Goal: Task Accomplishment & Management: Manage account settings

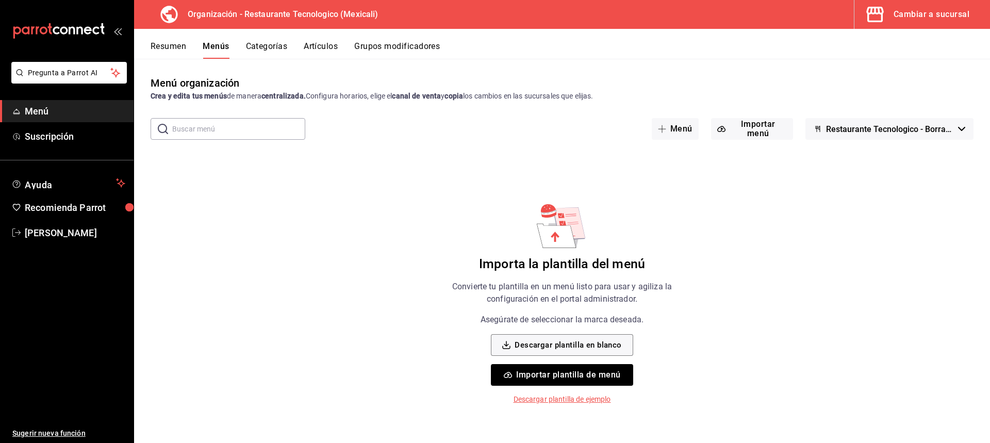
click at [621, 373] on button "Importar plantilla de menú" at bounding box center [562, 375] width 142 height 22
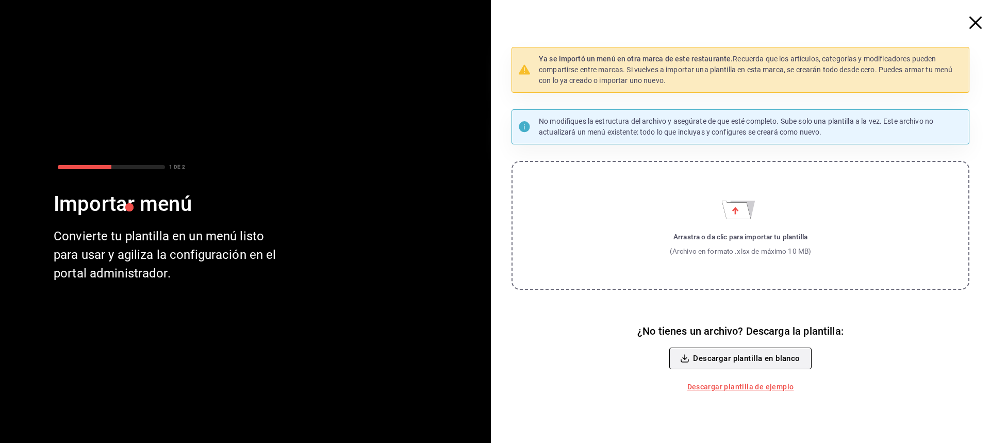
click at [782, 365] on button "Descargar plantilla en blanco" at bounding box center [740, 358] width 142 height 22
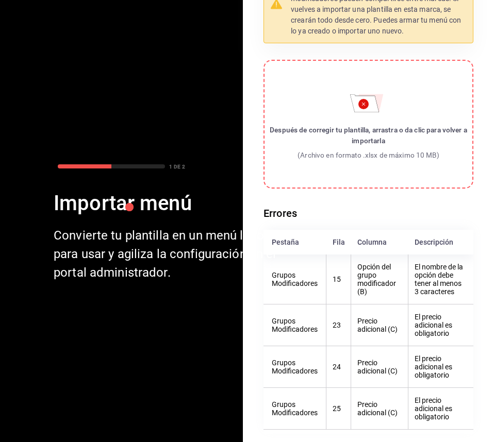
scroll to position [113, 0]
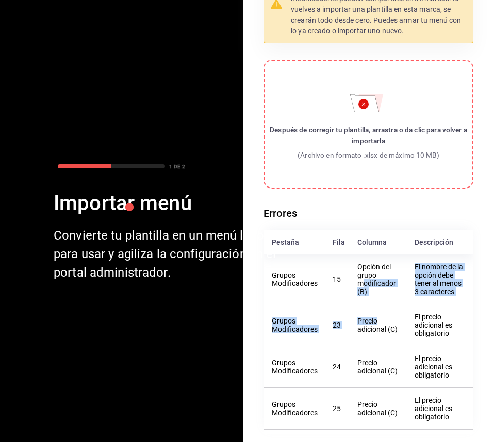
drag, startPoint x: 357, startPoint y: 278, endPoint x: 374, endPoint y: 303, distance: 29.9
click at [374, 303] on tbody "Grupos Modificadores 15 Opción del grupo modificador (B) El nombre de la opción…" at bounding box center [368, 342] width 210 height 175
click at [368, 278] on th "Opción del grupo modificador (B)" at bounding box center [379, 280] width 57 height 50
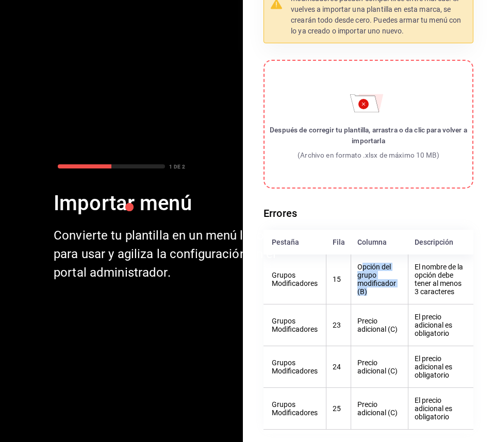
drag, startPoint x: 357, startPoint y: 260, endPoint x: 363, endPoint y: 284, distance: 25.5
click at [363, 284] on th "Opción del grupo modificador (B)" at bounding box center [379, 280] width 57 height 50
click at [358, 102] on circle "Importar menú" at bounding box center [363, 104] width 10 height 10
click at [0, 0] on input "Después de corregir tu plantilla, arrastra o da clic para volver a importarla (…" at bounding box center [0, 0] width 0 height 0
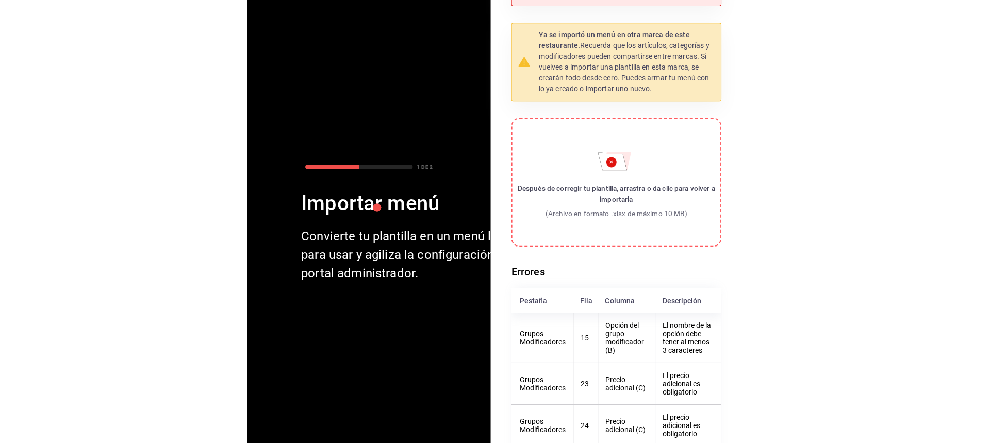
scroll to position [0, 0]
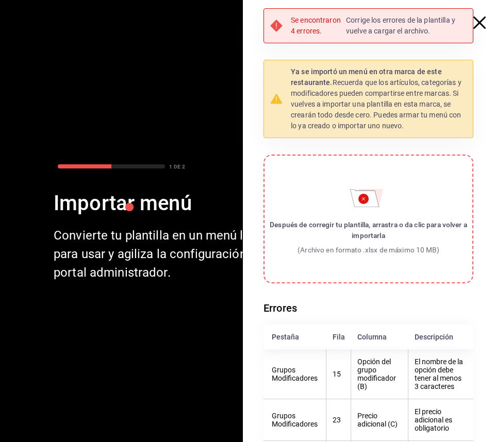
click at [473, 27] on icon "button" at bounding box center [479, 22] width 12 height 12
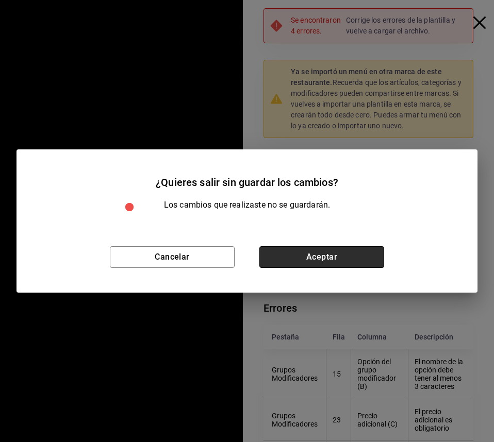
click at [282, 264] on button "Aceptar" at bounding box center [321, 257] width 125 height 22
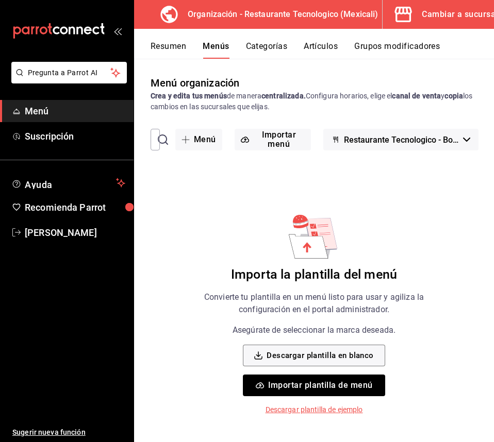
click at [339, 389] on button "Importar plantilla de menú" at bounding box center [314, 386] width 142 height 22
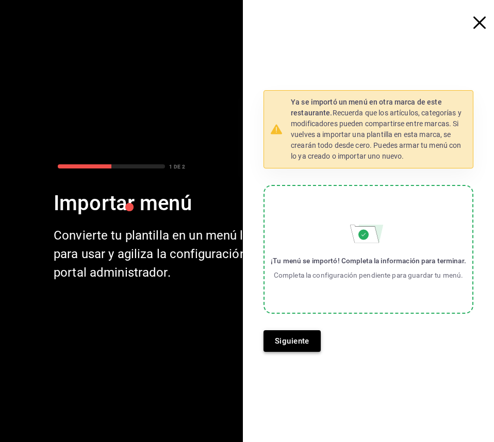
click at [313, 343] on button "Siguiente" at bounding box center [291, 341] width 57 height 22
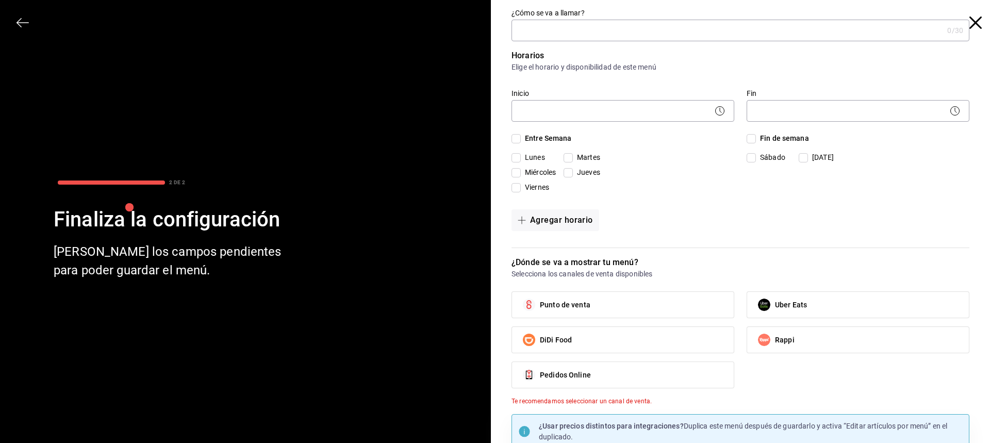
click at [521, 140] on span "Entre Semana" at bounding box center [546, 138] width 51 height 11
click at [517, 140] on input "Entre Semana" at bounding box center [515, 138] width 9 height 9
checkbox input "true"
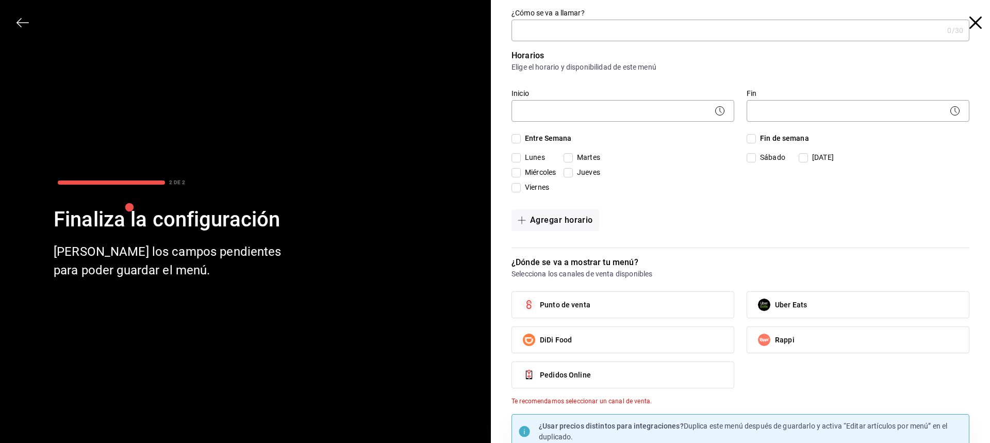
checkbox input "true"
click at [746, 137] on input "Fin de semana" at bounding box center [750, 138] width 9 height 9
checkbox input "true"
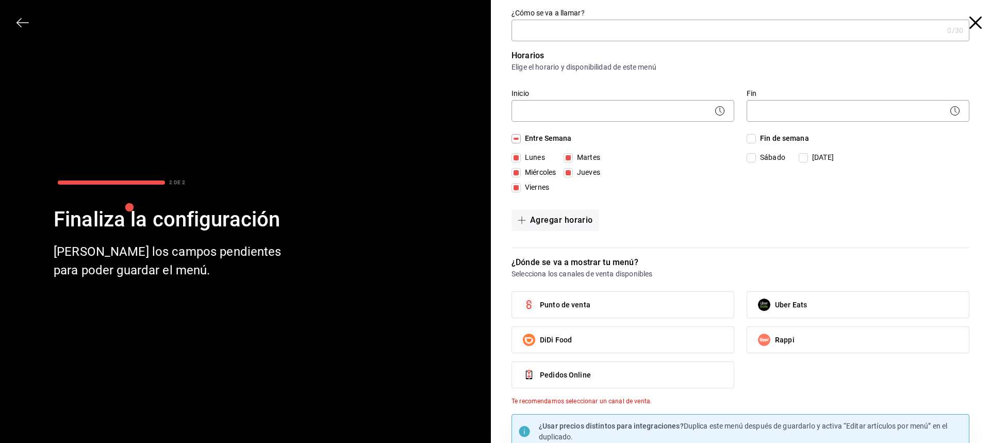
checkbox input "true"
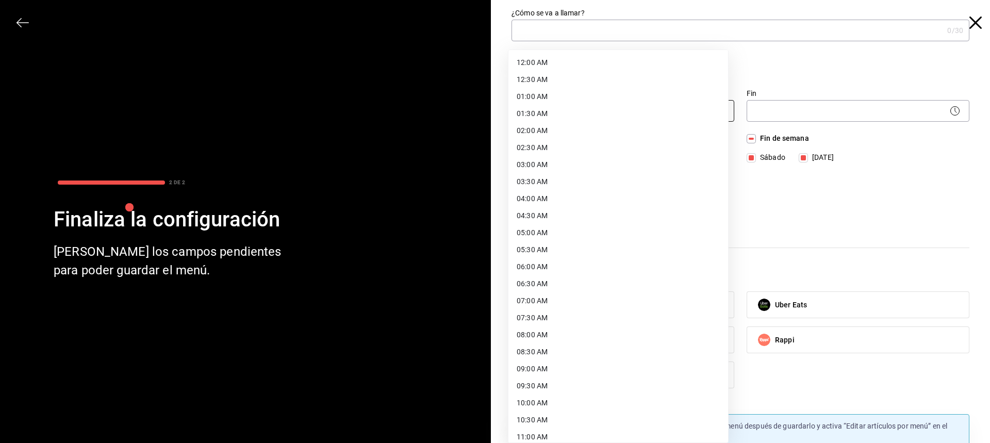
click at [591, 112] on body "Pregunta a Parrot AI Menú Suscripción Ayuda Recomienda Parrot [PERSON_NAME] Sug…" at bounding box center [495, 221] width 990 height 443
click at [597, 133] on li "06:30 AM" at bounding box center [618, 129] width 220 height 17
type input "06:30"
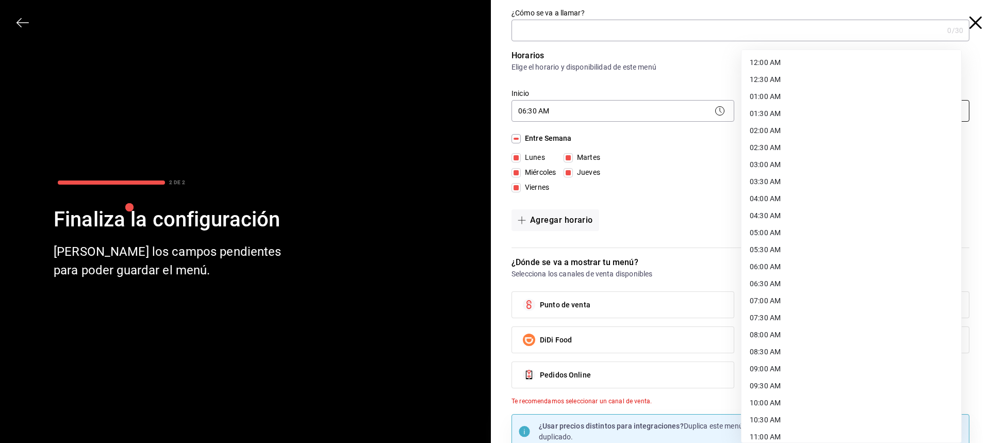
click at [787, 108] on body "Pregunta a Parrot AI Menú Suscripción Ayuda Recomienda Parrot [PERSON_NAME] Sug…" at bounding box center [495, 221] width 990 height 443
click at [698, 199] on div at bounding box center [495, 221] width 990 height 443
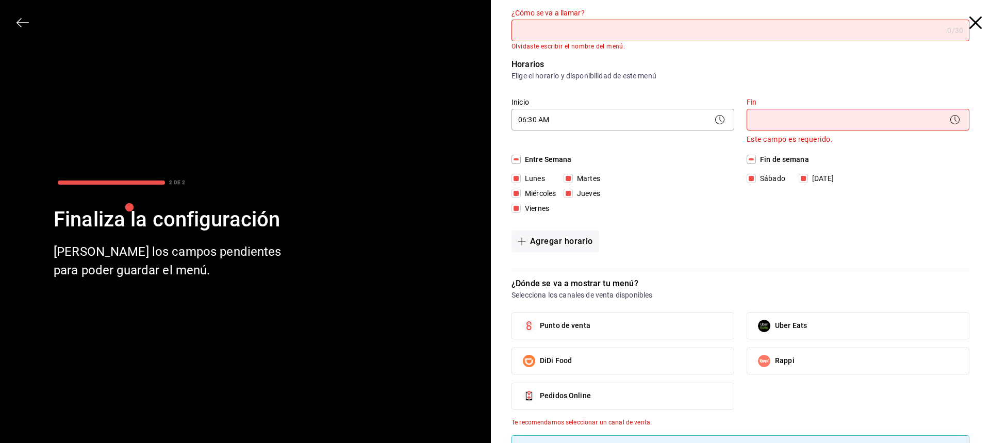
click at [785, 118] on body "Pregunta a Parrot AI Menú Suscripción Ayuda Recomienda Parrot [PERSON_NAME] Sug…" at bounding box center [495, 221] width 990 height 443
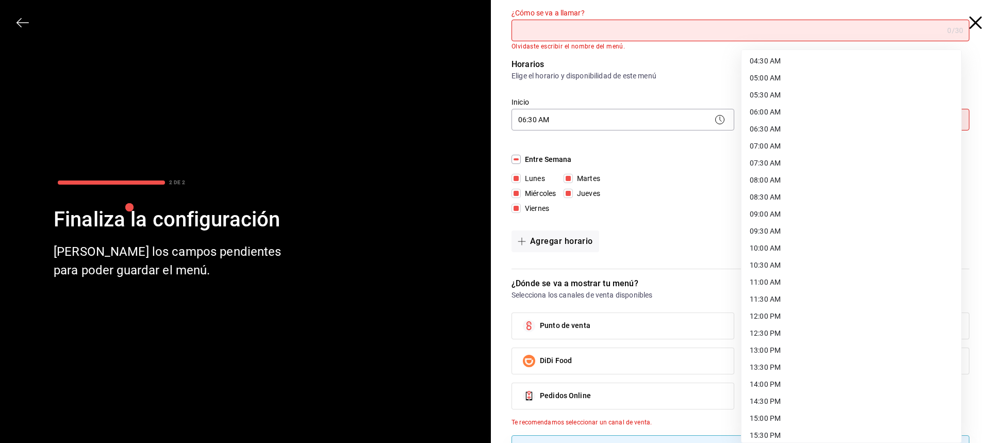
scroll to position [206, 0]
click at [798, 328] on li "14:00 PM" at bounding box center [851, 332] width 220 height 17
type input "14:00"
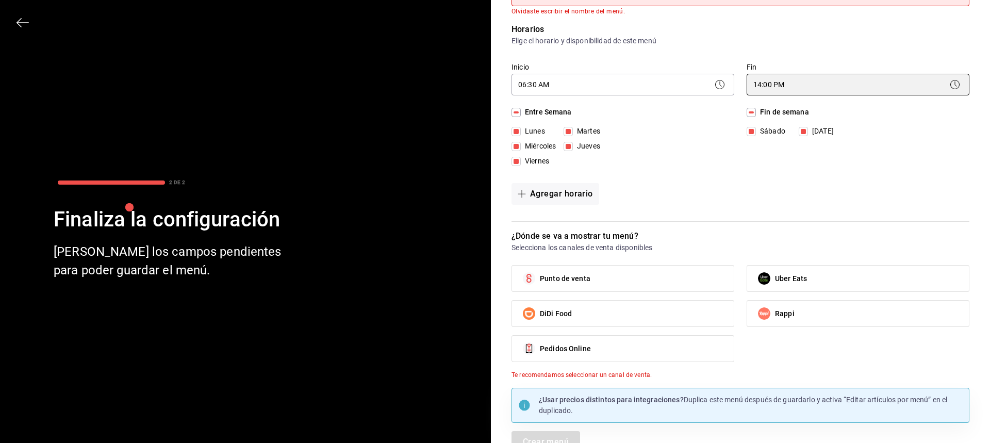
scroll to position [52, 0]
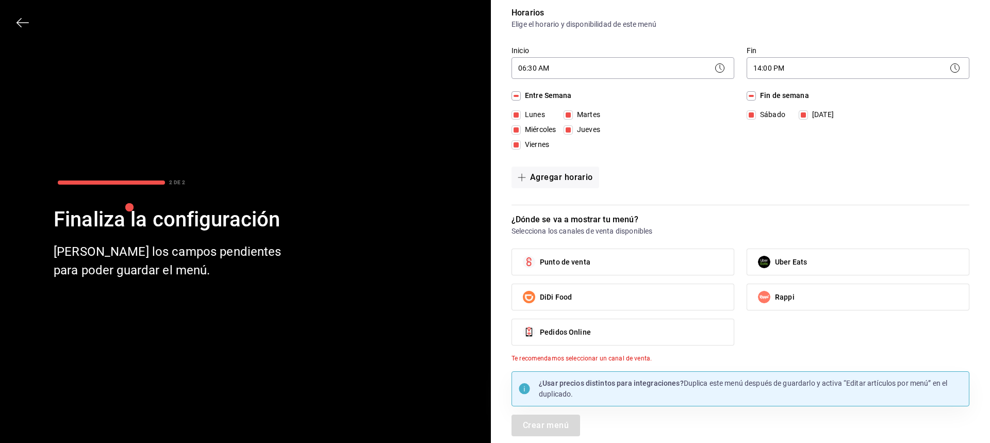
click at [748, 95] on input "Fin de semana" at bounding box center [750, 95] width 9 height 9
checkbox input "false"
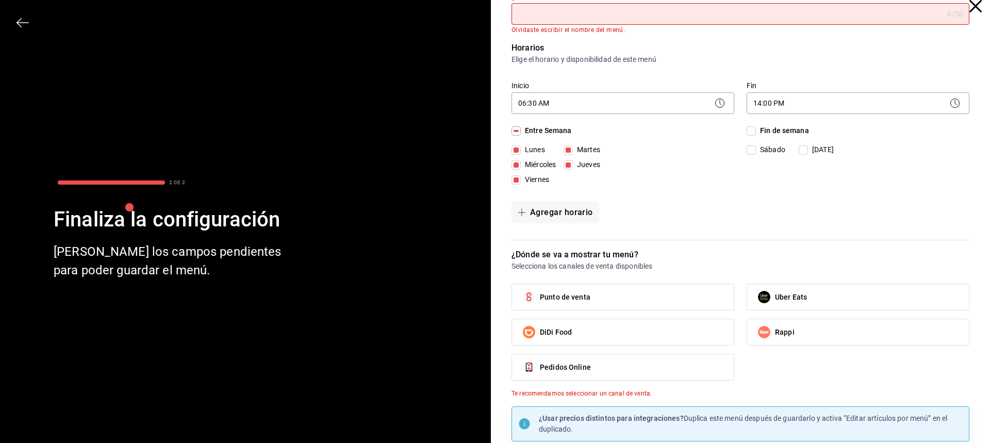
scroll to position [0, 0]
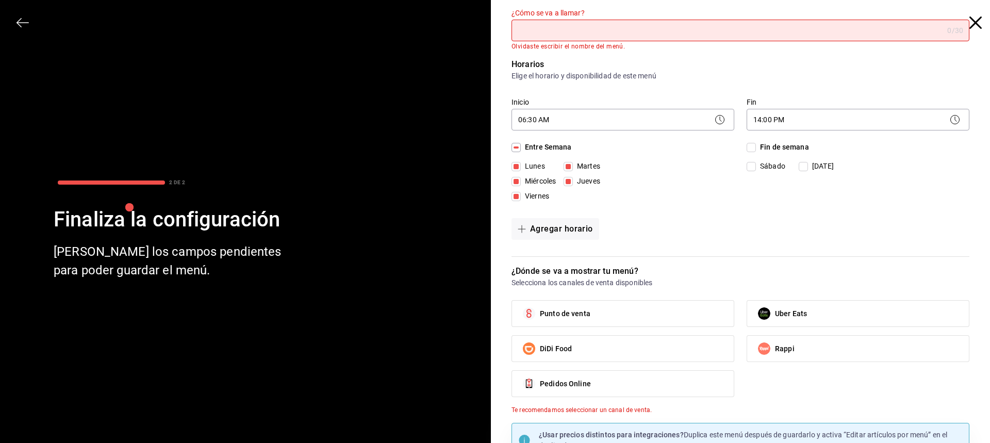
click at [655, 30] on input "¿Cómo se va a llamar?" at bounding box center [726, 30] width 431 height 21
drag, startPoint x: 594, startPoint y: 22, endPoint x: 426, endPoint y: 26, distance: 168.1
click at [426, 26] on div "2 DE 2 Finaliza la configuración Llena los campos pendientes para poder guardar…" at bounding box center [495, 221] width 990 height 443
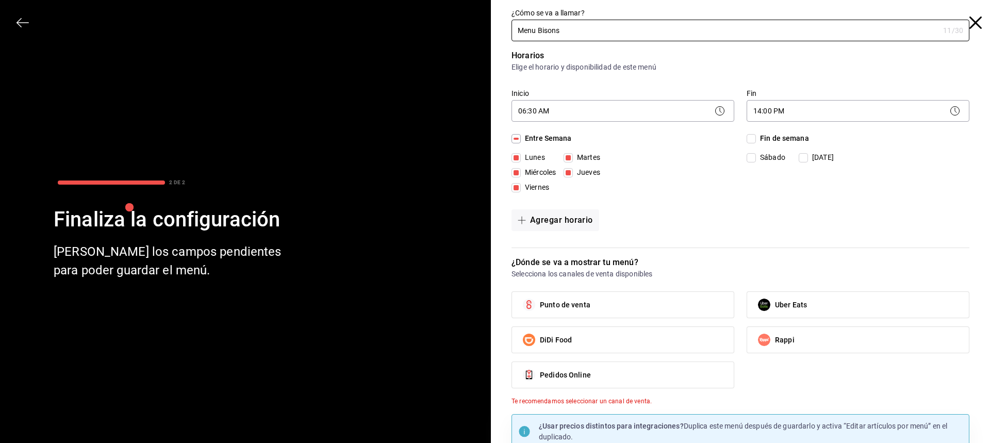
type input "Menu Bisons"
click at [692, 183] on div "Entre Semana [DATE] [DATE] [DATE] [DATE] [DATE]" at bounding box center [622, 165] width 223 height 64
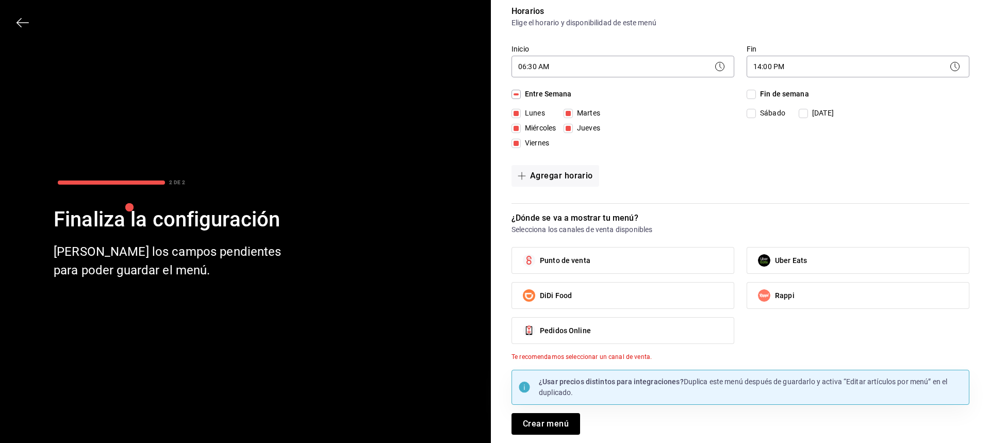
click at [756, 96] on span "Fin de semana" at bounding box center [782, 94] width 53 height 11
click at [755, 96] on input "Fin de semana" at bounding box center [750, 94] width 9 height 9
checkbox input "true"
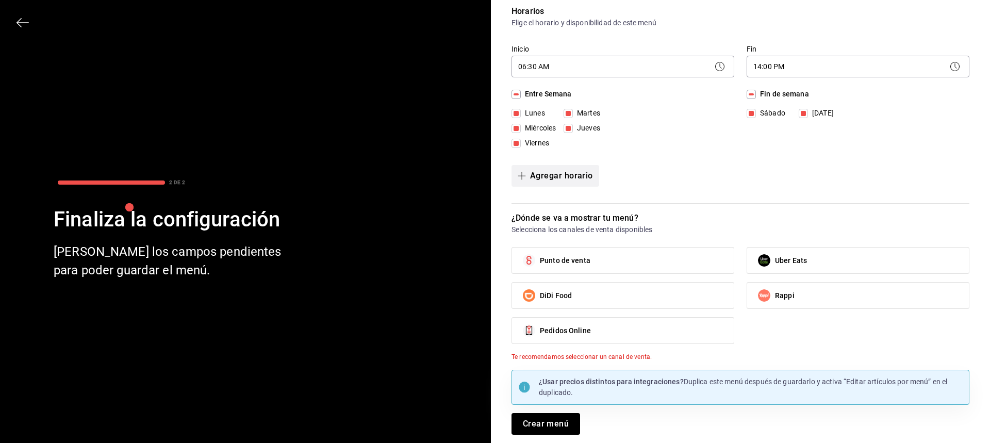
click at [589, 171] on button "Agregar horario" at bounding box center [555, 176] width 88 height 22
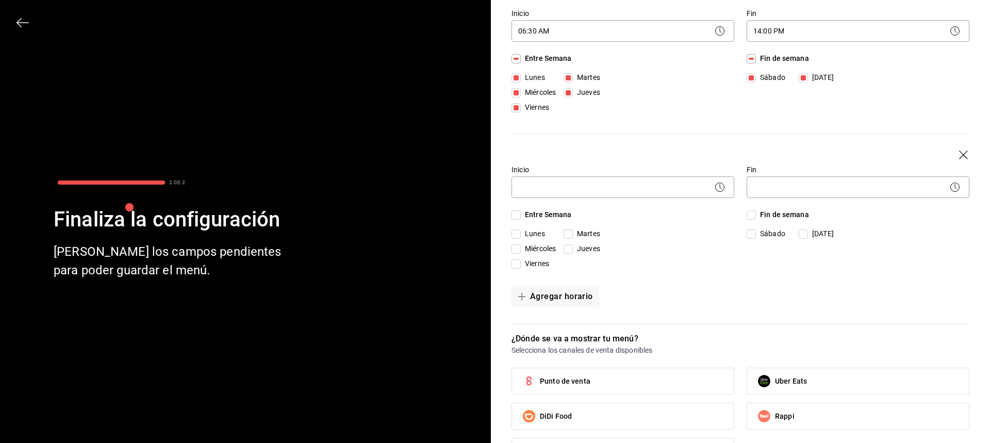
scroll to position [96, 0]
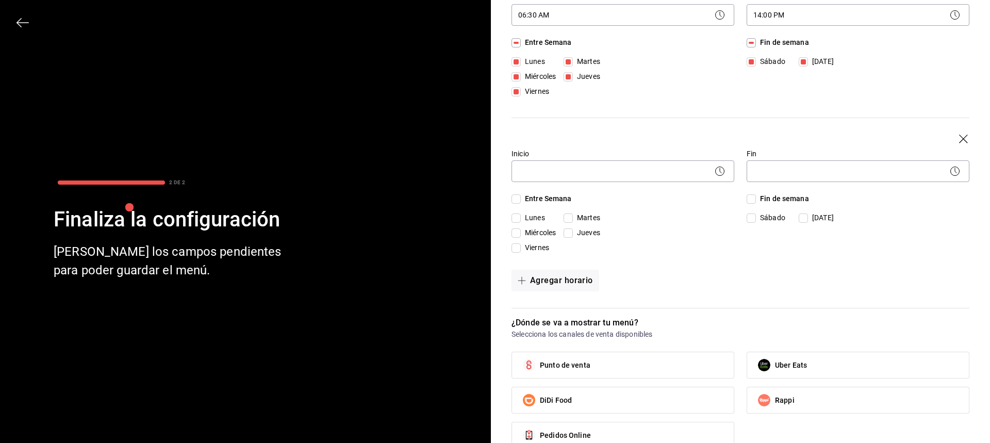
click at [746, 41] on input "Fin de semana" at bounding box center [750, 42] width 9 height 9
checkbox input "false"
click at [615, 169] on body "Pregunta a Parrot AI Menú Suscripción Ayuda Recomienda Parrot [PERSON_NAME] Sug…" at bounding box center [495, 221] width 990 height 443
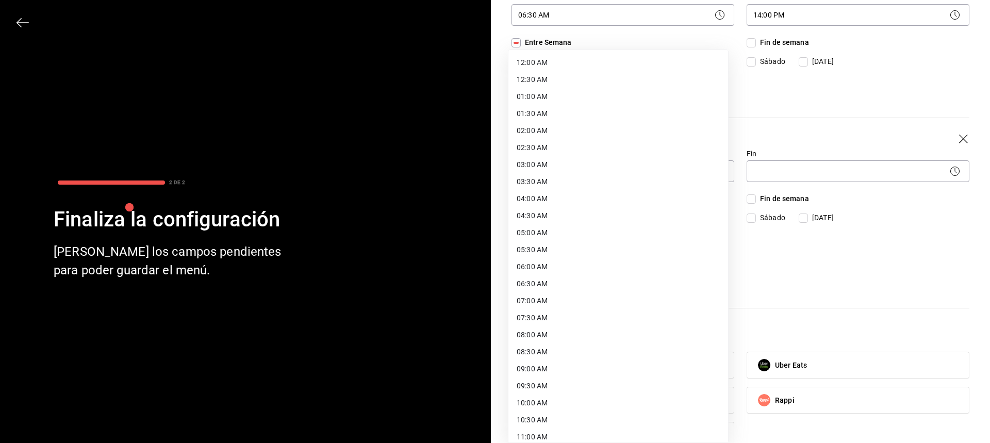
click at [809, 230] on div at bounding box center [495, 221] width 990 height 443
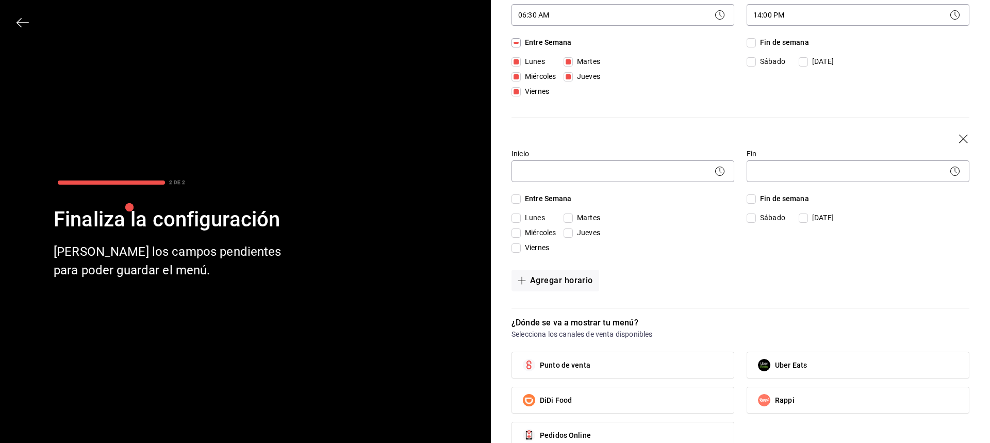
click at [746, 200] on input "Fin de semana" at bounding box center [750, 198] width 9 height 9
checkbox input "true"
click at [660, 178] on body "Pregunta a Parrot AI Menú Suscripción Ayuda Recomienda Parrot [PERSON_NAME] Sug…" at bounding box center [495, 221] width 990 height 443
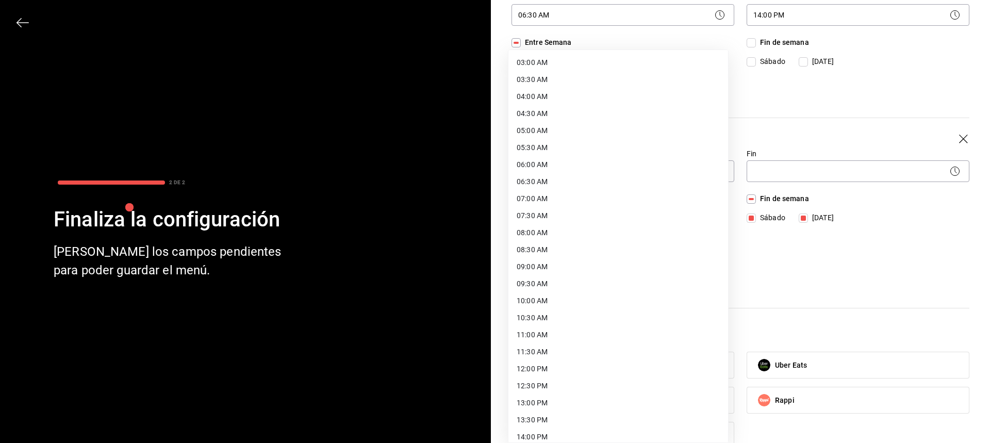
scroll to position [103, 0]
click at [635, 198] on li "07:00 AM" at bounding box center [618, 197] width 220 height 17
type input "07:00"
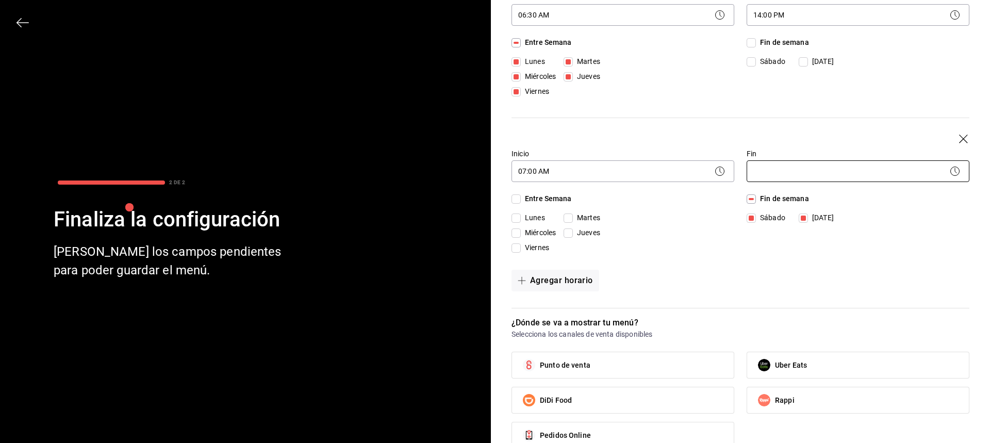
click at [803, 172] on body "Pregunta a Parrot AI Menú Suscripción Ayuda Recomienda Parrot [PERSON_NAME] Sug…" at bounding box center [495, 221] width 990 height 443
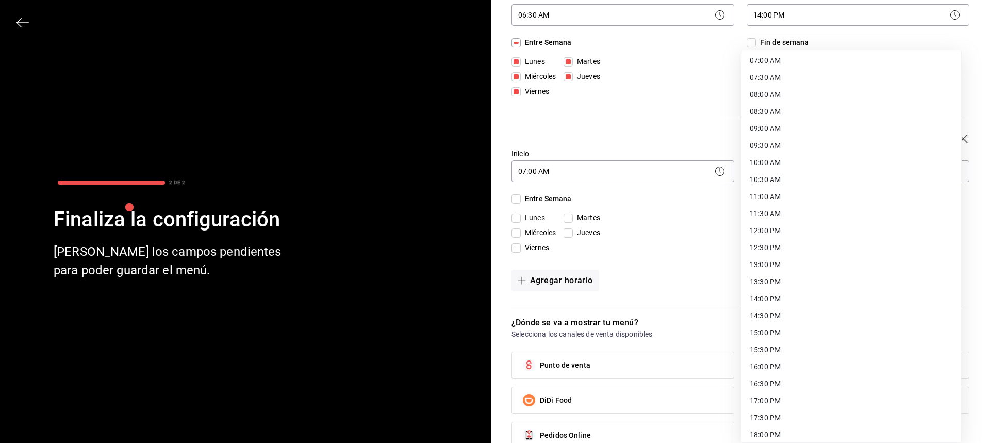
scroll to position [258, 0]
click at [802, 253] on li "13:00 PM" at bounding box center [851, 247] width 220 height 17
type input "13:00"
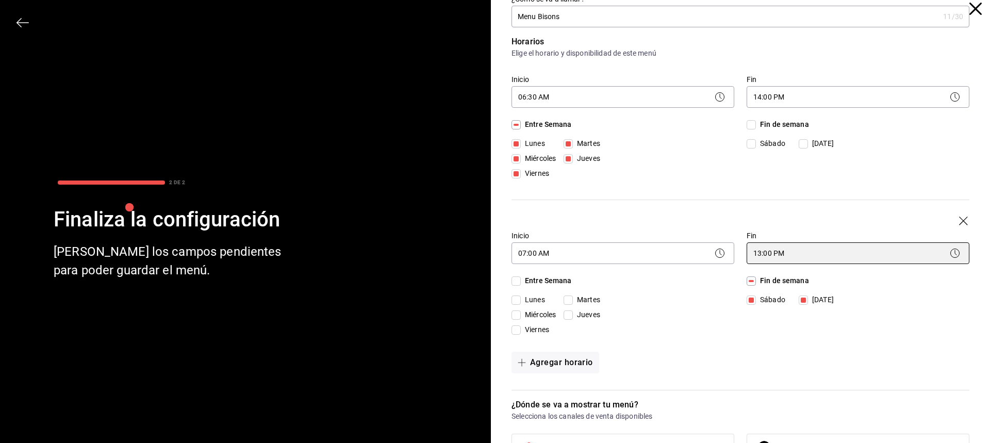
scroll to position [0, 0]
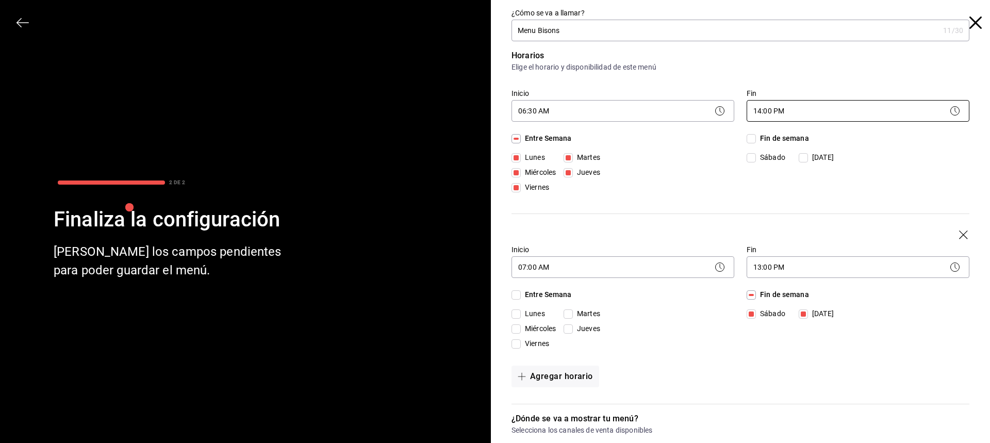
click at [851, 113] on body "Pregunta a Parrot AI Menú Suscripción Ayuda Recomienda Parrot [PERSON_NAME] Sug…" at bounding box center [495, 221] width 990 height 443
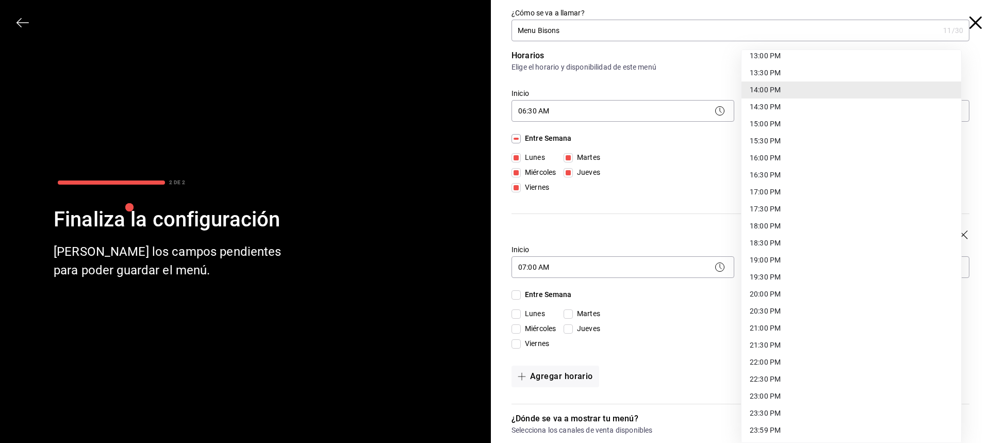
scroll to position [449, 0]
click at [815, 337] on li "21:30 PM" at bounding box center [851, 344] width 220 height 17
type input "21:30"
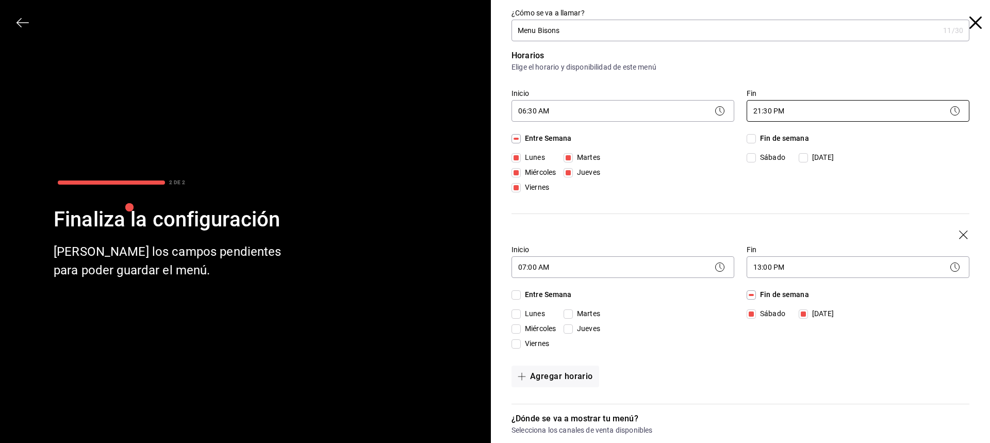
click at [861, 112] on body "Pregunta a Parrot AI Menú Suscripción Ayuda Recomienda Parrot [PERSON_NAME] Sug…" at bounding box center [495, 221] width 990 height 443
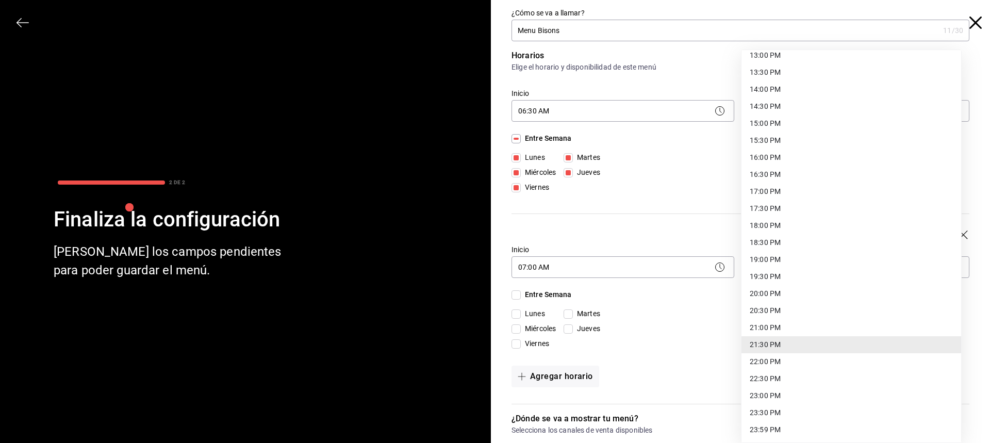
click at [627, 225] on div at bounding box center [495, 221] width 990 height 443
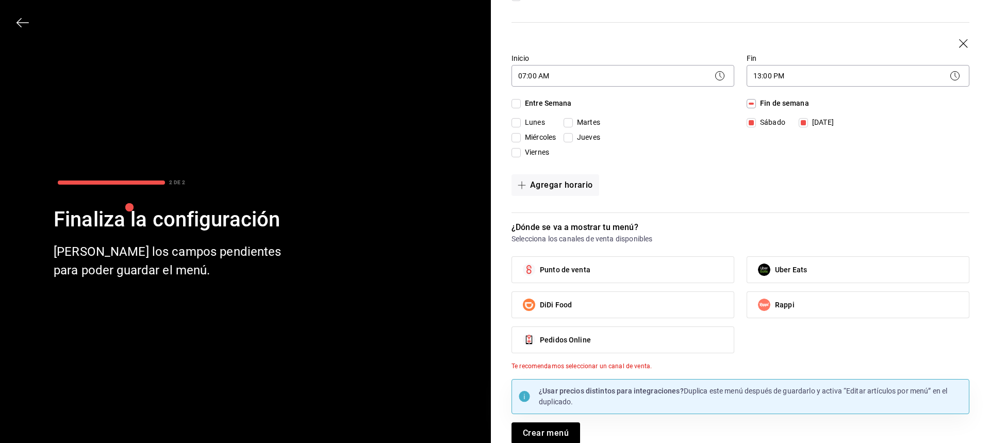
scroll to position [200, 0]
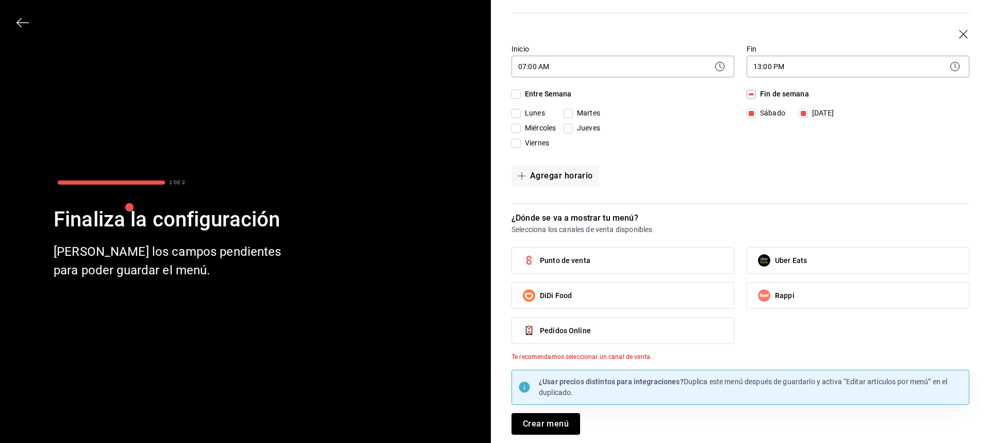
click at [663, 250] on label "Punto de venta" at bounding box center [623, 260] width 222 height 26
click at [540, 250] on input "Punto de venta" at bounding box center [529, 260] width 22 height 22
checkbox input "true"
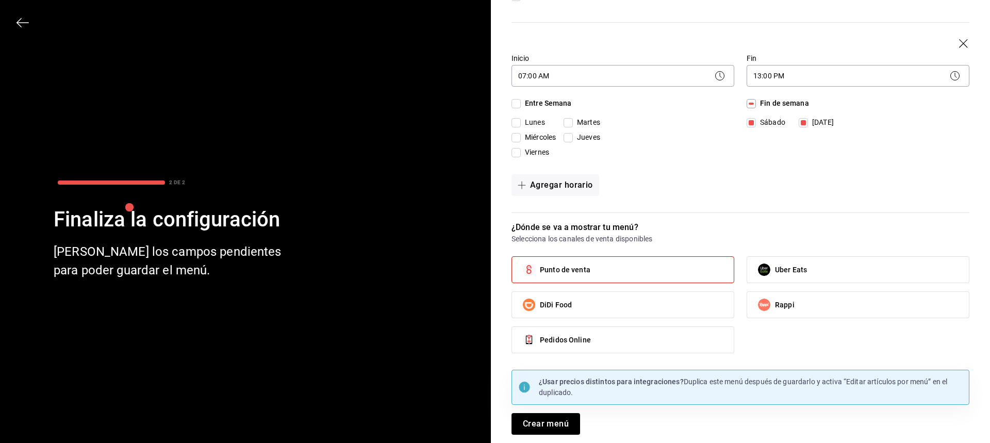
scroll to position [191, 0]
click at [562, 425] on button "Crear menú" at bounding box center [545, 424] width 69 height 22
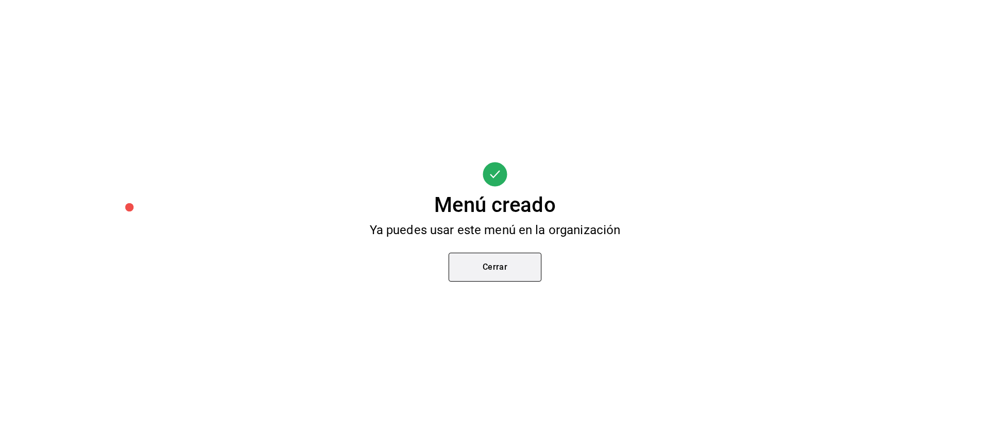
click at [531, 266] on button "Cerrar" at bounding box center [494, 267] width 93 height 29
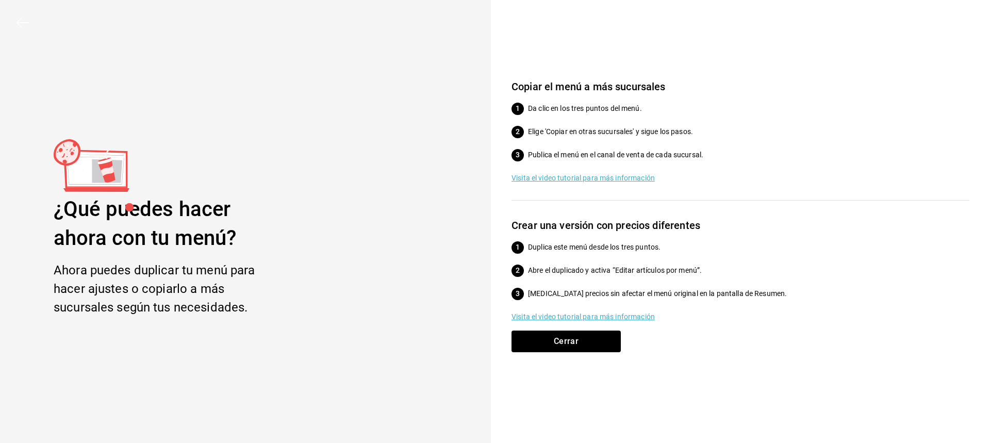
click at [174, 208] on div "¿Qué puedes hacer ahora con tu menú?" at bounding box center [169, 224] width 231 height 58
click at [585, 338] on button "Cerrar" at bounding box center [565, 341] width 109 height 22
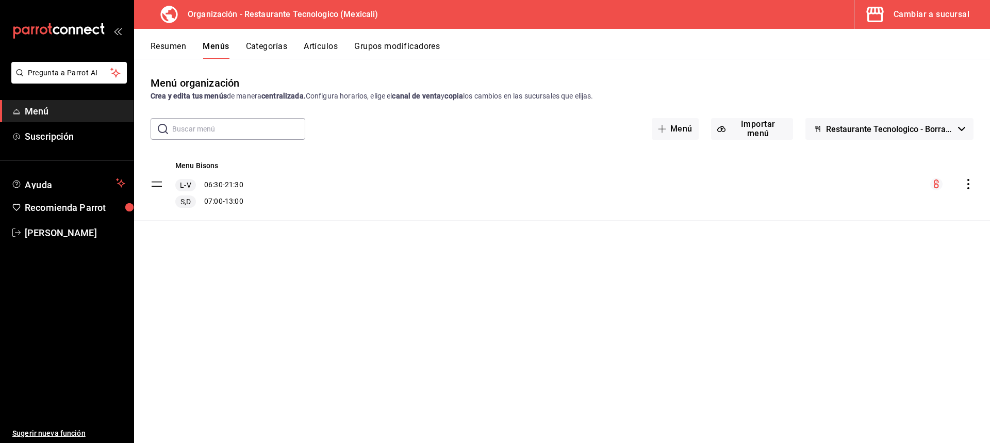
click at [966, 188] on icon "actions" at bounding box center [968, 184] width 10 height 10
drag, startPoint x: 279, startPoint y: 187, endPoint x: 107, endPoint y: 176, distance: 172.5
click at [277, 187] on div at bounding box center [495, 221] width 990 height 443
click at [158, 182] on tbody "Menu Bisons L-V 06:30 - 21:30 S,D 07:00 - 13:00" at bounding box center [562, 184] width 856 height 73
click at [211, 183] on div "L-V 06:30 - 21:30" at bounding box center [209, 185] width 68 height 12
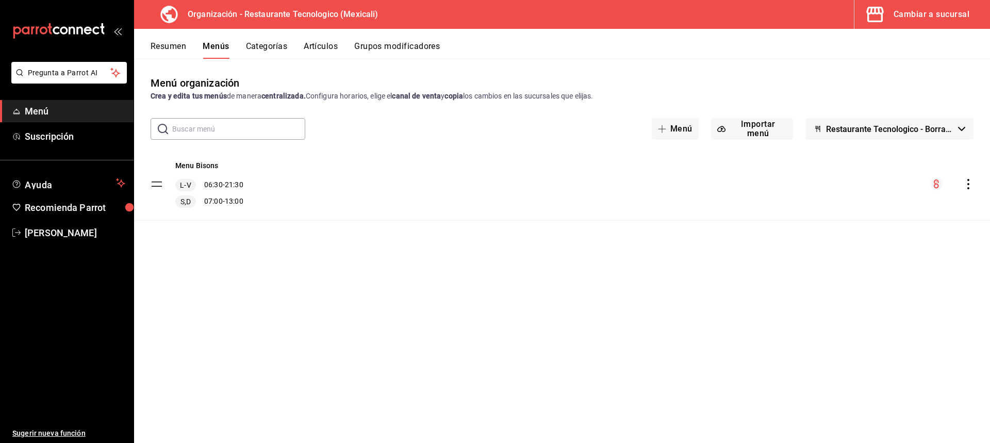
click at [209, 173] on div "Menu Bisons L-V 06:30 - 21:30 S,D 07:00 - 13:00" at bounding box center [209, 183] width 68 height 47
click at [209, 165] on button "Menu Bisons" at bounding box center [196, 165] width 43 height 10
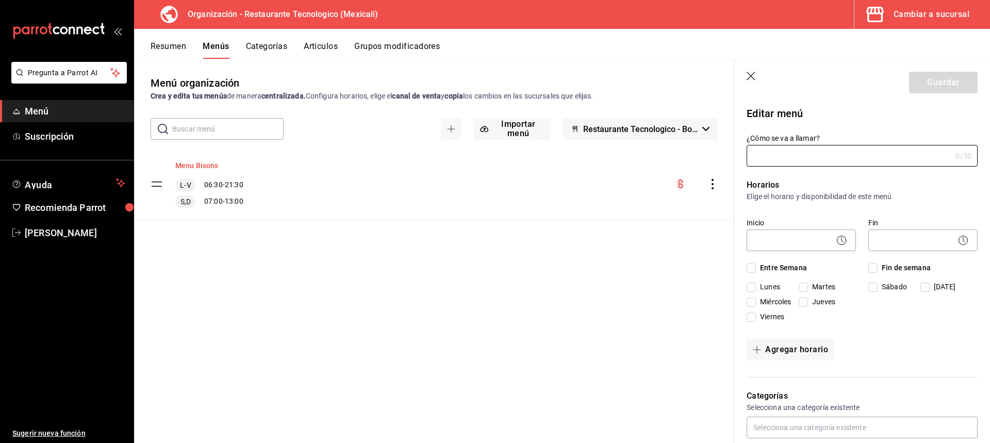
type input "Menu Bisons"
checkbox input "true"
type input "1755929577195"
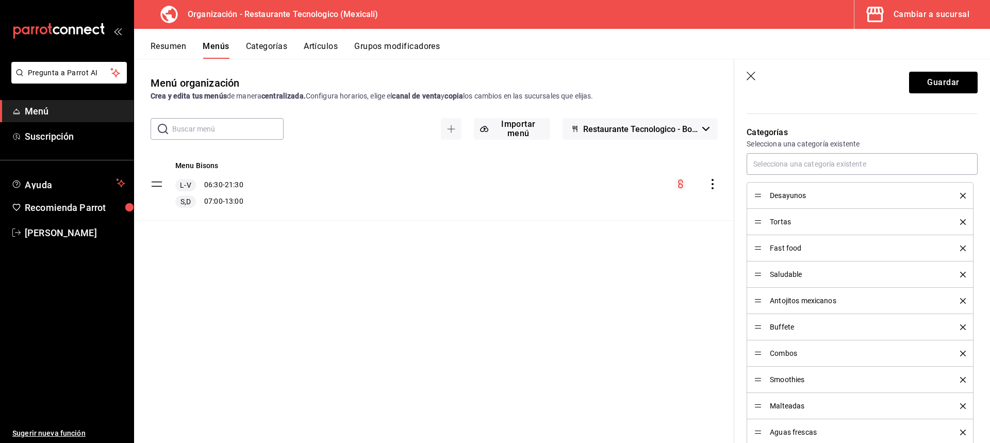
scroll to position [361, 0]
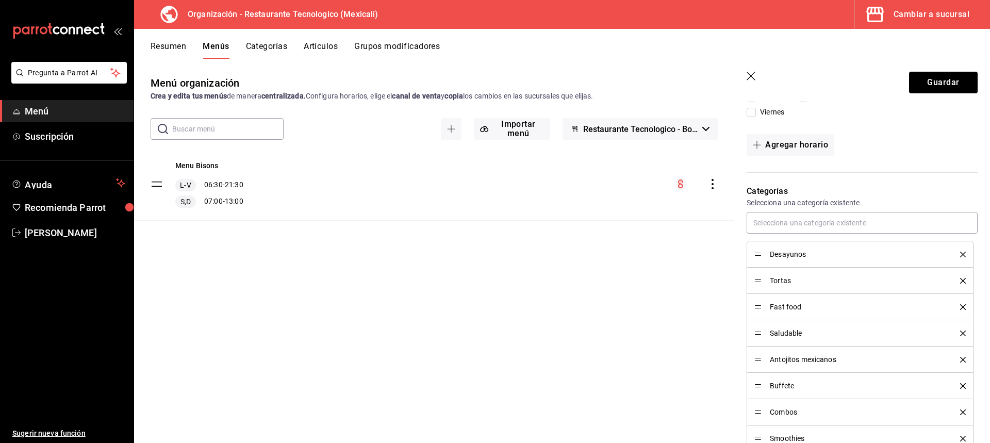
click at [796, 258] on div "Desayunos" at bounding box center [859, 253] width 211 height 11
click at [780, 246] on li "Desayunos" at bounding box center [859, 254] width 227 height 27
drag, startPoint x: 756, startPoint y: 253, endPoint x: 746, endPoint y: 223, distance: 31.6
click at [785, 224] on input "text" at bounding box center [861, 223] width 231 height 22
click at [839, 244] on div "Sin categorías" at bounding box center [857, 245] width 223 height 25
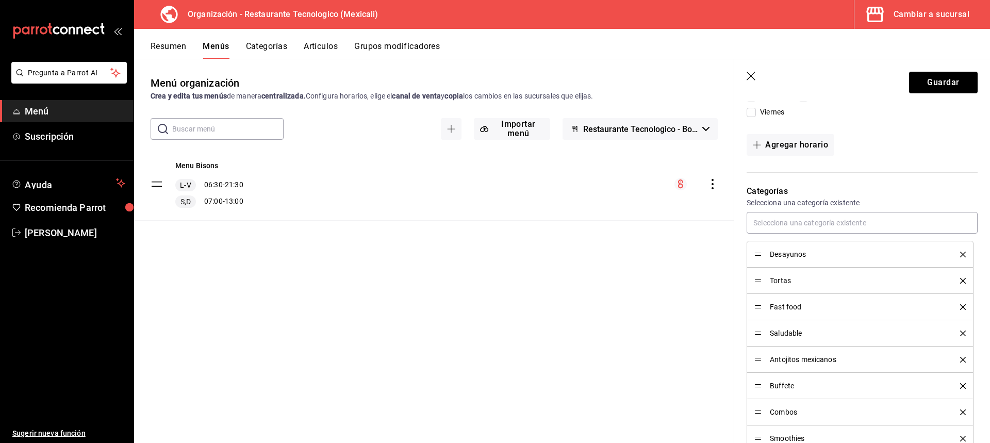
click at [858, 197] on p "Selecciona una categoría existente" at bounding box center [861, 202] width 231 height 10
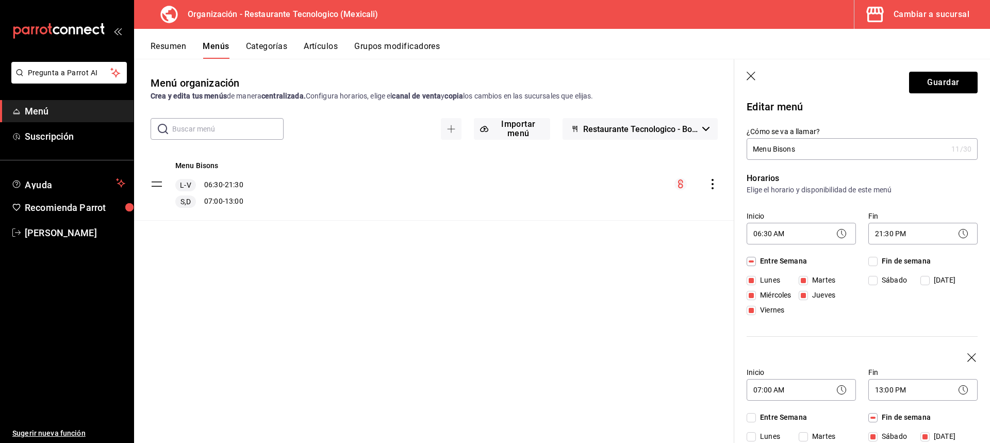
scroll to position [0, 0]
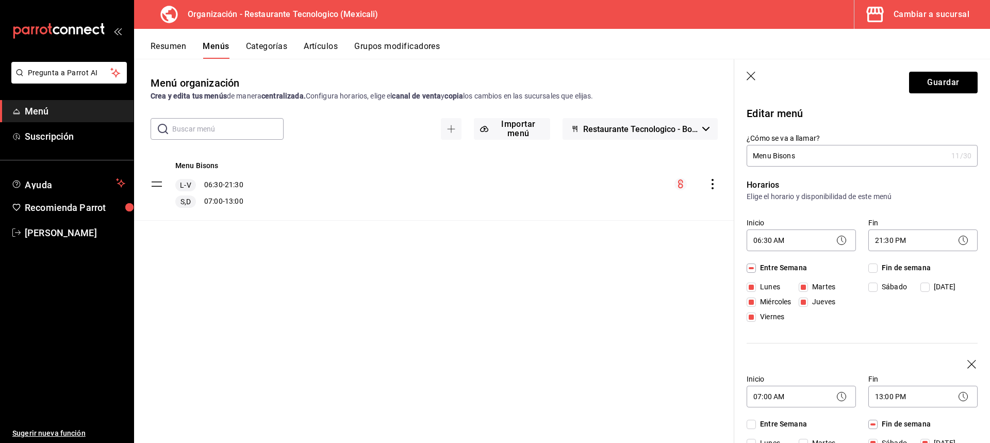
click at [752, 81] on icon "button" at bounding box center [751, 77] width 10 height 10
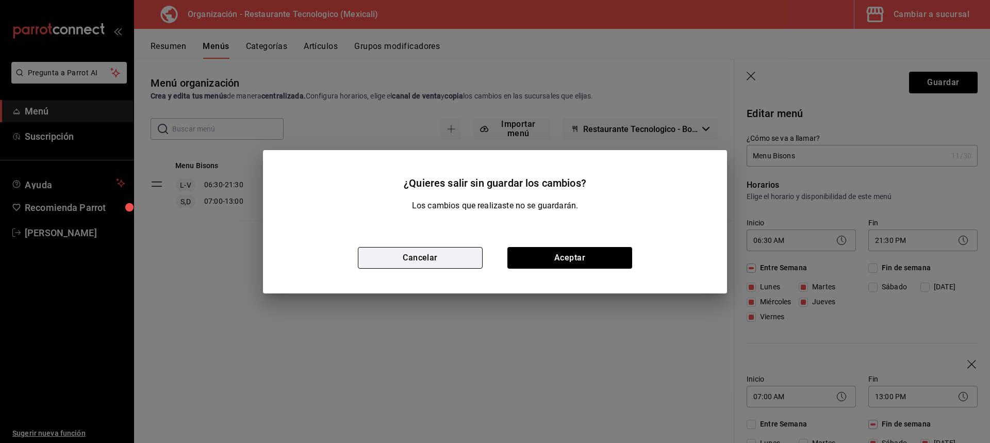
click at [436, 262] on button "Cancelar" at bounding box center [420, 258] width 125 height 22
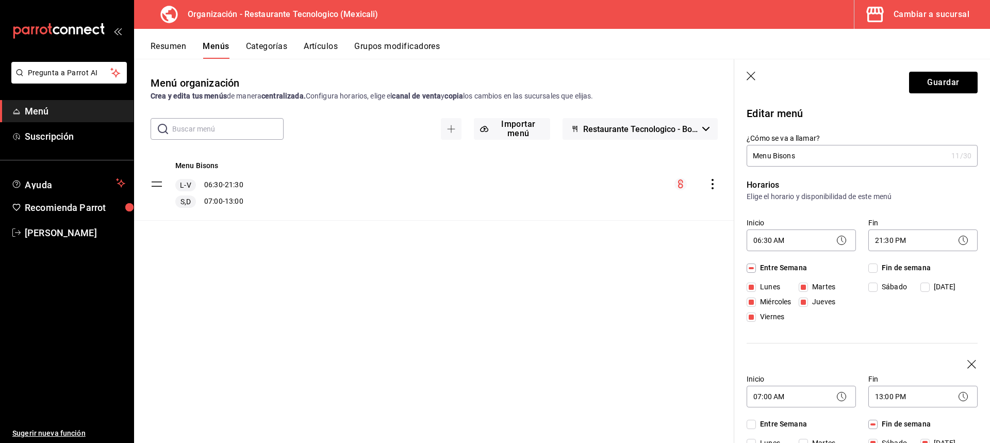
click at [751, 74] on icon "button" at bounding box center [751, 77] width 10 height 10
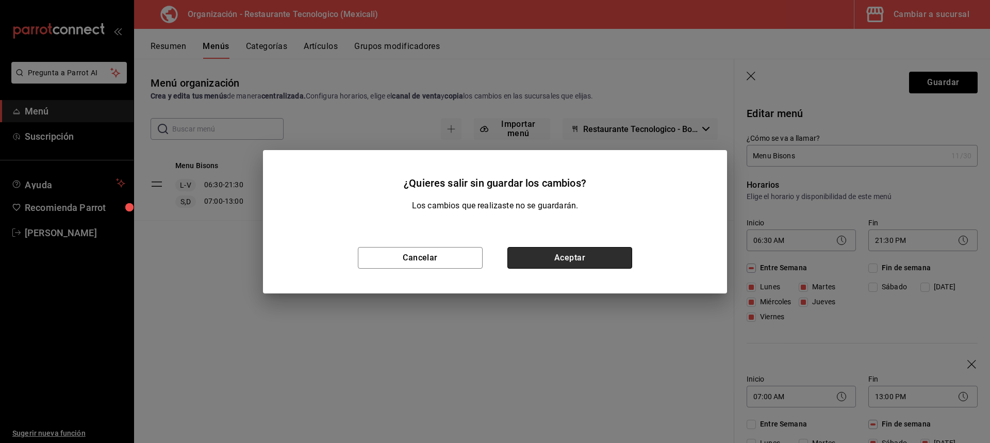
click at [560, 267] on button "Aceptar" at bounding box center [569, 258] width 125 height 22
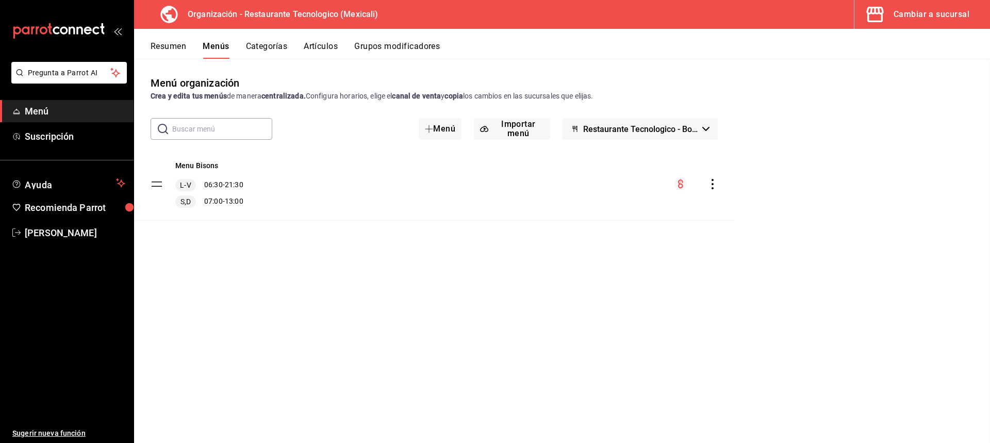
checkbox input "false"
type input "1755929659247"
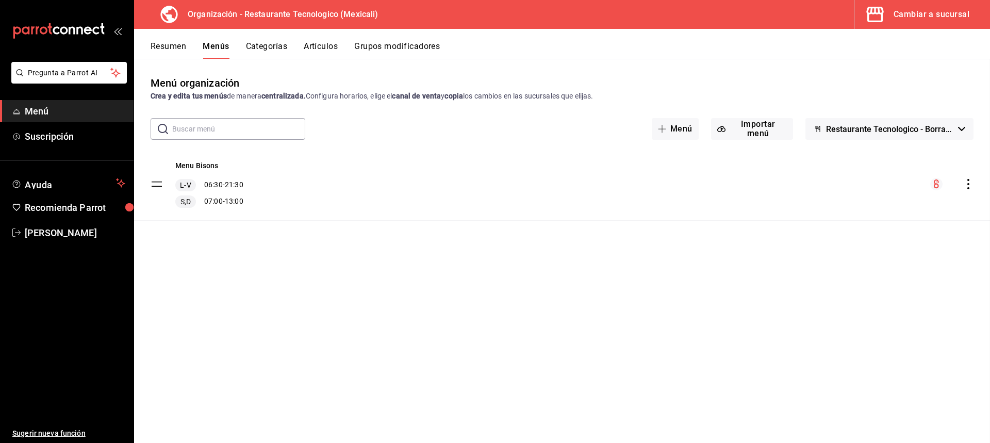
click at [575, 256] on div "Menú organización Crea y edita tus menús de manera centralizada. Configura hora…" at bounding box center [562, 258] width 856 height 367
checkbox input "false"
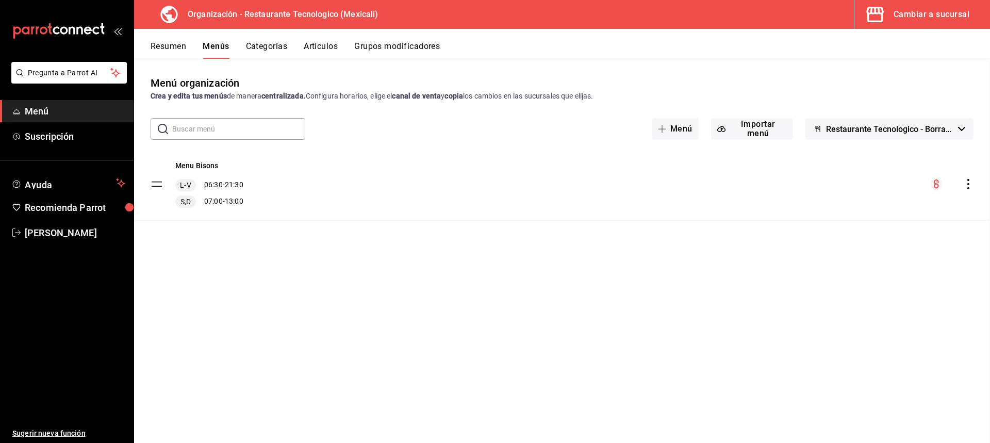
checkbox input "false"
click at [943, 184] on div "menu-maker-table" at bounding box center [951, 184] width 43 height 12
click at [227, 48] on button "Menús" at bounding box center [216, 50] width 26 height 18
click at [158, 181] on tbody "Menu Bisons L-V 06:30 - 21:30 S,D 07:00 - 13:00" at bounding box center [562, 184] width 856 height 73
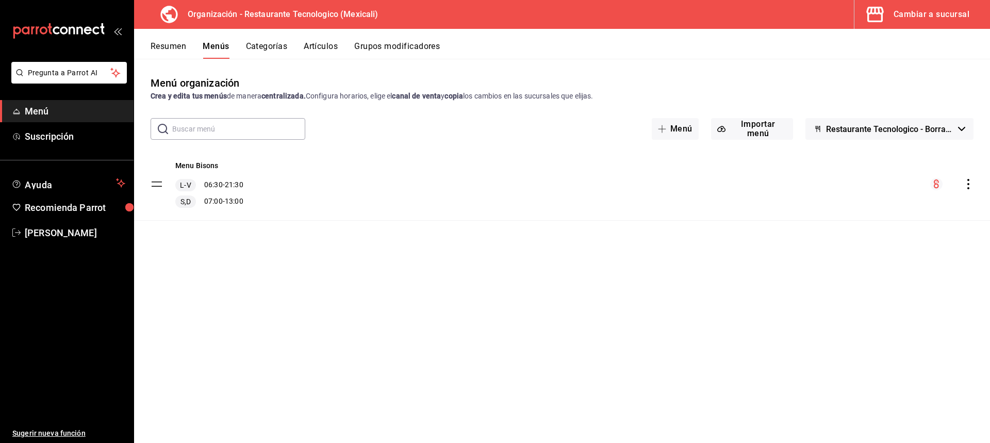
click at [953, 129] on button "Restaurante Tecnologico - Borrador" at bounding box center [889, 129] width 168 height 22
click at [953, 129] on div at bounding box center [495, 221] width 990 height 443
click at [964, 186] on icon "actions" at bounding box center [968, 184] width 10 height 10
click at [914, 202] on li "Editar" at bounding box center [877, 207] width 161 height 21
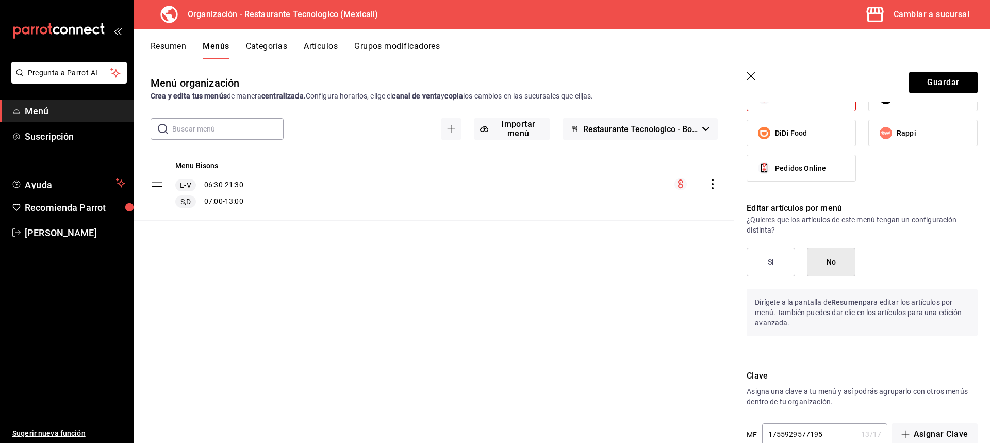
scroll to position [951, 0]
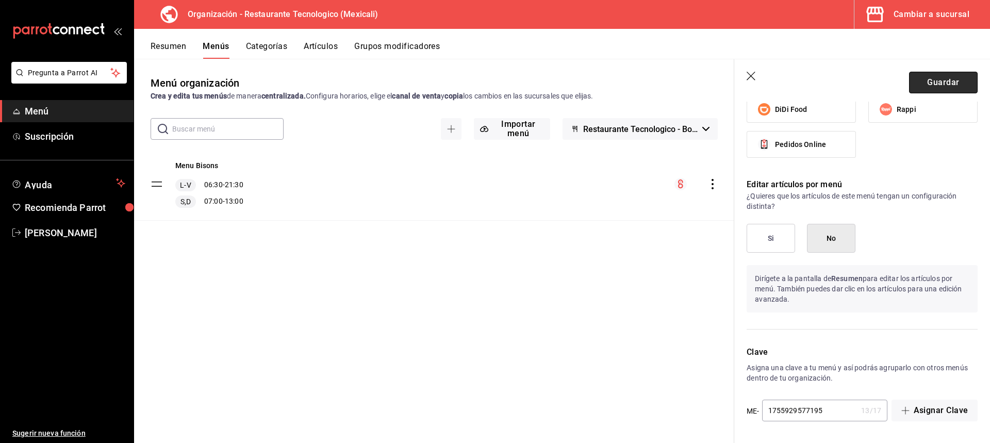
click at [948, 75] on button "Guardar" at bounding box center [943, 83] width 69 height 22
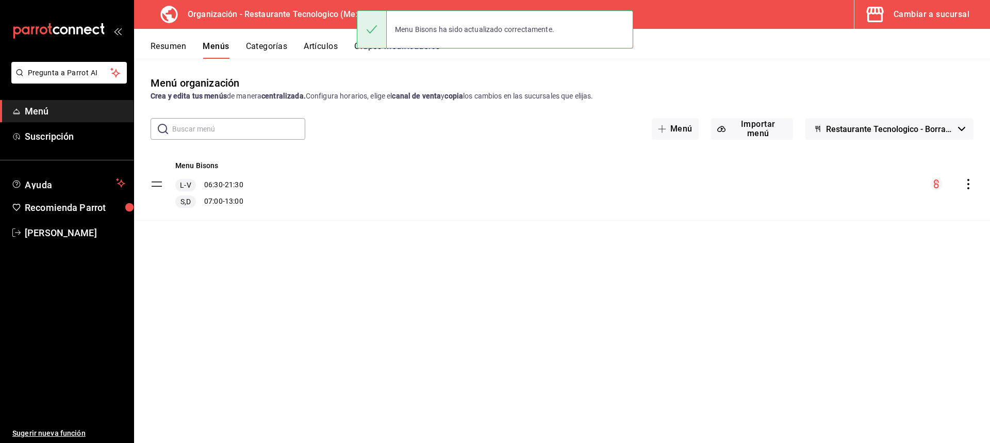
click at [160, 185] on tbody "Menu Bisons L-V 06:30 - 21:30 S,D 07:00 - 13:00" at bounding box center [562, 184] width 856 height 73
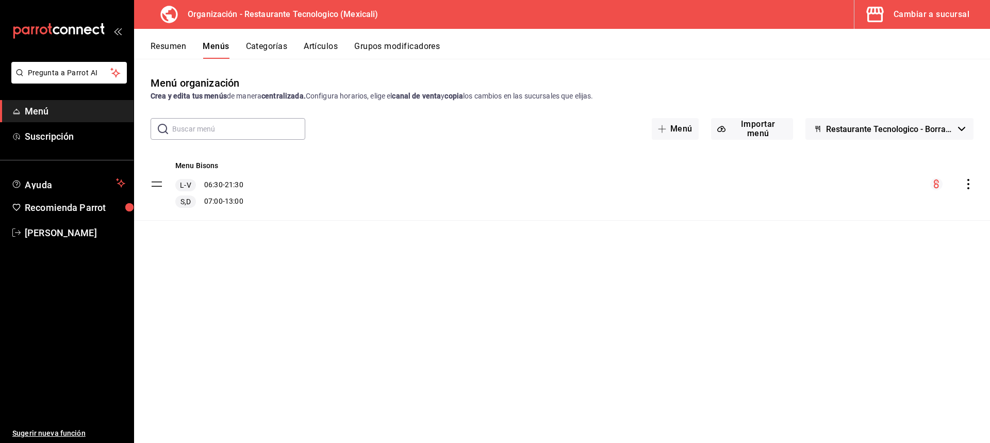
click at [209, 158] on div "Menu Bisons L-V 06:30 - 21:30 S,D 07:00 - 13:00" at bounding box center [562, 184] width 856 height 72
click at [210, 166] on button "Menu Bisons" at bounding box center [196, 165] width 43 height 10
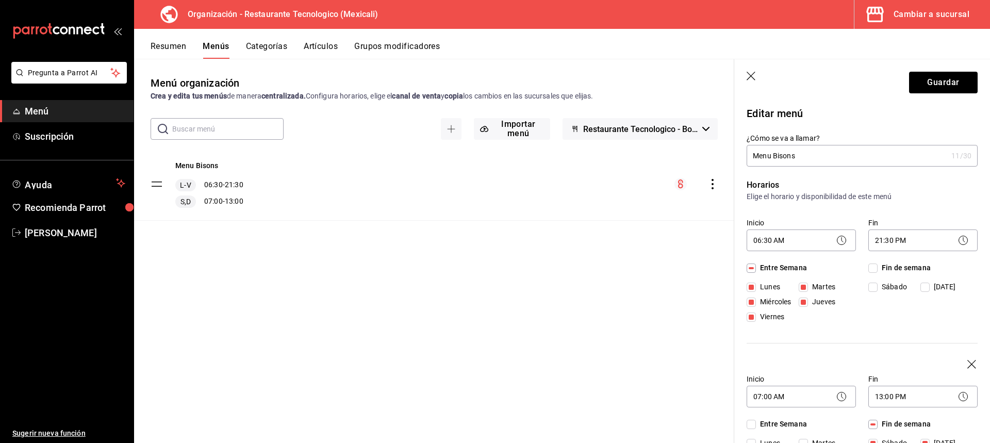
click at [756, 73] on icon "button" at bounding box center [751, 77] width 10 height 10
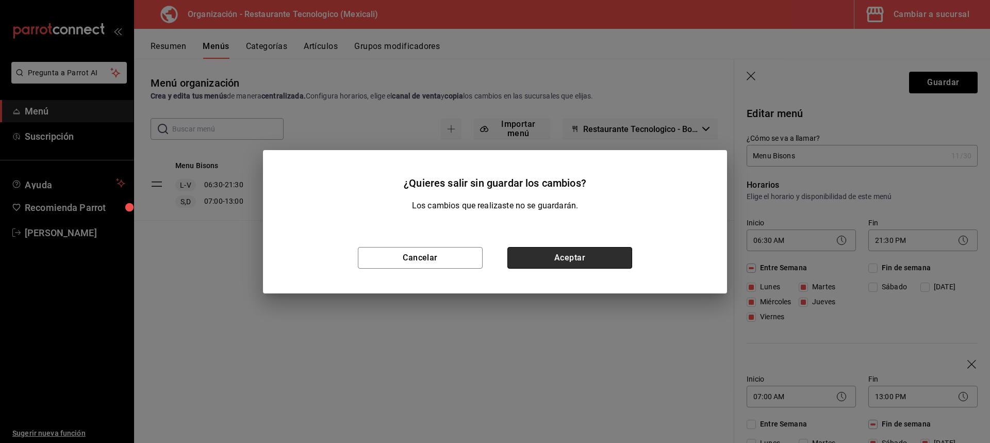
click at [564, 265] on button "Aceptar" at bounding box center [569, 258] width 125 height 22
checkbox input "false"
type input "1755929699460"
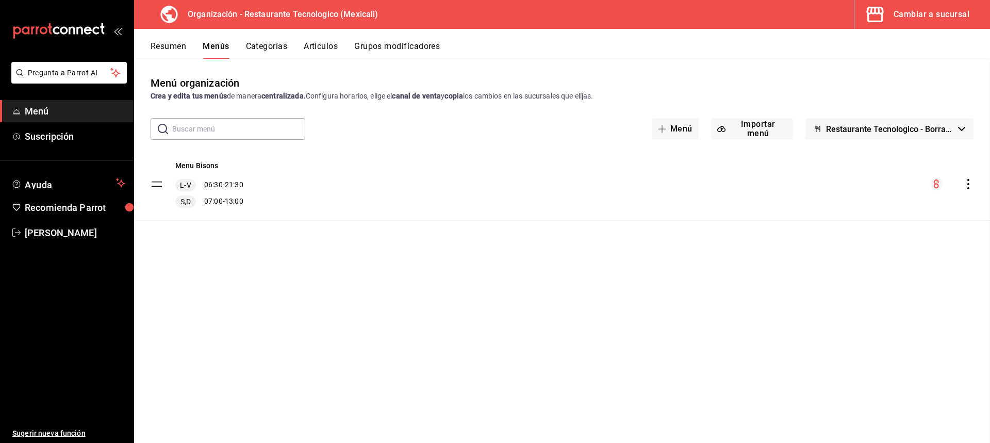
checkbox input "false"
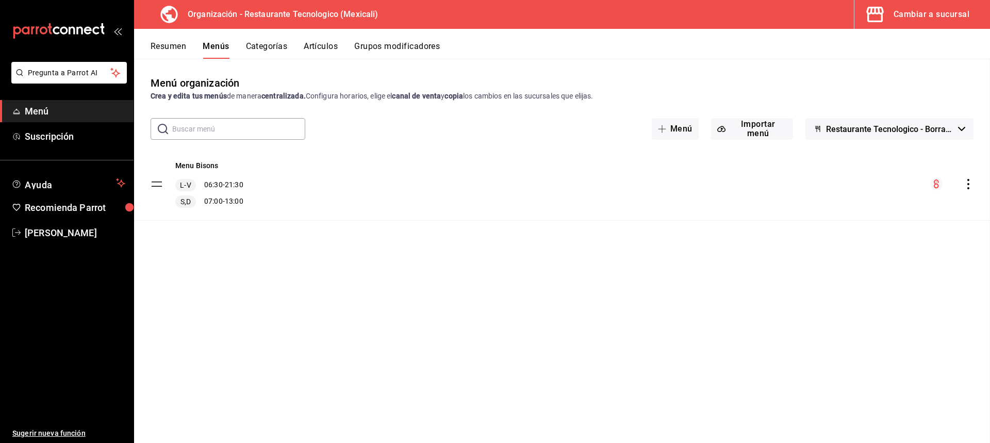
checkbox input "false"
click at [276, 49] on button "Categorías" at bounding box center [267, 50] width 42 height 18
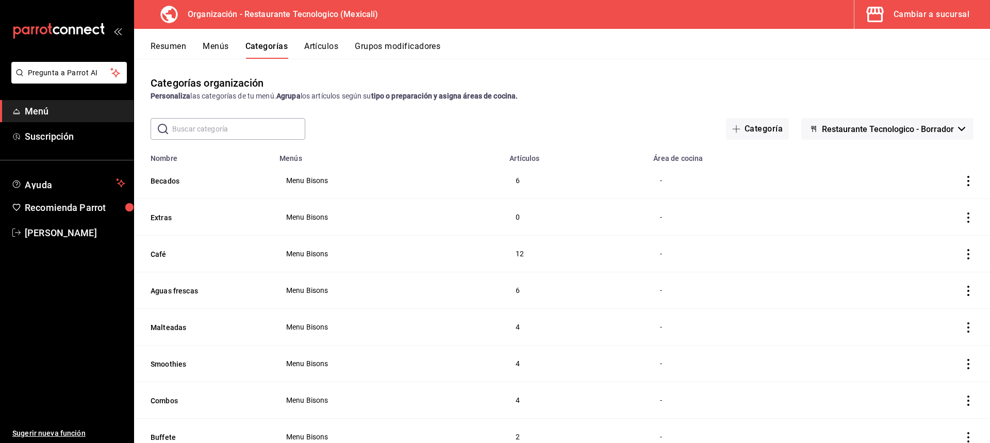
click at [380, 41] on div "Resumen Menús Categorías Artículos Grupos modificadores" at bounding box center [562, 44] width 856 height 30
click at [392, 46] on button "Grupos modificadores" at bounding box center [398, 50] width 86 height 18
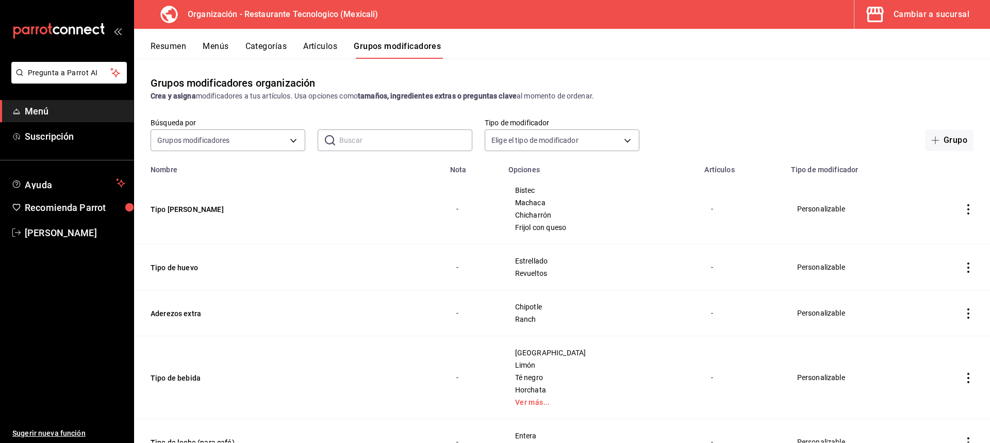
click at [320, 48] on button "Artículos" at bounding box center [320, 50] width 34 height 18
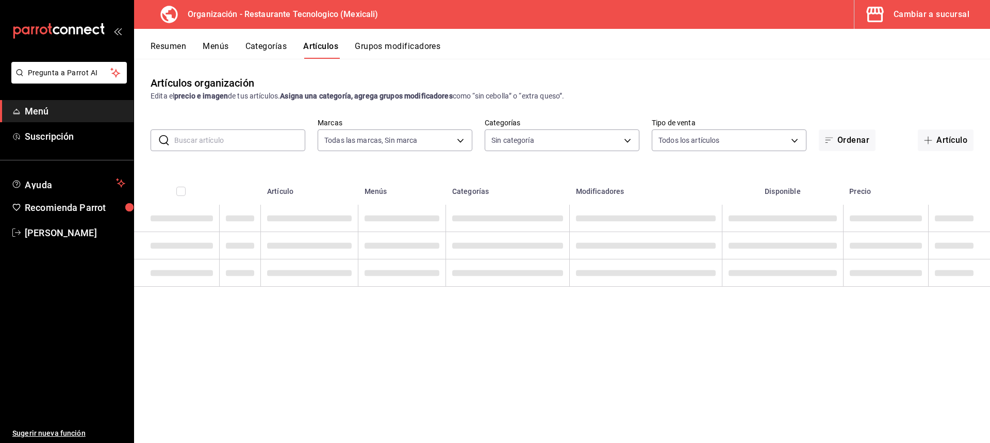
type input "781de6e5-5afb-4e7a-ac37-61d8477f1fc7"
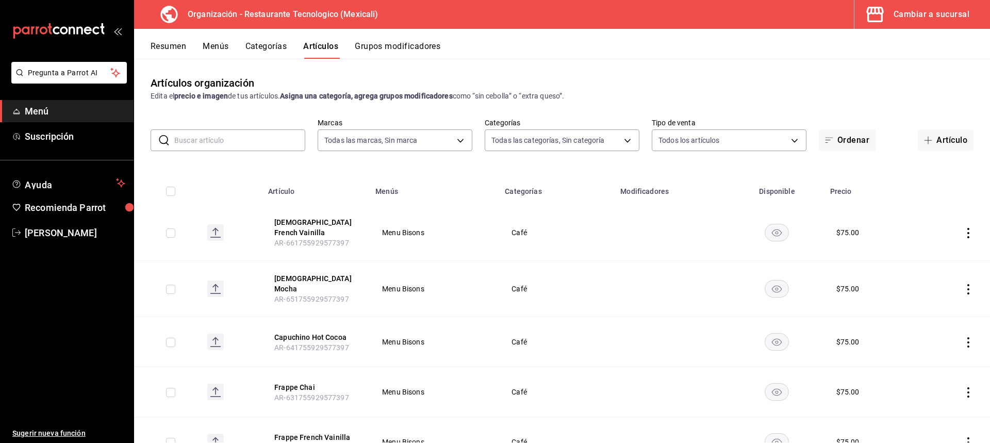
type input "aad8bc57-3b75-4d3a-9605-ab0c77e0ce1b,69ad9606-0523-4220-a1ab-d59ecc2baeb1,25d26…"
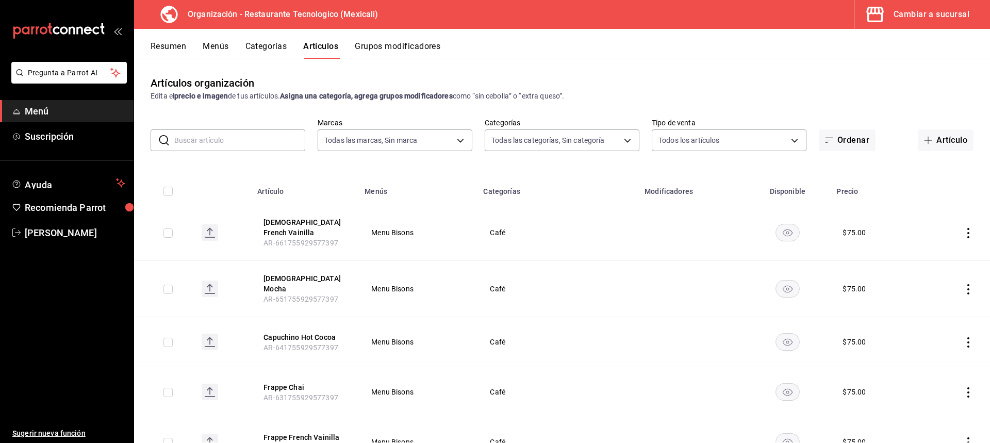
click at [279, 46] on button "Categorías" at bounding box center [266, 50] width 42 height 18
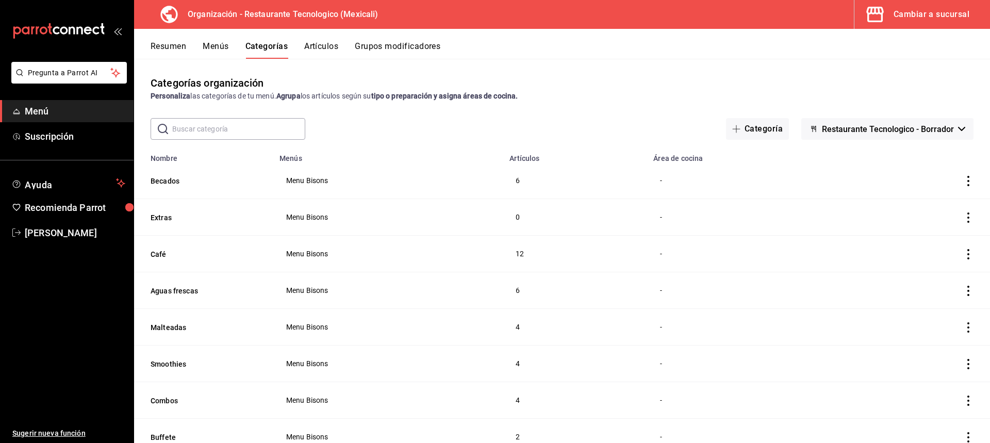
click at [329, 47] on button "Artículos" at bounding box center [321, 50] width 34 height 18
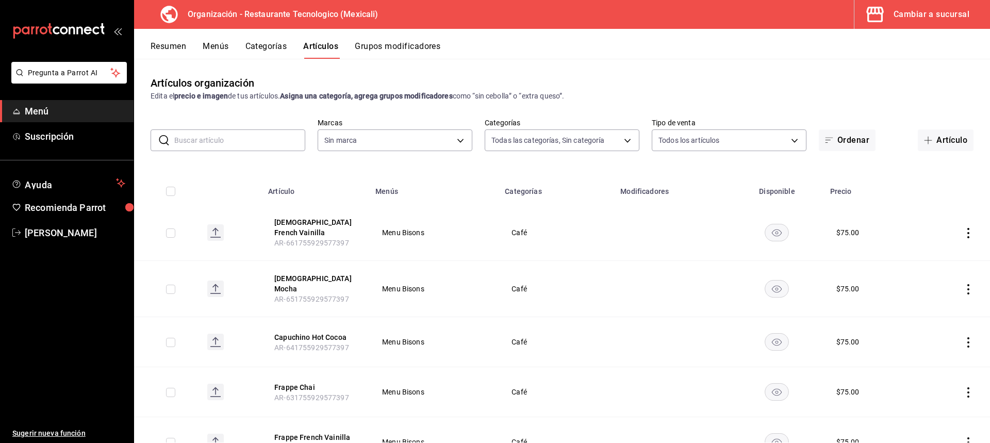
type input "aad8bc57-3b75-4d3a-9605-ab0c77e0ce1b,69ad9606-0523-4220-a1ab-d59ecc2baeb1,25d26…"
type input "781de6e5-5afb-4e7a-ac37-61d8477f1fc7"
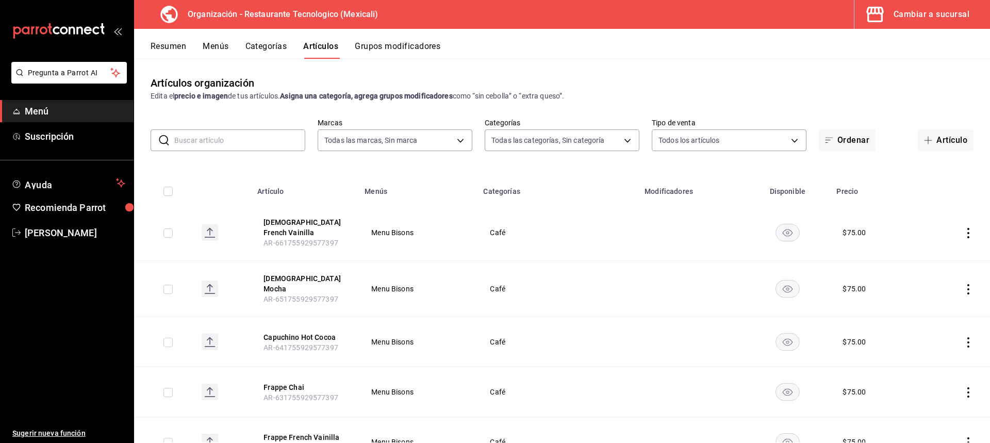
click at [422, 47] on button "Grupos modificadores" at bounding box center [398, 50] width 86 height 18
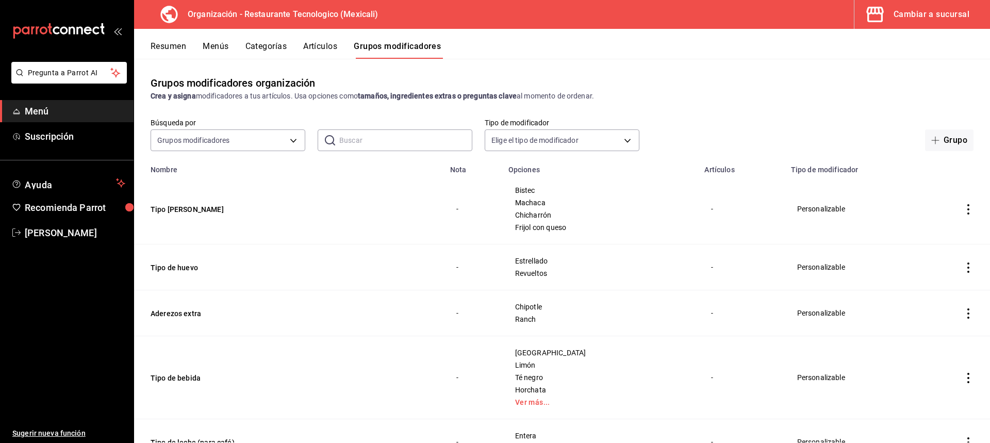
click at [215, 39] on div "Resumen Menús Categorías Artículos Grupos modificadores" at bounding box center [562, 44] width 856 height 30
click at [221, 43] on button "Menús" at bounding box center [216, 50] width 26 height 18
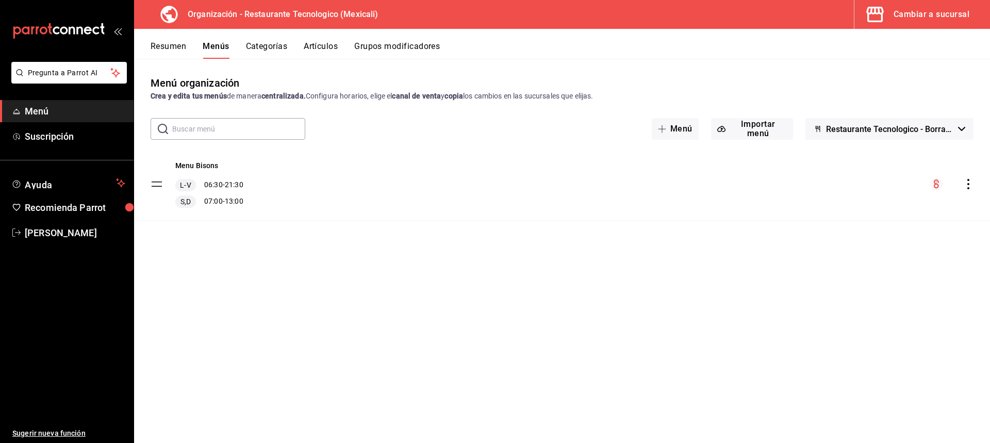
click at [156, 185] on tbody "Menu Bisons L-V 06:30 - 21:30 S,D 07:00 - 13:00" at bounding box center [562, 184] width 856 height 73
click at [685, 130] on button "Menú" at bounding box center [674, 129] width 47 height 22
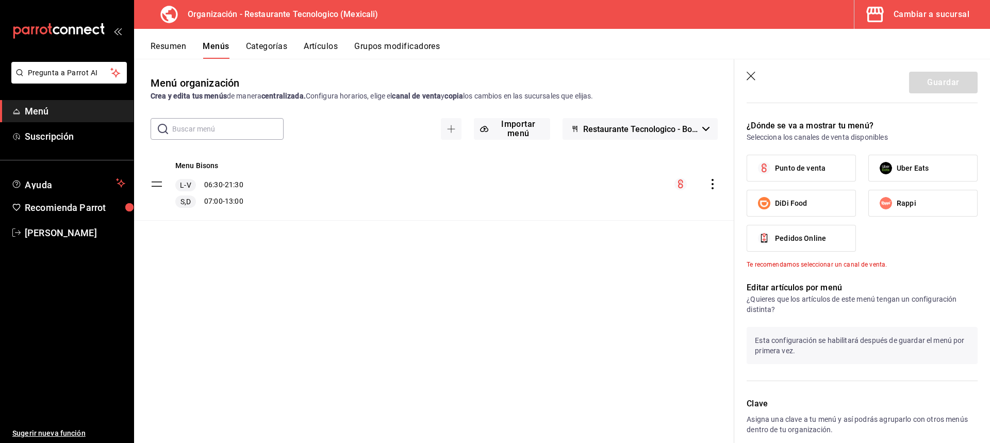
scroll to position [361, 0]
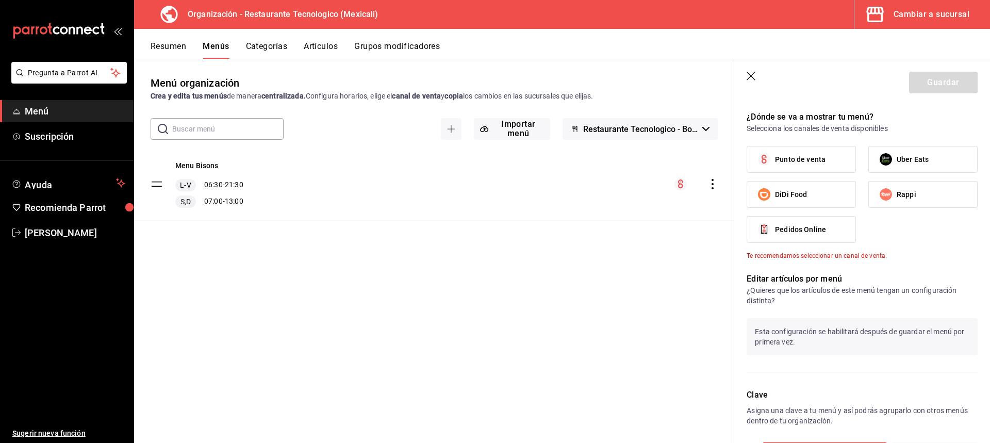
click at [748, 75] on icon "button" at bounding box center [751, 77] width 10 height 10
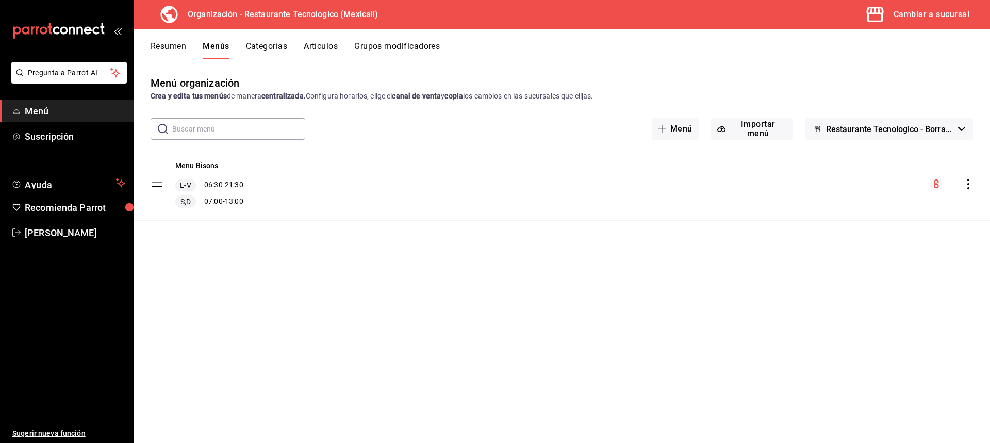
click at [938, 186] on icon "menu-maker-table" at bounding box center [935, 183] width 5 height 9
click at [970, 183] on icon "actions" at bounding box center [968, 184] width 10 height 10
click at [970, 183] on div at bounding box center [495, 221] width 990 height 443
click at [910, 9] on div "Cambiar a sucursal" at bounding box center [931, 14] width 76 height 14
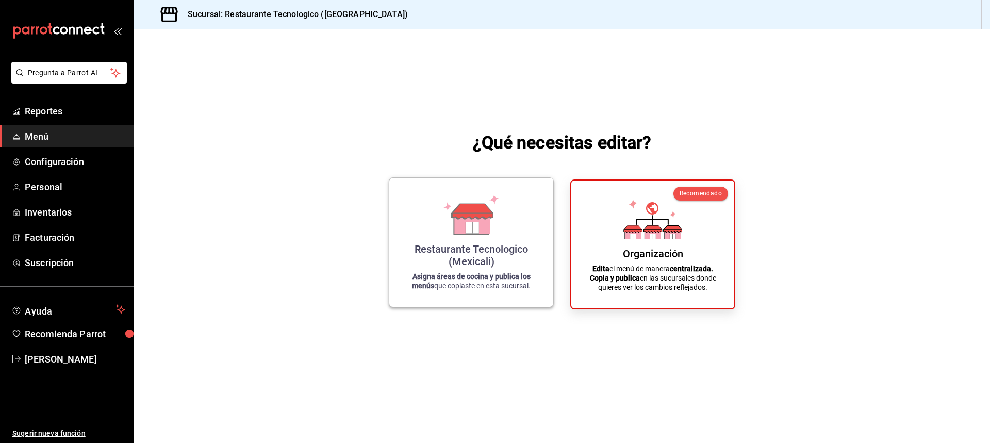
click at [531, 229] on div "Restaurante Tecnologico (Mexicali) Asigna áreas de cocina y publica los menús q…" at bounding box center [470, 242] width 139 height 112
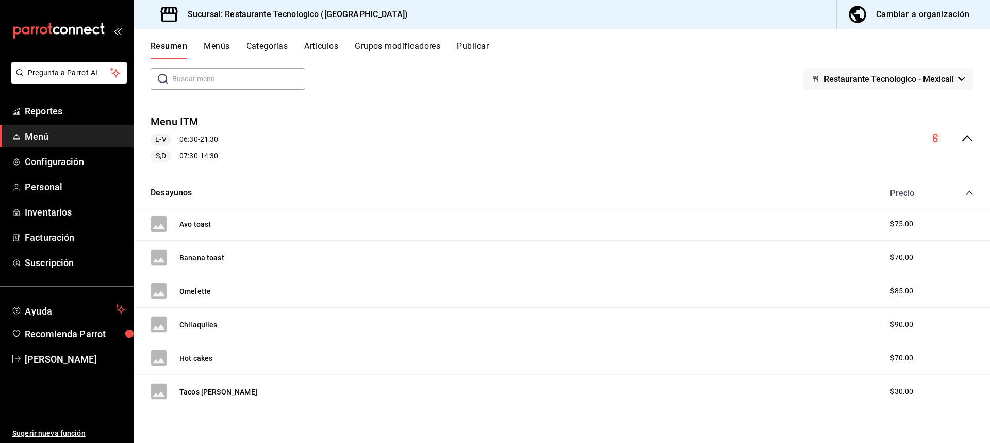
scroll to position [103, 0]
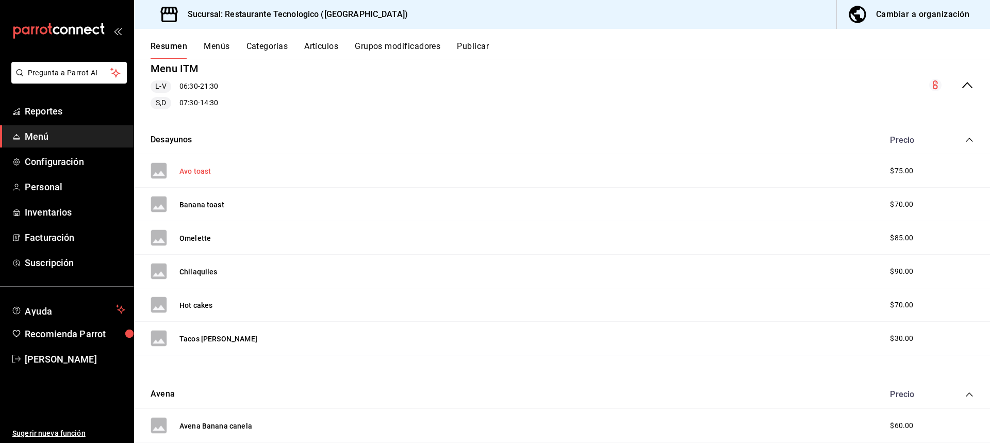
click at [207, 169] on button "Avo toast" at bounding box center [194, 171] width 31 height 10
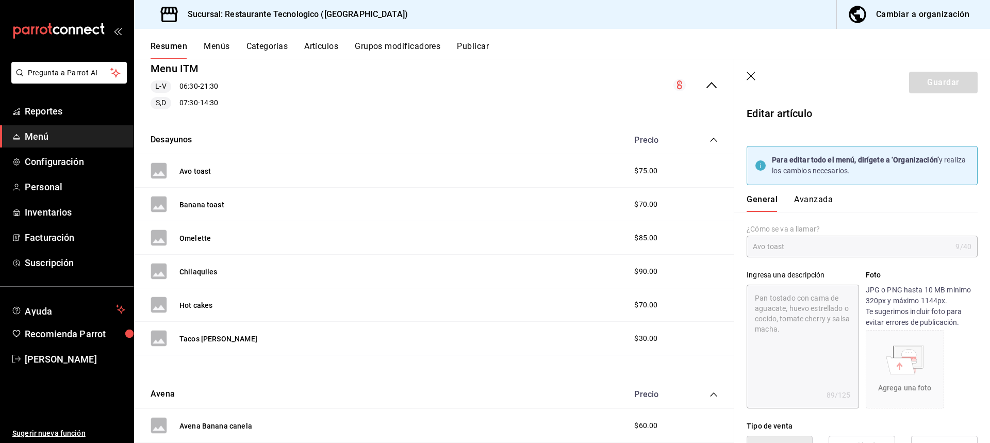
click at [752, 83] on header "Guardar" at bounding box center [862, 80] width 256 height 42
click at [753, 81] on icon "button" at bounding box center [751, 77] width 10 height 10
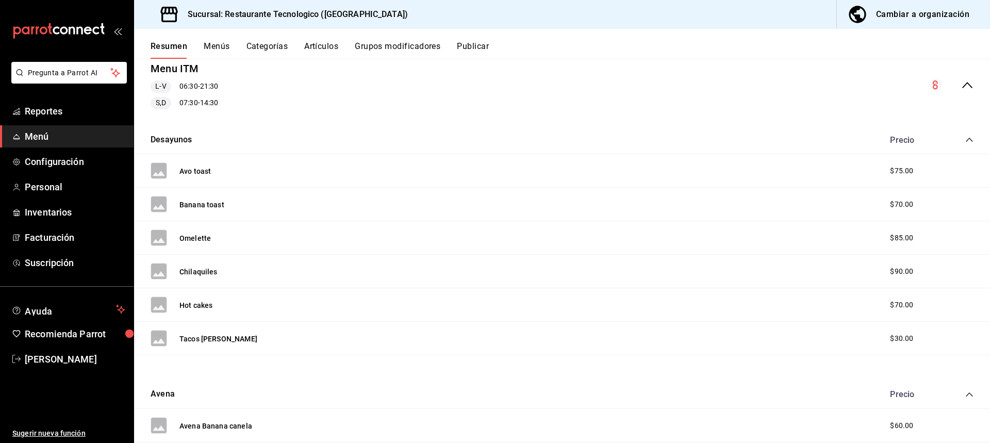
click at [835, 6] on div "Sucursal: Restaurante Tecnologico (Mexicali) Cambiar a organización" at bounding box center [562, 14] width 856 height 29
click at [885, 11] on div "Cambiar a organización" at bounding box center [922, 14] width 93 height 14
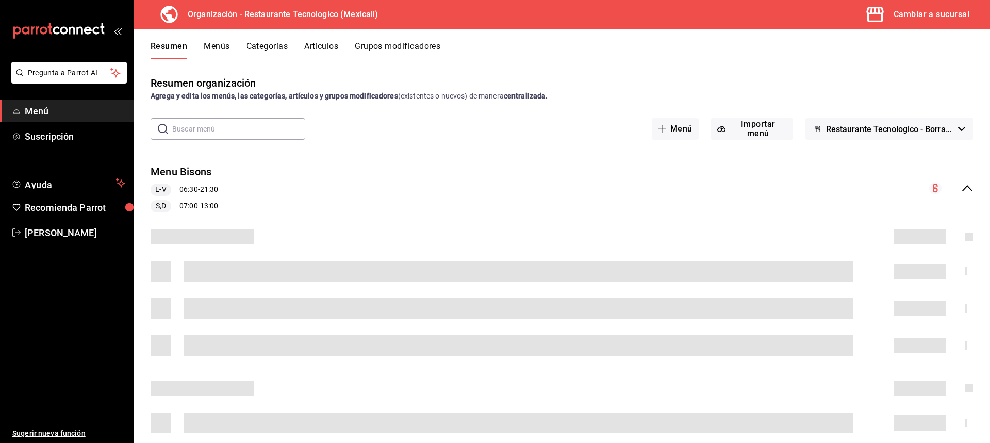
click at [221, 41] on div "Resumen Menús Categorías Artículos Grupos modificadores" at bounding box center [562, 44] width 856 height 30
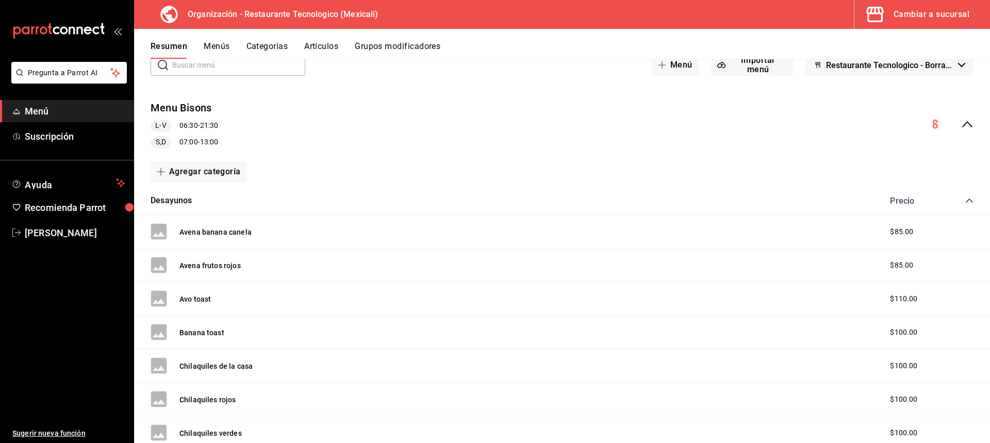
scroll to position [103, 0]
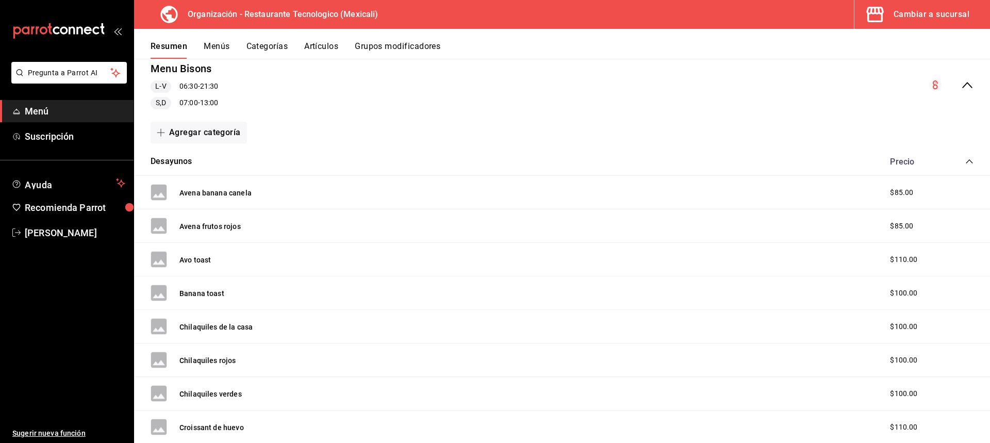
click at [220, 40] on div "Resumen Menús Categorías Artículos Grupos modificadores" at bounding box center [562, 44] width 856 height 30
click at [228, 44] on button "Menús" at bounding box center [217, 50] width 26 height 18
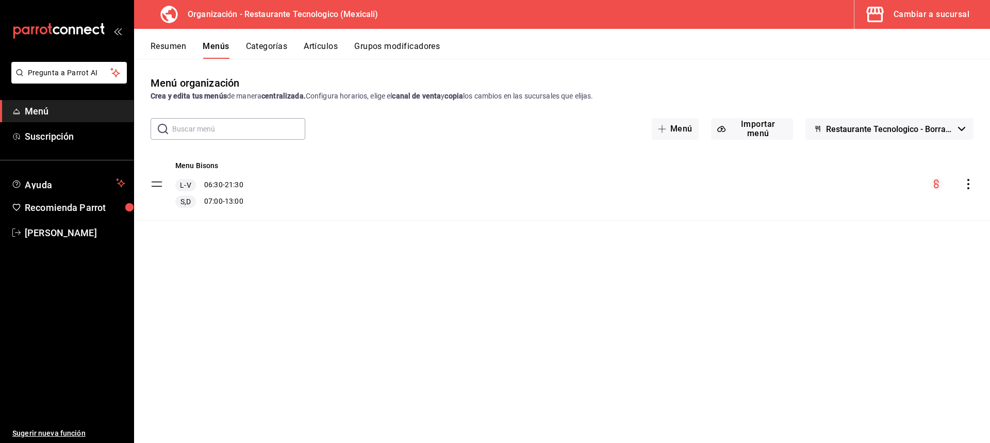
click at [274, 52] on button "Categorías" at bounding box center [267, 50] width 42 height 18
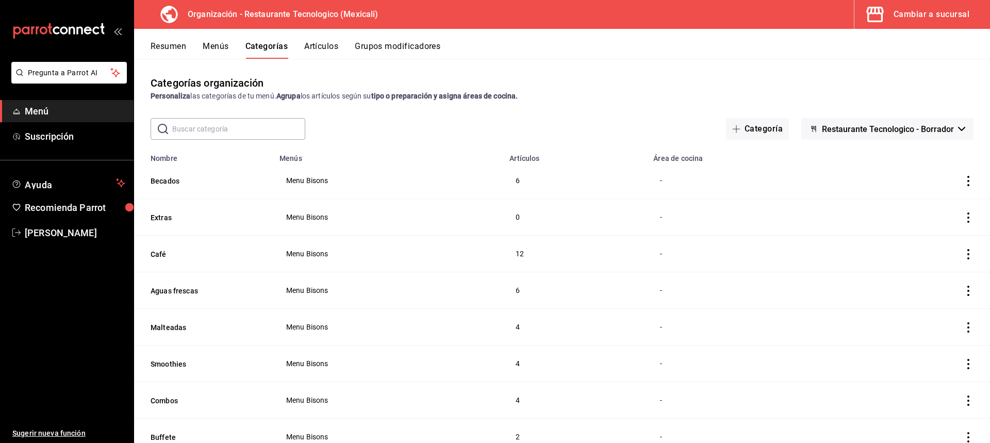
click at [954, 182] on td "categoriesTable" at bounding box center [923, 180] width 133 height 37
click at [963, 181] on icon "actions" at bounding box center [968, 181] width 10 height 10
click at [942, 206] on span "Editar" at bounding box center [929, 204] width 27 height 11
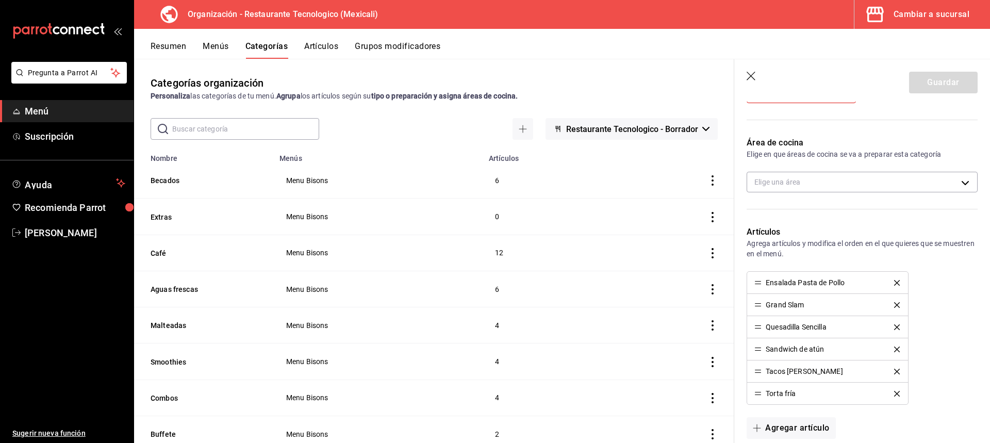
scroll to position [155, 0]
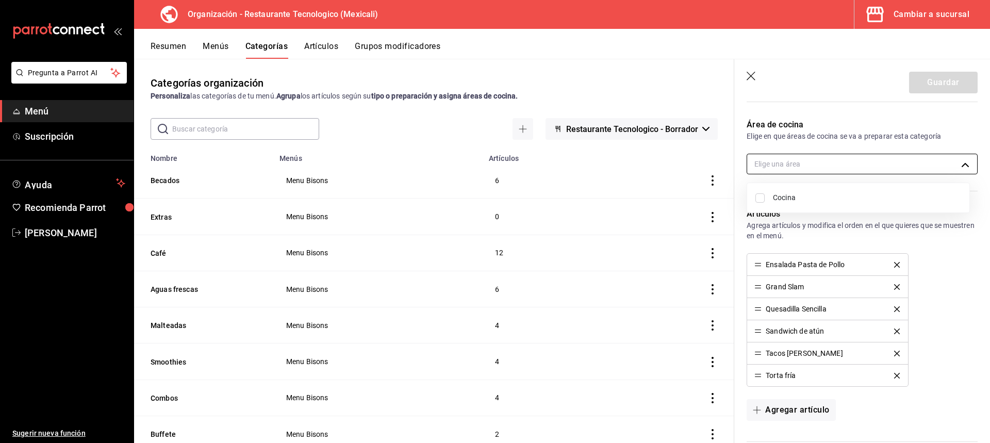
click at [844, 166] on body "Pregunta a Parrot AI Menú Suscripción Ayuda Recomienda Parrot [PERSON_NAME] Sug…" at bounding box center [495, 221] width 990 height 443
click at [812, 207] on li "Cocina" at bounding box center [858, 197] width 222 height 21
type input "75547902-d210-4c5e-9913-9bba564ea32c"
checkbox input "true"
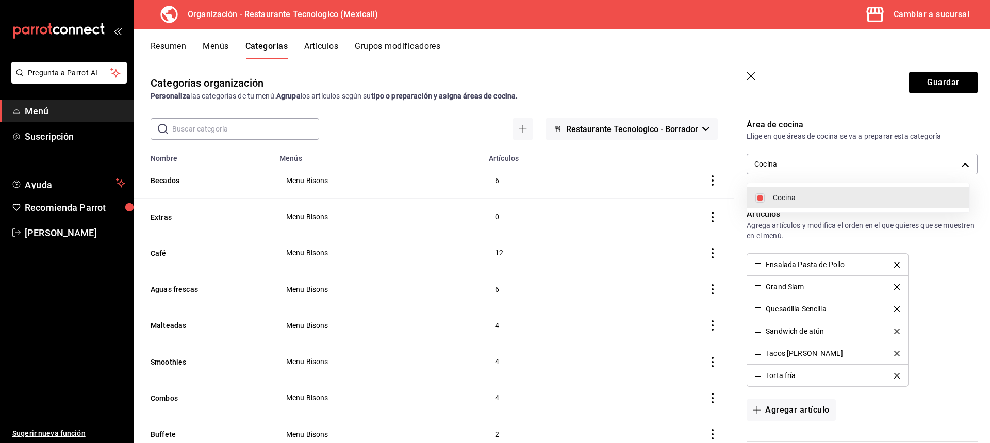
click at [950, 85] on div at bounding box center [495, 221] width 990 height 443
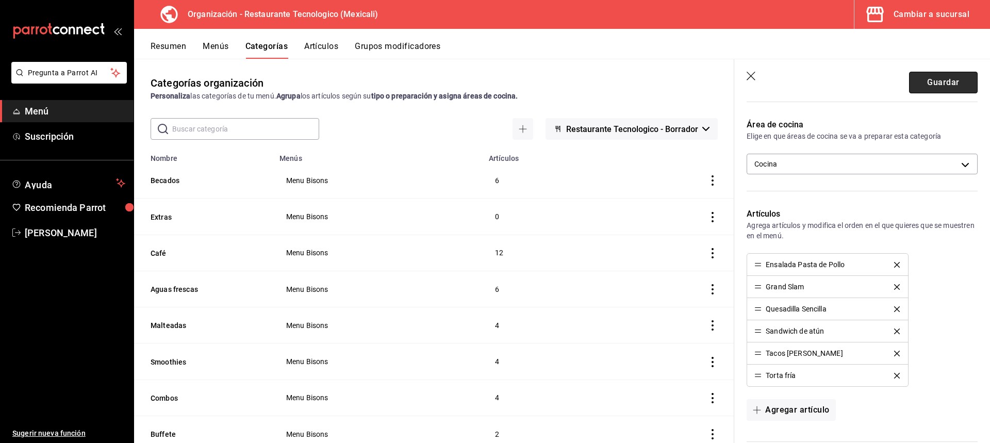
click at [941, 82] on button "Guardar" at bounding box center [943, 83] width 69 height 22
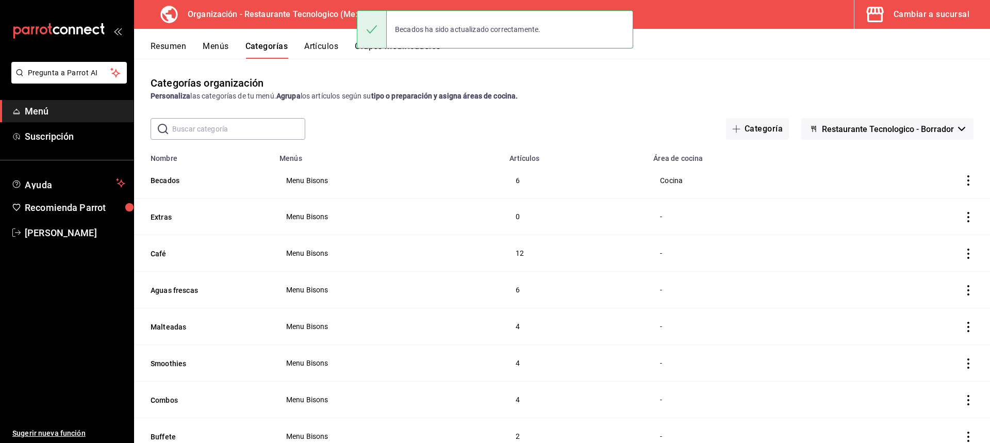
scroll to position [52, 0]
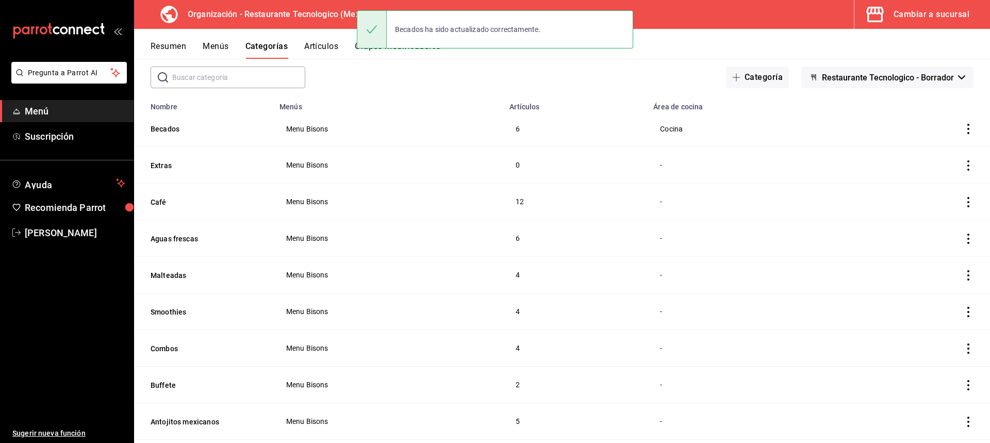
click at [963, 163] on icon "actions" at bounding box center [968, 165] width 10 height 10
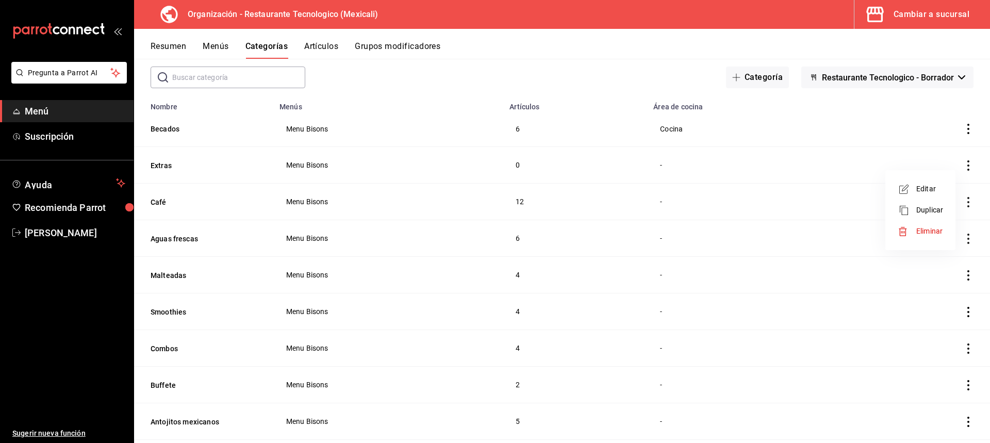
click at [942, 195] on li "Editar" at bounding box center [920, 188] width 62 height 21
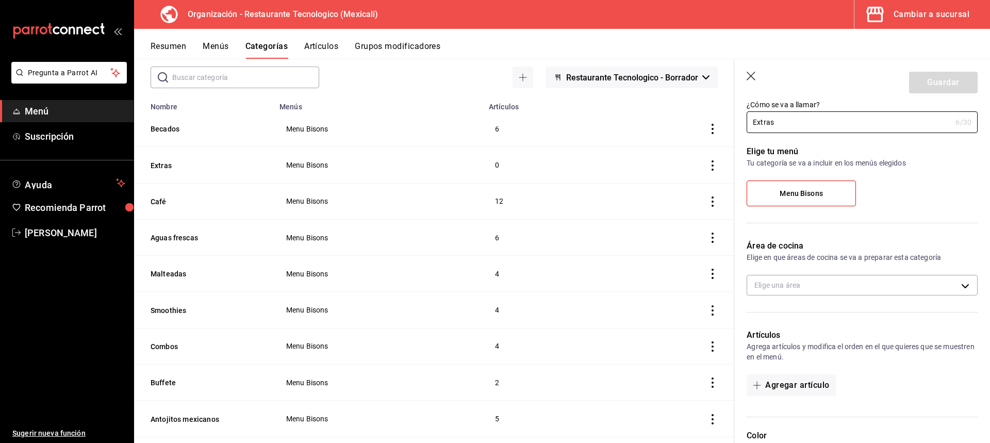
scroll to position [52, 0]
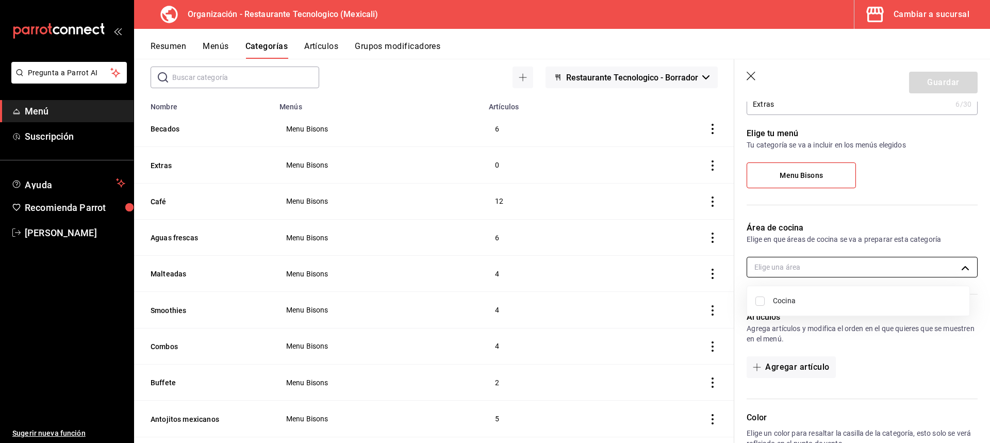
click at [843, 262] on body "Pregunta a Parrot AI Menú Suscripción Ayuda Recomienda Parrot [PERSON_NAME] Sug…" at bounding box center [495, 221] width 990 height 443
click at [836, 305] on span "Cocina" at bounding box center [867, 300] width 188 height 11
type input "75547902-d210-4c5e-9913-9bba564ea32c"
checkbox input "true"
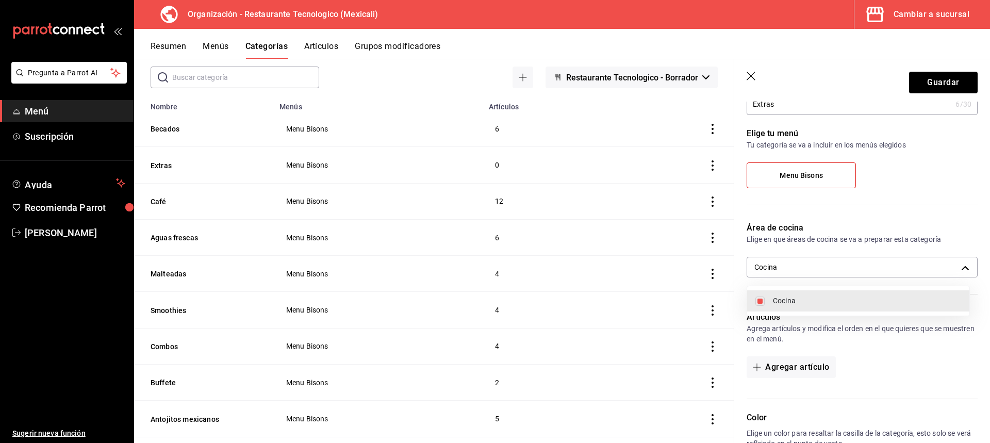
click at [952, 83] on div at bounding box center [495, 221] width 990 height 443
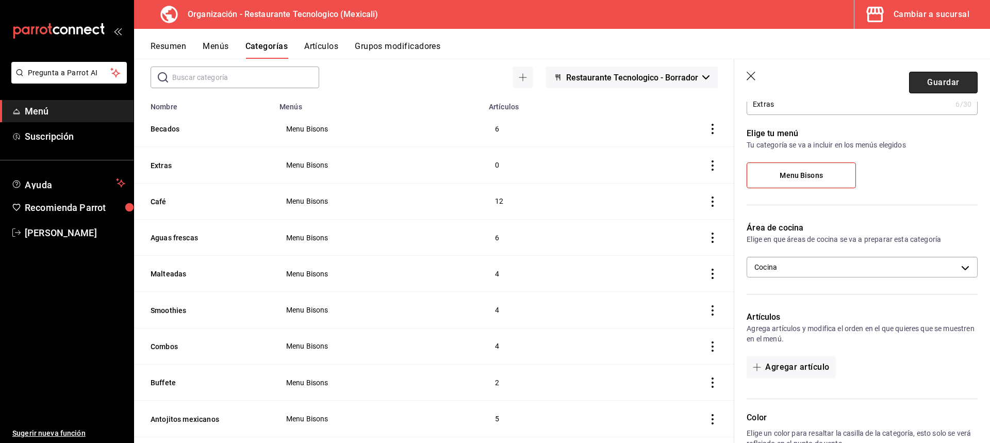
click at [959, 83] on button "Guardar" at bounding box center [943, 83] width 69 height 22
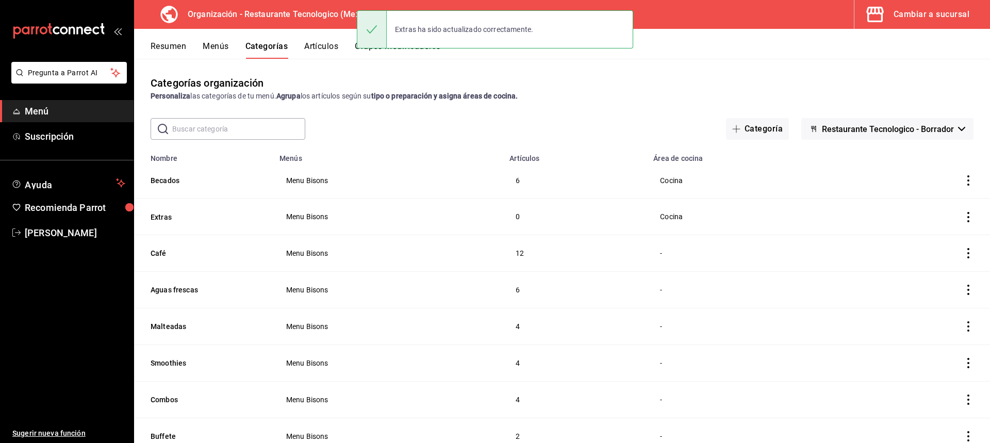
click at [963, 252] on icon "actions" at bounding box center [968, 253] width 10 height 10
click at [945, 284] on li "Editar" at bounding box center [920, 276] width 62 height 21
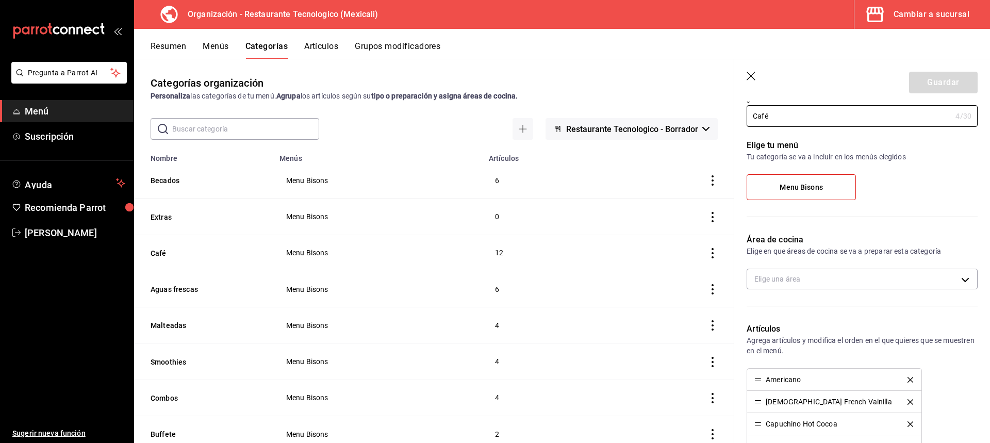
scroll to position [52, 0]
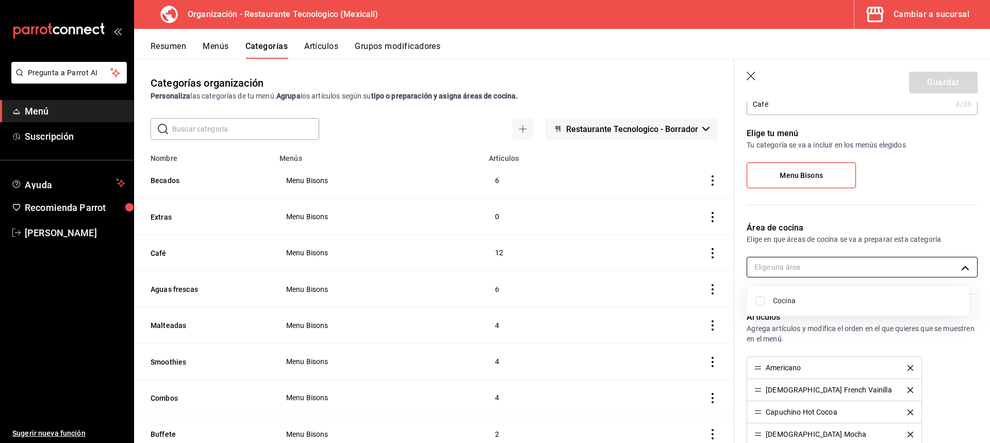
click at [843, 264] on body "Pregunta a Parrot AI Menú Suscripción Ayuda Recomienda Parrot [PERSON_NAME] Sug…" at bounding box center [495, 221] width 990 height 443
click at [839, 301] on span "Cocina" at bounding box center [867, 300] width 188 height 11
type input "75547902-d210-4c5e-9913-9bba564ea32c"
checkbox input "true"
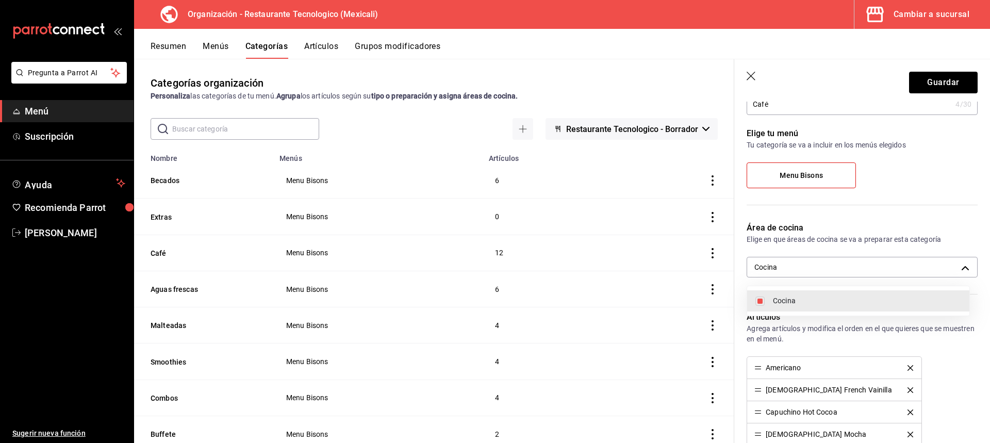
click at [954, 87] on div at bounding box center [495, 221] width 990 height 443
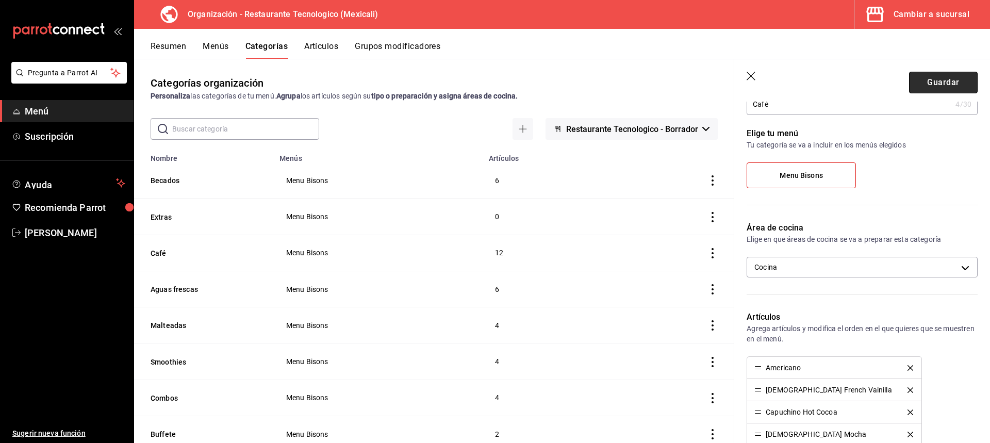
click at [960, 85] on button "Guardar" at bounding box center [943, 83] width 69 height 22
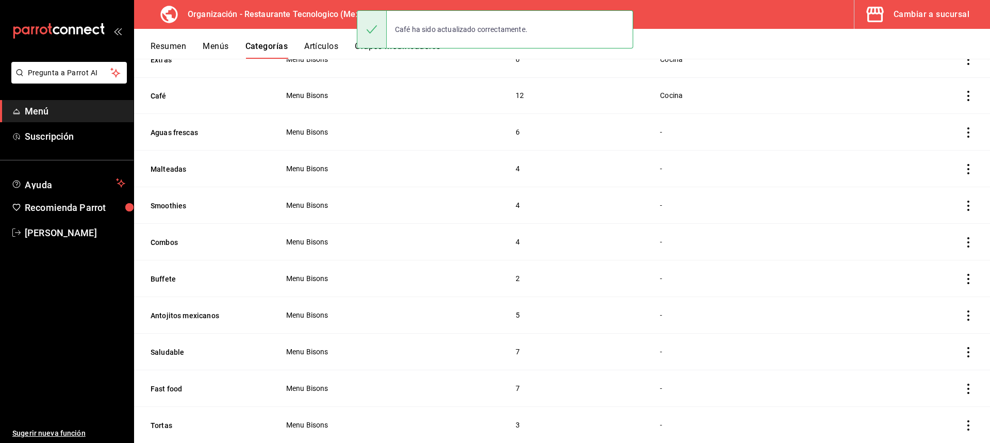
scroll to position [103, 0]
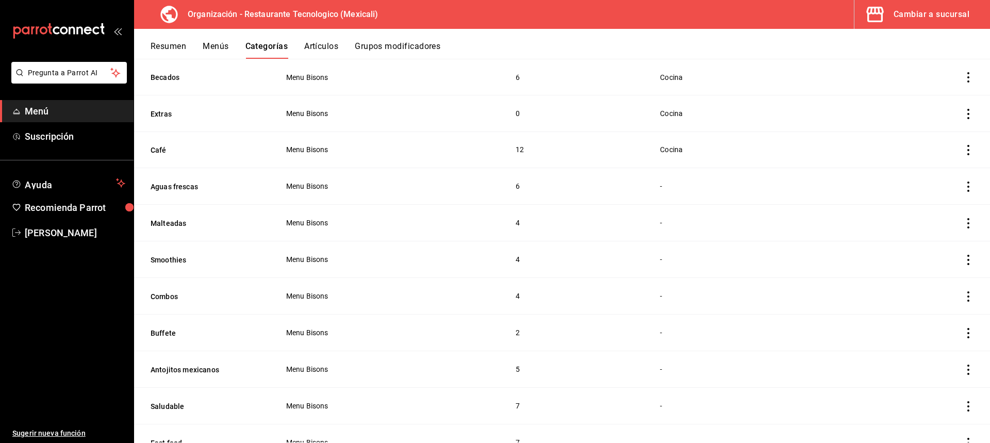
click at [967, 186] on icon "actions" at bounding box center [968, 186] width 2 height 10
click at [933, 216] on li "Editar" at bounding box center [920, 208] width 62 height 21
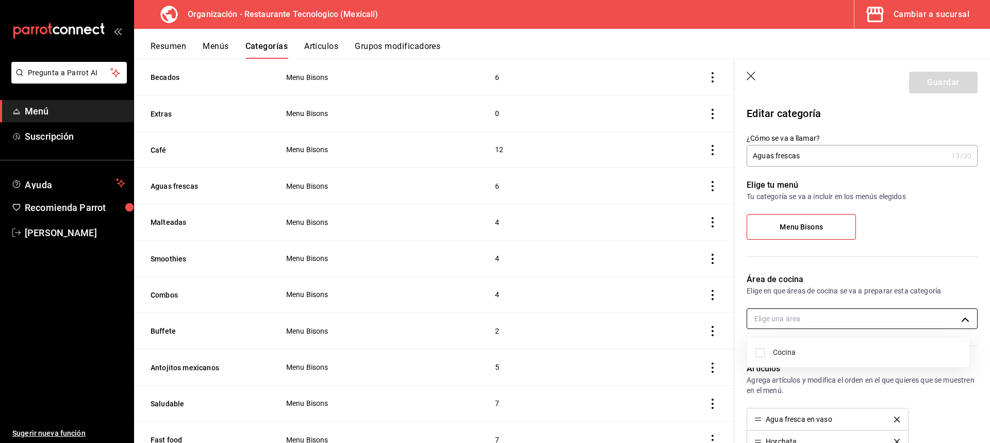
click at [848, 321] on body "Pregunta a Parrot AI Menú Suscripción Ayuda Recomienda Parrot [PERSON_NAME] Sug…" at bounding box center [495, 221] width 990 height 443
click at [847, 346] on li "Cocina" at bounding box center [858, 352] width 222 height 21
type input "75547902-d210-4c5e-9913-9bba564ea32c"
checkbox input "true"
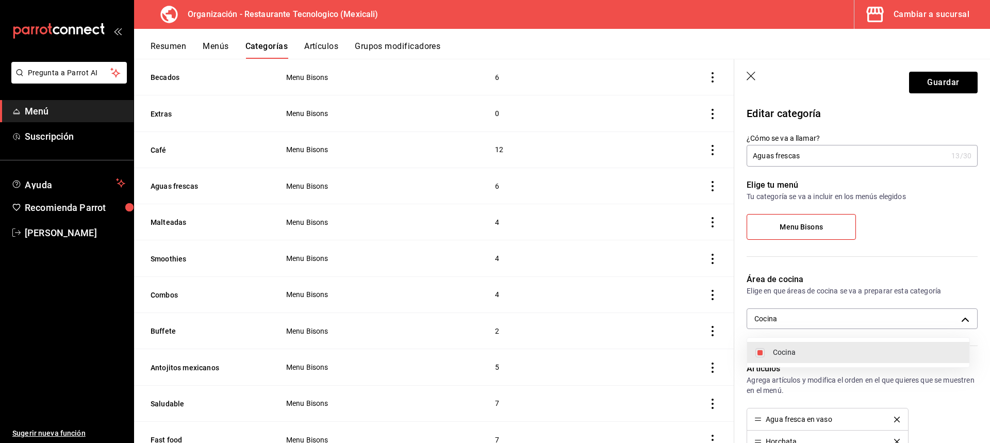
click at [961, 89] on div at bounding box center [495, 221] width 990 height 443
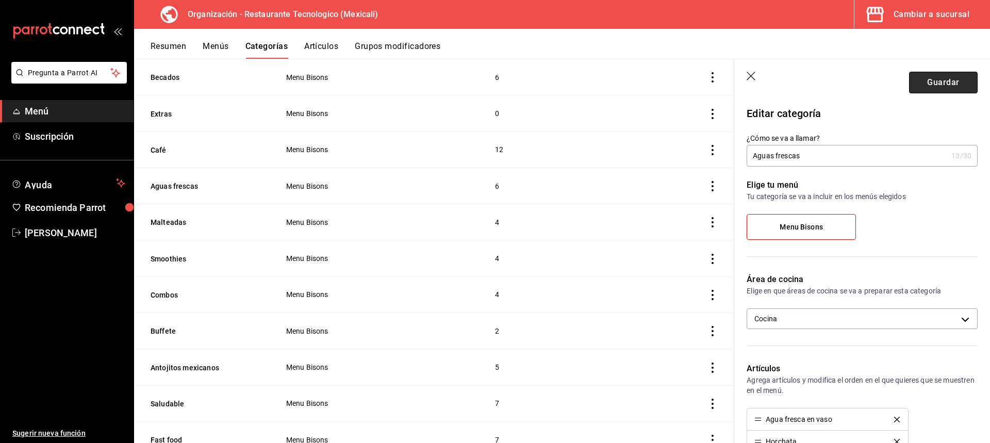
click at [961, 84] on button "Guardar" at bounding box center [943, 83] width 69 height 22
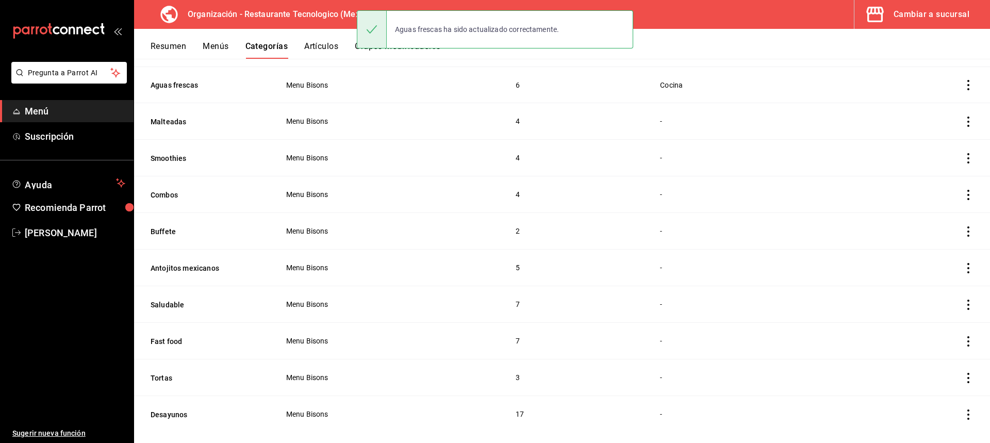
scroll to position [206, 0]
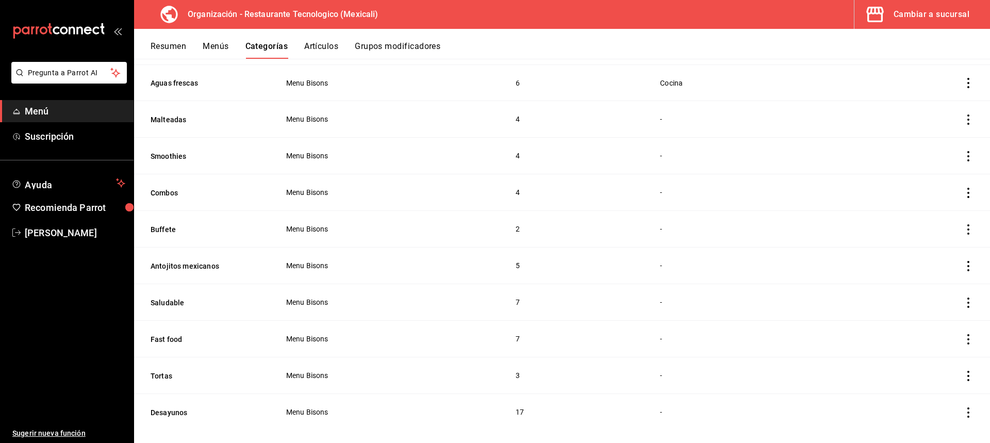
click at [965, 119] on icon "actions" at bounding box center [968, 119] width 10 height 10
click at [949, 142] on li "Editar" at bounding box center [920, 141] width 62 height 21
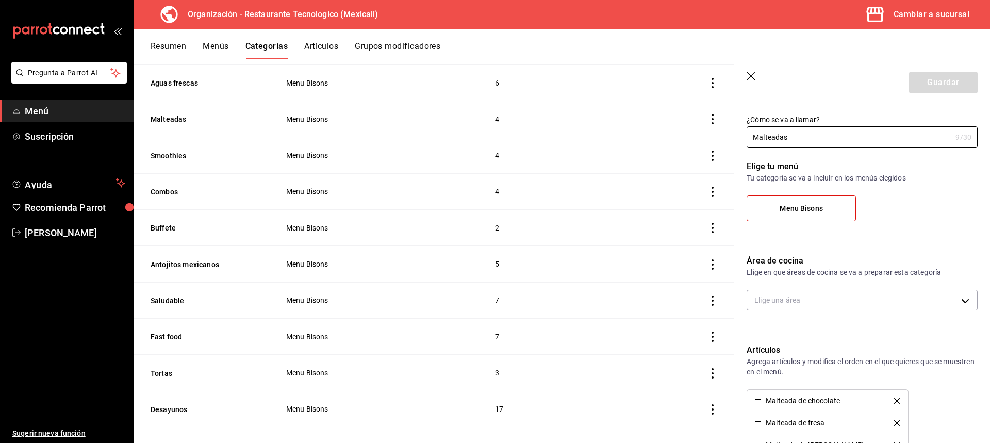
scroll to position [52, 0]
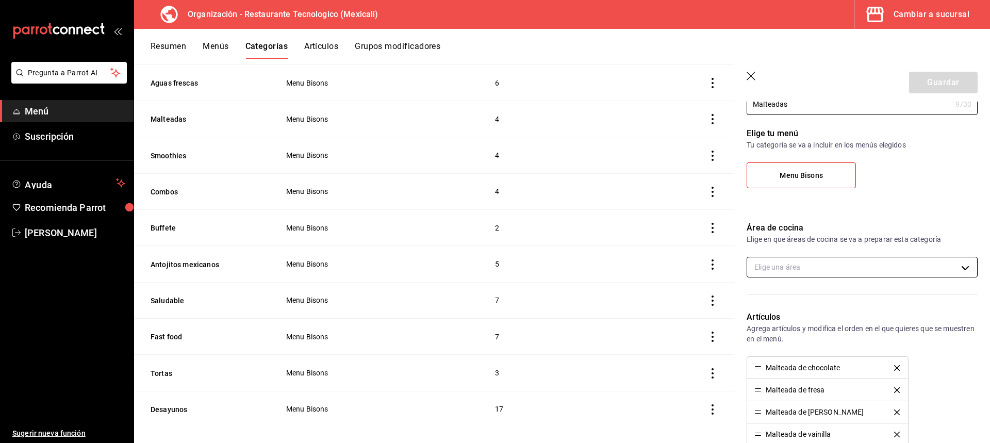
click at [891, 268] on body "Pregunta a Parrot AI Menú Suscripción Ayuda Recomienda Parrot [PERSON_NAME] Sug…" at bounding box center [495, 221] width 990 height 443
click at [884, 301] on span "Cocina" at bounding box center [867, 300] width 188 height 11
type input "75547902-d210-4c5e-9913-9bba564ea32c"
checkbox input "true"
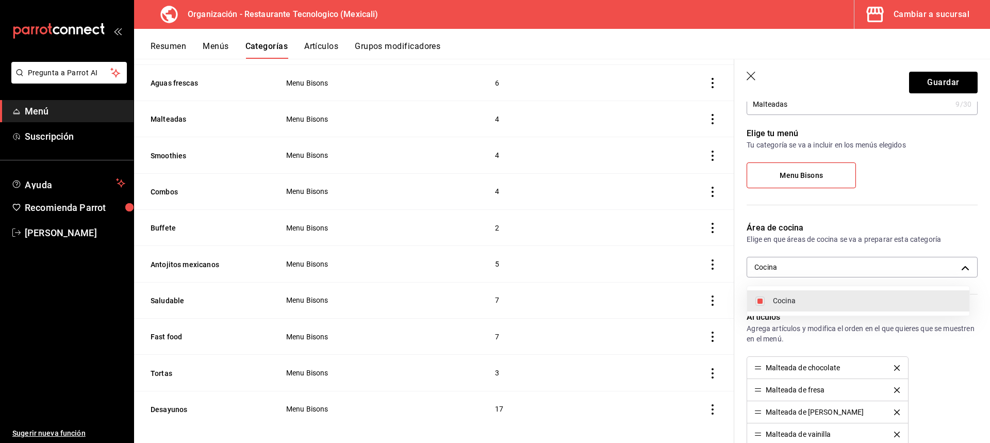
click at [956, 81] on div at bounding box center [495, 221] width 990 height 443
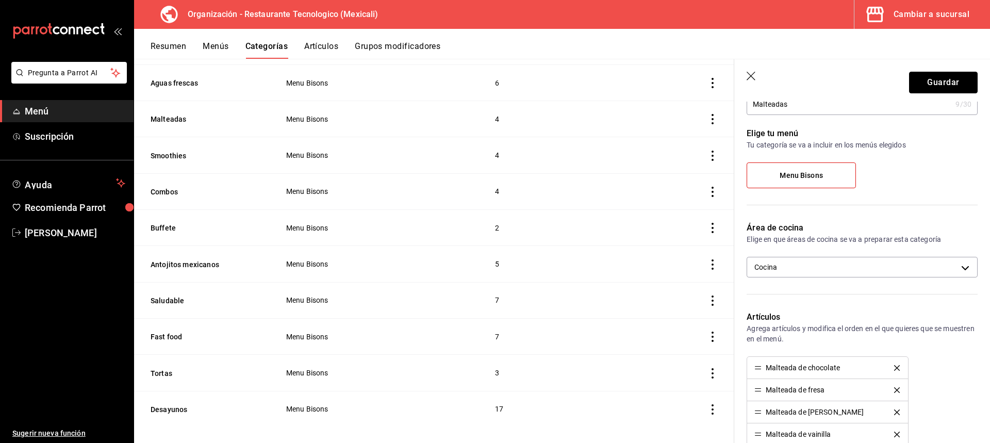
click at [961, 81] on button "Guardar" at bounding box center [943, 83] width 69 height 22
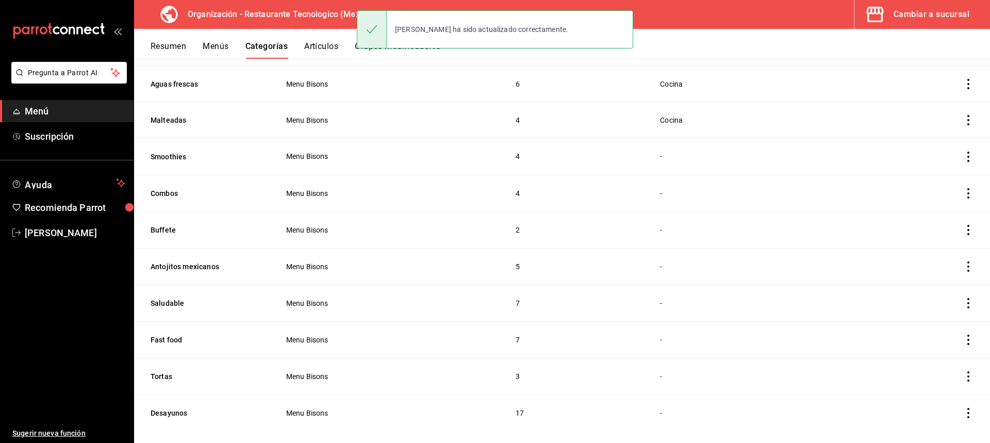
scroll to position [206, 0]
click at [963, 152] on icon "actions" at bounding box center [968, 155] width 10 height 10
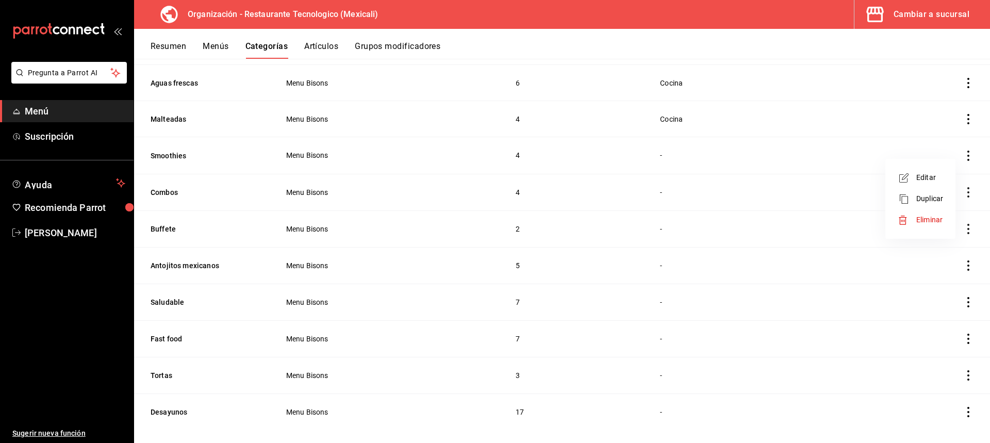
click at [945, 178] on li "Editar" at bounding box center [920, 177] width 62 height 21
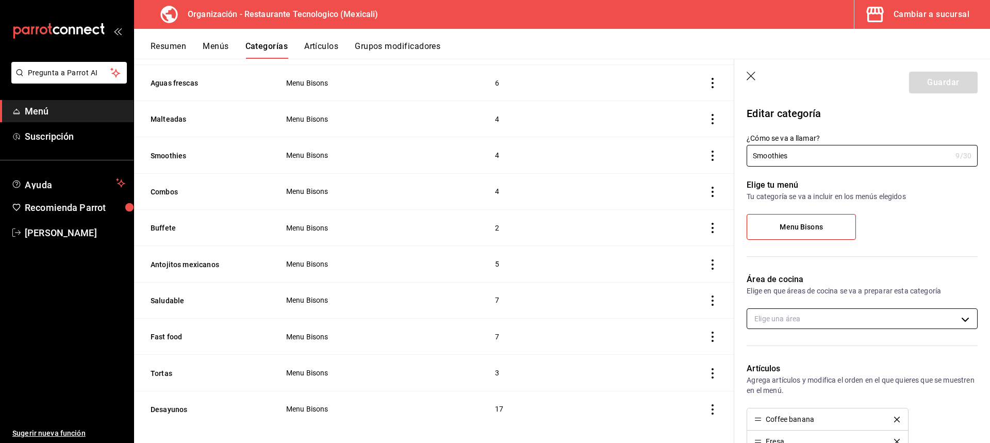
click at [895, 316] on body "Pregunta a Parrot AI Menú Suscripción Ayuda Recomienda Parrot [PERSON_NAME] Sug…" at bounding box center [495, 221] width 990 height 443
click at [894, 355] on span "Cocina" at bounding box center [867, 352] width 188 height 11
type input "75547902-d210-4c5e-9913-9bba564ea32c"
checkbox input "true"
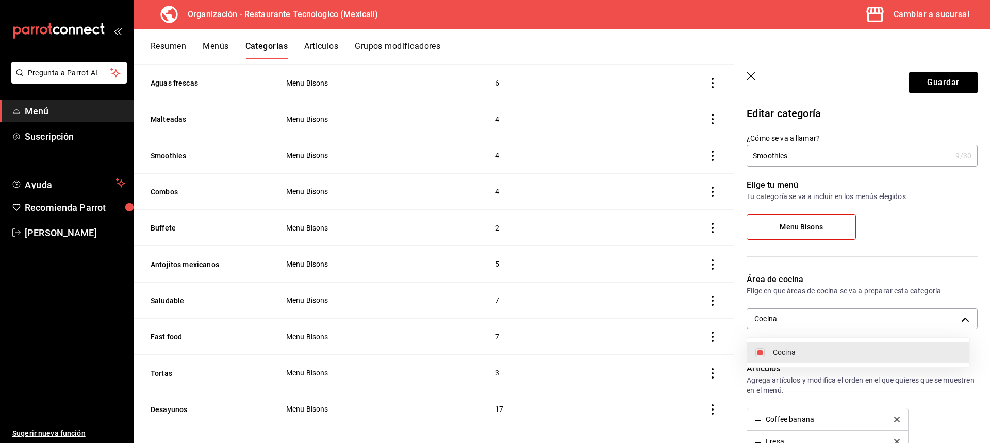
click at [960, 81] on div at bounding box center [495, 221] width 990 height 443
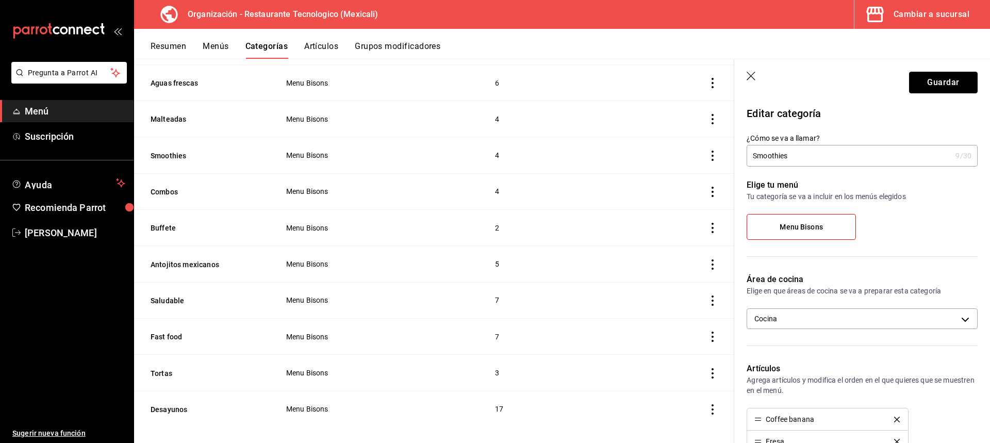
click at [960, 81] on button "Guardar" at bounding box center [943, 83] width 69 height 22
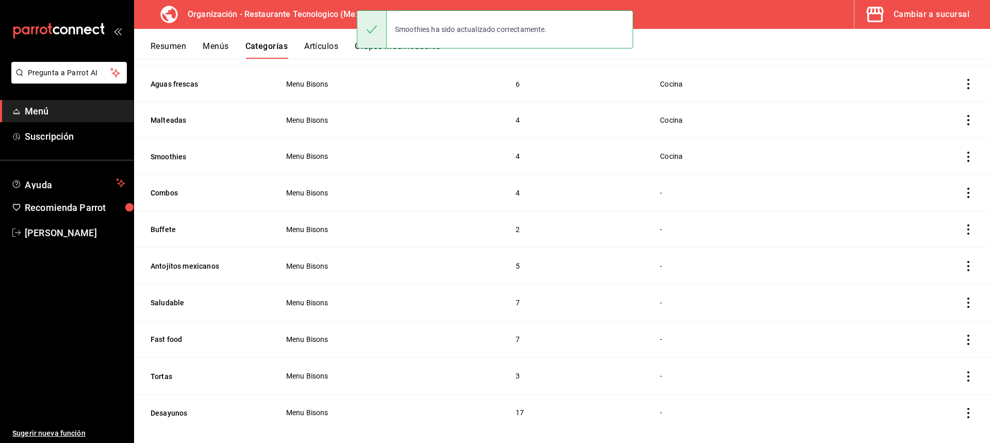
scroll to position [215, 0]
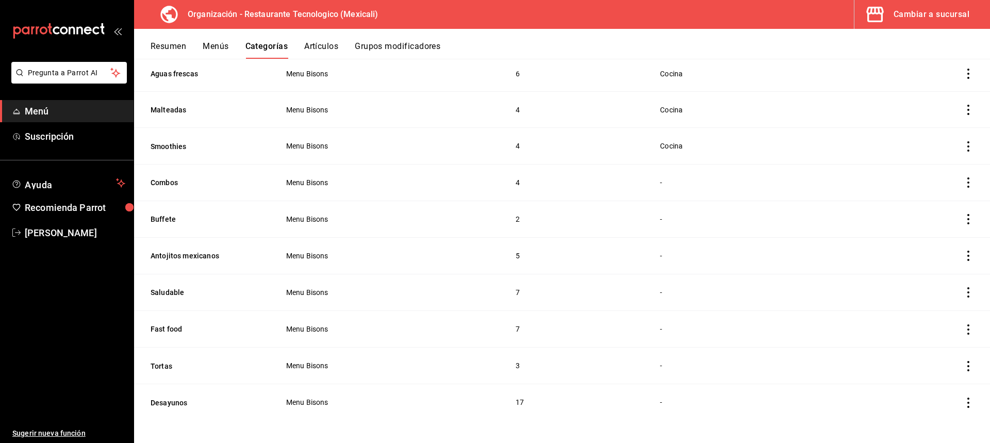
click at [967, 183] on icon "actions" at bounding box center [968, 182] width 2 height 10
click at [942, 206] on span "Editar" at bounding box center [929, 203] width 27 height 11
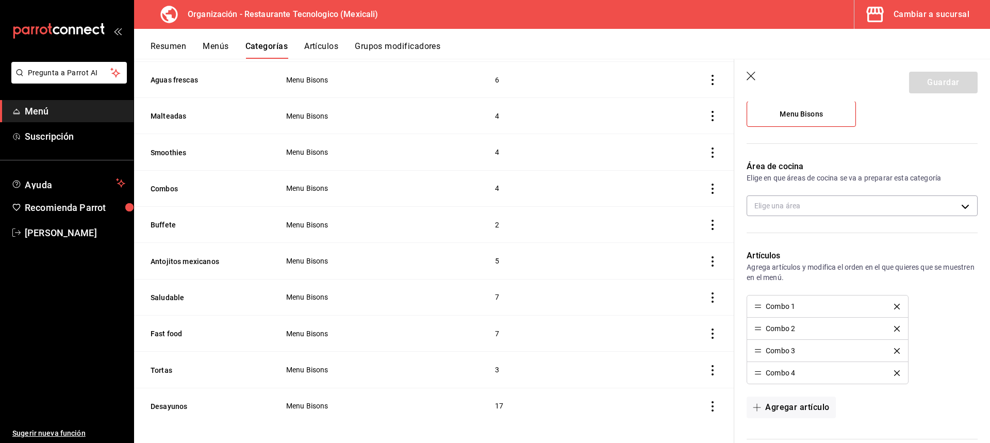
scroll to position [103, 0]
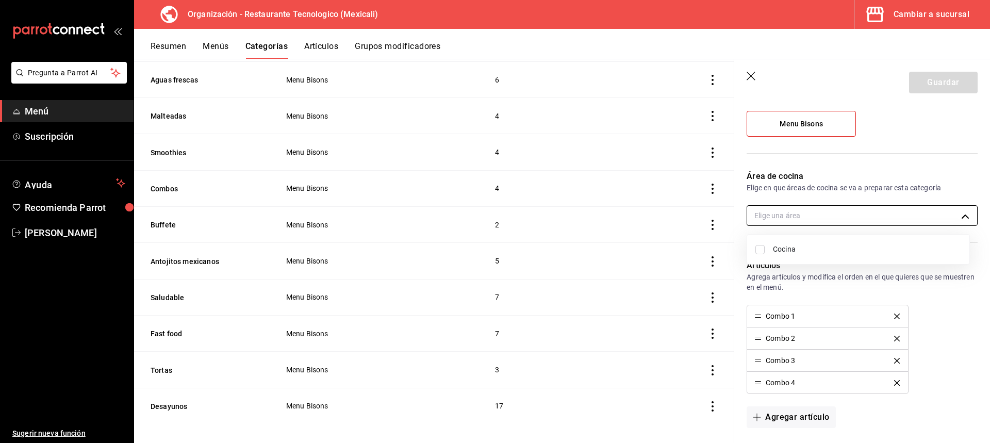
click at [853, 220] on body "Pregunta a Parrot AI Menú Suscripción Ayuda Recomienda Parrot [PERSON_NAME] Sug…" at bounding box center [495, 221] width 990 height 443
click at [844, 245] on span "Cocina" at bounding box center [867, 249] width 188 height 11
type input "75547902-d210-4c5e-9913-9bba564ea32c"
checkbox input "true"
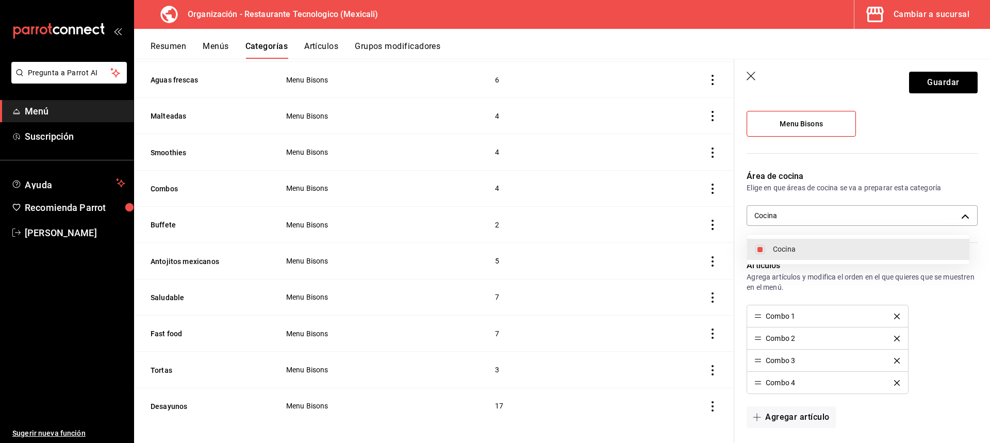
click at [961, 83] on div at bounding box center [495, 221] width 990 height 443
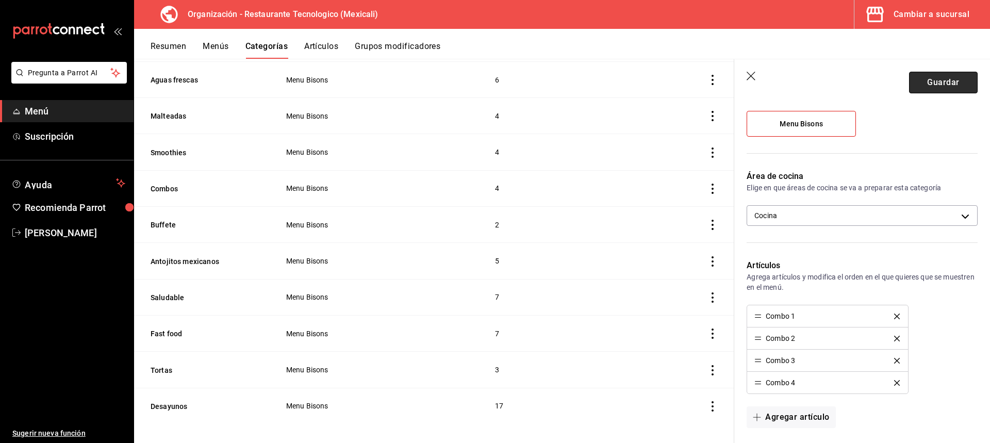
click at [960, 83] on button "Guardar" at bounding box center [943, 83] width 69 height 22
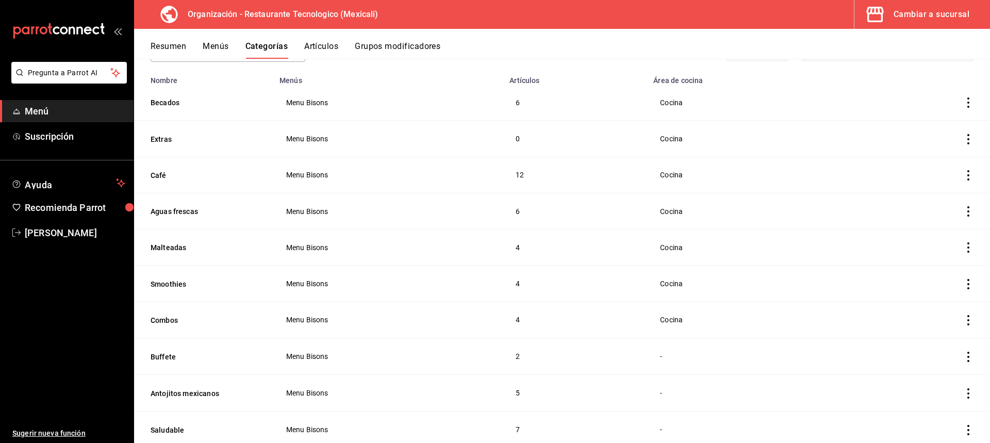
scroll to position [60, 0]
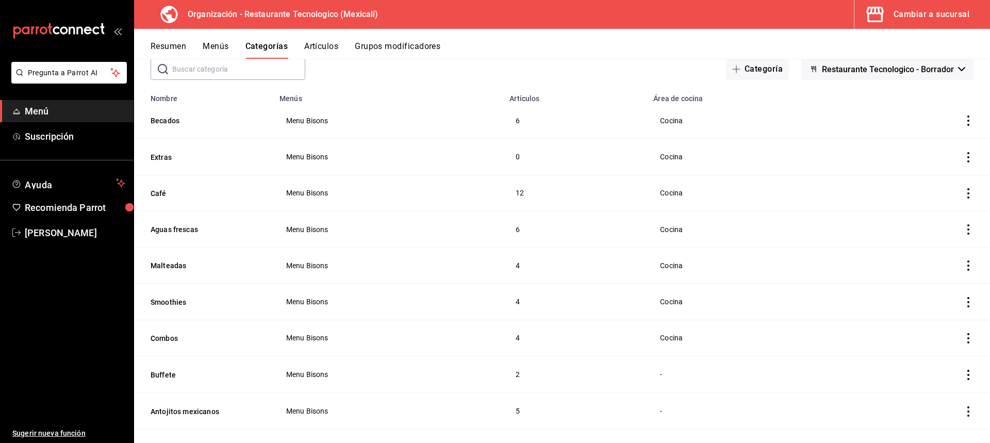
click at [959, 233] on td "categoriesTable" at bounding box center [923, 229] width 133 height 36
click at [966, 231] on td "categoriesTable" at bounding box center [923, 229] width 133 height 36
click at [967, 227] on icon "actions" at bounding box center [968, 229] width 2 height 10
click at [931, 253] on span "Editar" at bounding box center [929, 251] width 27 height 11
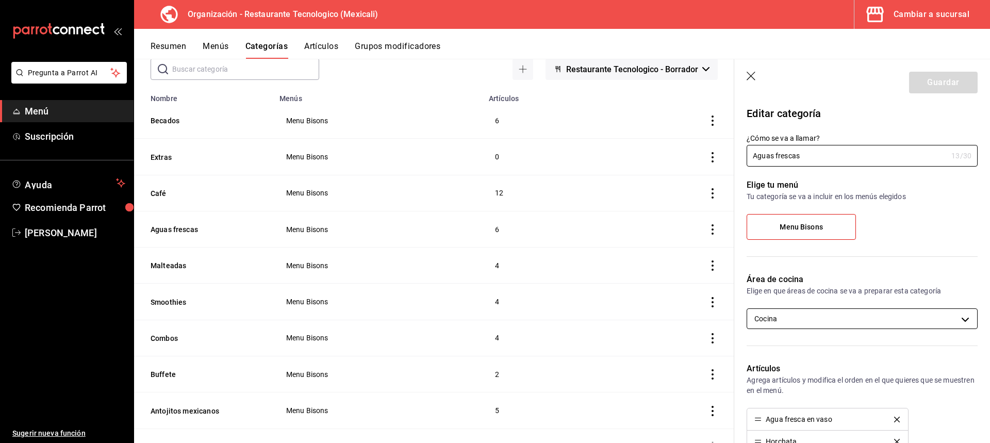
click at [855, 316] on body "Pregunta a Parrot AI Menú Suscripción Ayuda Recomienda Parrot [PERSON_NAME] Sug…" at bounding box center [495, 221] width 990 height 443
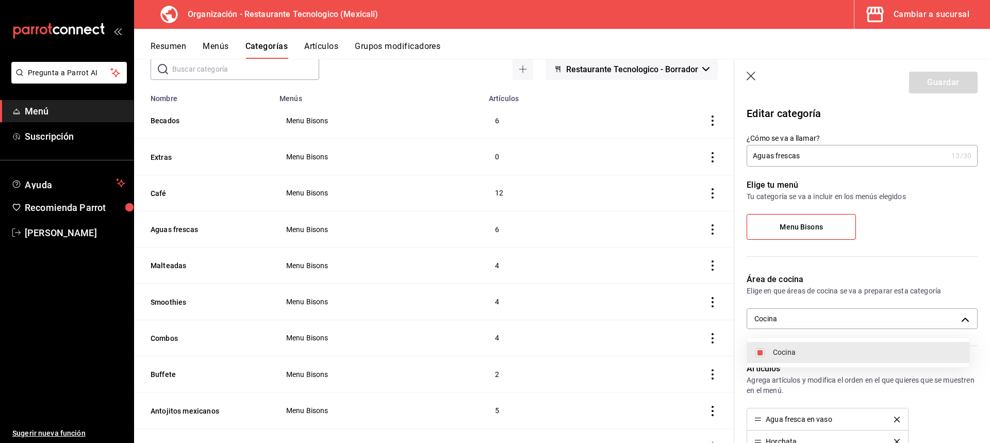
click at [865, 359] on li "Cocina" at bounding box center [858, 352] width 222 height 21
checkbox input "false"
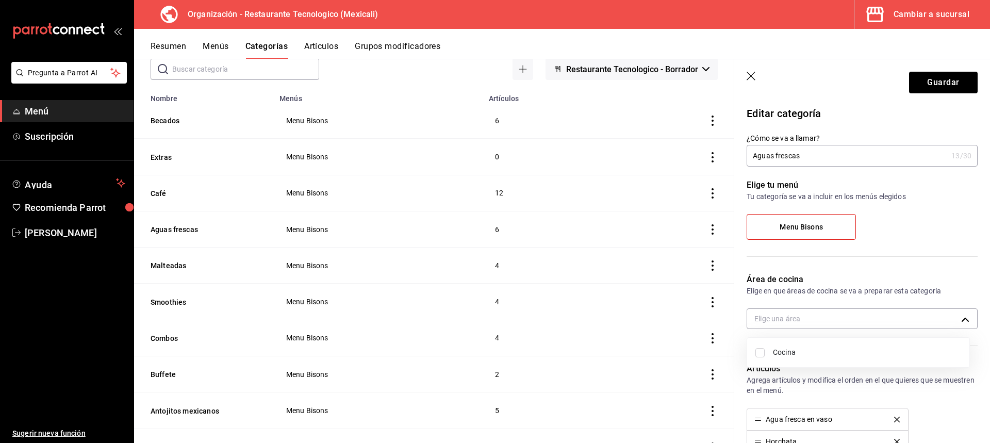
click at [953, 88] on div at bounding box center [495, 221] width 990 height 443
click at [950, 86] on button "Guardar" at bounding box center [943, 83] width 69 height 22
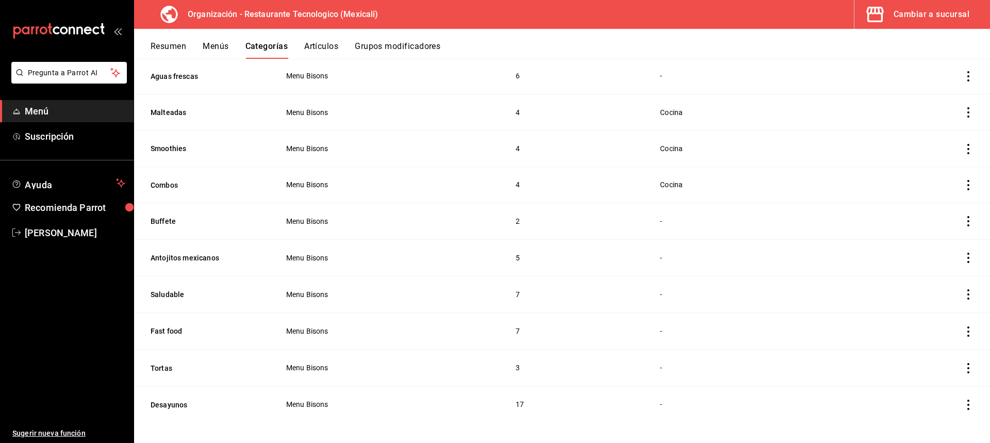
scroll to position [215, 0]
click at [959, 222] on td "categoriesTable" at bounding box center [923, 218] width 133 height 37
click at [963, 221] on icon "actions" at bounding box center [968, 219] width 10 height 10
click at [941, 241] on span "Editar" at bounding box center [929, 240] width 27 height 11
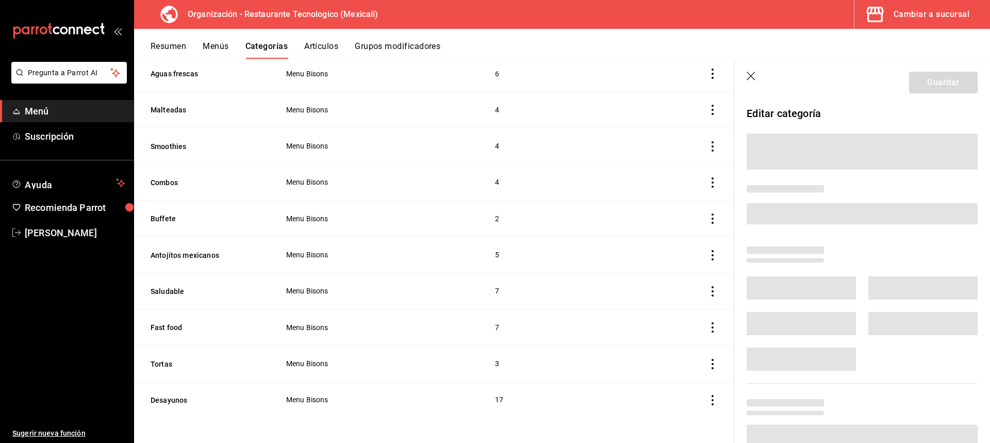
scroll to position [209, 0]
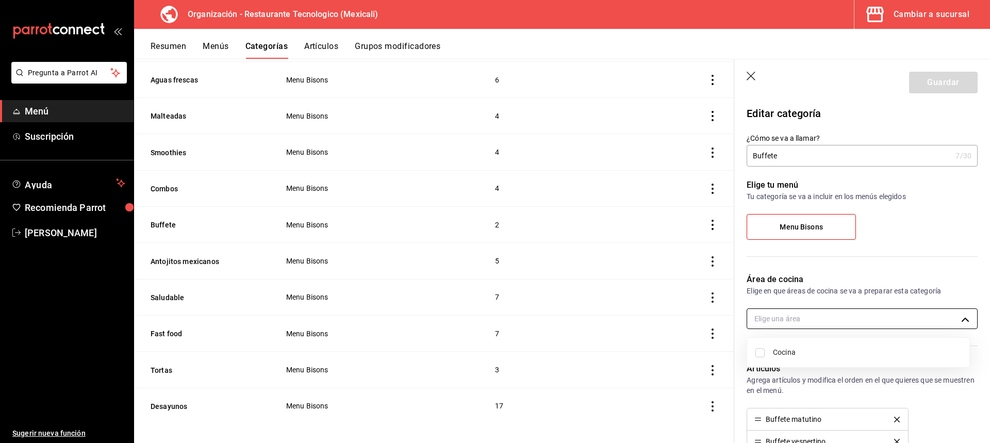
click at [814, 316] on body "Pregunta a Parrot AI Menú Suscripción Ayuda Recomienda Parrot [PERSON_NAME] Sug…" at bounding box center [495, 221] width 990 height 443
click at [808, 349] on span "Cocina" at bounding box center [867, 352] width 188 height 11
type input "75547902-d210-4c5e-9913-9bba564ea32c"
checkbox input "true"
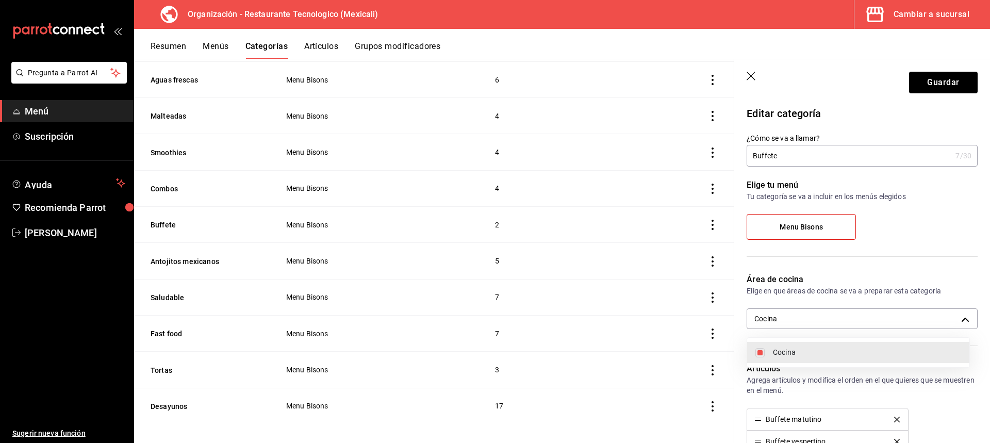
click at [954, 88] on div at bounding box center [495, 221] width 990 height 443
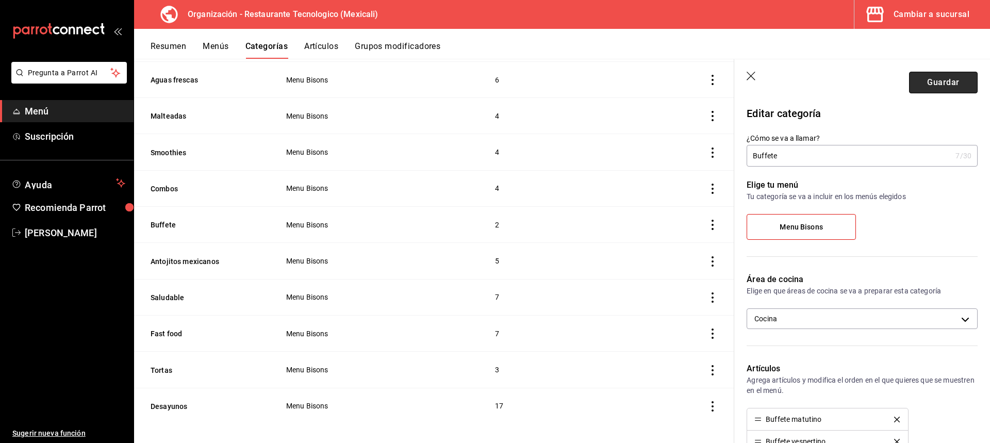
click at [959, 85] on button "Guardar" at bounding box center [943, 83] width 69 height 22
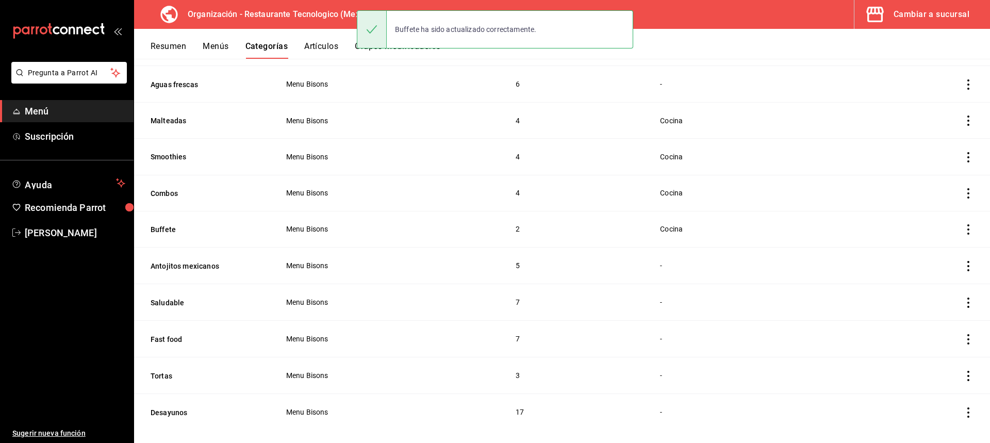
scroll to position [214, 0]
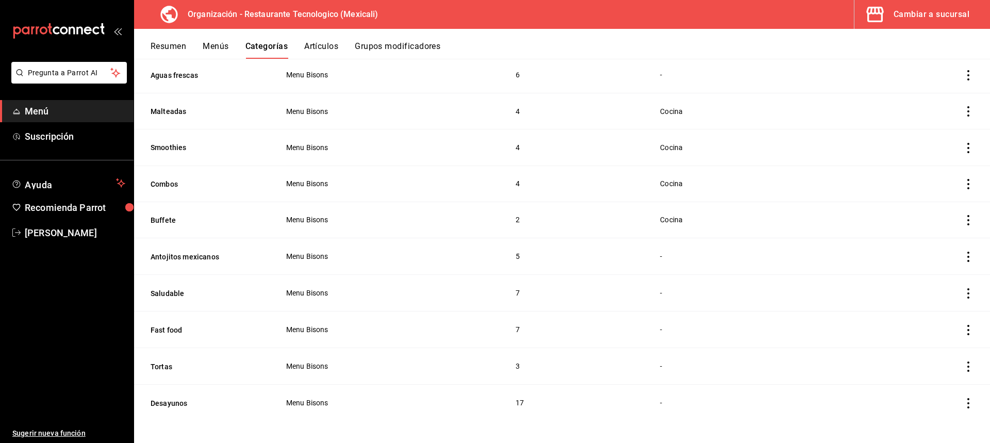
click at [963, 252] on icon "actions" at bounding box center [968, 257] width 10 height 10
click at [942, 297] on ul "Editar Duplicar Eliminar" at bounding box center [920, 298] width 62 height 72
click at [943, 276] on li "Editar" at bounding box center [920, 276] width 62 height 21
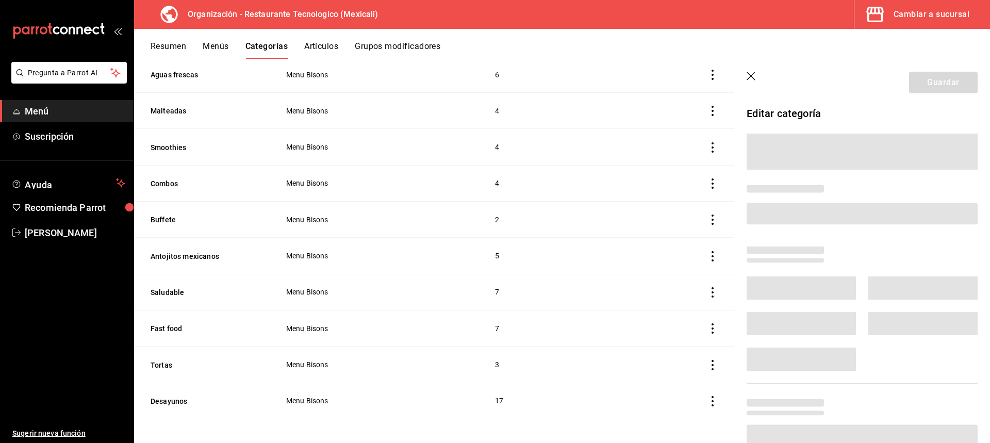
scroll to position [209, 0]
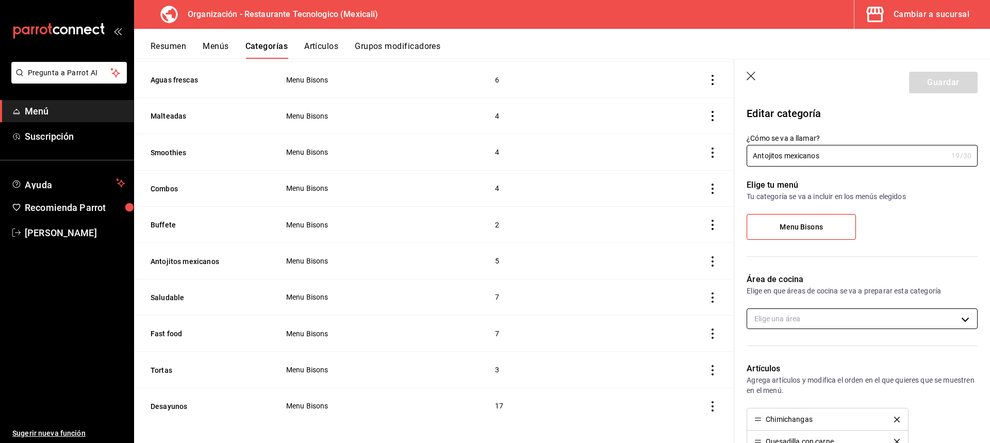
click at [879, 324] on body "Pregunta a Parrot AI Menú Suscripción Ayuda Recomienda Parrot [PERSON_NAME] Sug…" at bounding box center [495, 221] width 990 height 443
click at [890, 359] on li "Cocina" at bounding box center [858, 352] width 222 height 21
type input "75547902-d210-4c5e-9913-9bba564ea32c"
checkbox input "true"
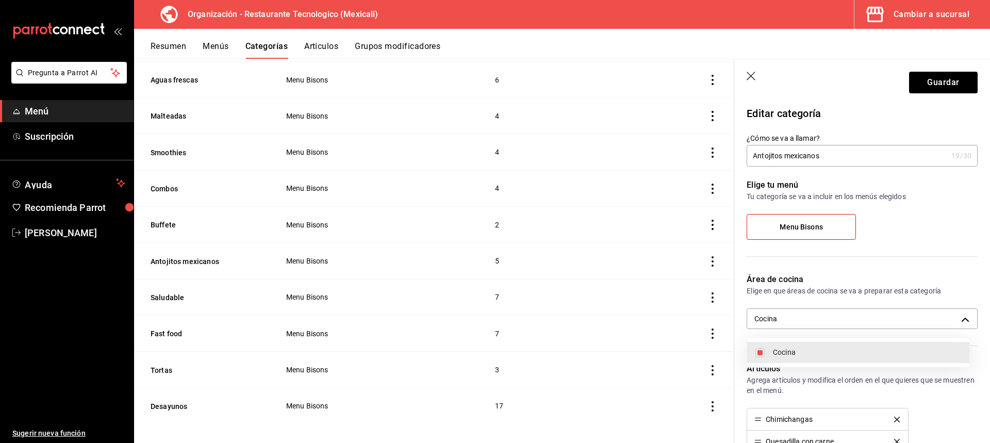
click at [958, 81] on div at bounding box center [495, 221] width 990 height 443
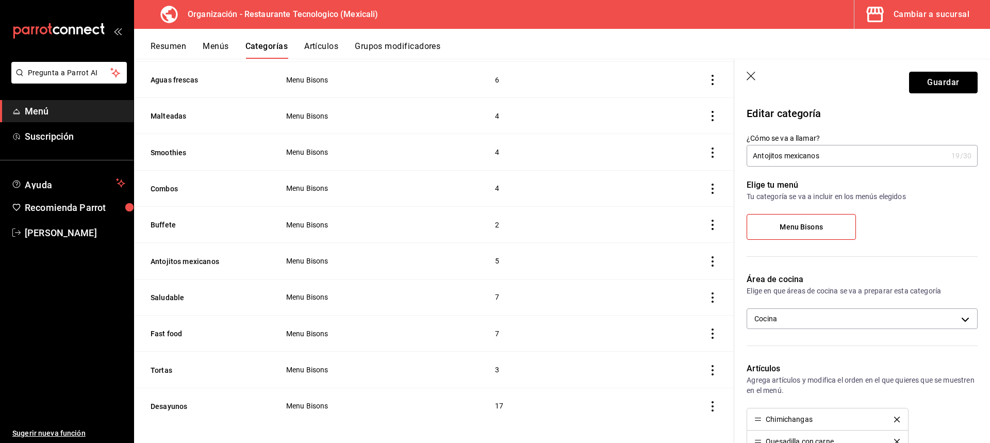
click at [964, 85] on button "Guardar" at bounding box center [943, 83] width 69 height 22
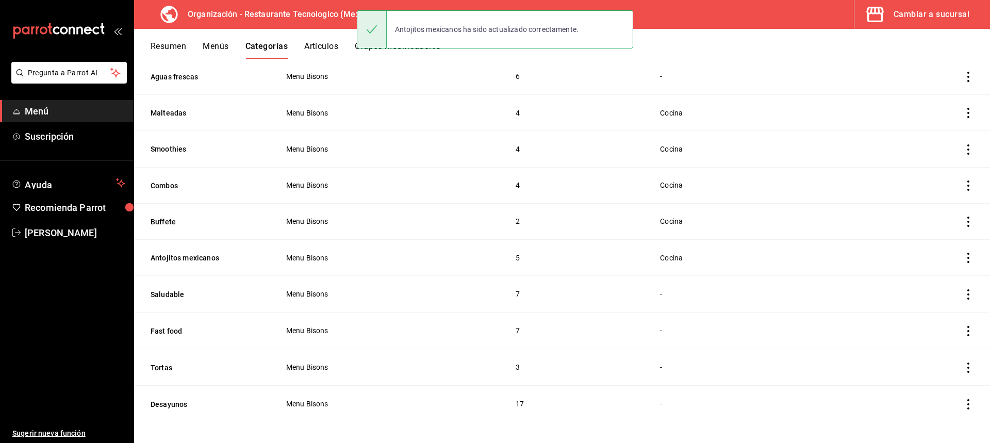
scroll to position [213, 0]
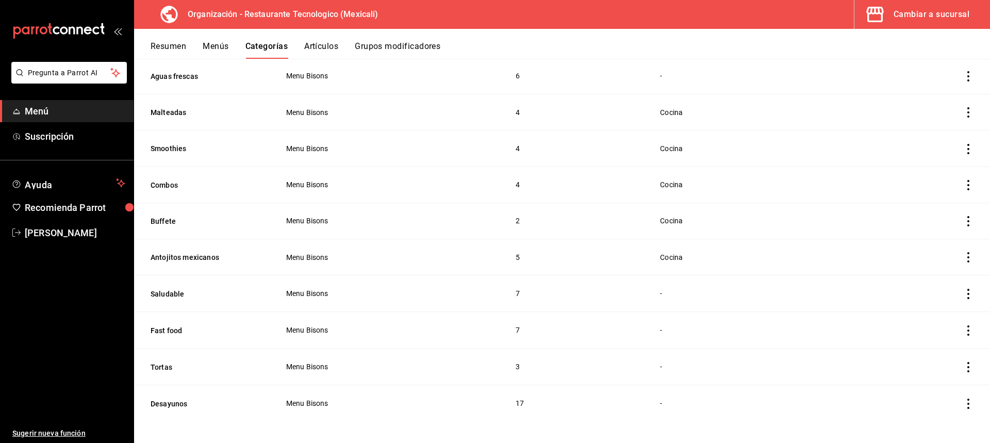
click at [967, 290] on icon "actions" at bounding box center [968, 294] width 2 height 10
click at [947, 318] on li "Editar" at bounding box center [920, 314] width 62 height 21
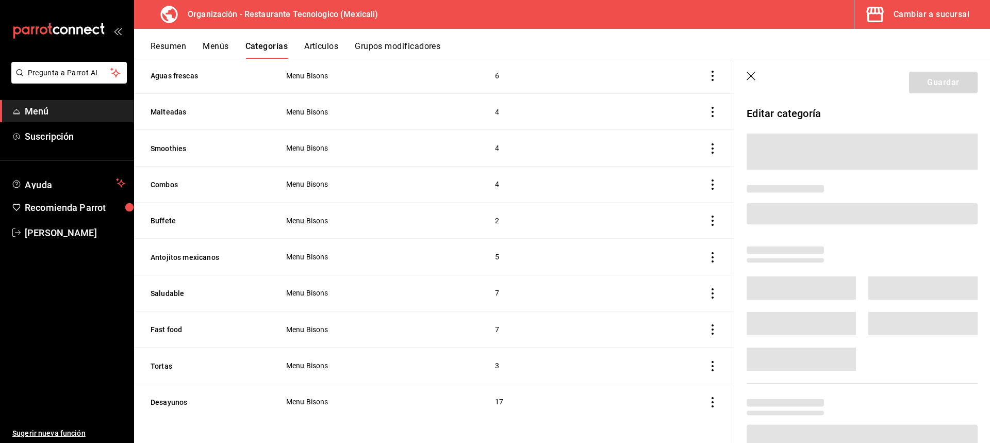
scroll to position [209, 0]
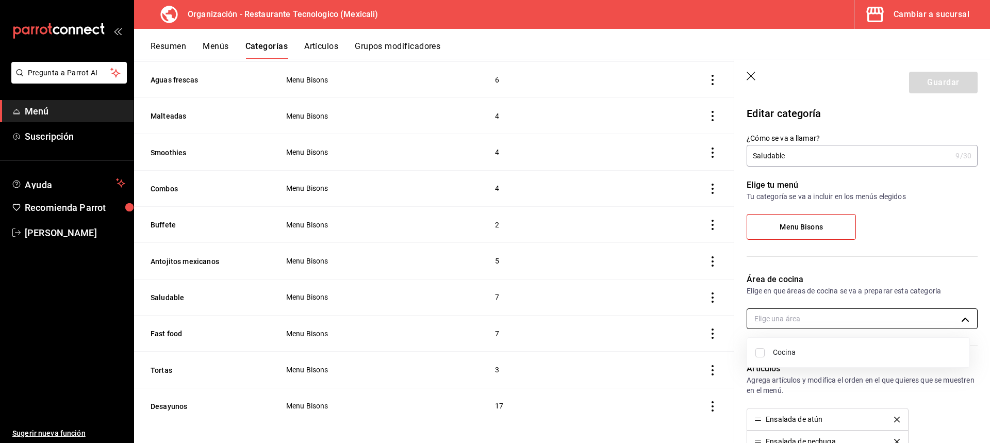
click at [904, 309] on body "Pregunta a Parrot AI Menú Suscripción Ayuda Recomienda Parrot [PERSON_NAME] Sug…" at bounding box center [495, 221] width 990 height 443
click at [900, 357] on span "Cocina" at bounding box center [867, 352] width 188 height 11
type input "75547902-d210-4c5e-9913-9bba564ea32c"
checkbox input "true"
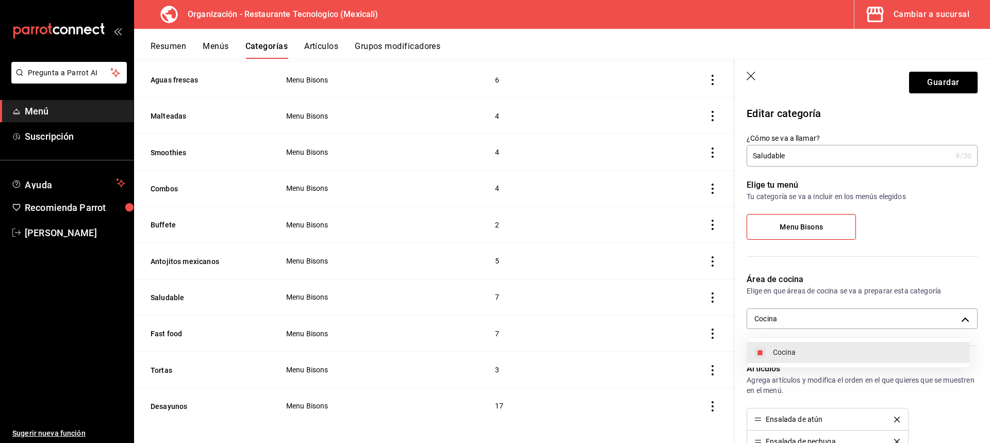
click at [961, 79] on div at bounding box center [495, 221] width 990 height 443
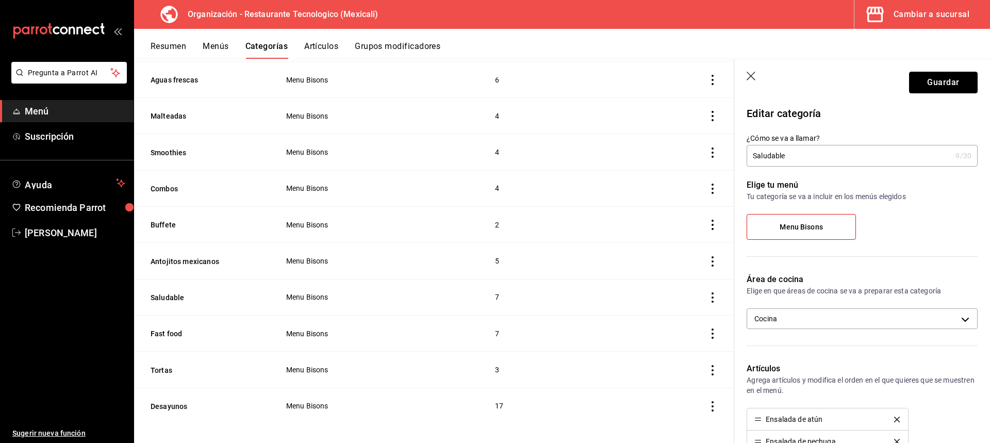
click at [954, 79] on button "Guardar" at bounding box center [943, 83] width 69 height 22
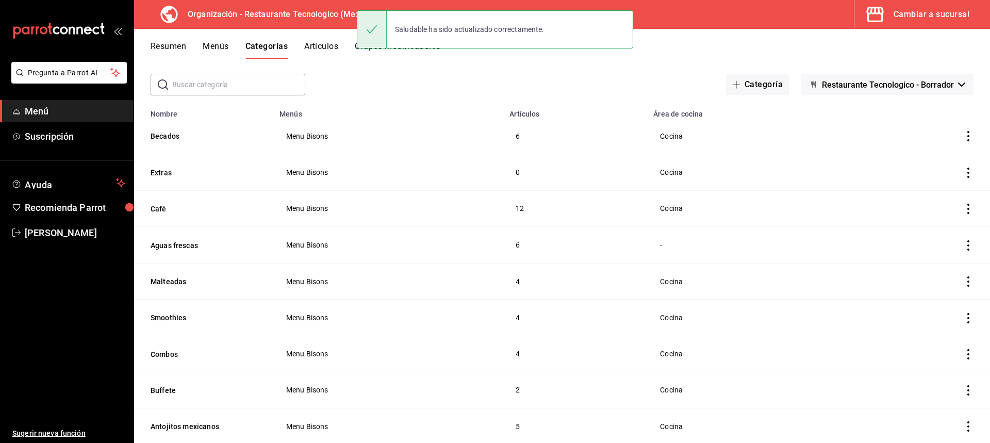
scroll to position [213, 0]
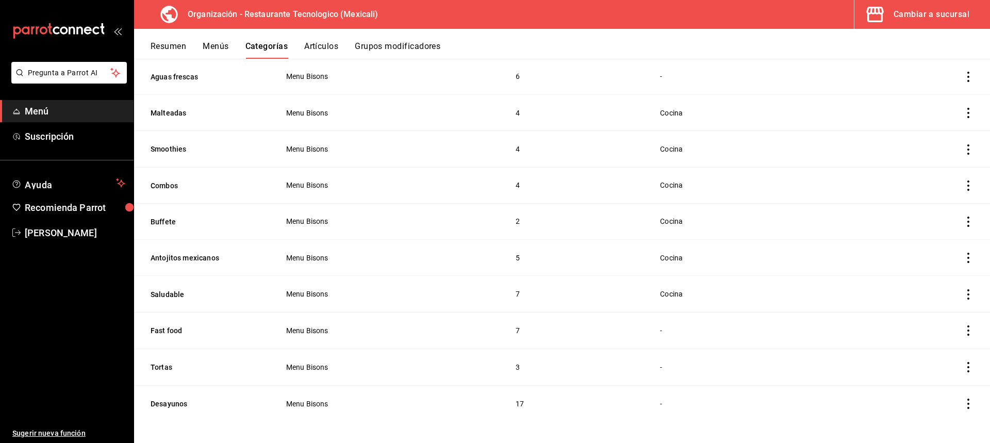
click at [963, 328] on icon "actions" at bounding box center [968, 330] width 10 height 10
click at [949, 354] on li "Editar" at bounding box center [920, 350] width 62 height 21
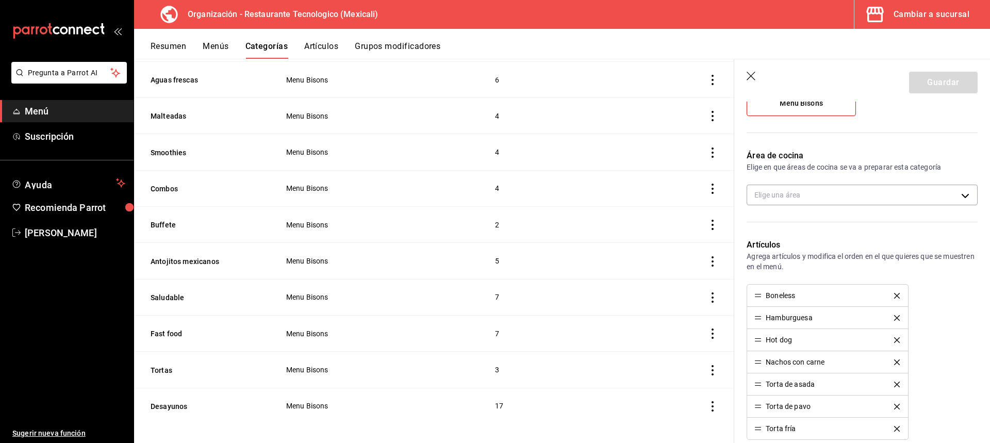
scroll to position [103, 0]
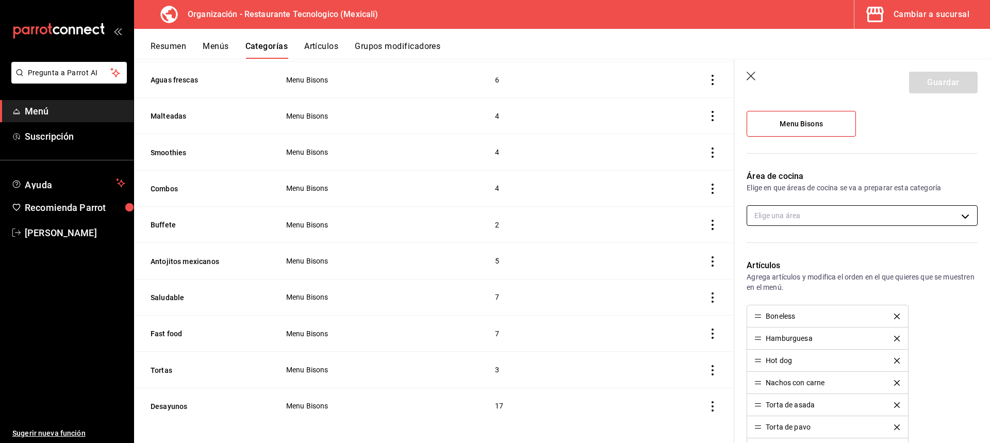
click at [904, 215] on body "Pregunta a Parrot AI Menú Suscripción Ayuda Recomienda Parrot [PERSON_NAME] Sug…" at bounding box center [495, 221] width 990 height 443
click at [885, 242] on li "Cocina" at bounding box center [858, 249] width 222 height 21
type input "75547902-d210-4c5e-9913-9bba564ea32c"
checkbox input "true"
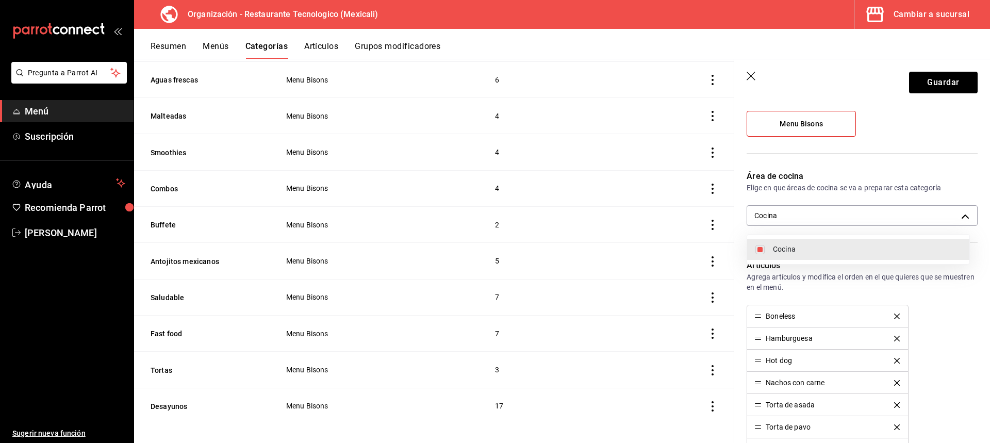
click at [958, 90] on div at bounding box center [495, 221] width 990 height 443
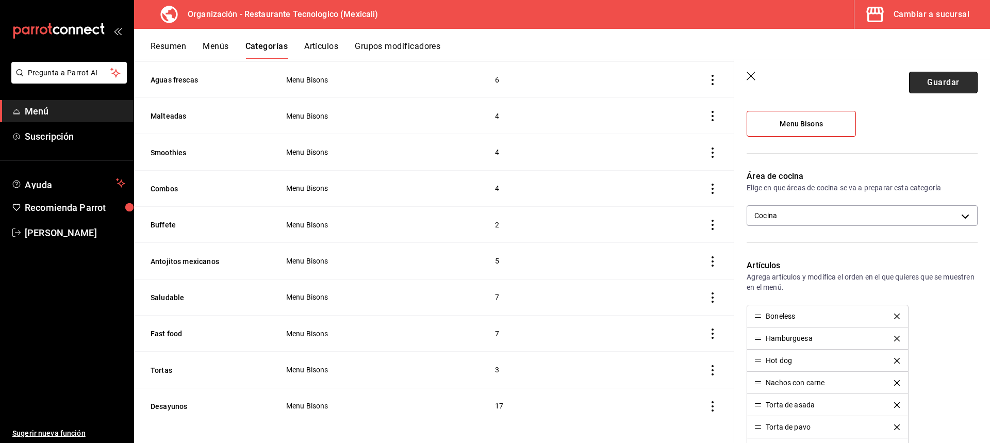
click at [962, 87] on button "Guardar" at bounding box center [943, 83] width 69 height 22
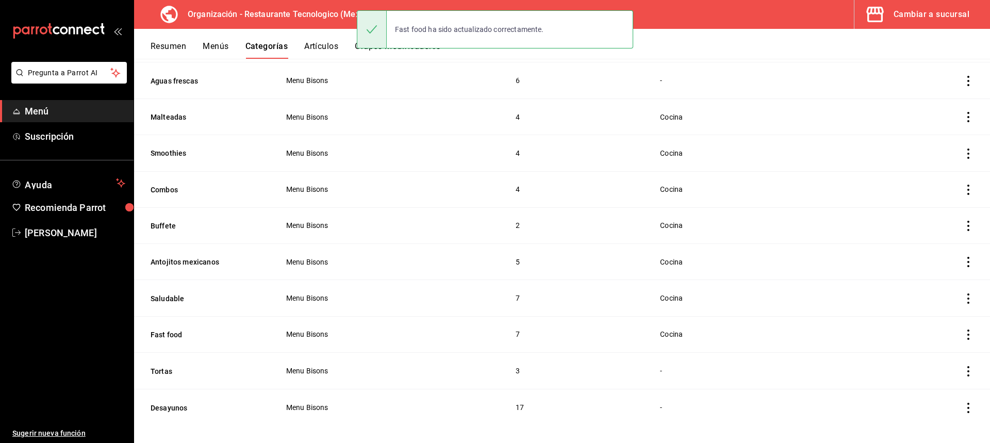
scroll to position [212, 0]
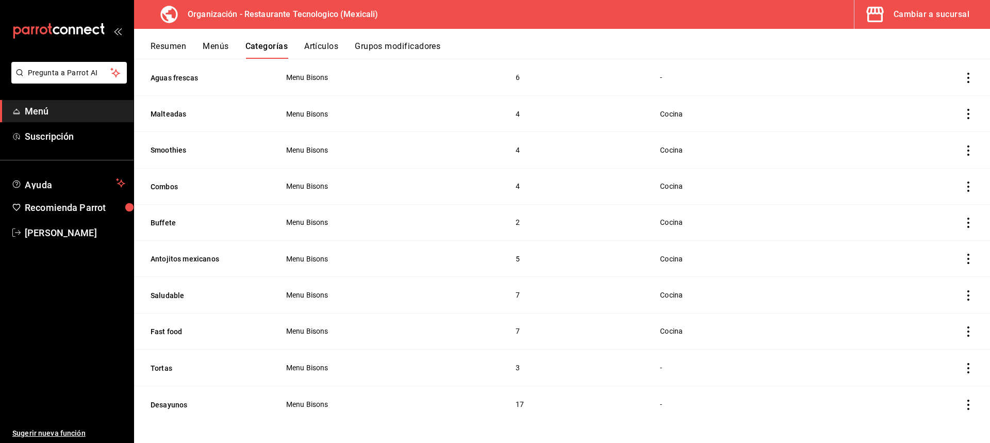
click at [965, 363] on icon "actions" at bounding box center [968, 368] width 10 height 10
click at [947, 380] on li "Editar" at bounding box center [920, 373] width 62 height 21
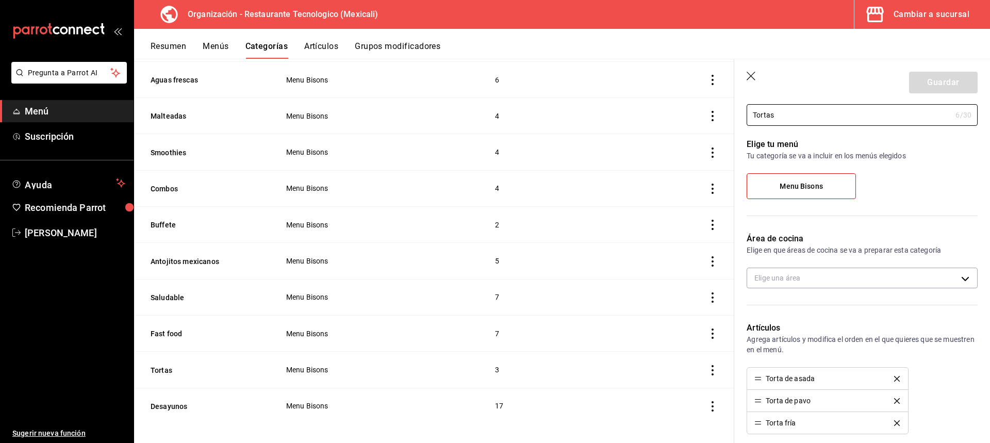
scroll to position [103, 0]
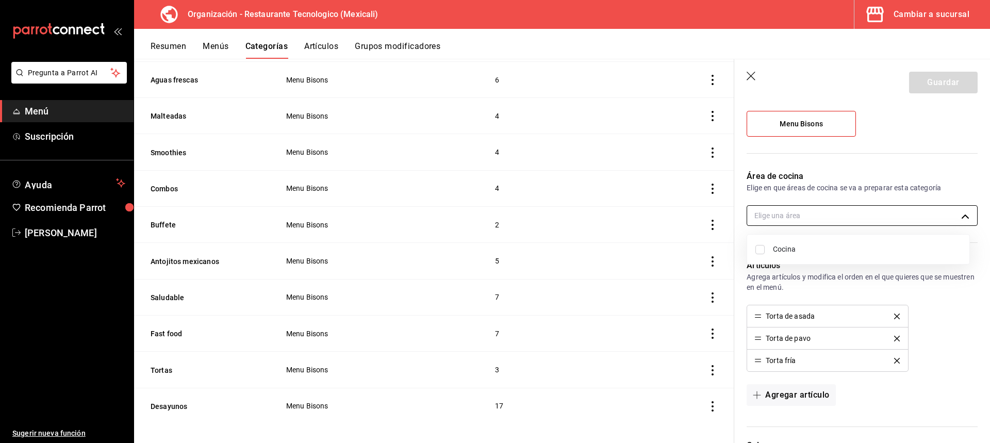
click at [886, 217] on body "Pregunta a Parrot AI Menú Suscripción Ayuda Recomienda Parrot [PERSON_NAME] Sug…" at bounding box center [495, 221] width 990 height 443
click at [880, 252] on span "Cocina" at bounding box center [867, 249] width 188 height 11
type input "75547902-d210-4c5e-9913-9bba564ea32c"
checkbox input "true"
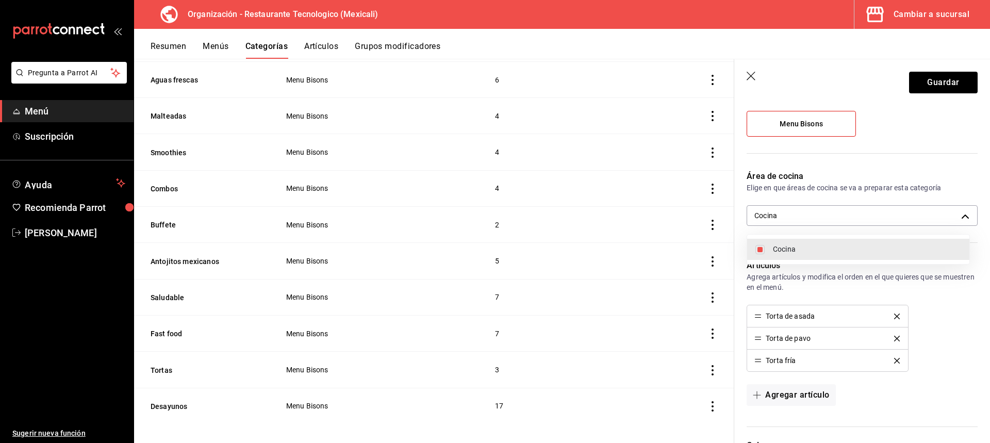
click at [953, 81] on div at bounding box center [495, 221] width 990 height 443
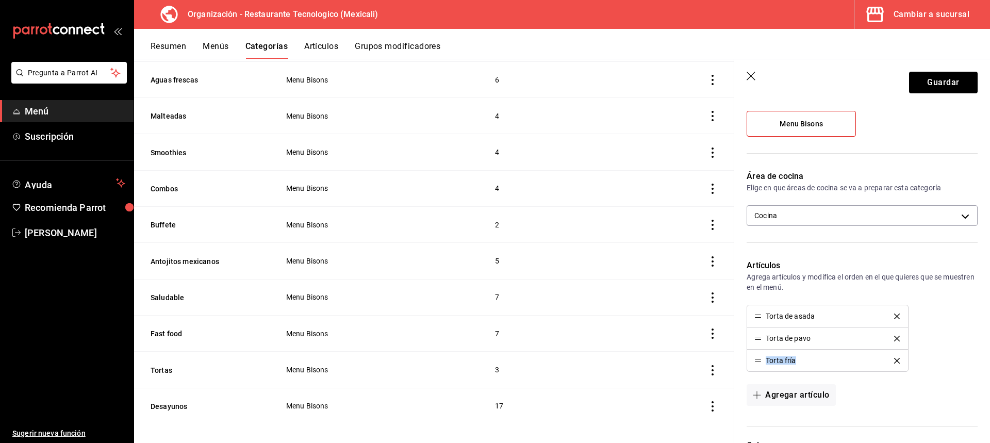
drag, startPoint x: 818, startPoint y: 358, endPoint x: 813, endPoint y: 331, distance: 27.8
click at [813, 331] on ul "Torta de [PERSON_NAME] de pavo Torta fría" at bounding box center [826, 338] width 161 height 67
click at [945, 83] on button "Guardar" at bounding box center [943, 83] width 69 height 22
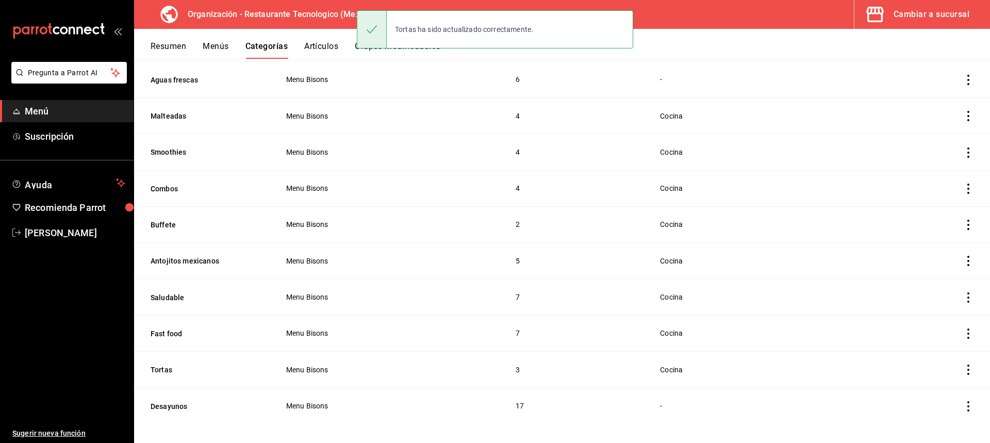
scroll to position [211, 0]
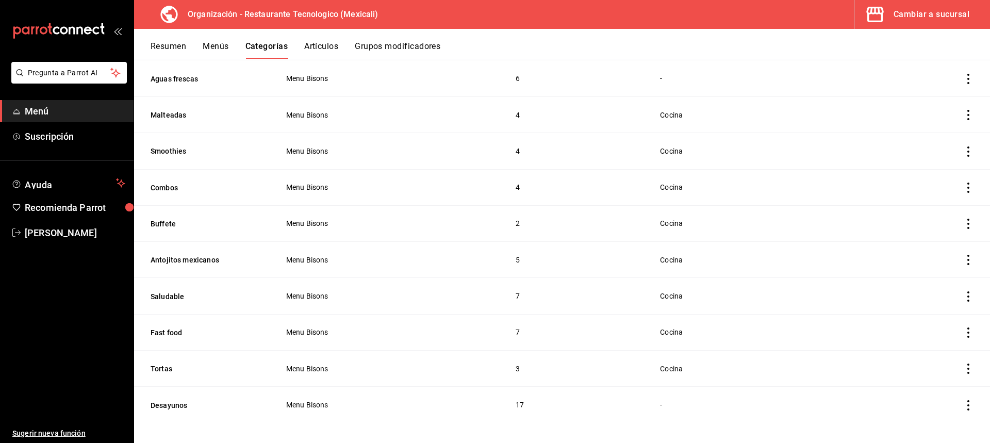
click at [963, 400] on icon "actions" at bounding box center [968, 405] width 10 height 10
click at [941, 372] on span "Editar" at bounding box center [929, 373] width 27 height 11
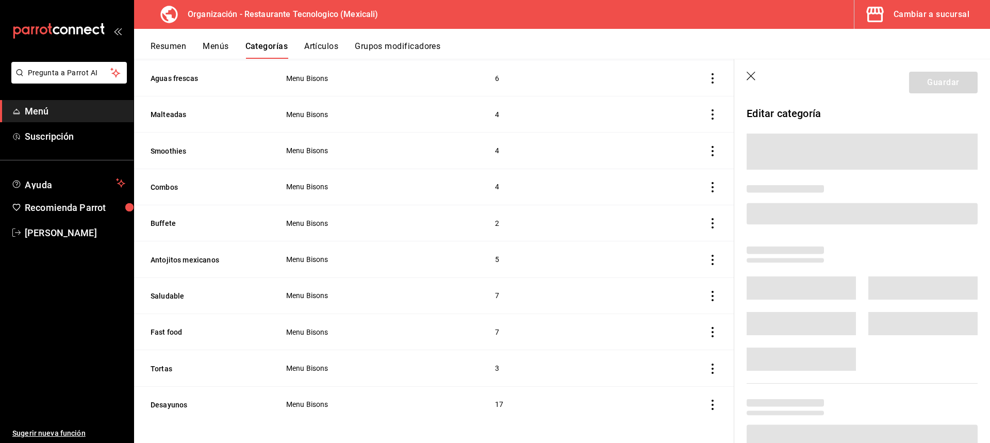
scroll to position [209, 0]
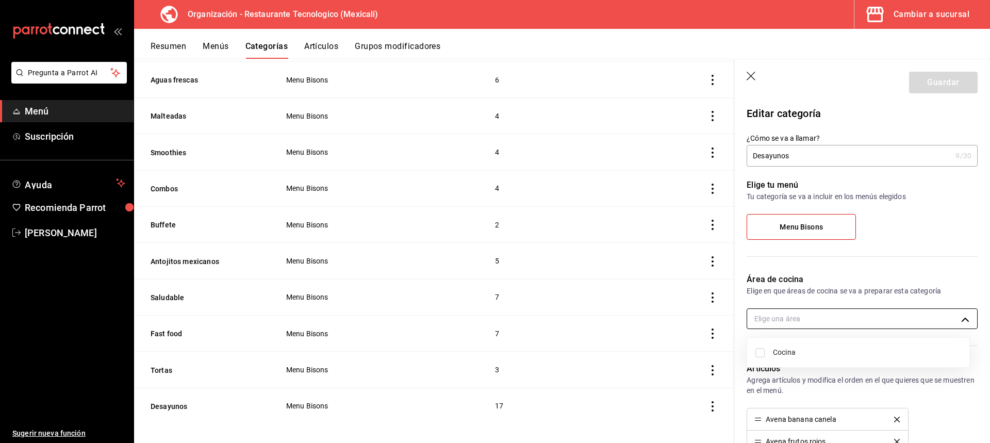
click at [886, 320] on body "Pregunta a Parrot AI Menú Suscripción Ayuda Recomienda Parrot [PERSON_NAME] Sug…" at bounding box center [495, 221] width 990 height 443
click at [878, 354] on span "Cocina" at bounding box center [867, 352] width 188 height 11
type input "75547902-d210-4c5e-9913-9bba564ea32c"
checkbox input "true"
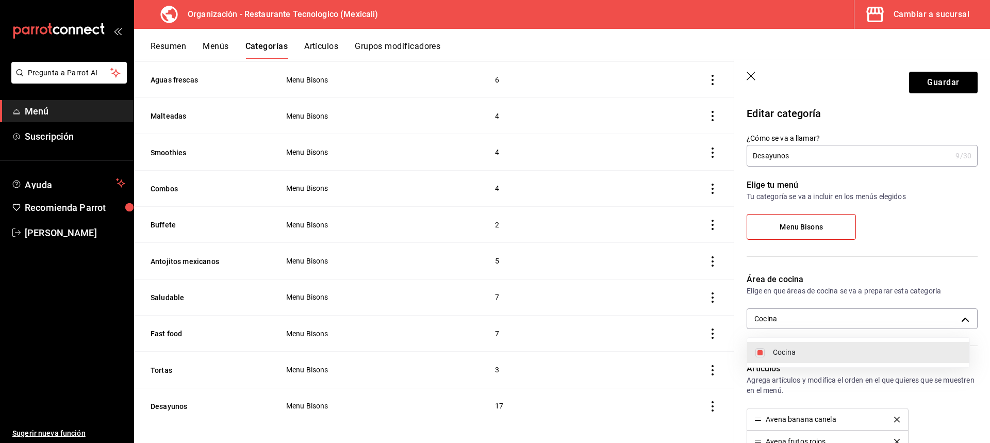
click at [959, 82] on div at bounding box center [495, 221] width 990 height 443
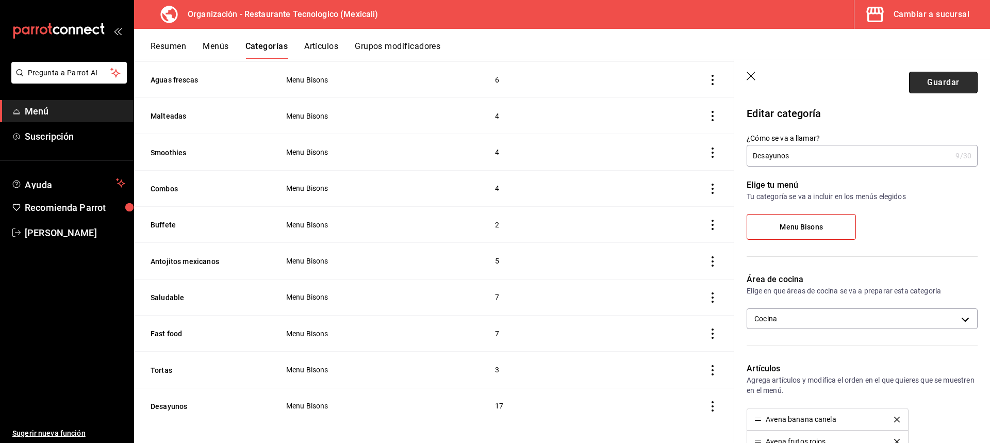
click at [958, 86] on button "Guardar" at bounding box center [943, 83] width 69 height 22
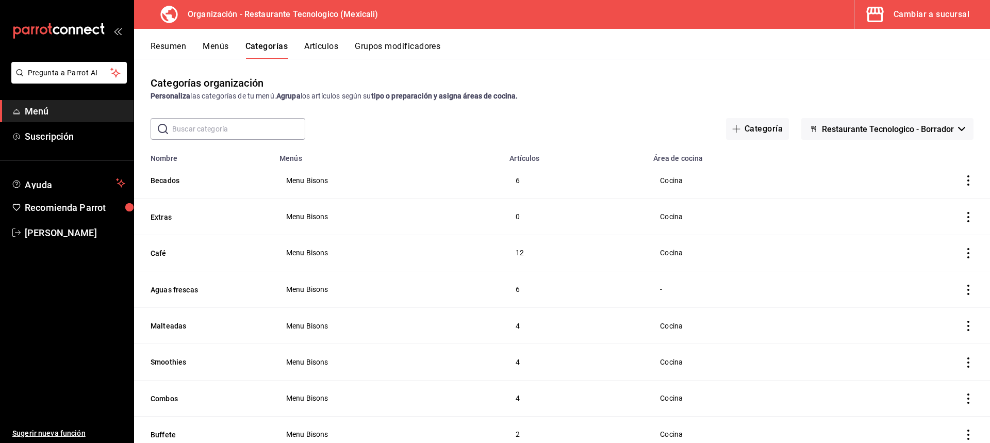
click at [334, 46] on button "Artículos" at bounding box center [321, 50] width 34 height 18
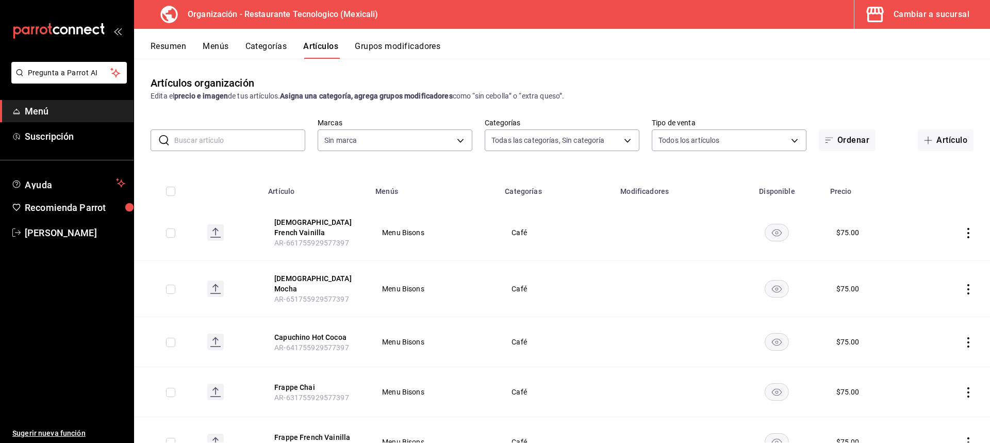
type input "aad8bc57-3b75-4d3a-9605-ab0c77e0ce1b,69ad9606-0523-4220-a1ab-d59ecc2baeb1,25d26…"
type input "781de6e5-5afb-4e7a-ac37-61d8477f1fc7"
click at [270, 47] on button "Categorías" at bounding box center [266, 50] width 42 height 18
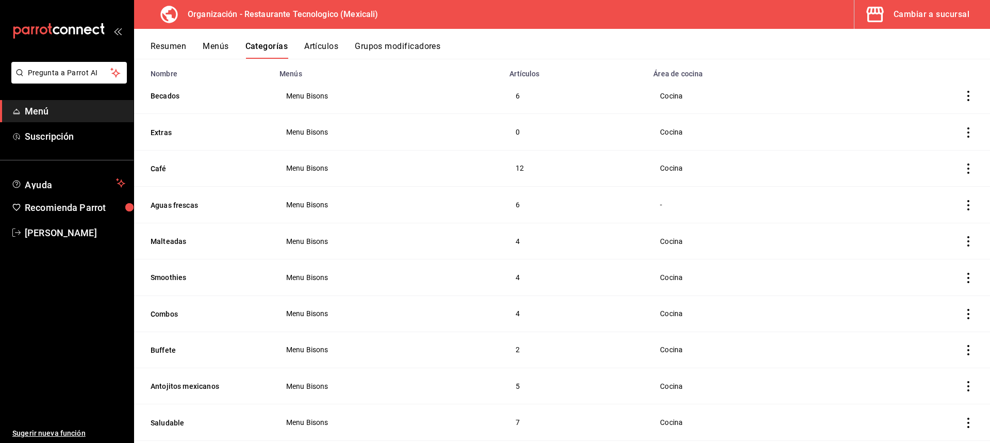
scroll to position [103, 0]
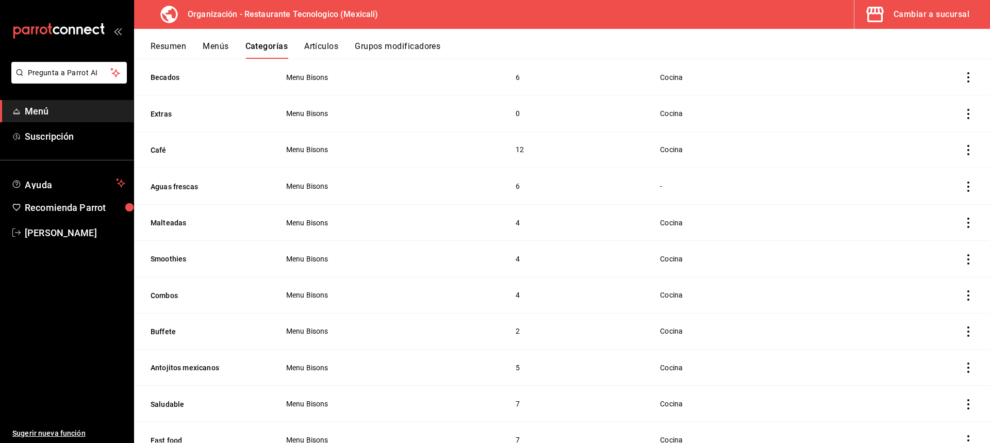
click at [412, 52] on button "Grupos modificadores" at bounding box center [398, 50] width 86 height 18
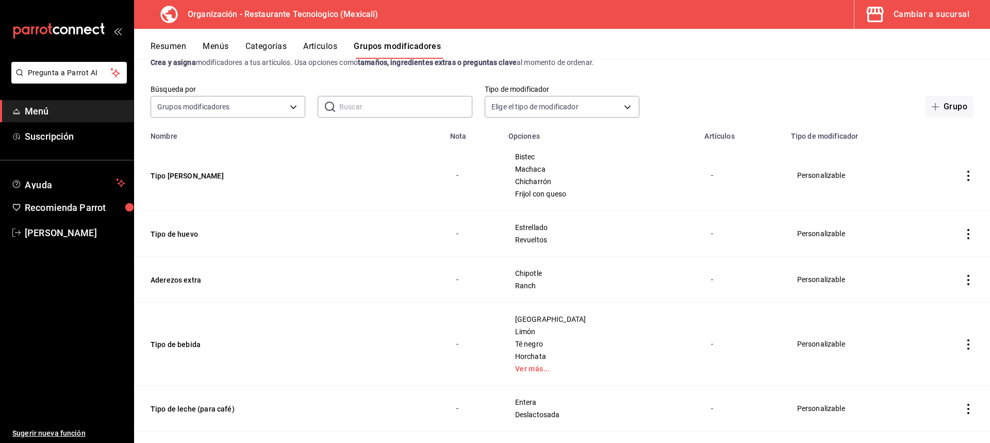
scroll to position [52, 0]
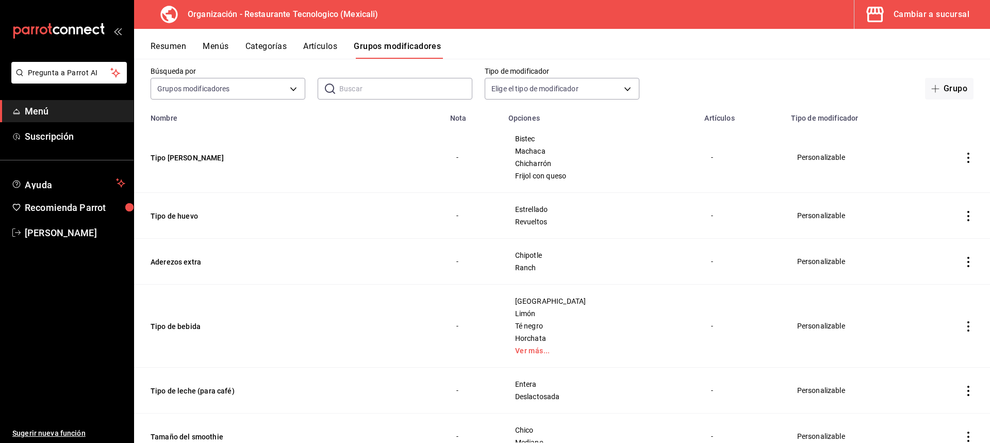
click at [965, 261] on icon "actions" at bounding box center [968, 262] width 10 height 10
click at [924, 283] on span "Editar" at bounding box center [929, 285] width 27 height 11
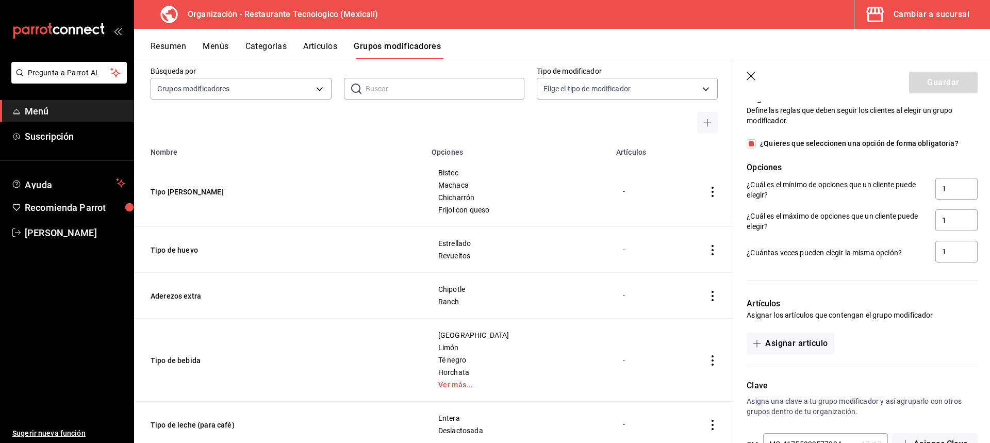
scroll to position [515, 0]
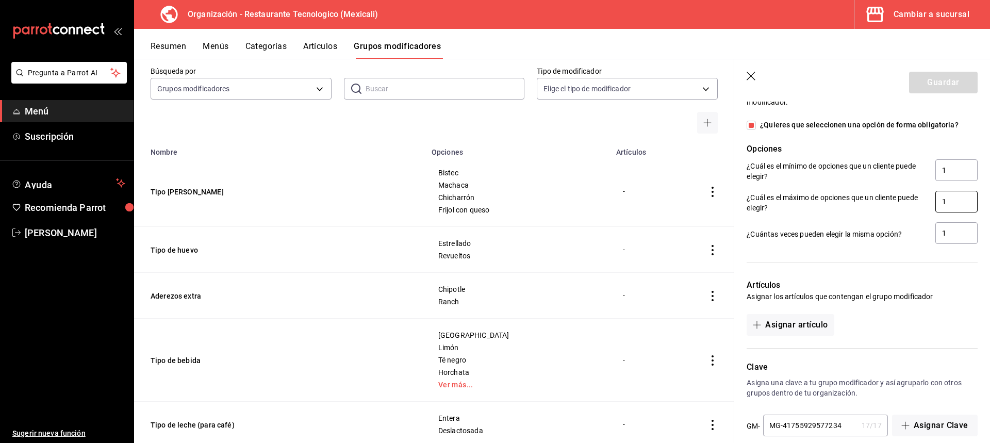
drag, startPoint x: 954, startPoint y: 199, endPoint x: 911, endPoint y: 201, distance: 43.3
click at [911, 201] on div "¿Cuál es el máximo de opciones que un cliente puede elegir? 1" at bounding box center [861, 202] width 231 height 23
type input "2"
click at [948, 236] on input "1" at bounding box center [956, 233] width 42 height 22
drag, startPoint x: 948, startPoint y: 236, endPoint x: 923, endPoint y: 240, distance: 25.6
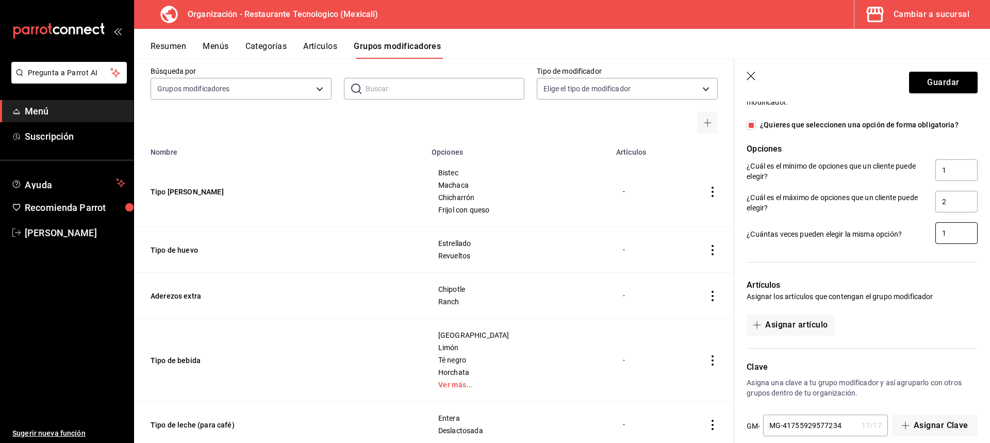
click at [923, 240] on div "¿Cuántas veces pueden elegir la misma opción? 1" at bounding box center [861, 233] width 231 height 23
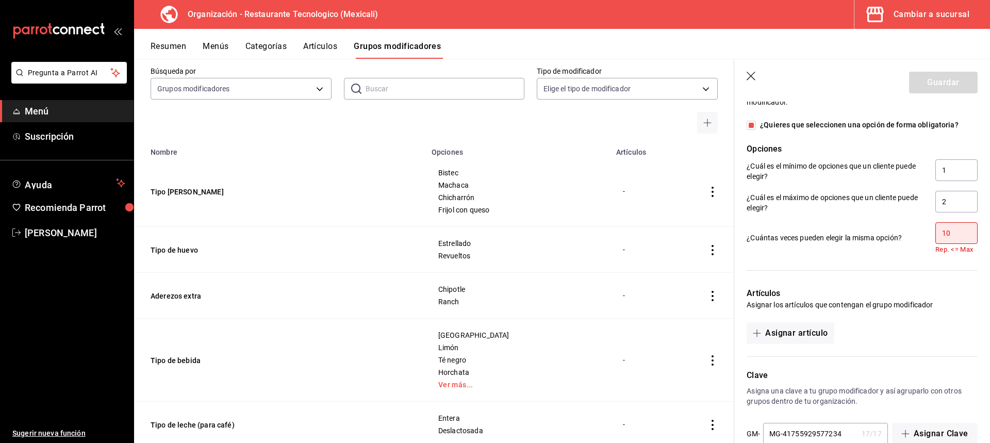
type input "1"
click at [906, 248] on div "¿Cuántas veces pueden elegir la misma opción? 5 Rep. <= Max" at bounding box center [861, 237] width 231 height 31
drag, startPoint x: 946, startPoint y: 233, endPoint x: 914, endPoint y: 243, distance: 33.9
click at [914, 243] on div "¿Cuántas veces pueden elegir la misma opción? 5 Rep. <= Max" at bounding box center [861, 237] width 231 height 31
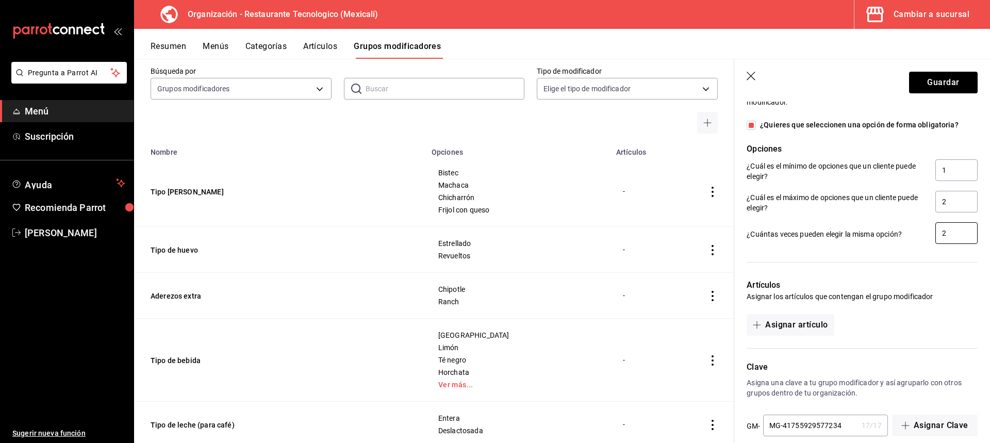
type input "2"
click at [870, 252] on div at bounding box center [855, 255] width 243 height 21
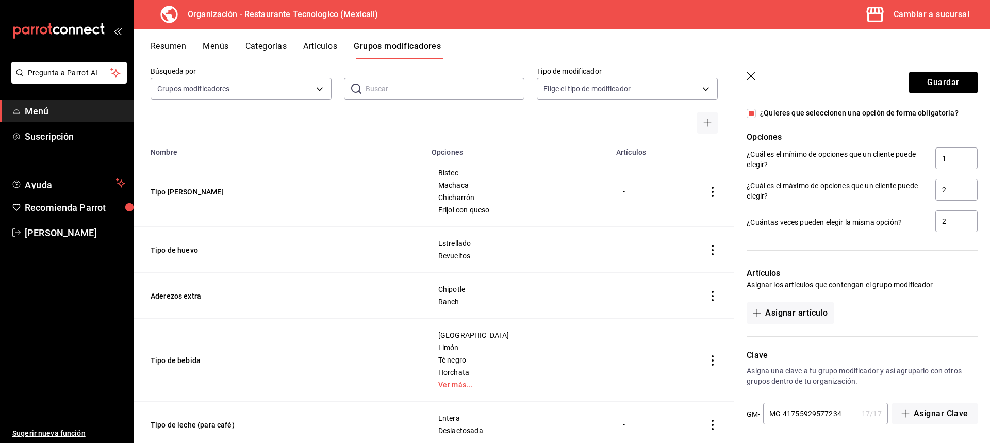
scroll to position [531, 0]
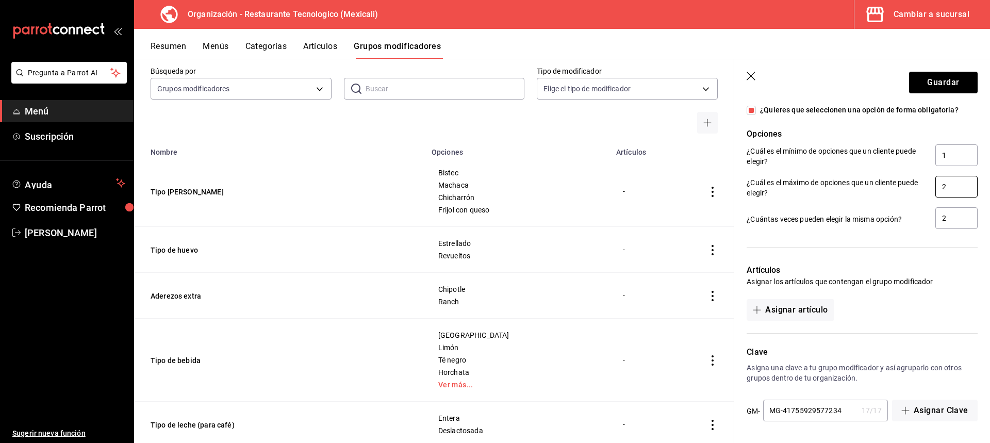
drag, startPoint x: 945, startPoint y: 184, endPoint x: 916, endPoint y: 188, distance: 28.6
click at [916, 188] on div "¿Cuál es el máximo de opciones que un cliente puede elegir? 2" at bounding box center [861, 187] width 231 height 23
type input "5"
drag, startPoint x: 949, startPoint y: 216, endPoint x: 906, endPoint y: 217, distance: 43.3
click at [906, 217] on div "¿Cuántas veces pueden elegir la misma opción? 2" at bounding box center [861, 218] width 231 height 23
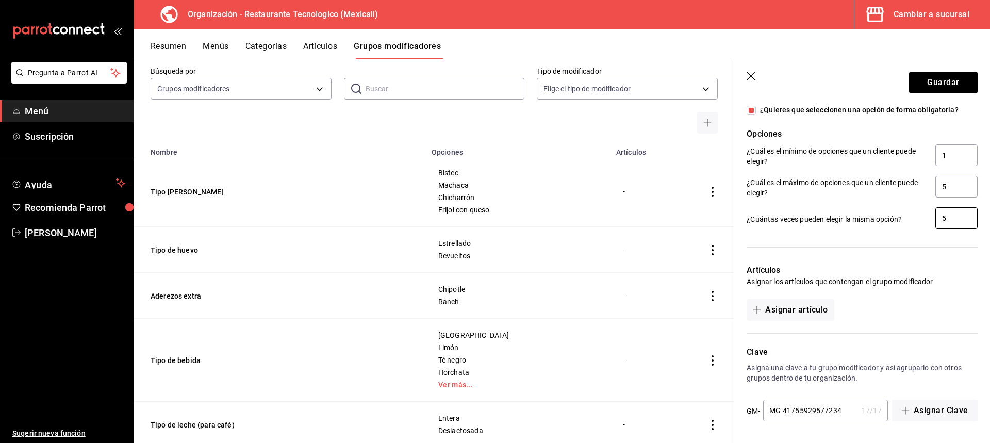
type input "5"
click at [926, 237] on div at bounding box center [855, 240] width 243 height 21
drag, startPoint x: 951, startPoint y: 188, endPoint x: 925, endPoint y: 189, distance: 25.8
click at [925, 189] on div "¿Cuál es el máximo de opciones que un cliente puede elegir? 5" at bounding box center [861, 187] width 231 height 23
type input "10"
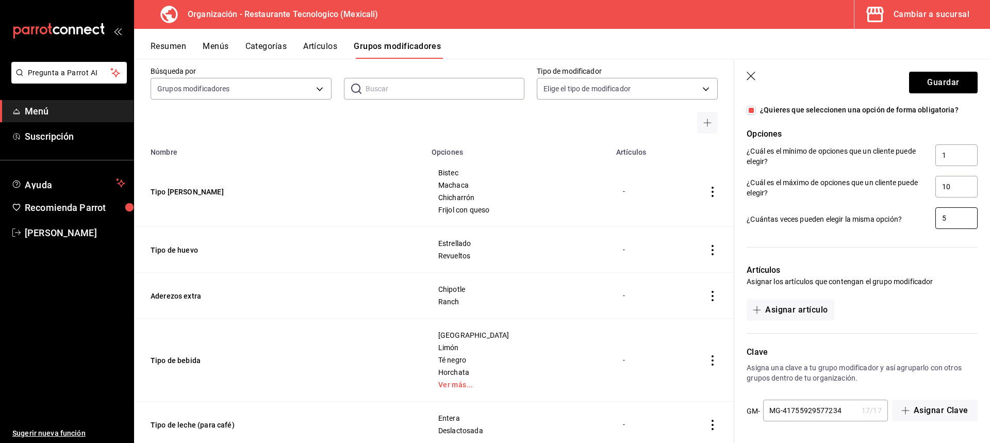
drag, startPoint x: 937, startPoint y: 222, endPoint x: 925, endPoint y: 221, distance: 12.9
click at [925, 221] on div "¿Cuántas veces pueden elegir la misma opción? 5" at bounding box center [861, 218] width 231 height 23
type input "10"
click at [921, 253] on div "Artículos Asignar los artículos que contengan el grupo modificador Asignar artí…" at bounding box center [855, 286] width 243 height 69
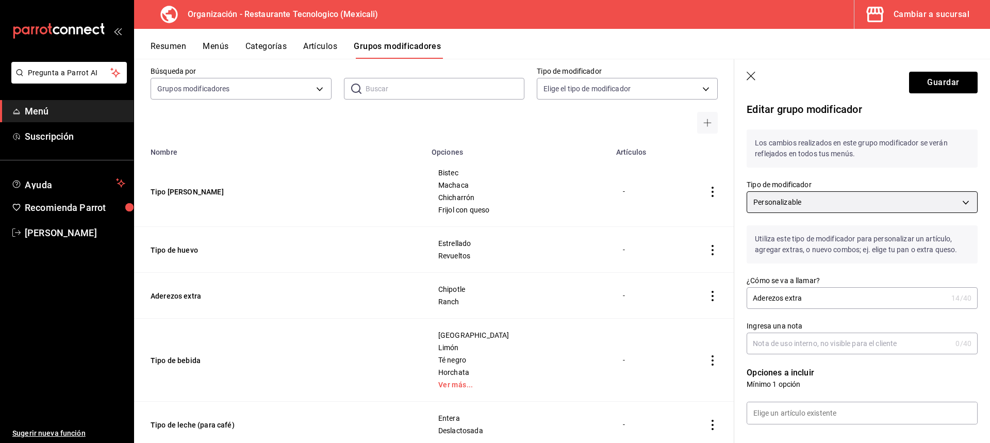
scroll to position [0, 0]
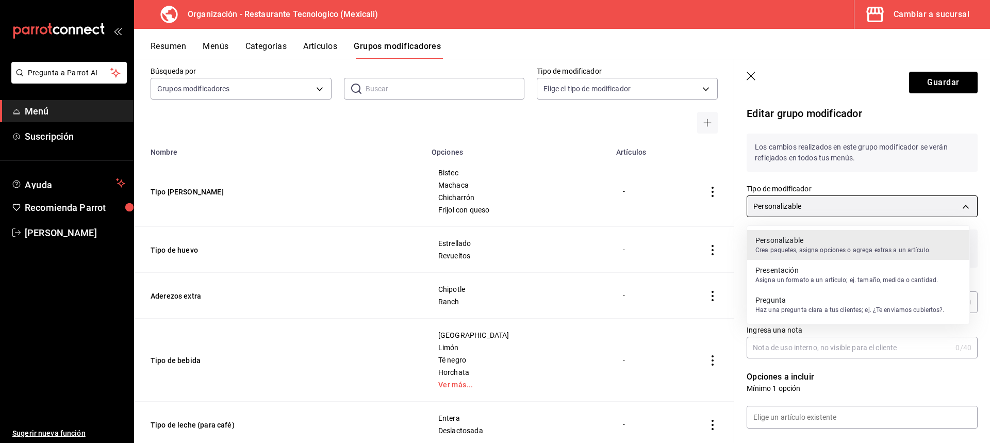
click at [885, 209] on body "Pregunta a Parrot AI Menú Suscripción Ayuda Recomienda Parrot [PERSON_NAME] Sug…" at bounding box center [495, 221] width 990 height 443
click at [888, 207] on div at bounding box center [495, 221] width 990 height 443
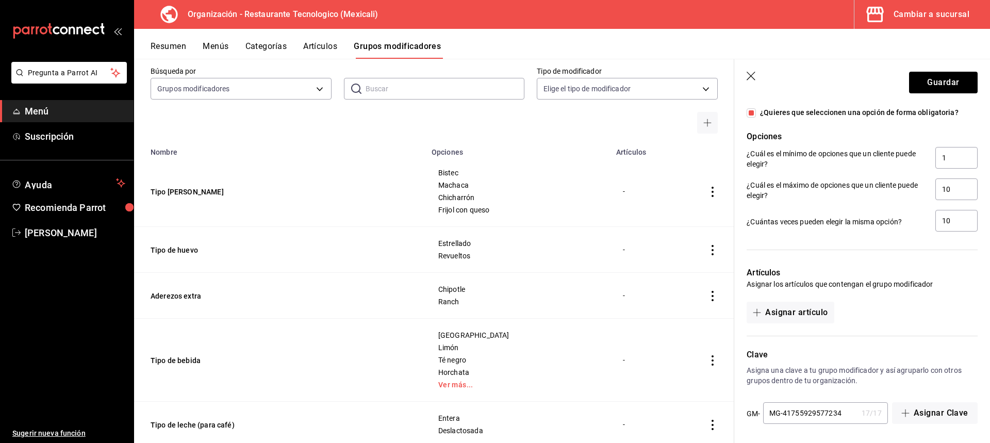
scroll to position [531, 0]
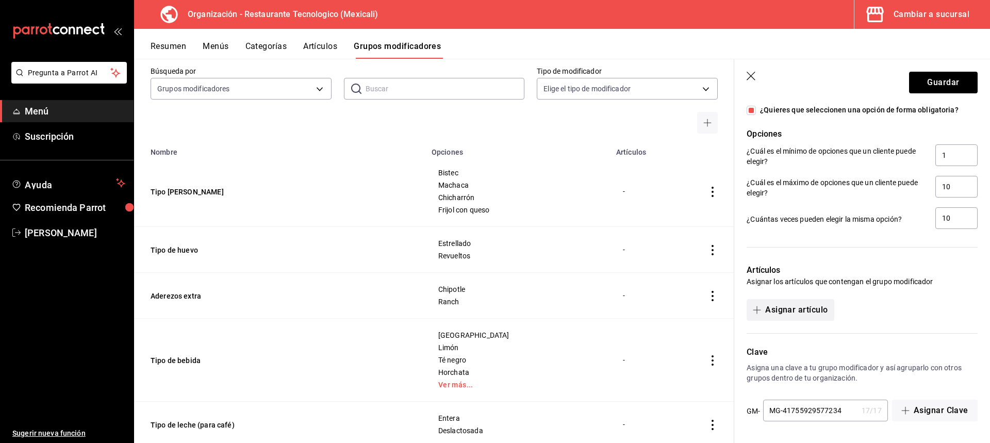
click at [832, 310] on button "Asignar artículo" at bounding box center [789, 310] width 87 height 22
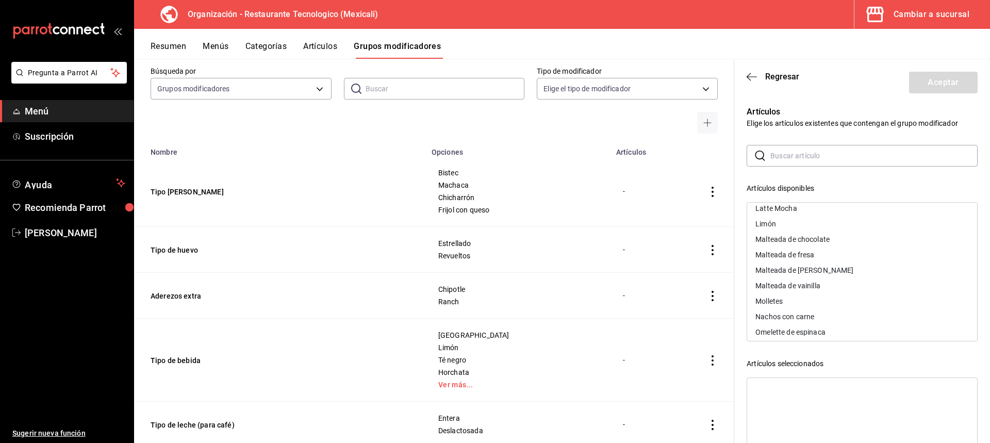
scroll to position [670, 0]
click at [750, 77] on icon "button" at bounding box center [751, 76] width 10 height 9
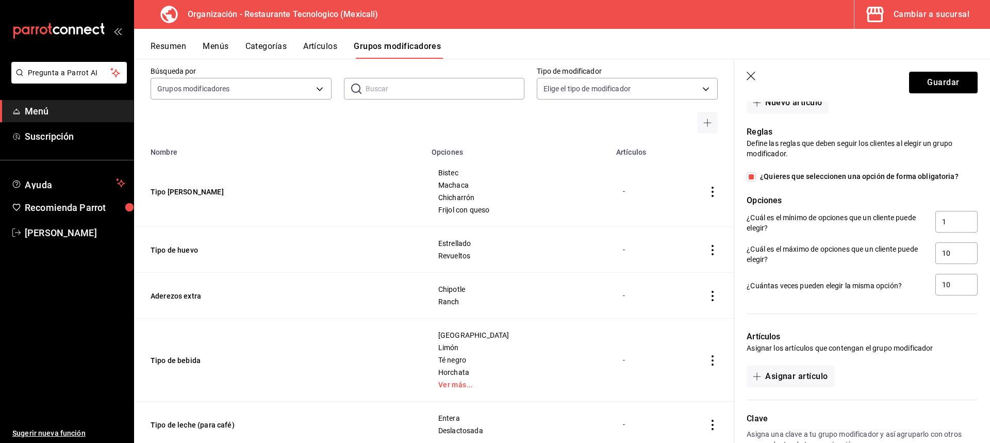
scroll to position [531, 0]
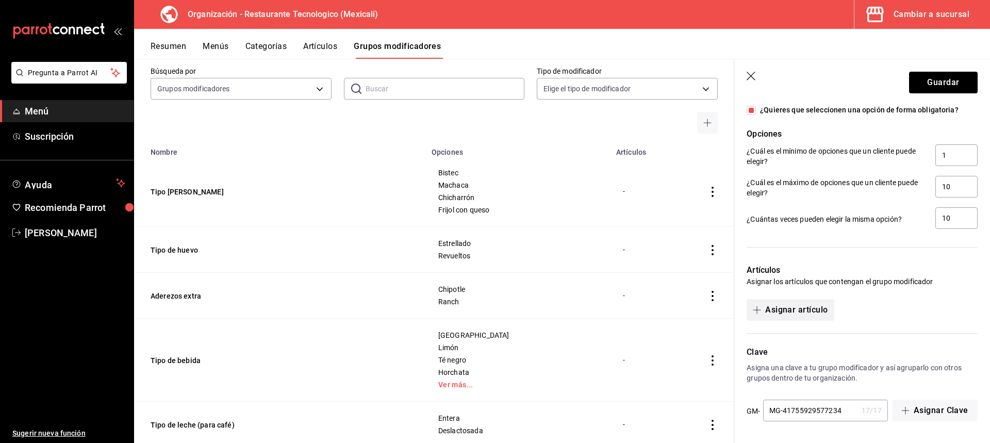
click at [825, 313] on button "Asignar artículo" at bounding box center [789, 310] width 87 height 22
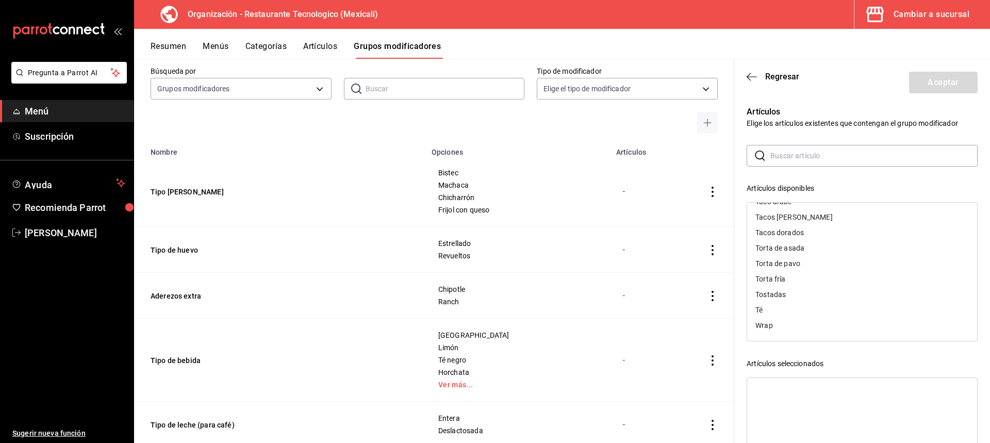
scroll to position [910, 0]
click at [802, 325] on div "Wrap" at bounding box center [862, 324] width 230 height 15
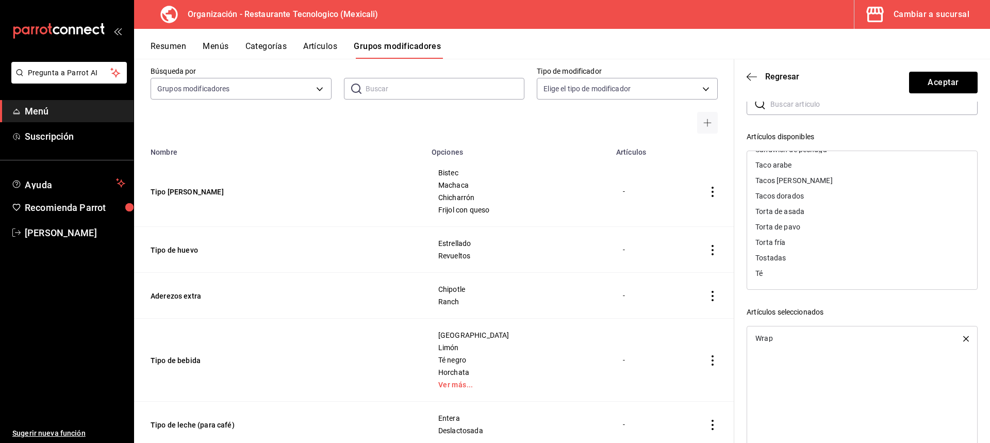
click at [824, 211] on div "Torta de asada" at bounding box center [862, 211] width 230 height 15
click at [813, 227] on div "Torta de pavo" at bounding box center [862, 226] width 230 height 15
click at [803, 241] on div "Torta fría" at bounding box center [862, 241] width 230 height 15
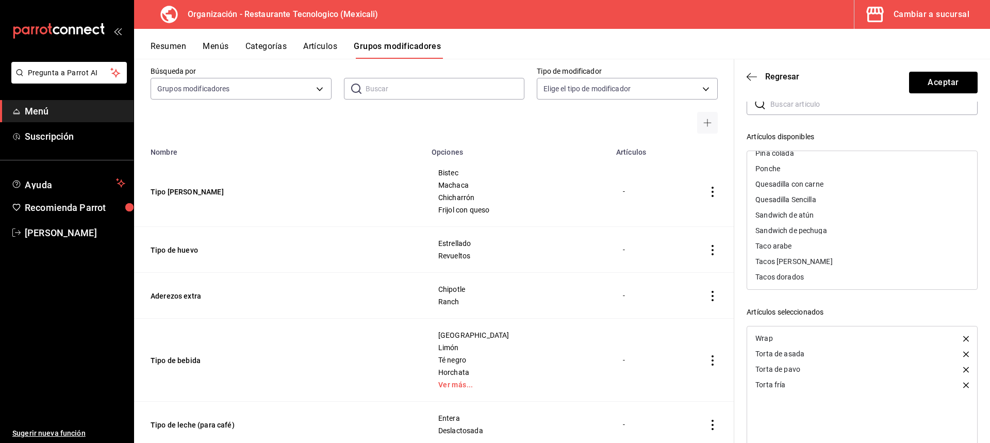
scroll to position [797, 0]
click at [814, 260] on div "Taco arabe" at bounding box center [862, 262] width 230 height 15
click at [826, 248] on div "Sandwich de pechuga" at bounding box center [791, 247] width 72 height 7
click at [830, 163] on div "Hamburguesa" at bounding box center [862, 169] width 230 height 15
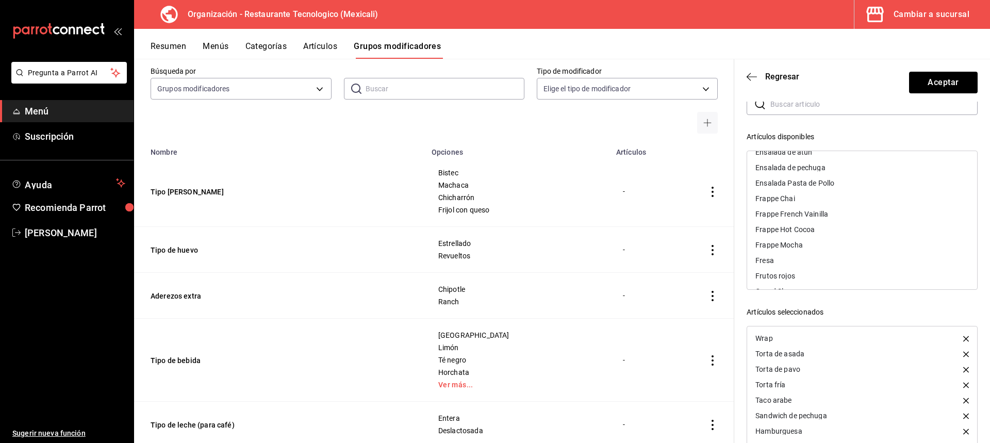
scroll to position [333, 0]
click at [836, 190] on div "Ensalada de pechuga" at bounding box center [862, 185] width 230 height 15
click at [842, 239] on div "Ensalada Pasta de Pollo" at bounding box center [862, 236] width 230 height 15
click at [819, 210] on div "Croissant de huevo" at bounding box center [862, 205] width 230 height 15
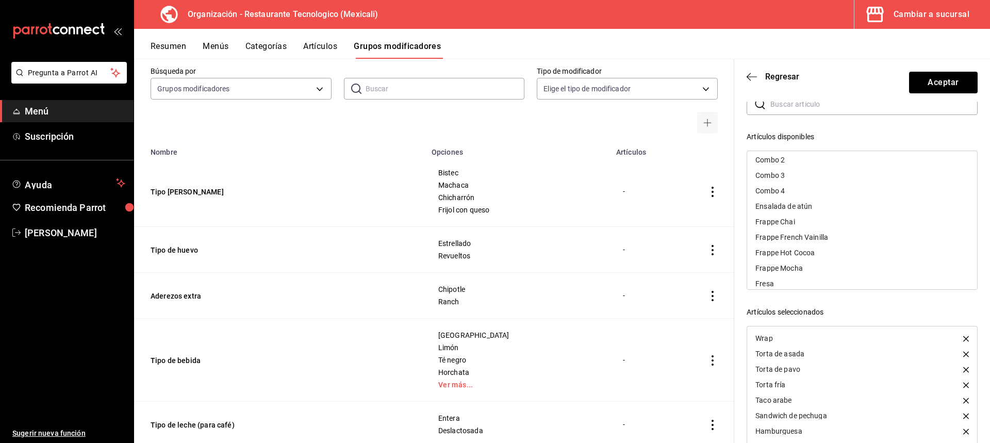
scroll to position [230, 0]
click at [814, 193] on div "Combo 1" at bounding box center [862, 195] width 230 height 15
click at [811, 190] on div "Combo 2" at bounding box center [862, 195] width 230 height 15
click at [809, 195] on div "Combo 3" at bounding box center [862, 195] width 230 height 15
click at [809, 195] on div "Combo 4" at bounding box center [862, 195] width 230 height 15
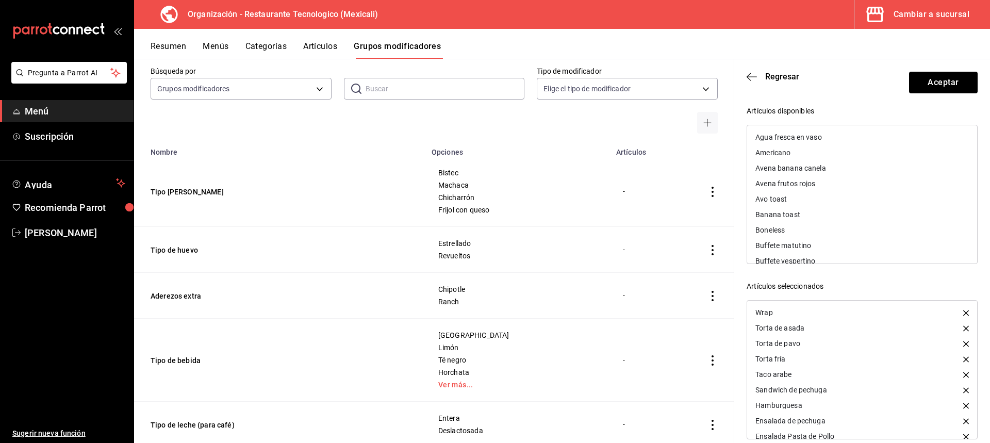
scroll to position [91, 0]
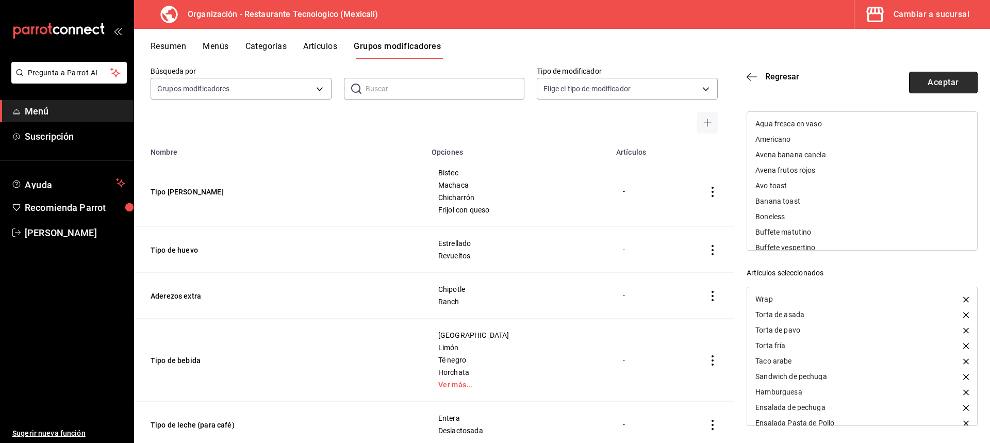
click at [958, 78] on button "Aceptar" at bounding box center [943, 83] width 69 height 22
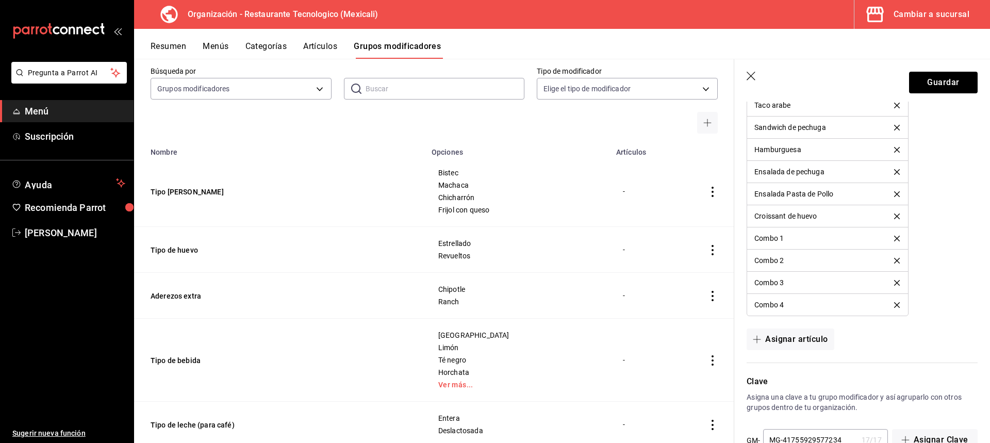
scroll to position [854, 0]
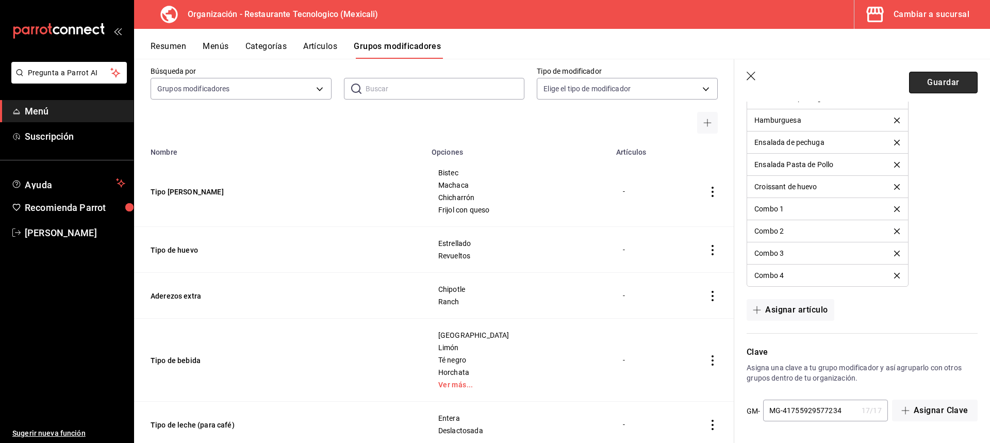
click at [951, 78] on button "Guardar" at bounding box center [943, 83] width 69 height 22
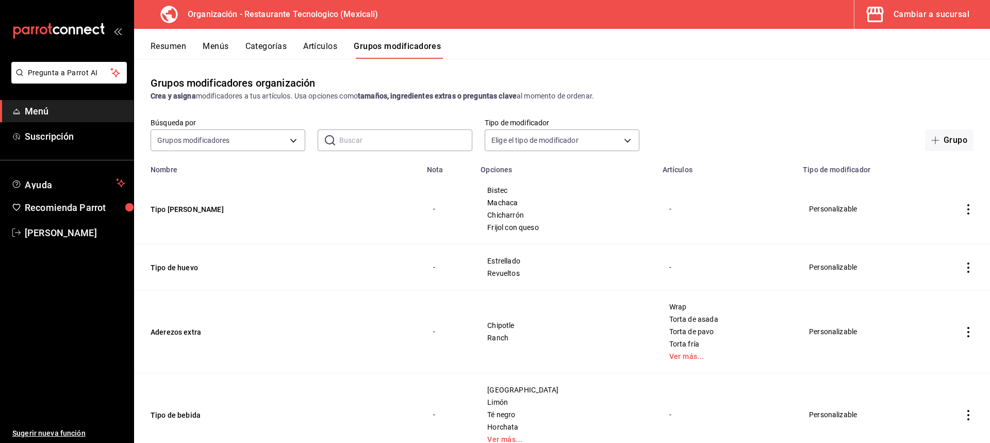
click at [963, 208] on icon "actions" at bounding box center [968, 209] width 10 height 10
click at [943, 242] on li "Editar" at bounding box center [920, 233] width 62 height 21
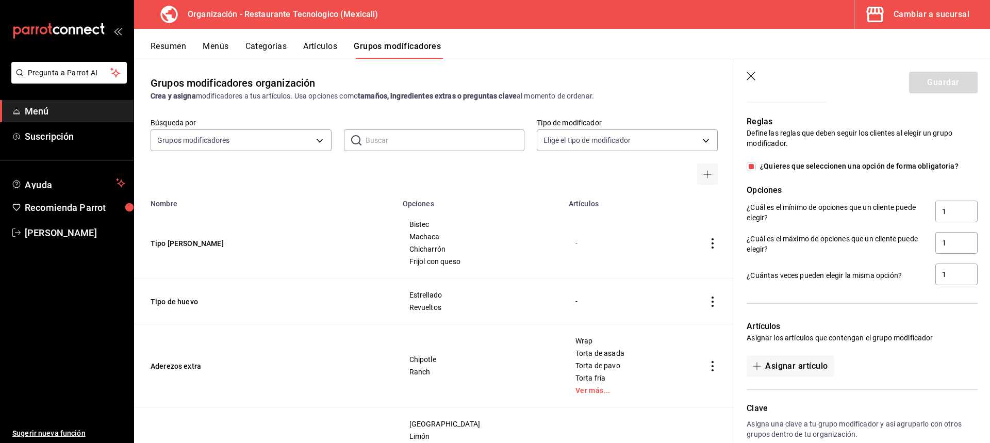
scroll to position [608, 0]
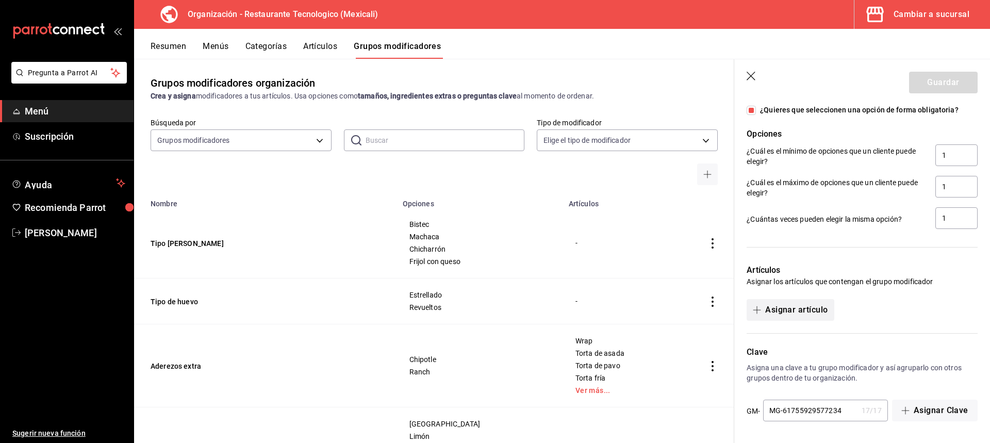
click at [830, 313] on button "Asignar artículo" at bounding box center [789, 310] width 87 height 22
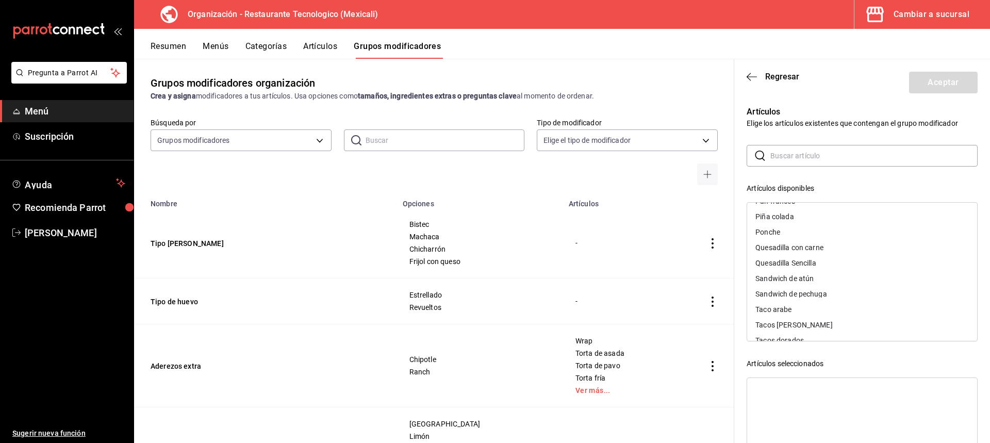
scroll to position [853, 0]
click at [825, 279] on div "Tacos [PERSON_NAME]" at bounding box center [862, 272] width 230 height 15
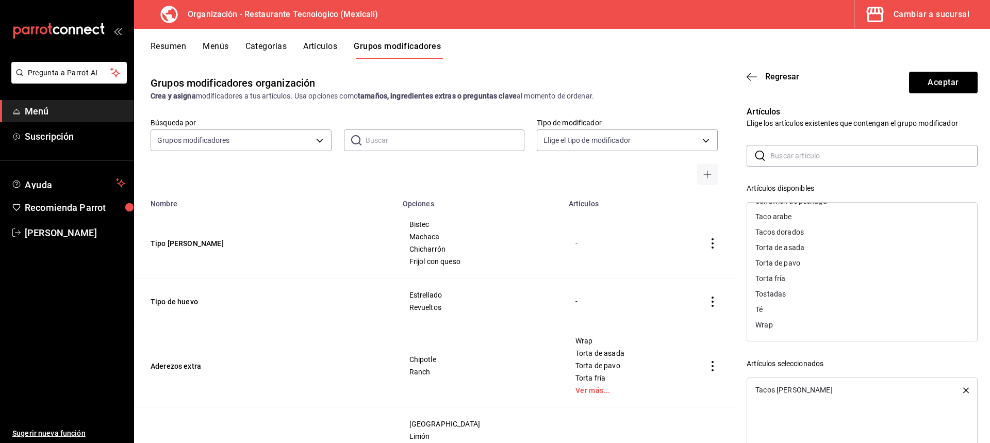
scroll to position [52, 0]
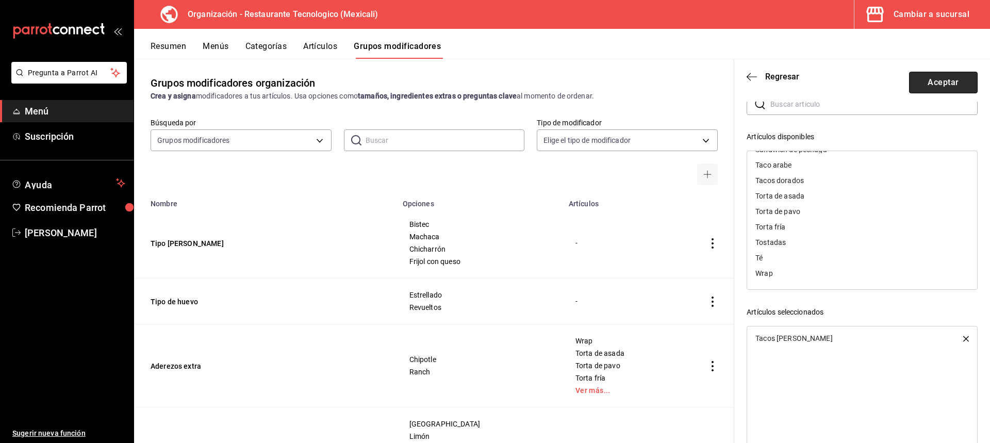
click at [963, 85] on button "Aceptar" at bounding box center [943, 83] width 69 height 22
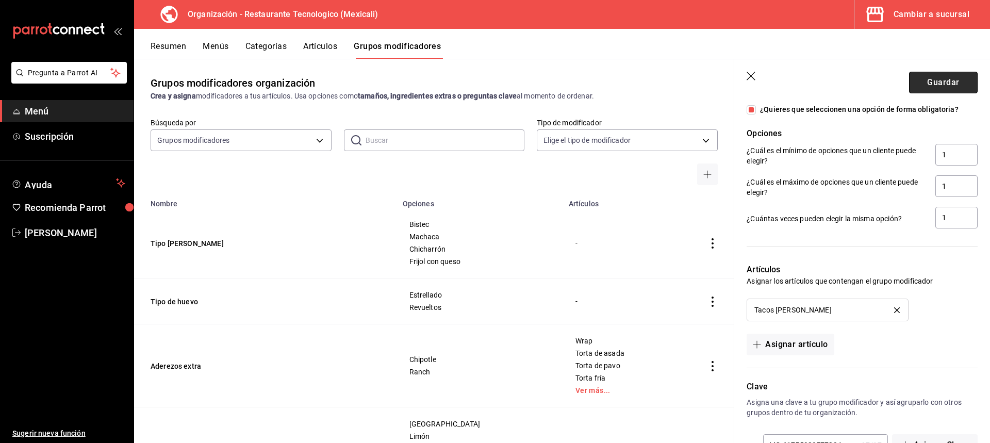
click at [959, 86] on button "Guardar" at bounding box center [943, 83] width 69 height 22
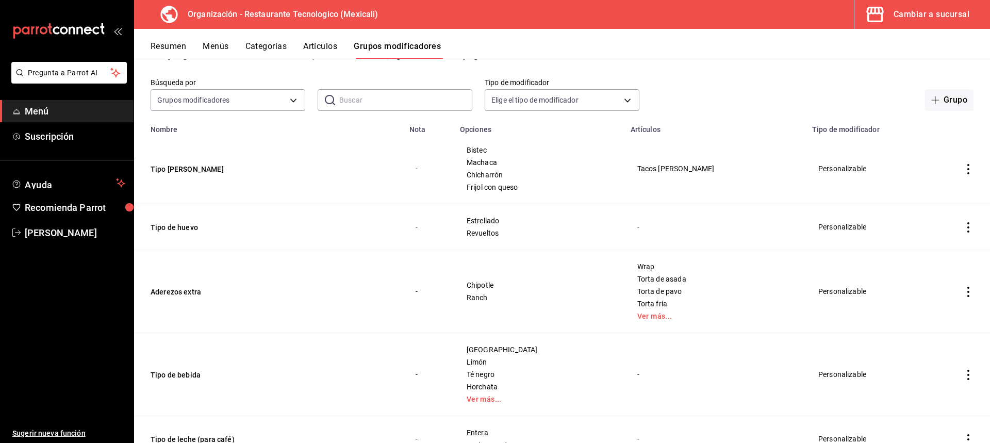
scroll to position [52, 0]
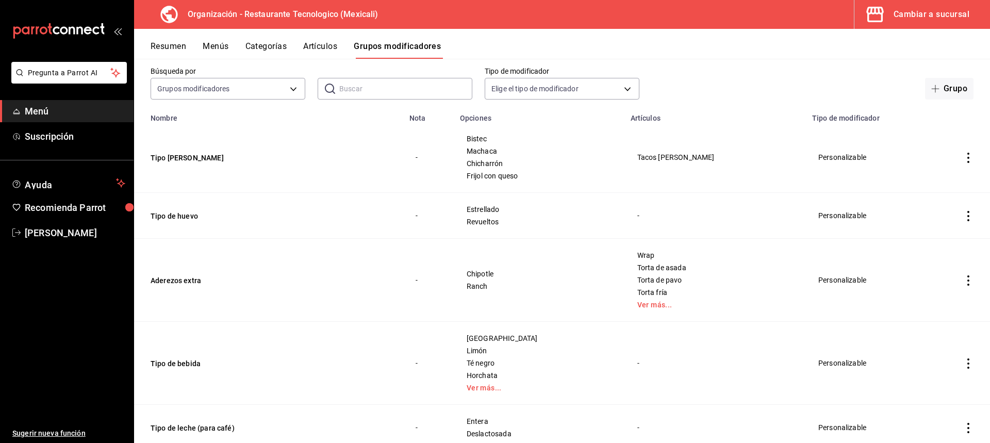
click at [963, 215] on icon "actions" at bounding box center [968, 216] width 10 height 10
click at [941, 232] on li "Editar" at bounding box center [920, 239] width 62 height 21
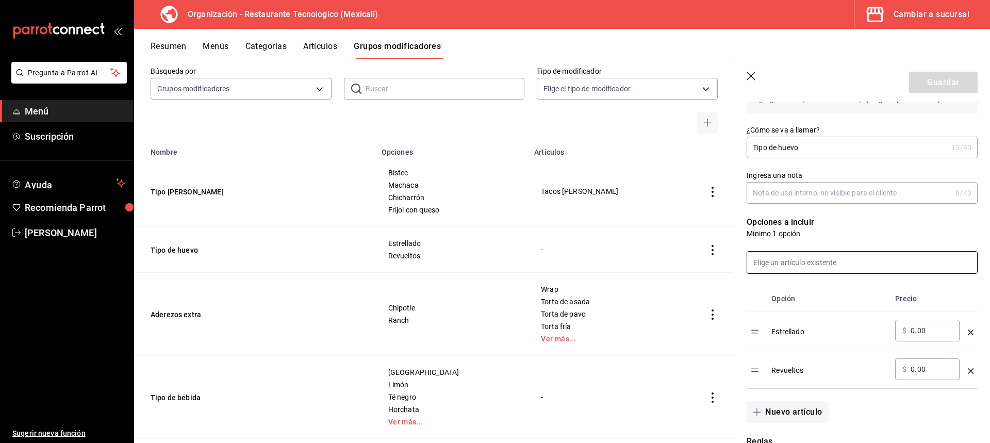
scroll to position [206, 0]
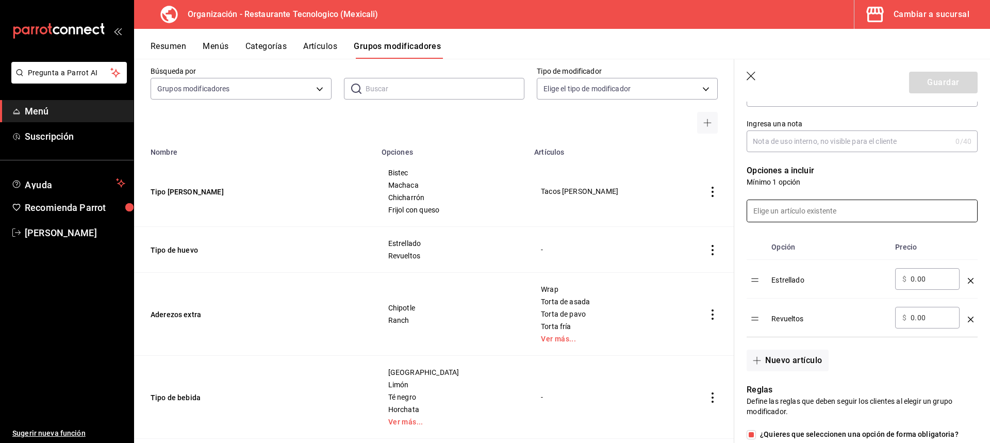
click at [825, 211] on input at bounding box center [862, 211] width 230 height 22
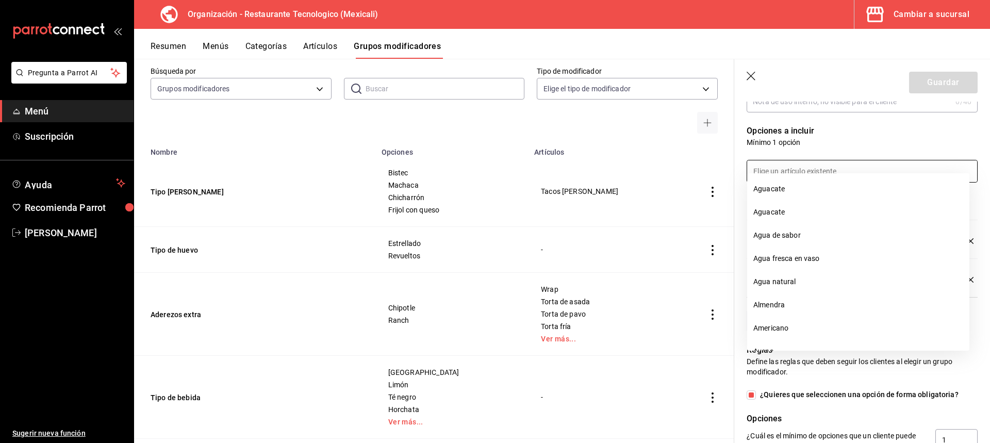
scroll to position [258, 0]
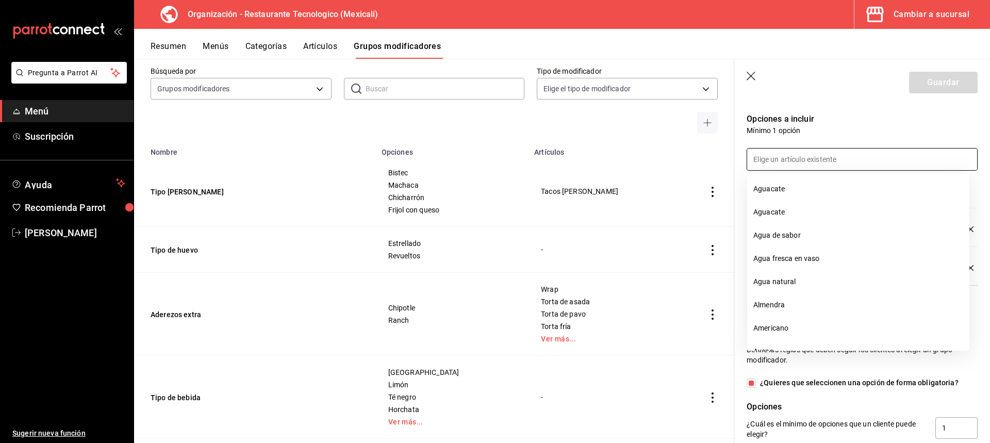
click at [882, 142] on div at bounding box center [855, 153] width 243 height 35
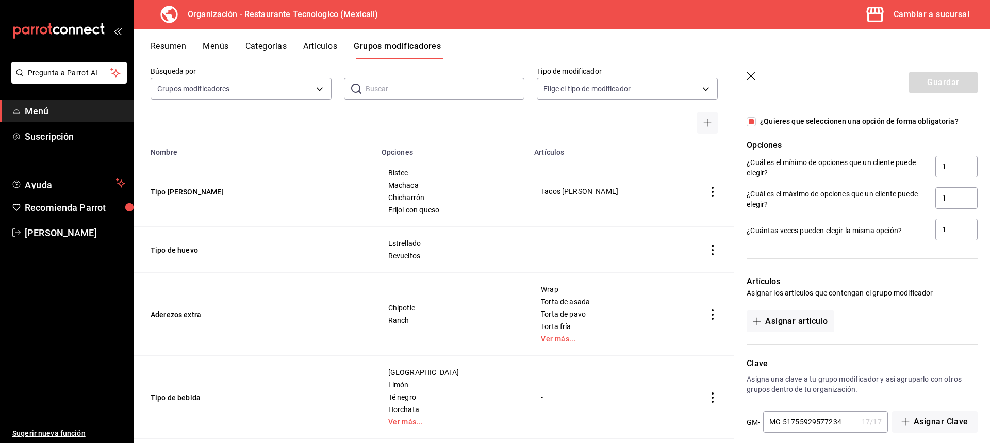
scroll to position [531, 0]
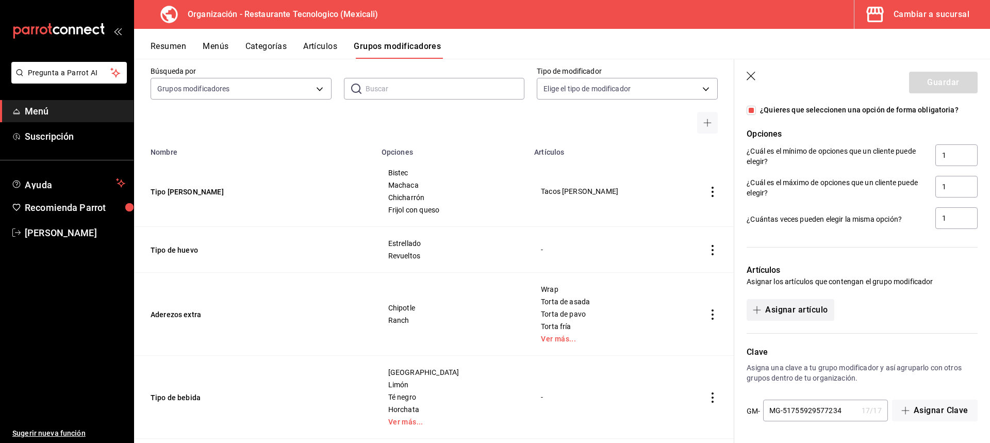
click at [827, 317] on button "Asignar artículo" at bounding box center [789, 310] width 87 height 22
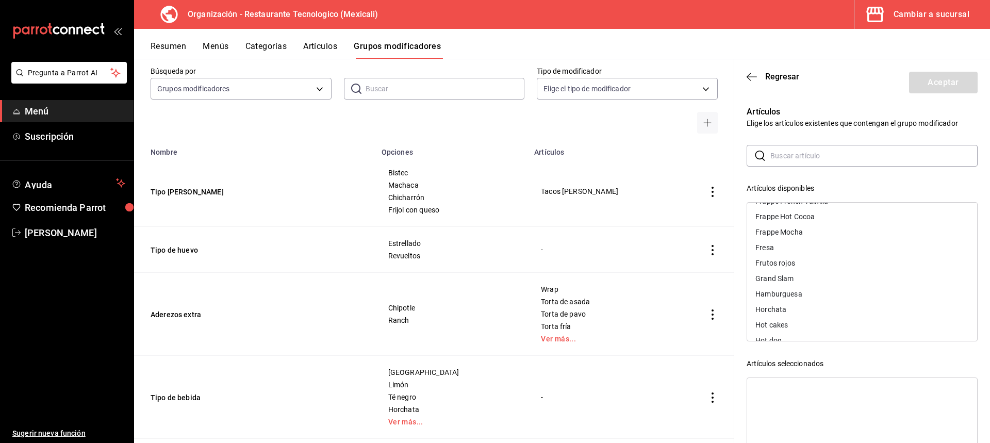
scroll to position [464, 0]
click at [853, 233] on div "Grand Slam" at bounding box center [862, 229] width 230 height 15
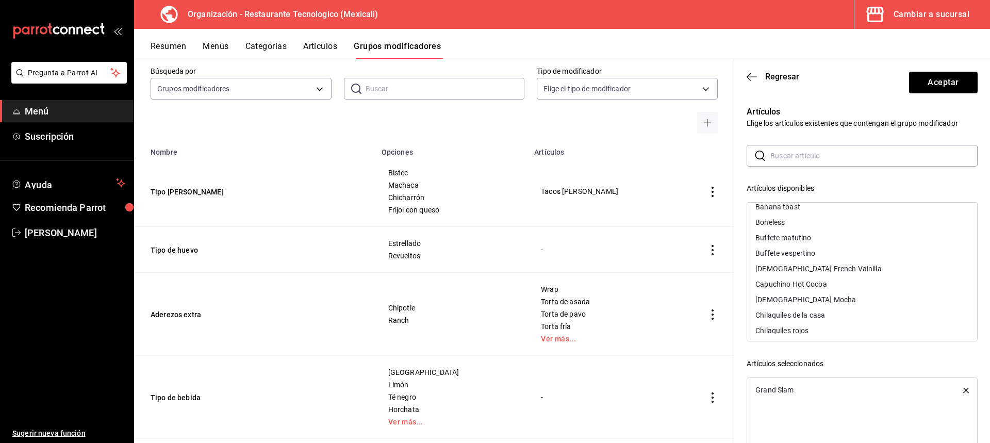
scroll to position [103, 0]
click at [857, 304] on div "Chilaquiles de la casa" at bounding box center [862, 296] width 230 height 15
click at [852, 304] on div "Chilaquiles rojos" at bounding box center [862, 296] width 230 height 15
click at [834, 301] on div "Chilaquiles verdes" at bounding box center [862, 296] width 230 height 15
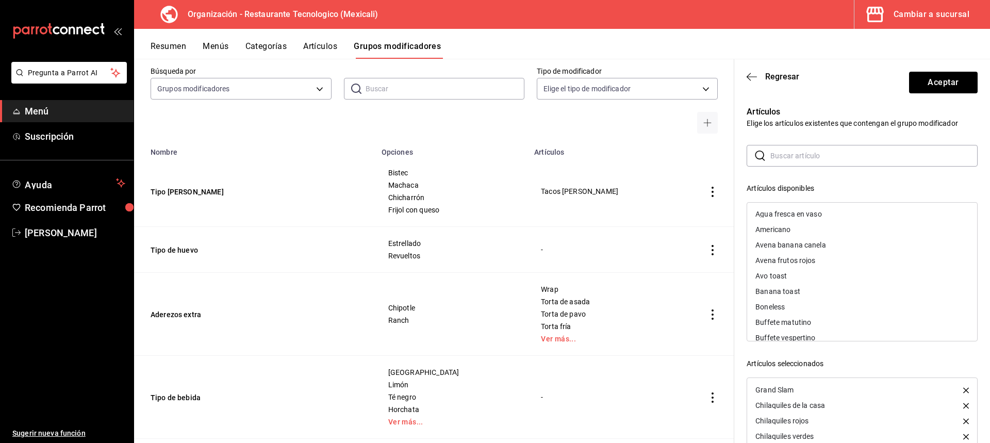
scroll to position [0, 0]
click at [832, 274] on div "Avo toast" at bounding box center [862, 276] width 230 height 15
click at [845, 284] on div "Huevos al gusto" at bounding box center [862, 281] width 230 height 15
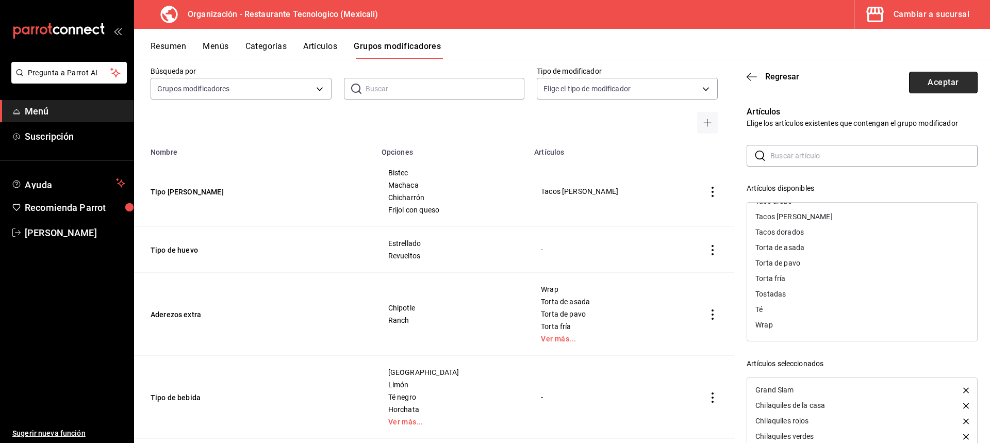
click at [960, 85] on button "Aceptar" at bounding box center [943, 83] width 69 height 22
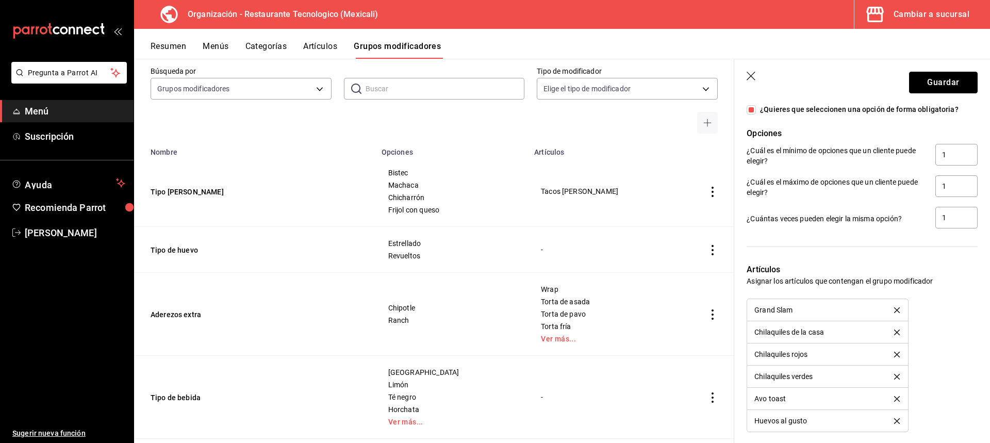
click at [960, 85] on button "Guardar" at bounding box center [943, 83] width 69 height 22
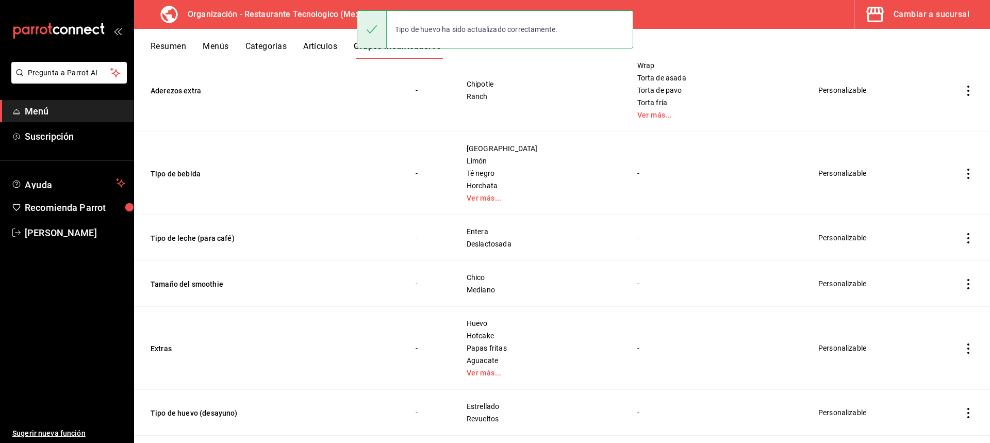
scroll to position [309, 0]
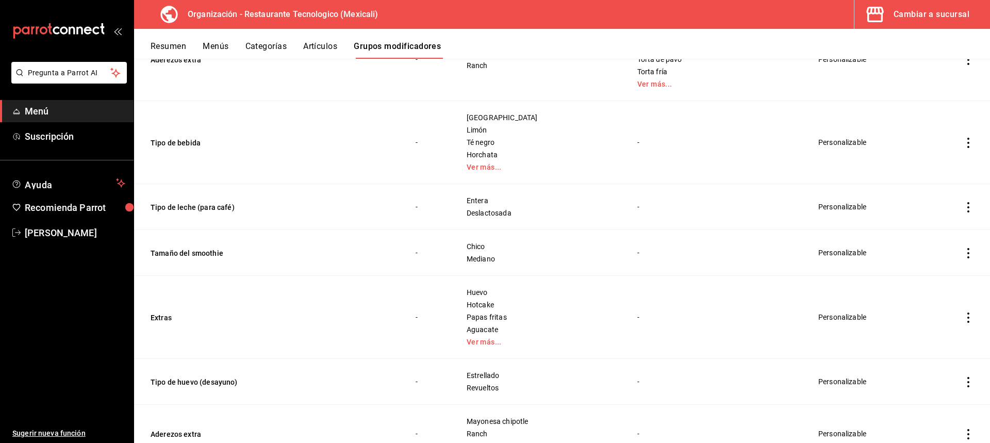
click at [967, 204] on icon "actions" at bounding box center [968, 207] width 2 height 10
click at [941, 229] on span "Editar" at bounding box center [929, 231] width 27 height 11
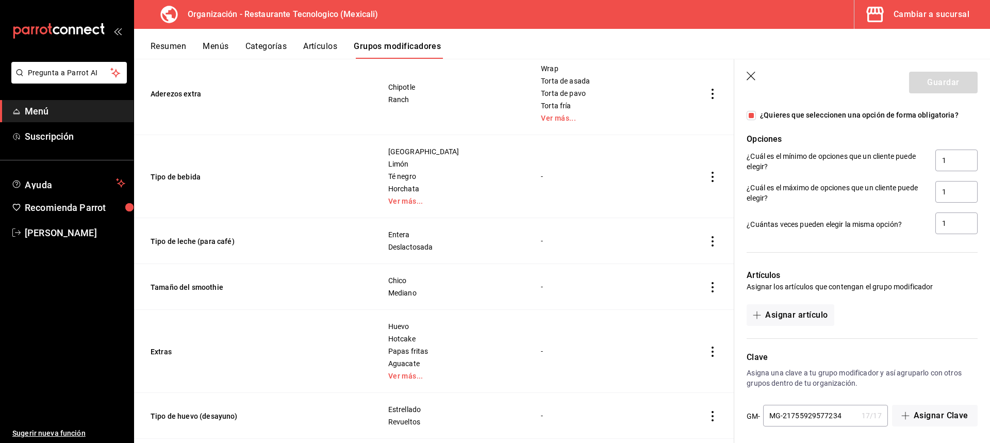
scroll to position [531, 0]
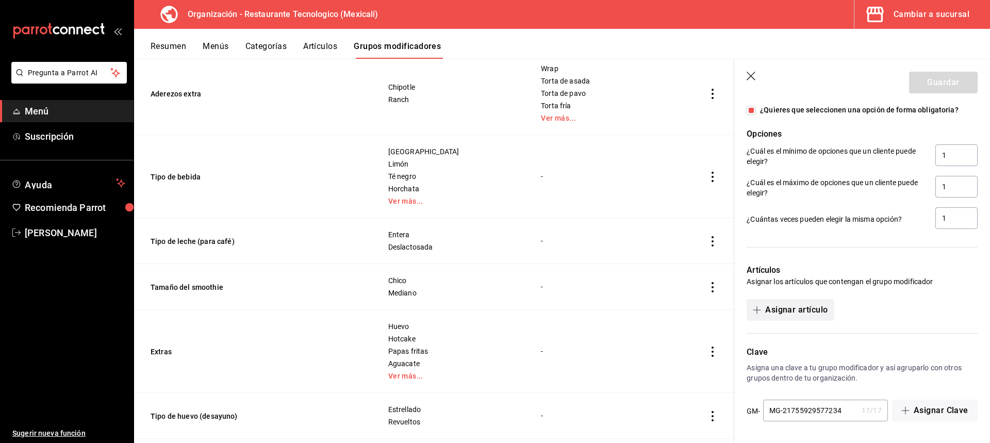
click at [825, 314] on button "Asignar artículo" at bounding box center [789, 310] width 87 height 22
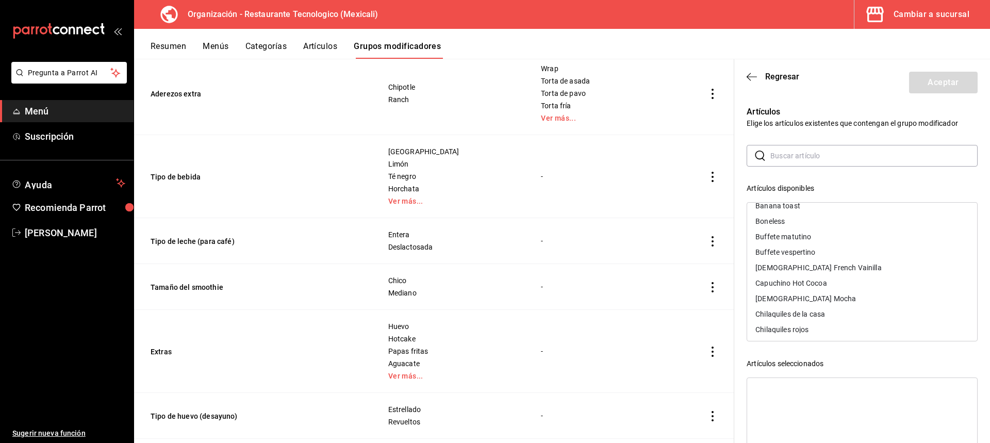
scroll to position [103, 0]
click at [851, 248] on div "[DEMOGRAPHIC_DATA] French Vainilla" at bounding box center [862, 250] width 230 height 15
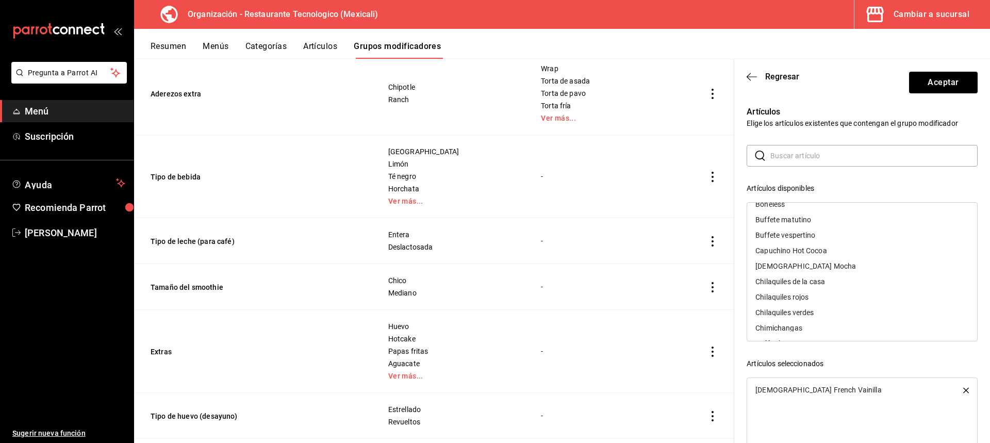
click at [851, 248] on div "Capuchino Hot Cocoa" at bounding box center [862, 250] width 230 height 15
click at [851, 248] on div "[DEMOGRAPHIC_DATA] Mocha" at bounding box center [862, 250] width 230 height 15
drag, startPoint x: 851, startPoint y: 248, endPoint x: 984, endPoint y: 225, distance: 135.5
click at [984, 225] on section "Regresar Aceptar Artículos Elige los artículos existentes que contengan el grup…" at bounding box center [862, 250] width 256 height 383
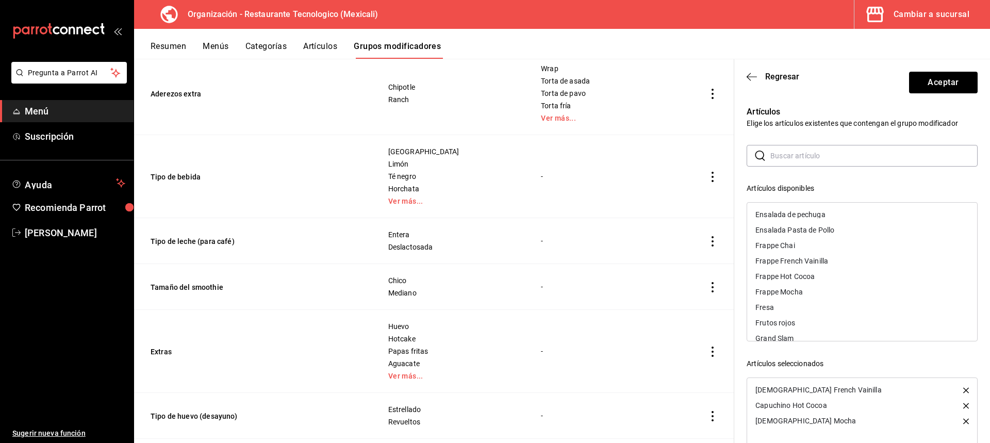
click at [850, 245] on div "Frappe Chai" at bounding box center [862, 245] width 230 height 15
click at [850, 245] on div "Frappe French Vainilla" at bounding box center [862, 245] width 230 height 15
click at [850, 245] on div "Frappe Hot Cocoa" at bounding box center [862, 245] width 230 height 15
click at [850, 245] on div "Frappe Mocha" at bounding box center [862, 245] width 230 height 15
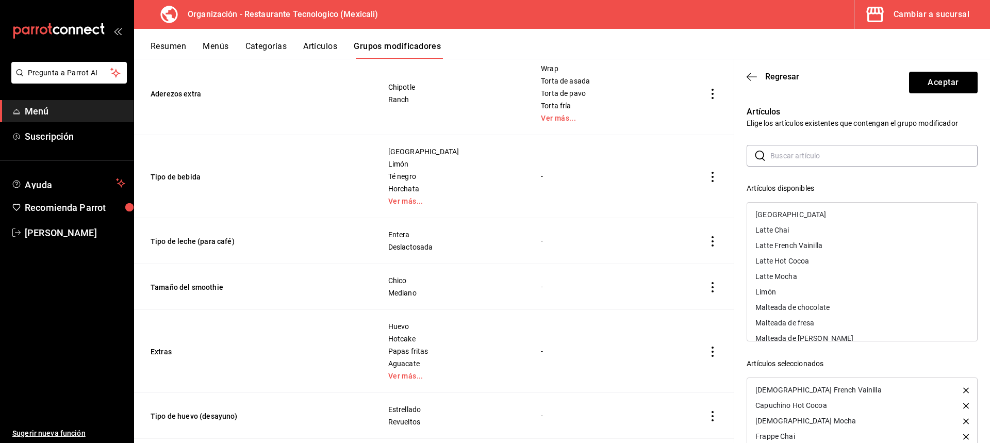
click at [861, 230] on div "Latte Chai" at bounding box center [862, 229] width 230 height 15
click at [861, 230] on div "Latte French Vainilla" at bounding box center [862, 229] width 230 height 15
click at [861, 230] on div "Latte Hot Cocoa" at bounding box center [862, 229] width 230 height 15
click at [861, 230] on div "Latte Mocha" at bounding box center [862, 229] width 230 height 15
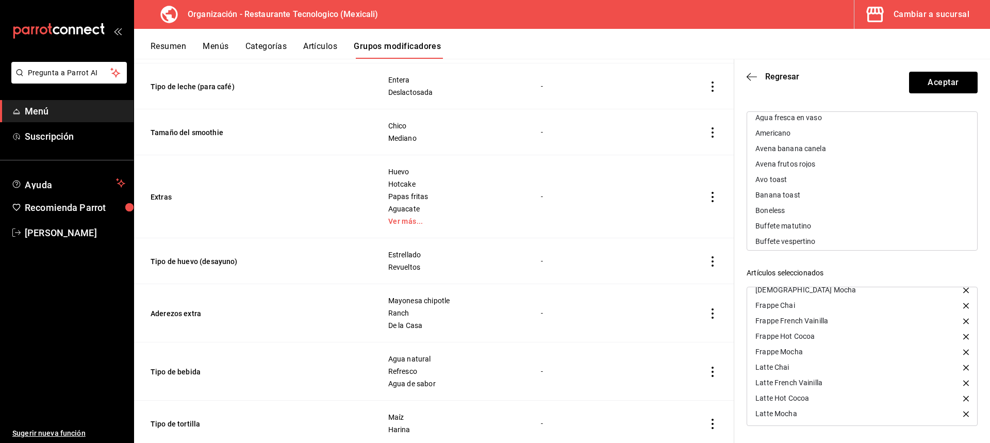
scroll to position [0, 0]
click at [853, 139] on div "Americano" at bounding box center [862, 138] width 230 height 15
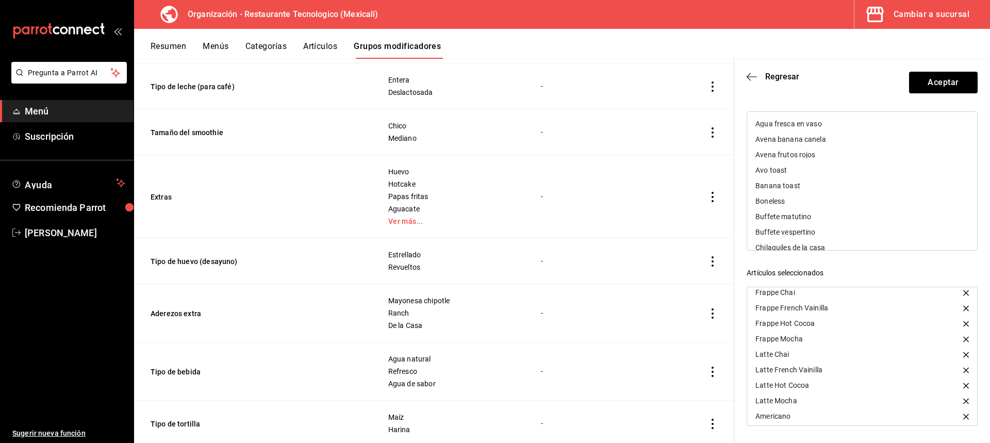
scroll to position [56, 0]
click at [959, 81] on button "Aceptar" at bounding box center [943, 83] width 69 height 22
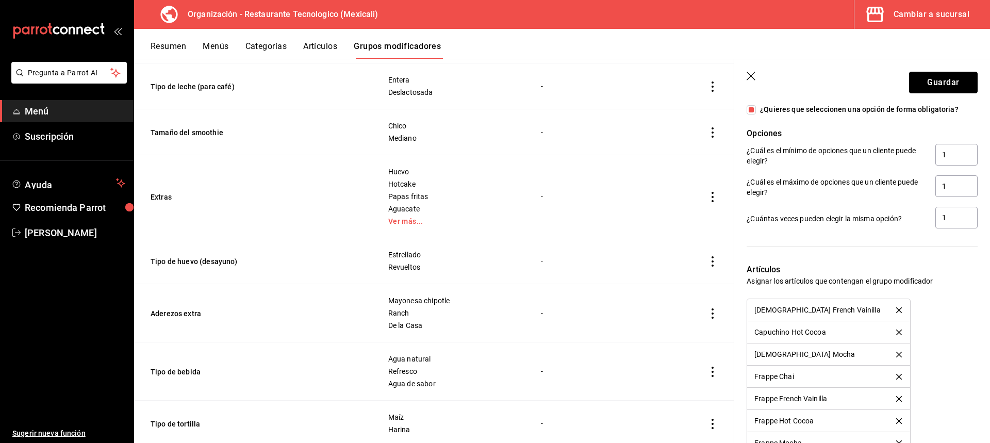
click at [959, 81] on button "Guardar" at bounding box center [943, 83] width 69 height 22
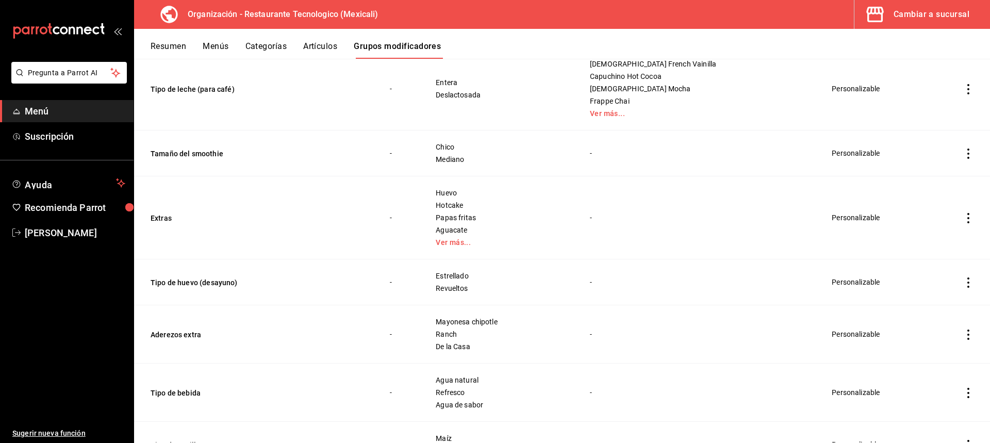
scroll to position [464, 0]
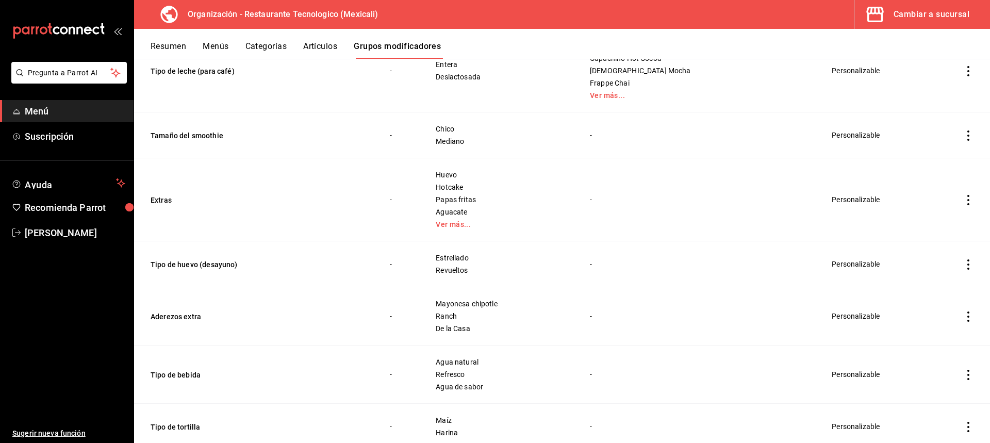
click at [953, 137] on td "simple table" at bounding box center [967, 135] width 43 height 46
click at [963, 132] on icon "actions" at bounding box center [968, 135] width 10 height 10
click at [943, 166] on li "Editar" at bounding box center [920, 159] width 62 height 21
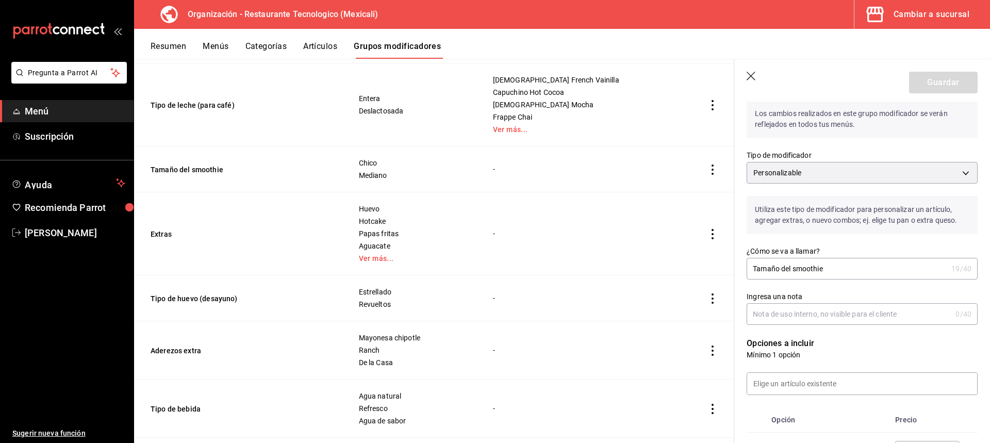
scroll to position [52, 0]
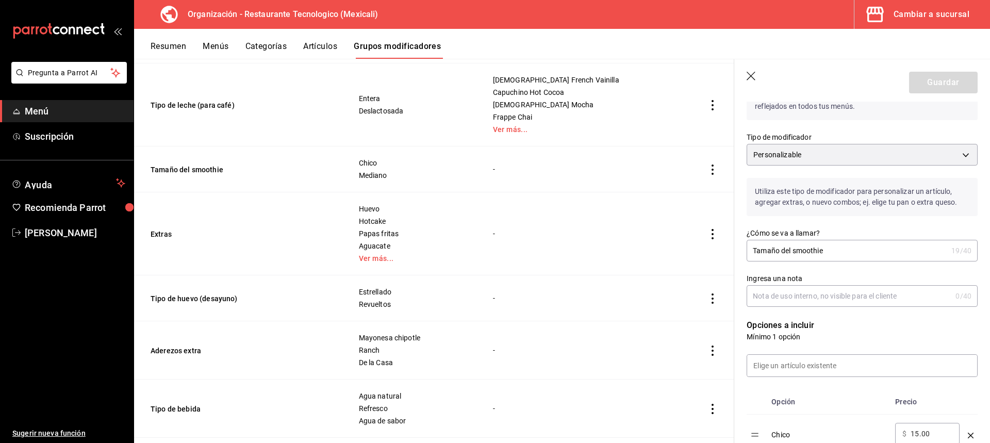
drag, startPoint x: 832, startPoint y: 249, endPoint x: 781, endPoint y: 246, distance: 51.1
click at [781, 246] on input "Tamaño del smoothie" at bounding box center [846, 250] width 200 height 21
type input "Tamaño de la bebida"
click at [899, 293] on input "Ingresa una nota" at bounding box center [848, 296] width 205 height 21
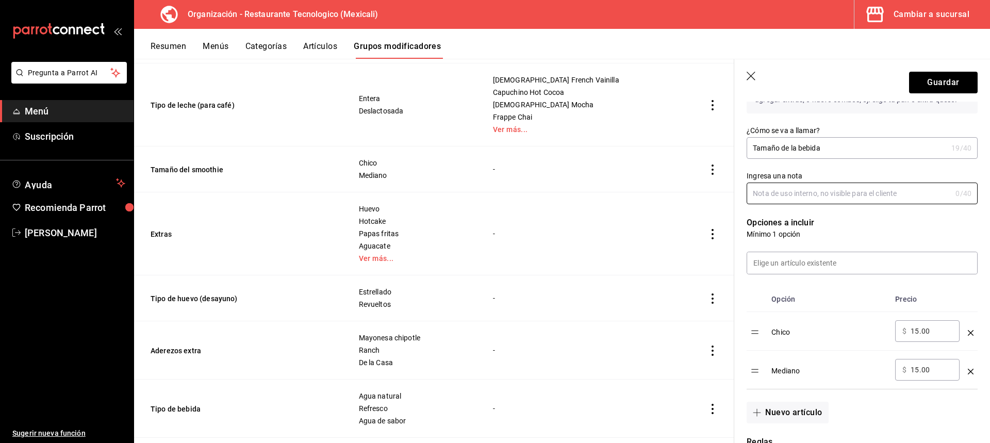
scroll to position [155, 0]
click at [856, 273] on input at bounding box center [862, 263] width 230 height 22
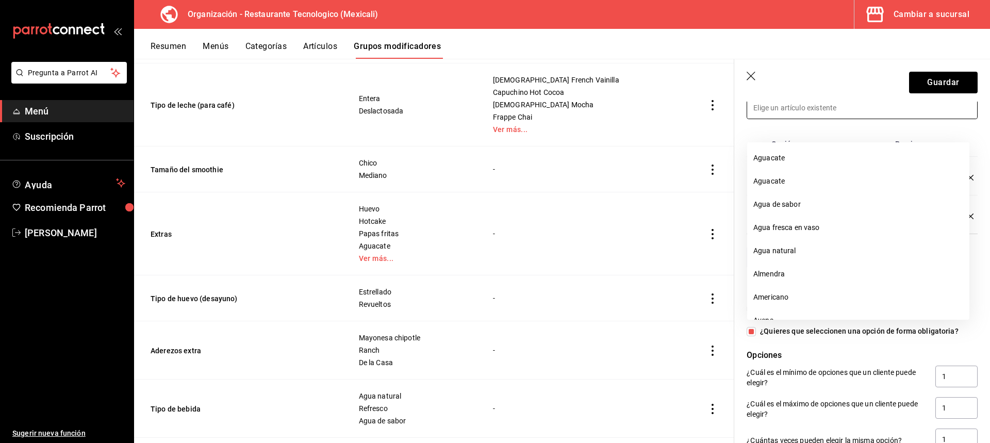
scroll to position [258, 0]
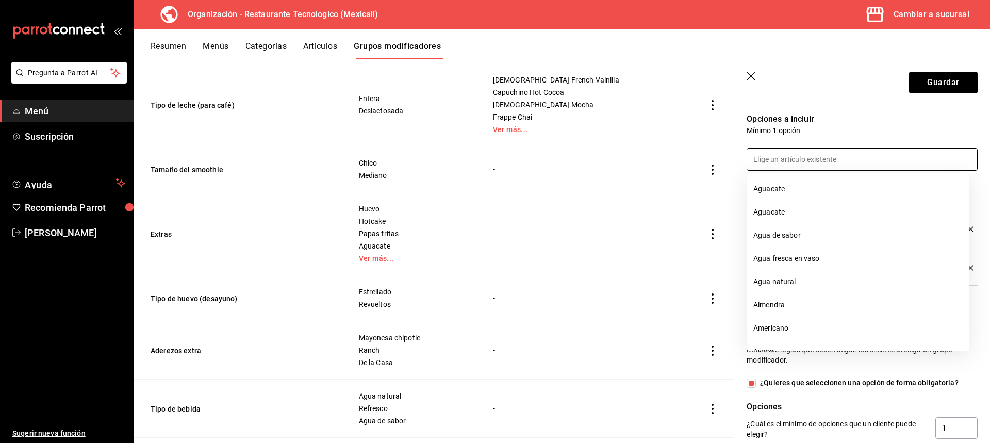
click at [936, 144] on div at bounding box center [855, 153] width 243 height 35
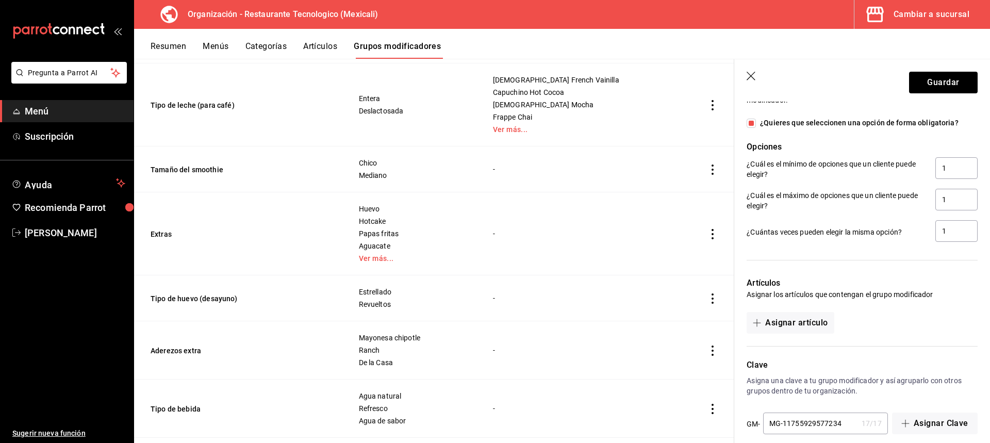
scroll to position [531, 0]
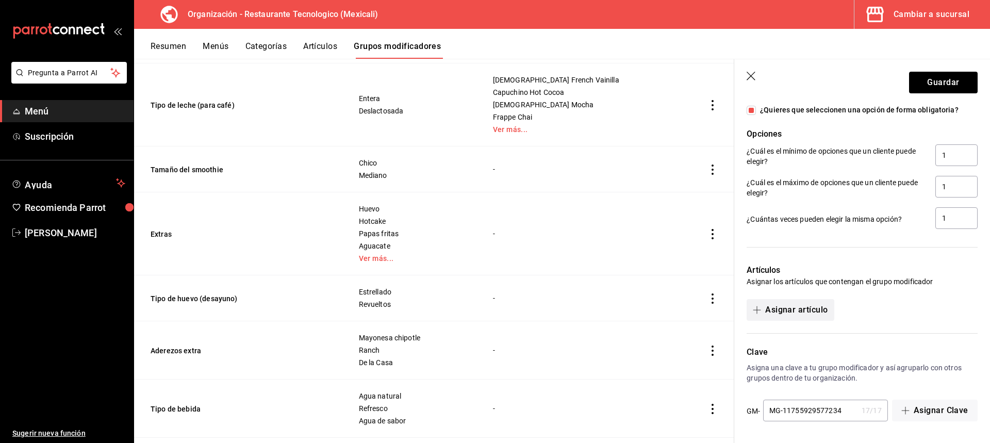
click at [819, 307] on button "Asignar artículo" at bounding box center [789, 310] width 87 height 22
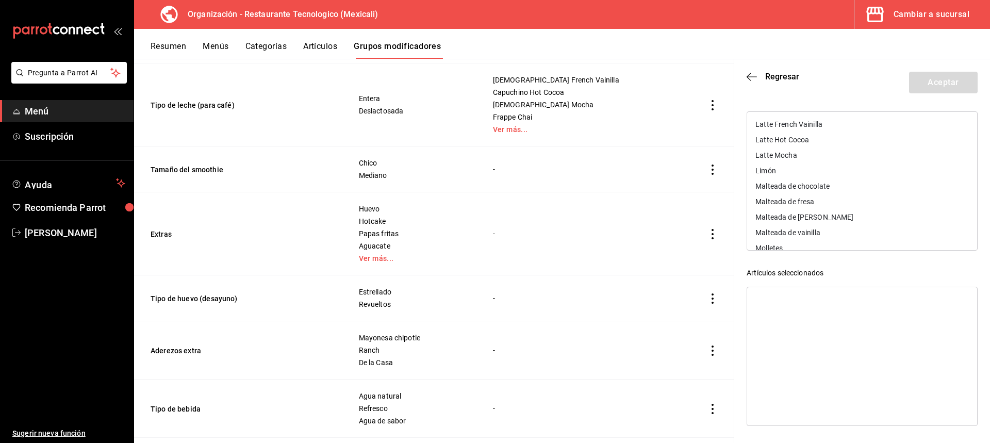
scroll to position [618, 0]
click at [844, 169] on div "Malteada de chocolate" at bounding box center [862, 169] width 230 height 15
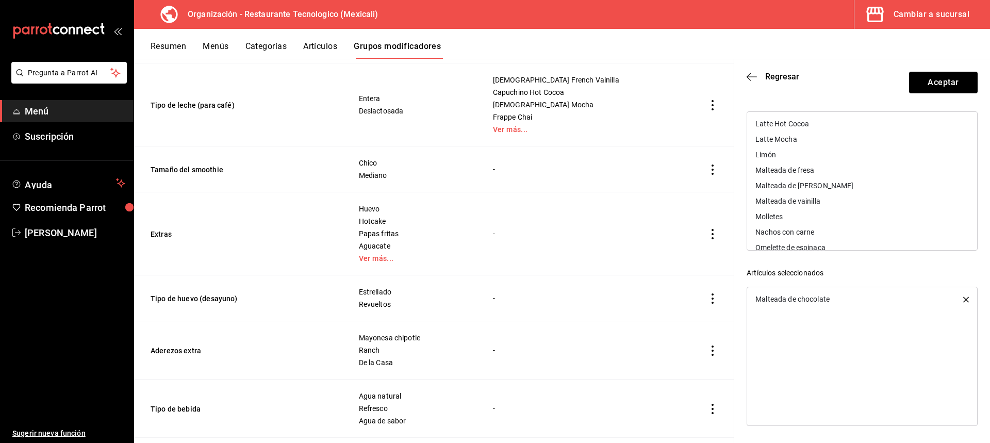
click at [843, 175] on div "Malteada de fresa" at bounding box center [862, 169] width 230 height 15
click at [843, 175] on div "Malteada de [PERSON_NAME]" at bounding box center [862, 169] width 230 height 15
click at [843, 175] on div "Malteada de vainilla" at bounding box center [862, 169] width 230 height 15
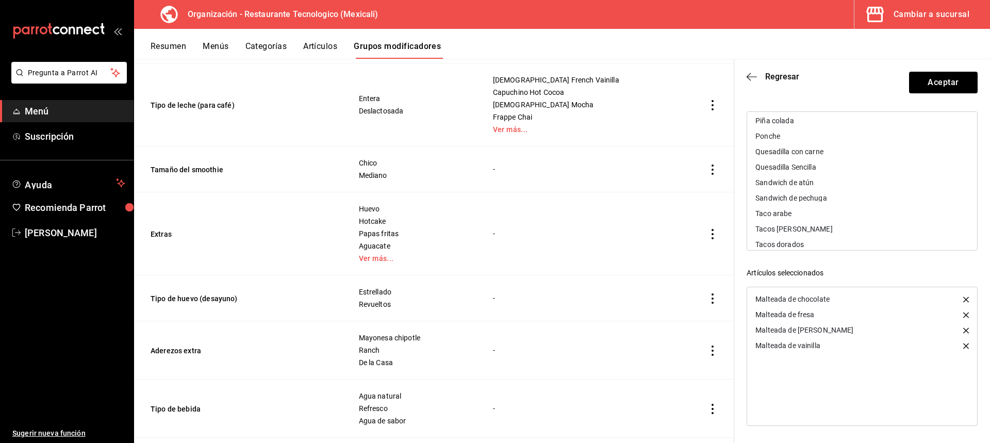
scroll to position [694, 0]
click at [829, 170] on div "Piña colada" at bounding box center [862, 171] width 230 height 15
click at [826, 171] on div "Frutos rojos" at bounding box center [862, 166] width 230 height 15
click at [842, 153] on div "Fresa" at bounding box center [862, 151] width 230 height 15
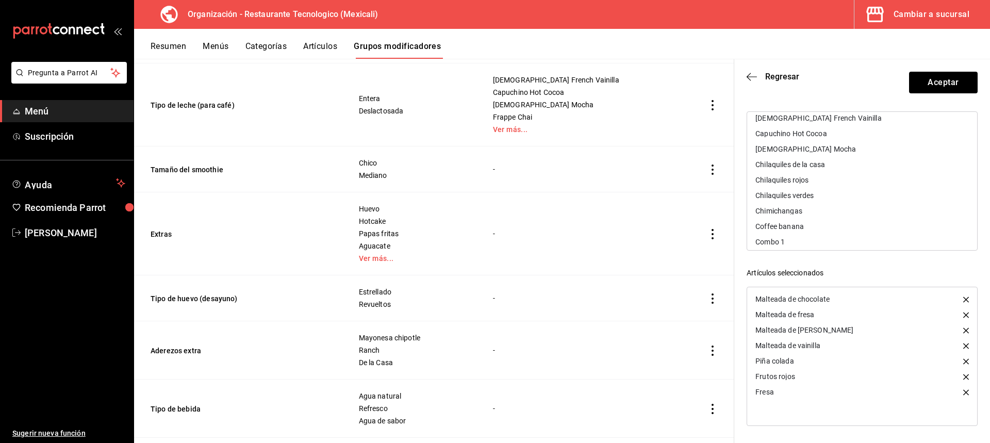
scroll to position [163, 0]
click at [835, 213] on div "Coffee banana" at bounding box center [862, 207] width 230 height 15
click at [966, 84] on button "Aceptar" at bounding box center [943, 83] width 69 height 22
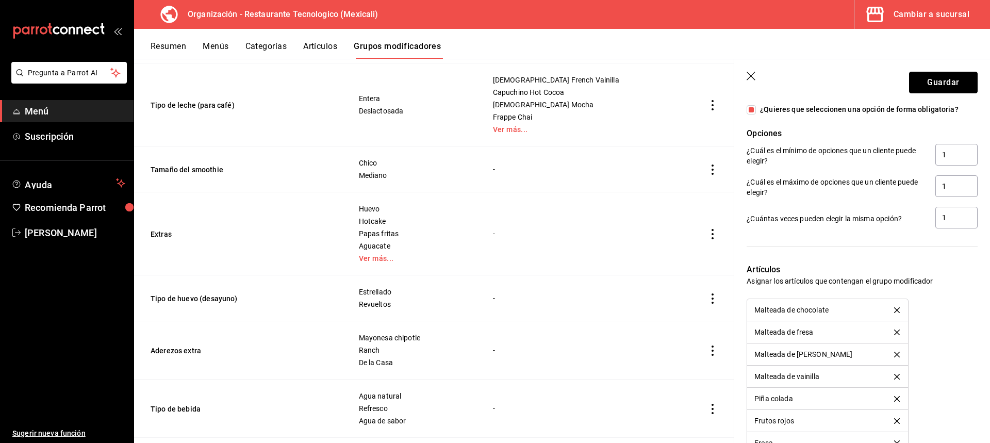
click at [966, 84] on button "Guardar" at bounding box center [943, 83] width 69 height 22
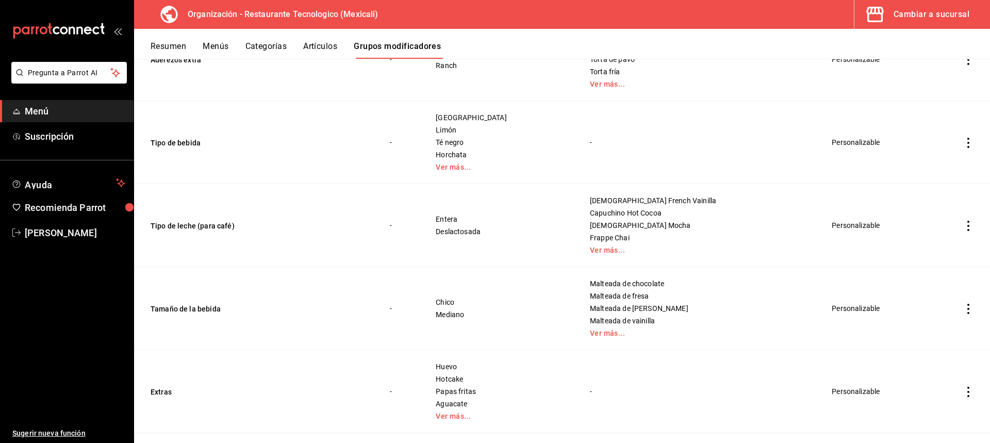
scroll to position [361, 0]
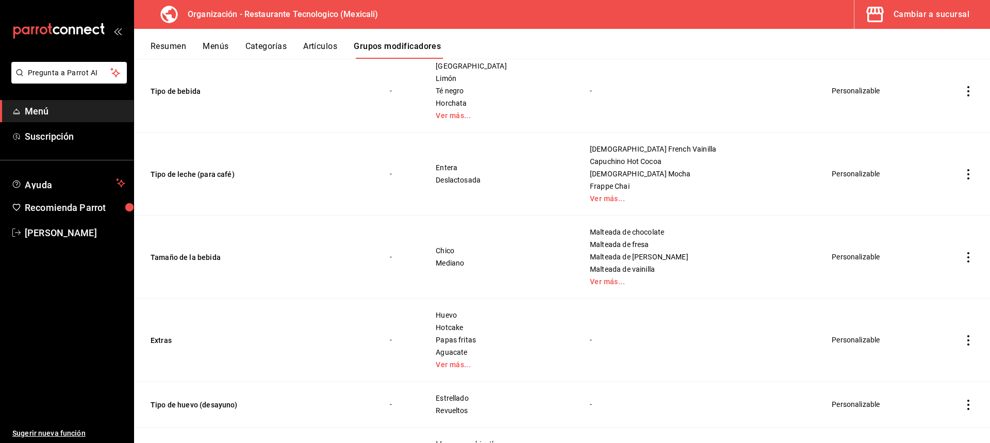
click at [963, 173] on icon "actions" at bounding box center [968, 174] width 10 height 10
click at [943, 201] on li "Editar" at bounding box center [920, 198] width 62 height 21
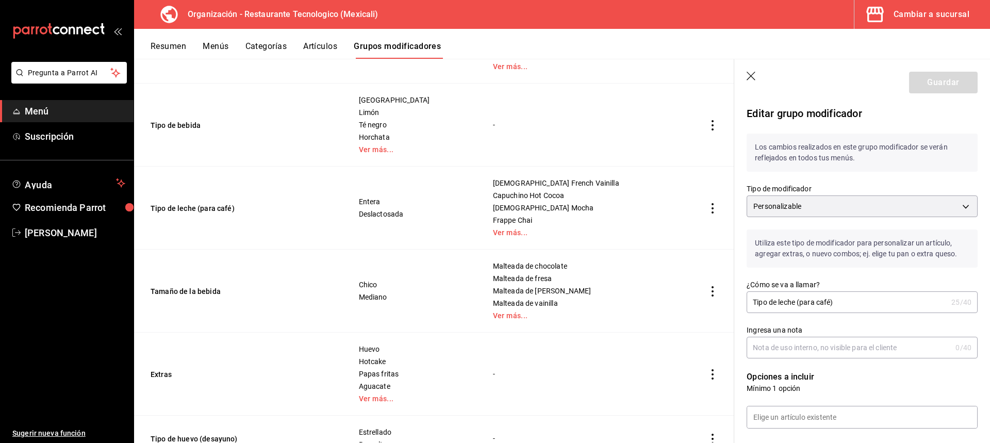
drag, startPoint x: 854, startPoint y: 299, endPoint x: 799, endPoint y: 303, distance: 55.2
click at [799, 303] on input "Tipo de leche (para café)" at bounding box center [846, 302] width 200 height 21
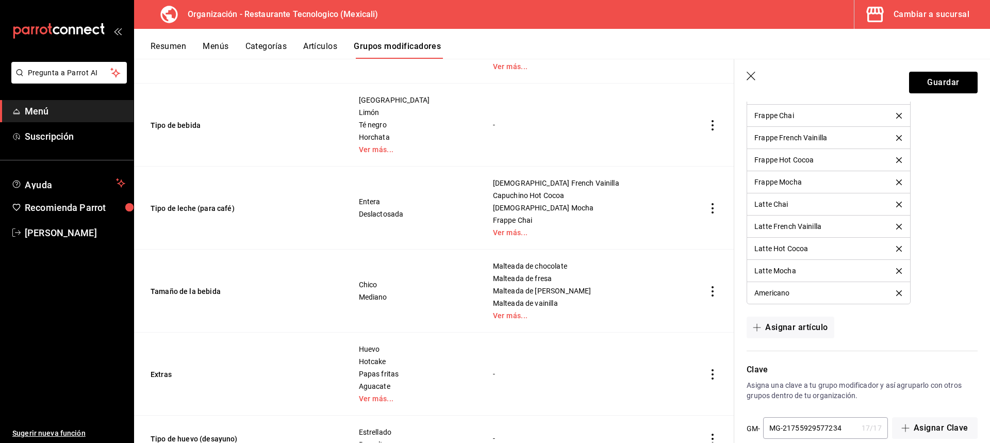
scroll to position [810, 0]
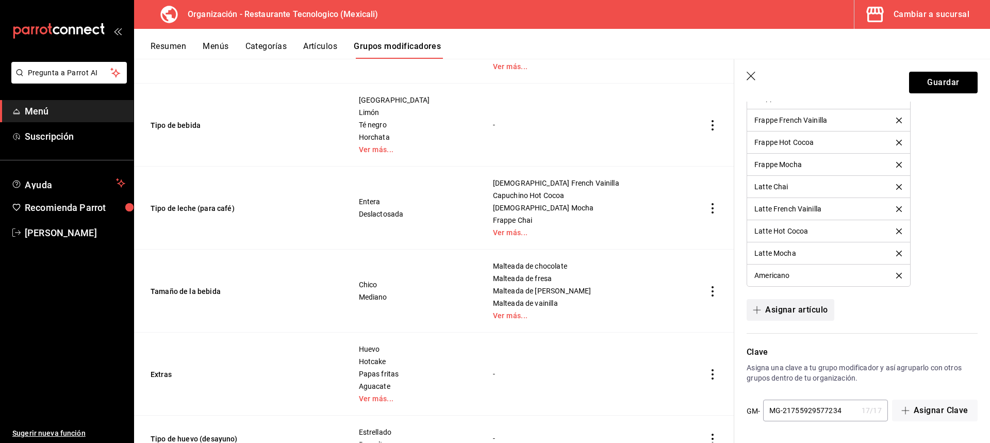
type input "Tipo de leche"
click at [826, 313] on button "Asignar artículo" at bounding box center [789, 310] width 87 height 22
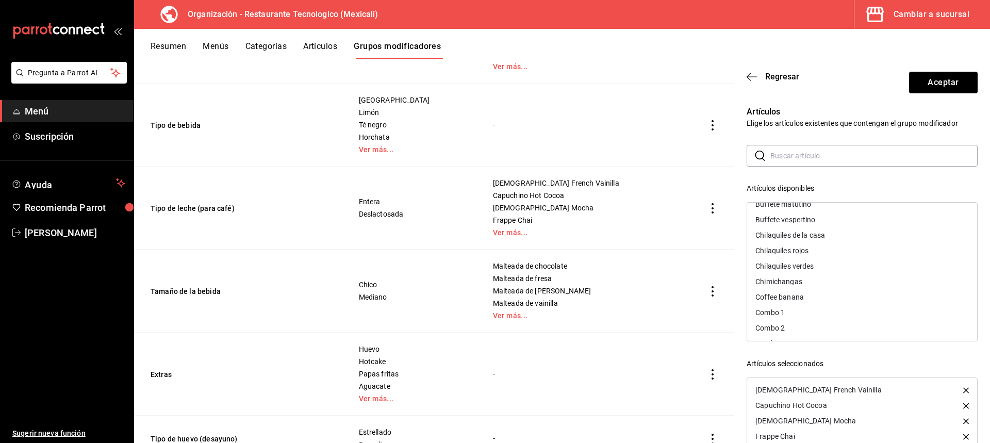
scroll to position [155, 0]
click at [842, 241] on div "Coffee banana" at bounding box center [862, 245] width 230 height 15
click at [834, 236] on div "Frutos rojos" at bounding box center [862, 229] width 230 height 15
click at [837, 220] on div "Fresa" at bounding box center [862, 214] width 230 height 15
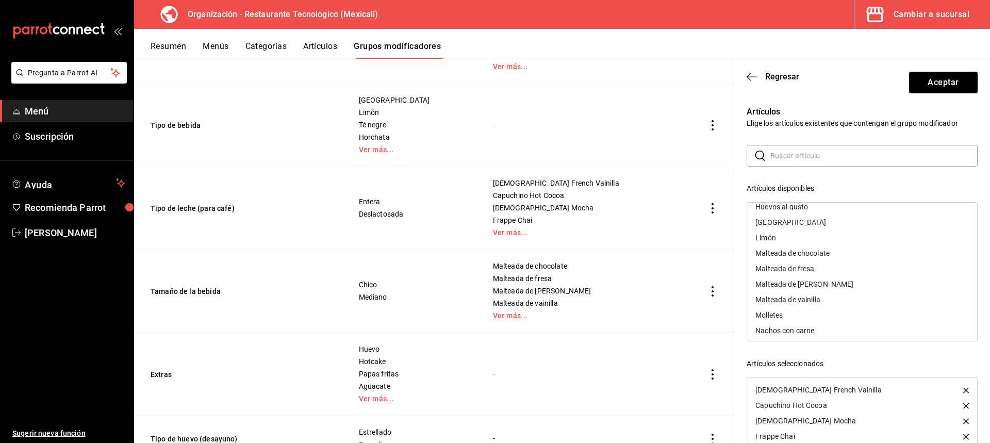
scroll to position [412, 0]
click at [845, 256] on div "Malteada de fresa" at bounding box center [862, 250] width 230 height 15
click at [859, 238] on div "Malteada de chocolate" at bounding box center [862, 234] width 230 height 15
click at [854, 236] on div "Malteada de [PERSON_NAME]" at bounding box center [862, 234] width 230 height 15
click at [854, 236] on div "Malteada de vainilla" at bounding box center [862, 234] width 230 height 15
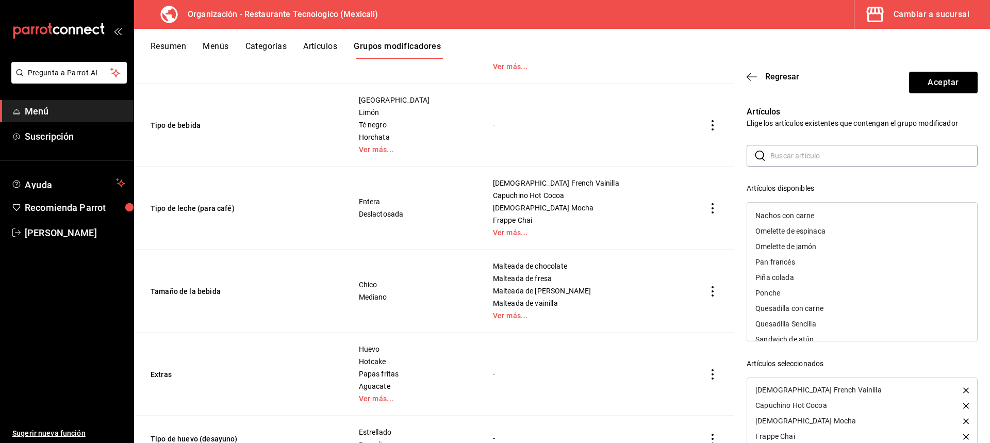
scroll to position [464, 0]
click at [851, 267] on div "Piña colada" at bounding box center [862, 260] width 230 height 15
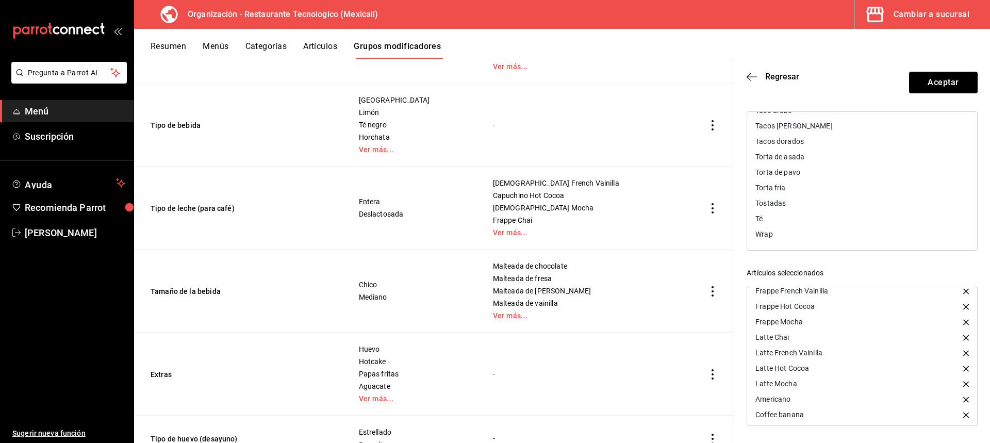
scroll to position [0, 0]
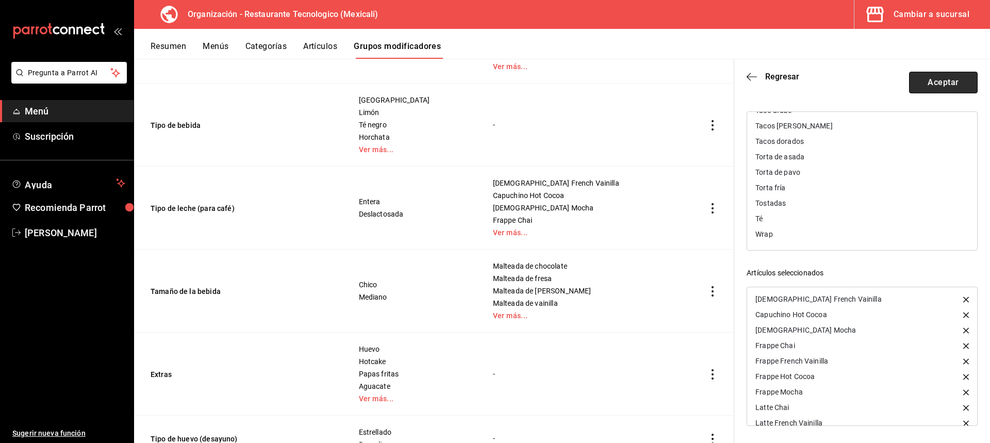
click at [955, 80] on button "Aceptar" at bounding box center [943, 83] width 69 height 22
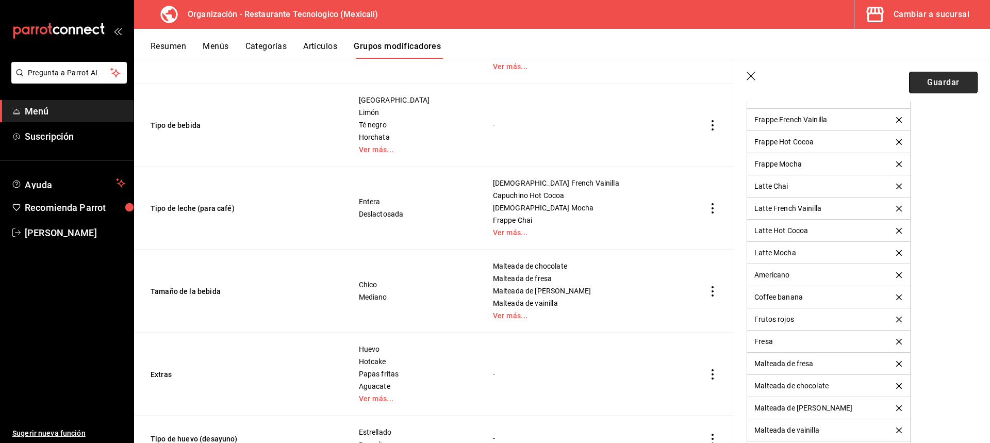
click at [964, 83] on button "Guardar" at bounding box center [943, 83] width 69 height 22
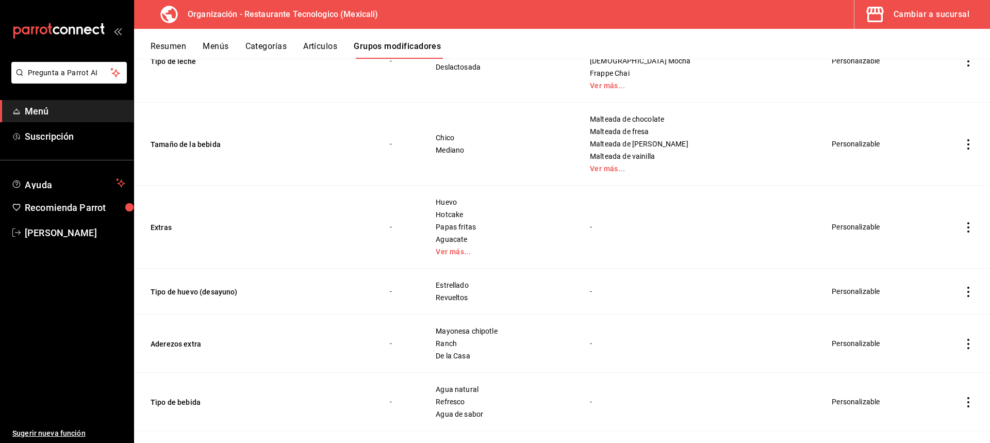
scroll to position [515, 0]
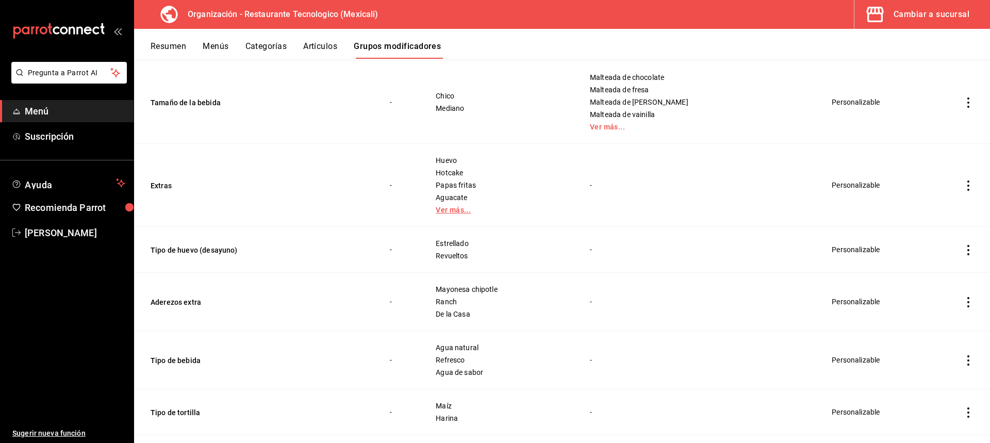
click at [487, 211] on link "Ver más..." at bounding box center [499, 209] width 128 height 7
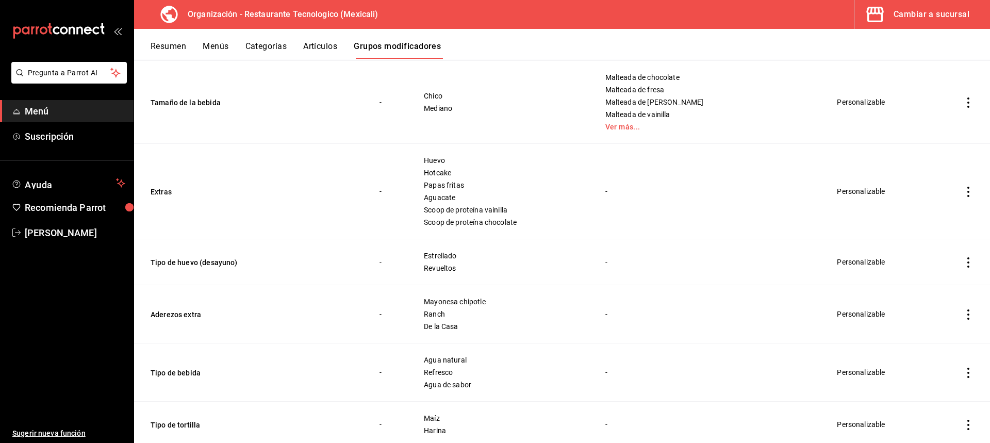
click at [967, 192] on icon "actions" at bounding box center [968, 192] width 2 height 10
click at [942, 221] on li "Editar" at bounding box center [920, 215] width 62 height 21
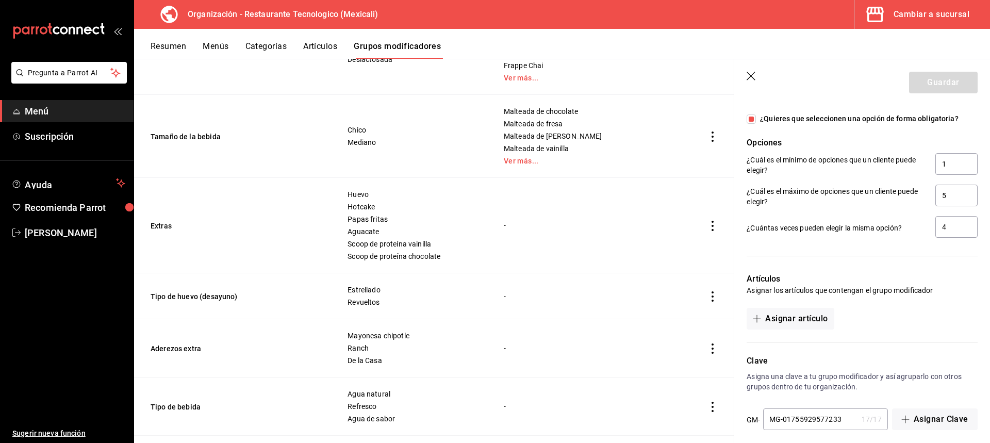
scroll to position [685, 0]
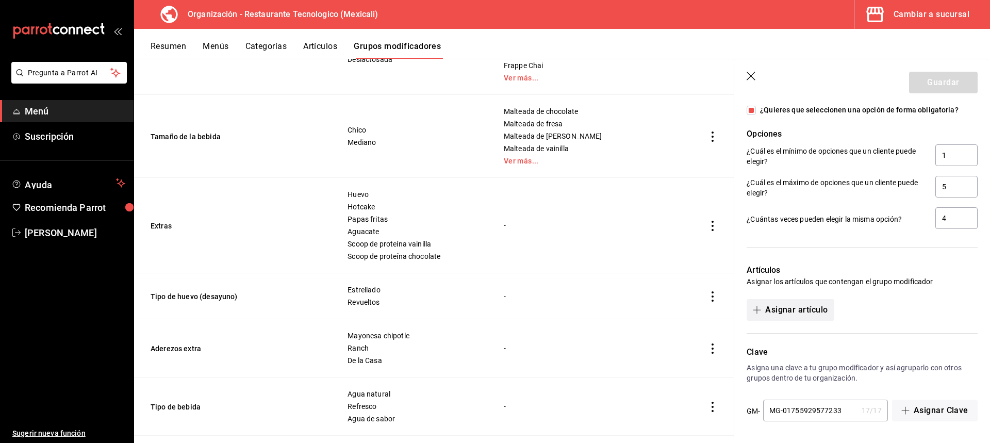
click at [824, 305] on button "Asignar artículo" at bounding box center [789, 310] width 87 height 22
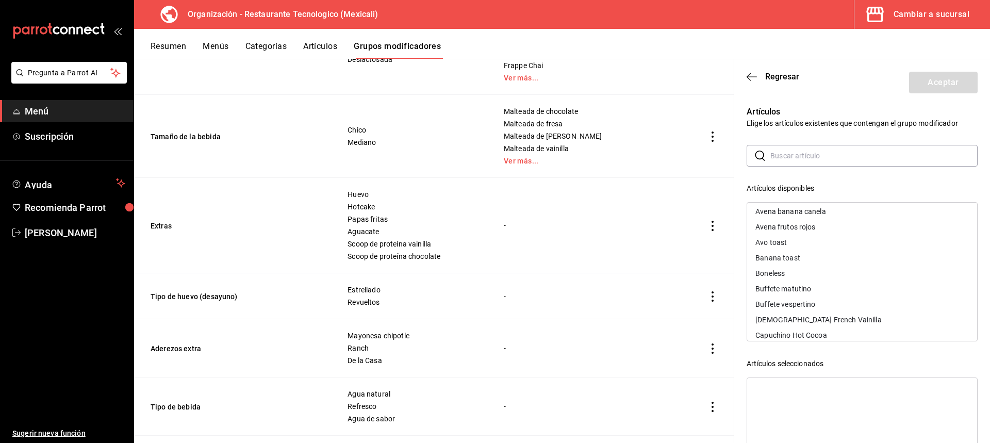
scroll to position [52, 0]
click at [850, 232] on div "Avo toast" at bounding box center [862, 224] width 230 height 15
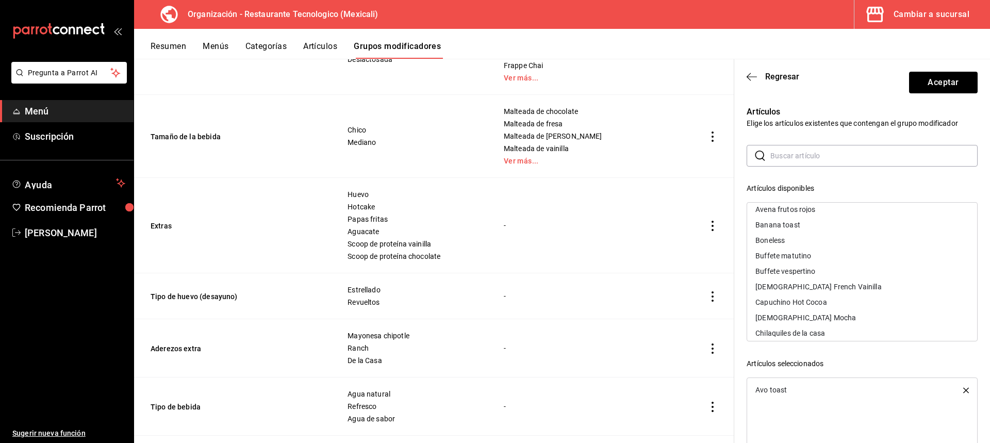
click at [864, 226] on div "Banana toast" at bounding box center [862, 224] width 230 height 15
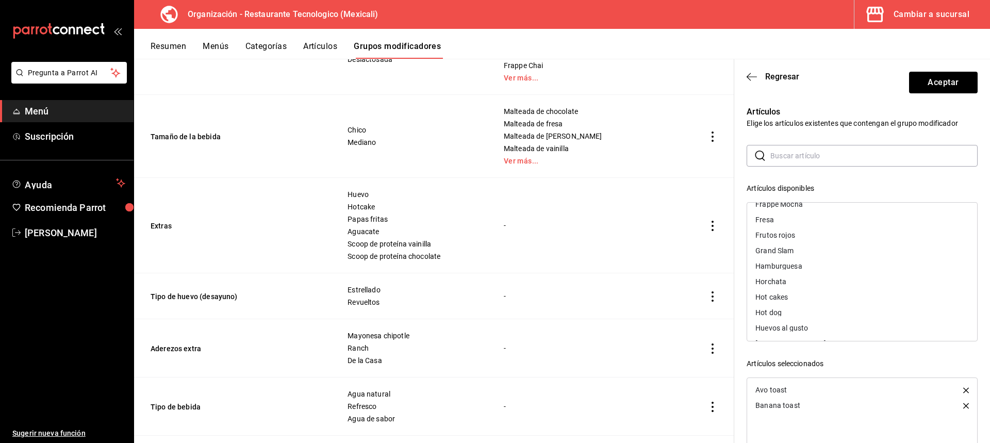
click at [814, 295] on div "Hot cakes" at bounding box center [862, 296] width 230 height 15
click at [821, 253] on div "Grand Slam" at bounding box center [862, 250] width 230 height 15
click at [856, 292] on div "Huevos al gusto" at bounding box center [862, 296] width 230 height 15
click at [838, 280] on div "Torta fría" at bounding box center [862, 278] width 230 height 15
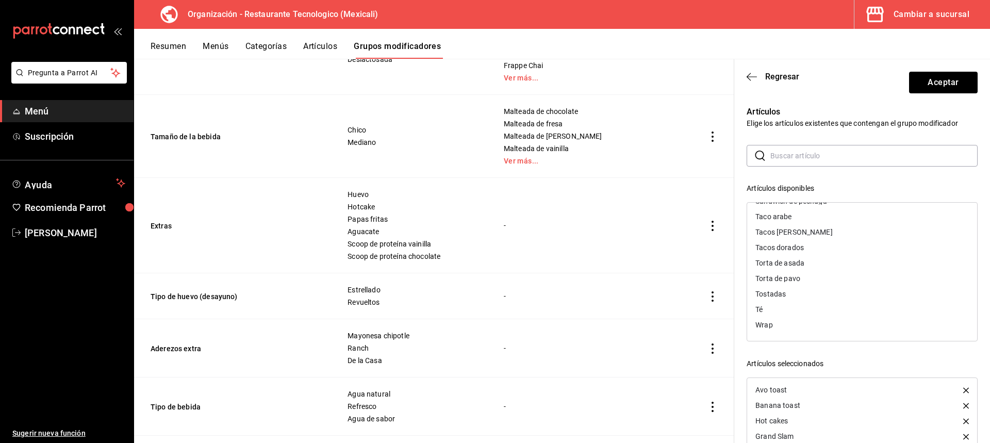
scroll to position [817, 0]
click at [842, 279] on div "Torta de pavo" at bounding box center [862, 278] width 230 height 15
click at [842, 279] on div "Torta de asada" at bounding box center [862, 278] width 230 height 15
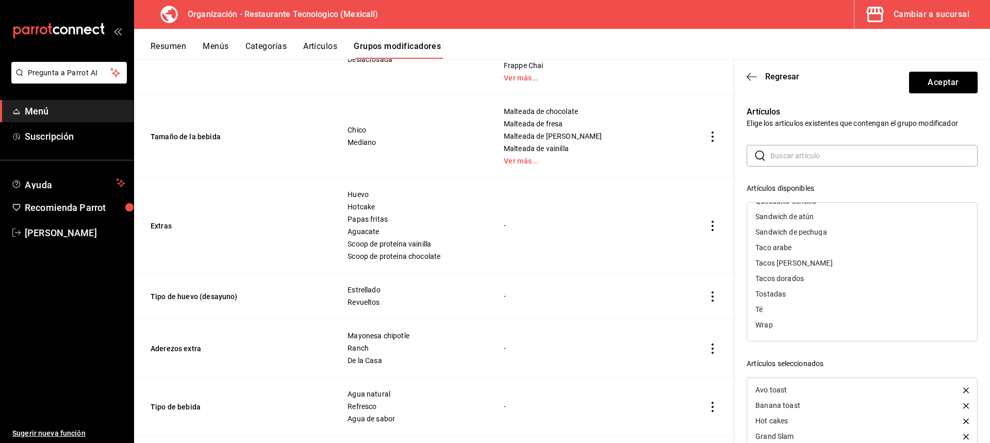
click at [842, 279] on div "Tacos dorados" at bounding box center [862, 278] width 230 height 15
click at [827, 300] on div "Tostadas" at bounding box center [862, 293] width 230 height 15
click at [823, 325] on div "Wrap" at bounding box center [862, 324] width 230 height 15
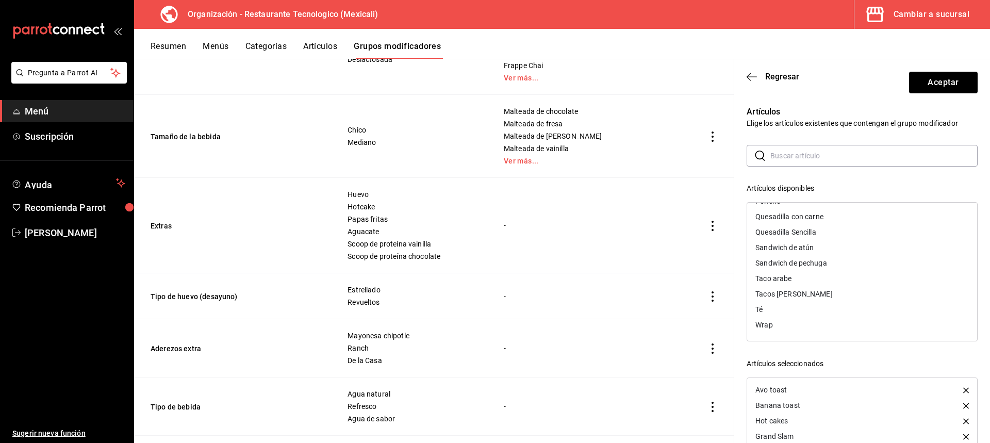
scroll to position [740, 0]
click at [849, 283] on div "Sandwich de pechuga" at bounding box center [862, 278] width 230 height 15
click at [867, 291] on div "Taco arabe" at bounding box center [862, 293] width 230 height 15
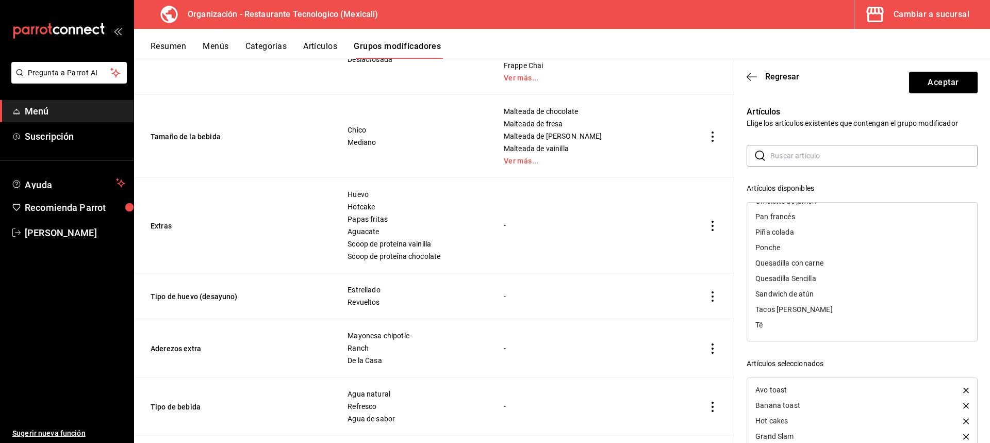
click at [849, 258] on div "Quesadilla con carne" at bounding box center [862, 262] width 230 height 15
click at [847, 277] on div "Quesadilla Sencilla" at bounding box center [862, 278] width 230 height 15
click at [856, 243] on div "Pan francés" at bounding box center [862, 247] width 230 height 15
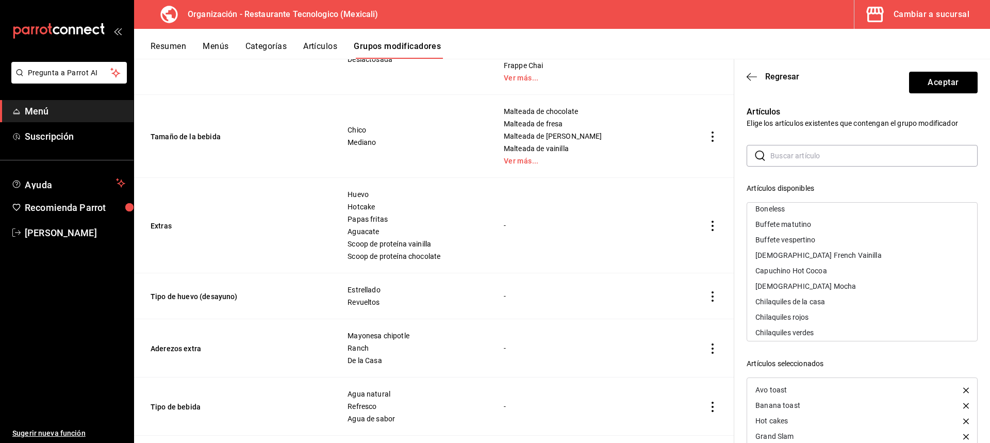
scroll to position [52, 0]
click at [864, 225] on div "Boneless" at bounding box center [862, 224] width 230 height 15
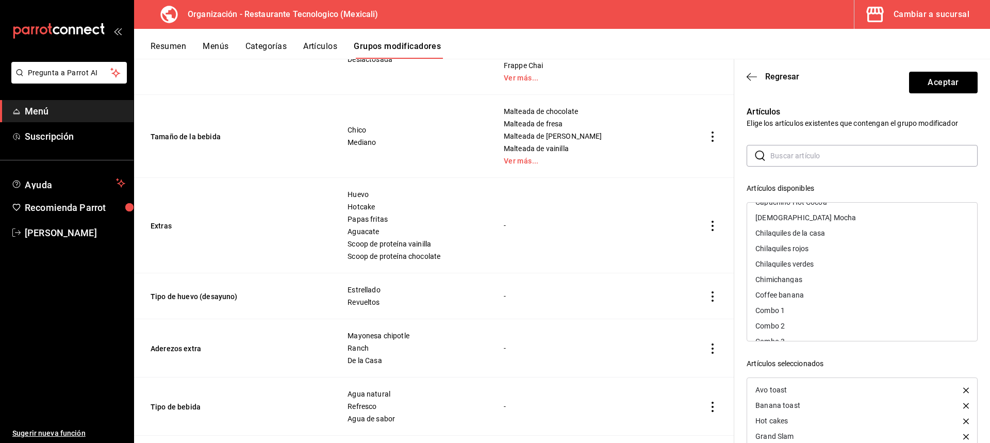
scroll to position [103, 0]
click at [861, 250] on div "Chilaquiles de la casa" at bounding box center [862, 250] width 230 height 15
click at [860, 254] on div "Chilaquiles rojos" at bounding box center [862, 250] width 230 height 15
click at [860, 254] on div "Chilaquiles verdes" at bounding box center [862, 250] width 230 height 15
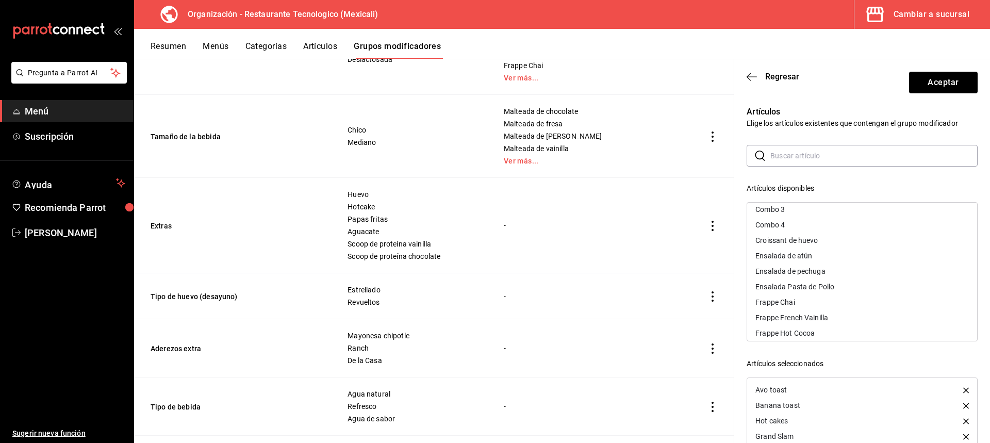
click at [860, 245] on div "Croissant de huevo" at bounding box center [862, 239] width 230 height 15
click at [871, 255] on div "Ensalada de pechuga" at bounding box center [862, 255] width 230 height 15
click at [869, 228] on div "Fresa" at bounding box center [862, 229] width 230 height 15
click at [869, 228] on div "Frutos rojos" at bounding box center [862, 229] width 230 height 15
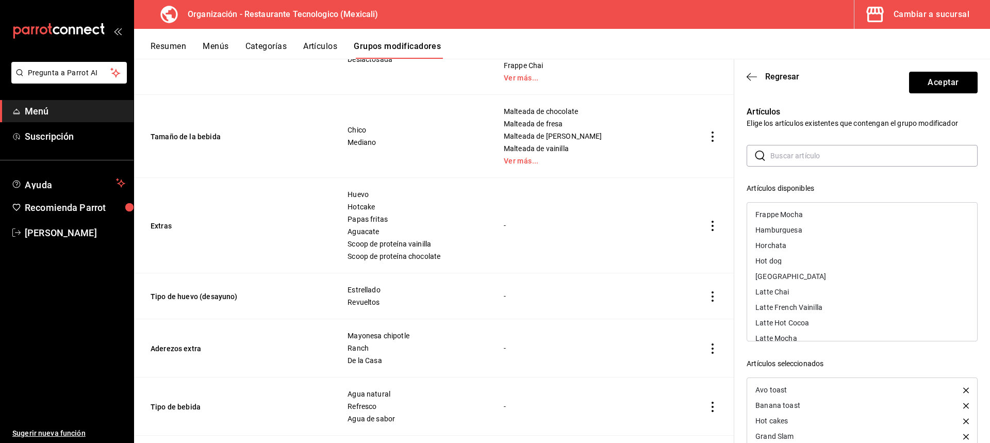
click at [869, 228] on div "Hamburguesa" at bounding box center [862, 229] width 230 height 15
click at [869, 228] on div "Horchata" at bounding box center [862, 229] width 230 height 15
click at [869, 228] on div "Hot dog" at bounding box center [862, 229] width 230 height 15
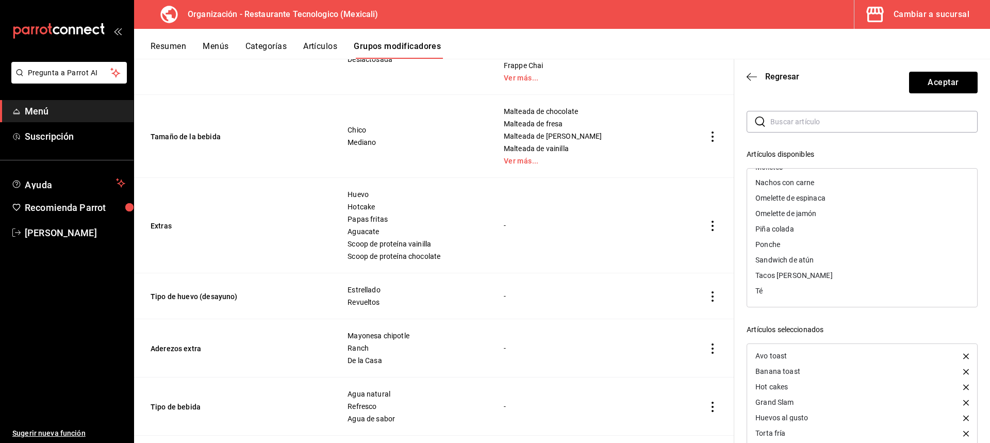
scroll to position [52, 0]
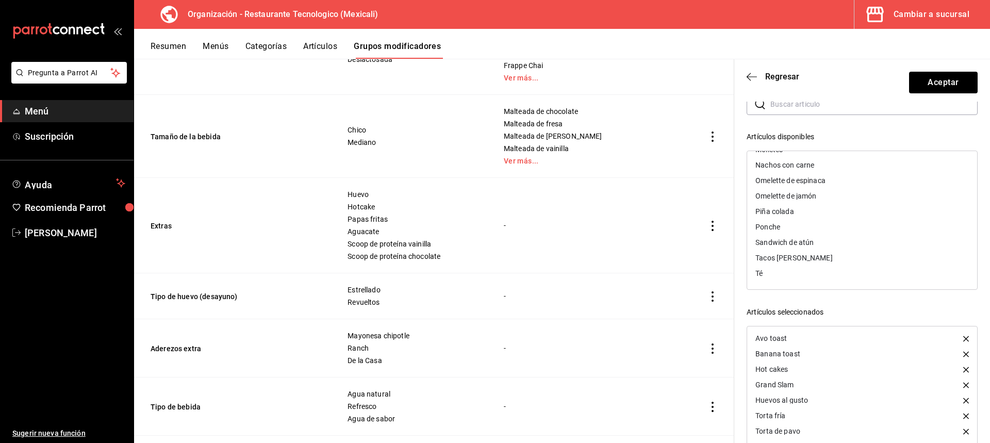
click at [845, 166] on div "Nachos con carne" at bounding box center [862, 164] width 230 height 15
click at [849, 213] on div "Piña colada" at bounding box center [862, 211] width 230 height 15
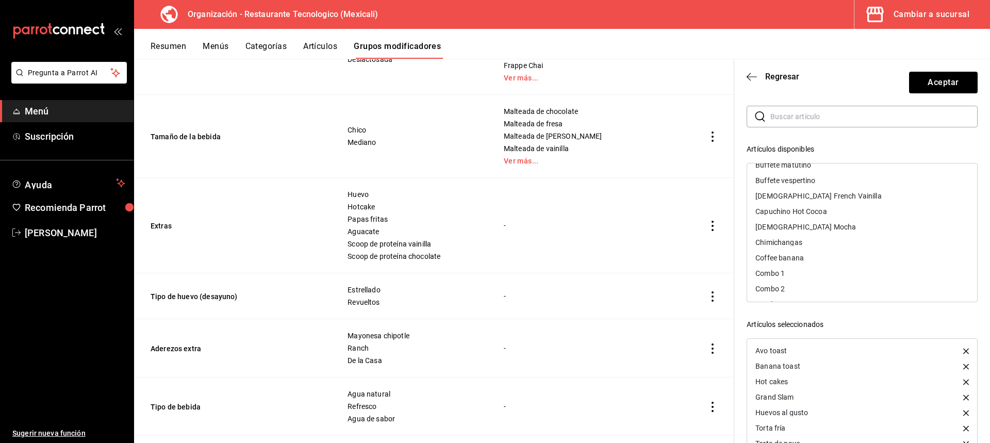
scroll to position [49, 0]
click at [858, 275] on div "Coffee banana" at bounding box center [862, 280] width 230 height 15
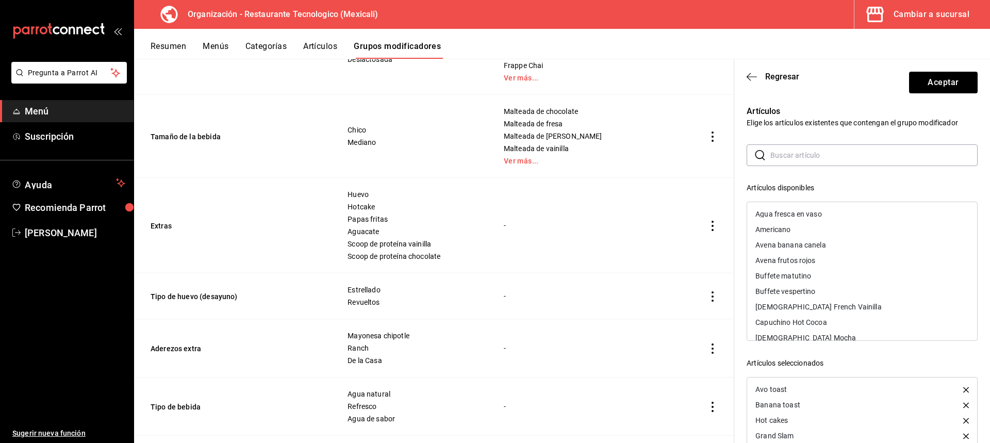
scroll to position [0, 0]
click at [962, 77] on button "Aceptar" at bounding box center [943, 83] width 69 height 22
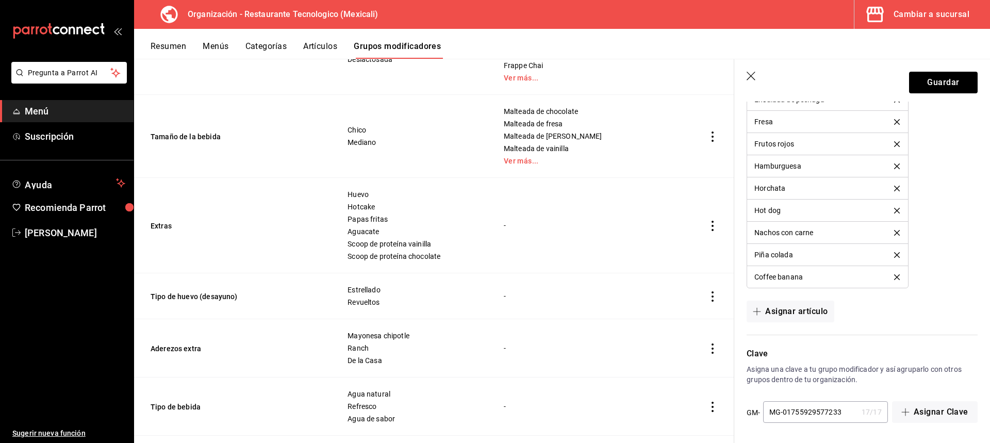
scroll to position [1363, 0]
click at [962, 82] on button "Guardar" at bounding box center [943, 83] width 69 height 22
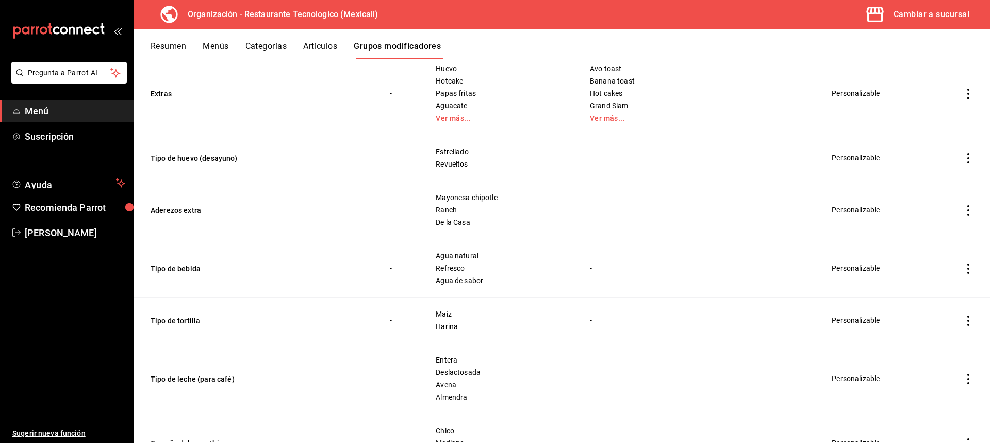
scroll to position [618, 0]
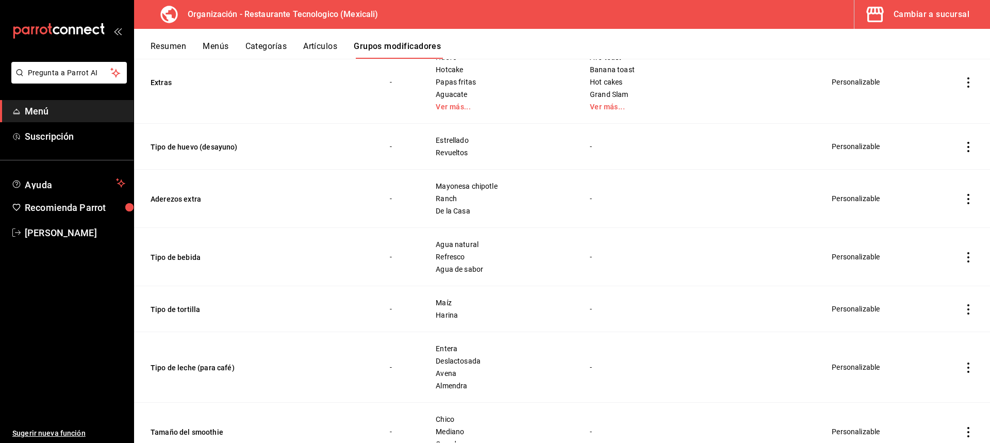
click at [963, 149] on icon "actions" at bounding box center [968, 147] width 10 height 10
click at [944, 172] on li "Editar" at bounding box center [920, 170] width 62 height 21
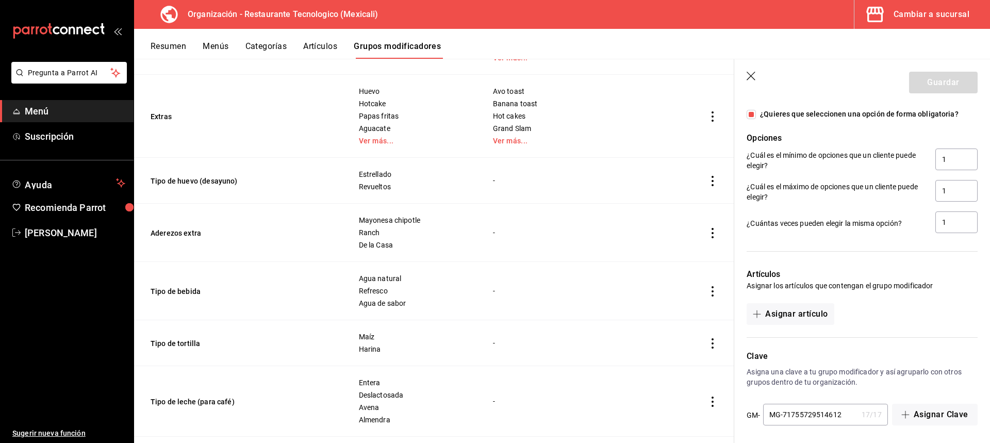
scroll to position [531, 0]
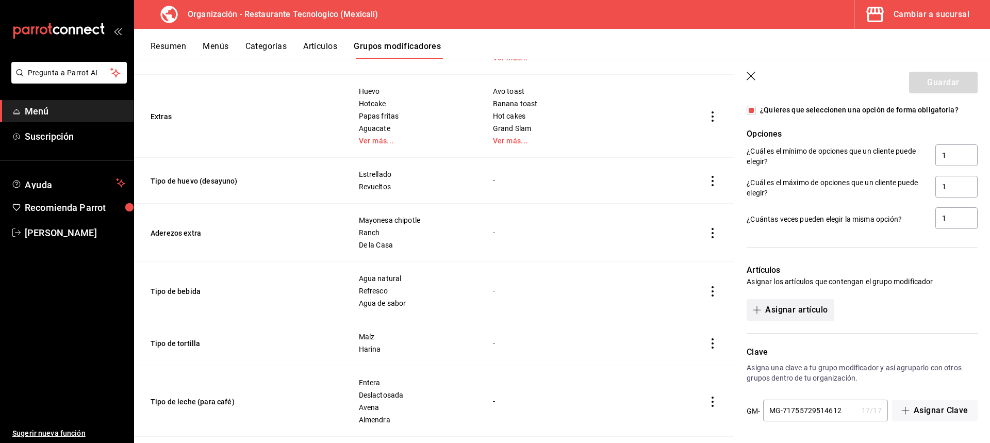
click at [831, 318] on button "Asignar artículo" at bounding box center [789, 310] width 87 height 22
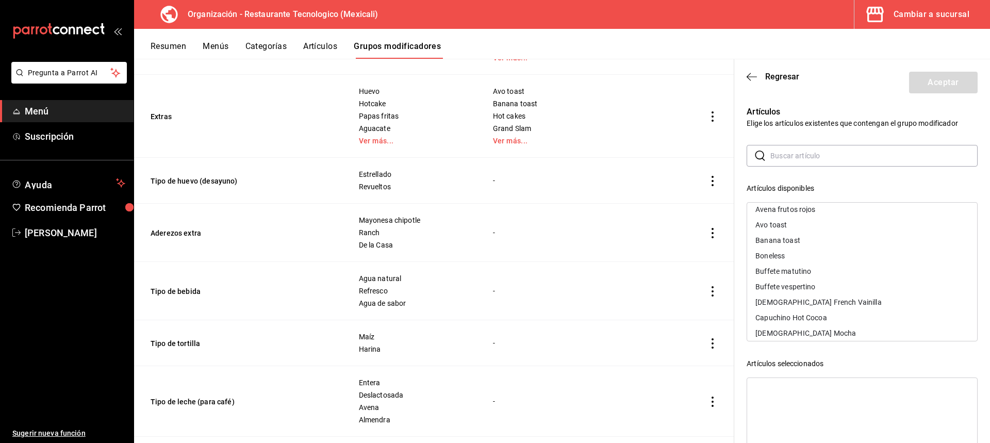
scroll to position [0, 0]
click at [857, 279] on div "Avo toast" at bounding box center [862, 276] width 230 height 15
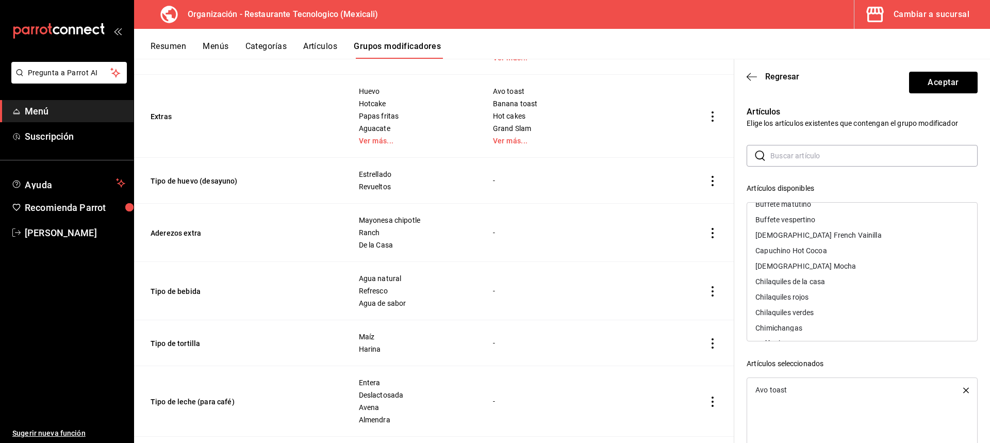
scroll to position [155, 0]
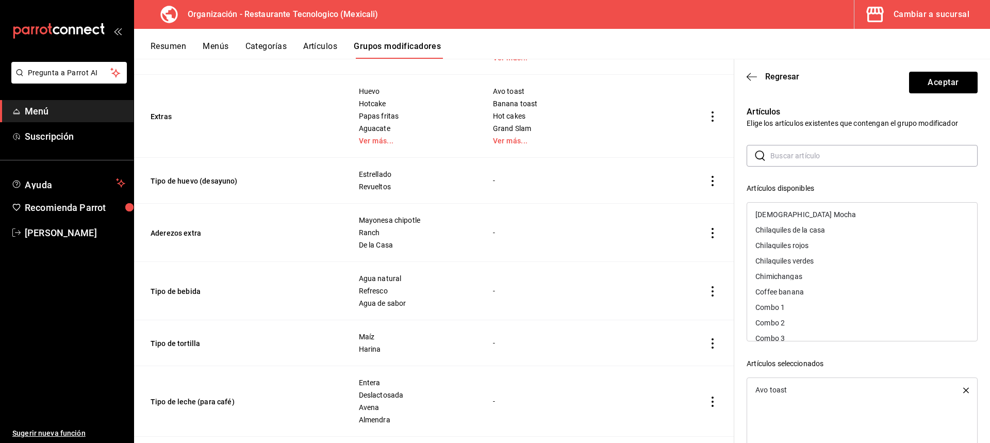
click at [891, 245] on div "Chilaquiles rojos" at bounding box center [862, 245] width 230 height 15
click at [896, 248] on div "Chilaquiles verdes" at bounding box center [862, 245] width 230 height 15
click at [903, 228] on div "Chilaquiles de la casa" at bounding box center [862, 229] width 230 height 15
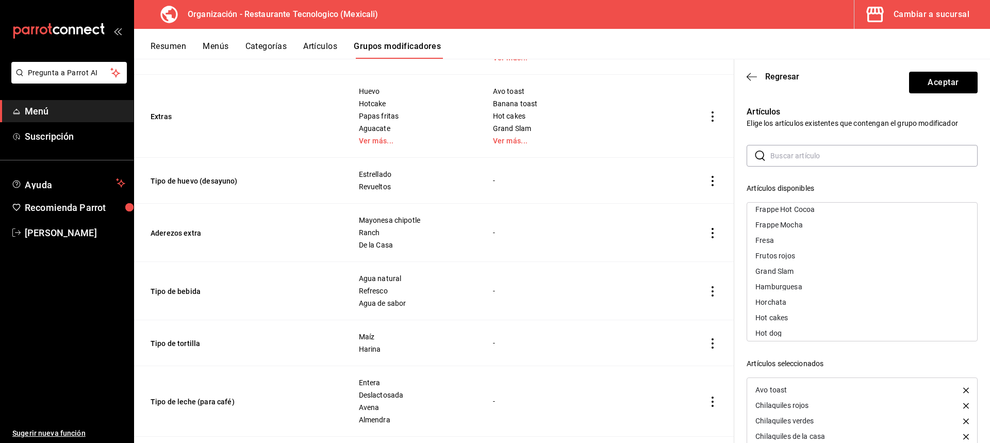
scroll to position [412, 0]
click at [899, 217] on div "Grand Slam" at bounding box center [862, 219] width 230 height 15
click at [967, 89] on button "Aceptar" at bounding box center [943, 83] width 69 height 22
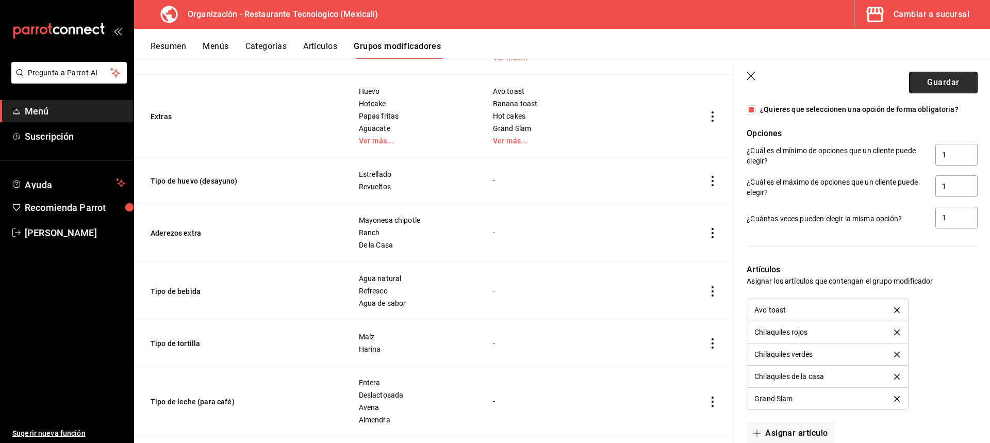
click at [953, 80] on button "Guardar" at bounding box center [943, 83] width 69 height 22
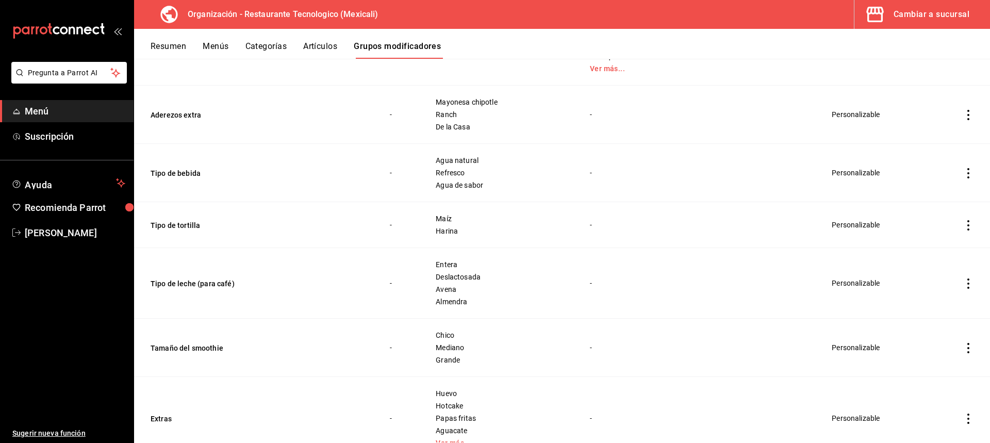
scroll to position [722, 0]
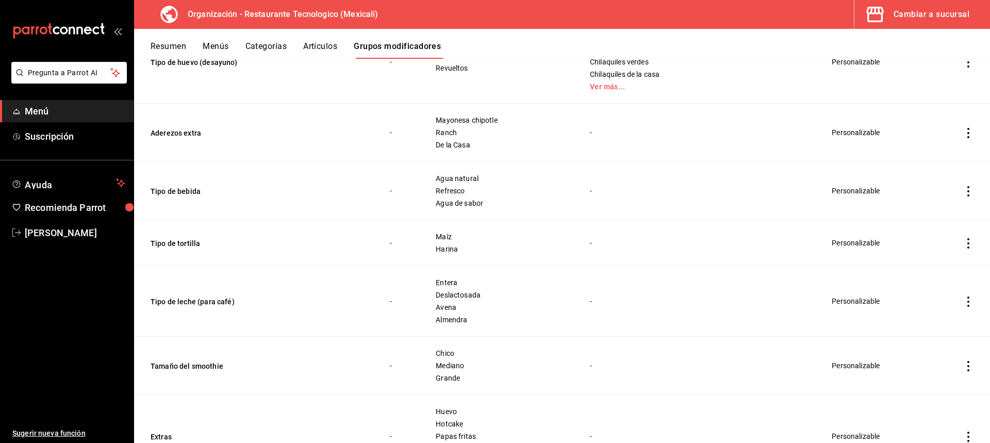
click at [963, 131] on icon "actions" at bounding box center [968, 133] width 10 height 10
click at [939, 157] on span "Editar" at bounding box center [929, 157] width 27 height 11
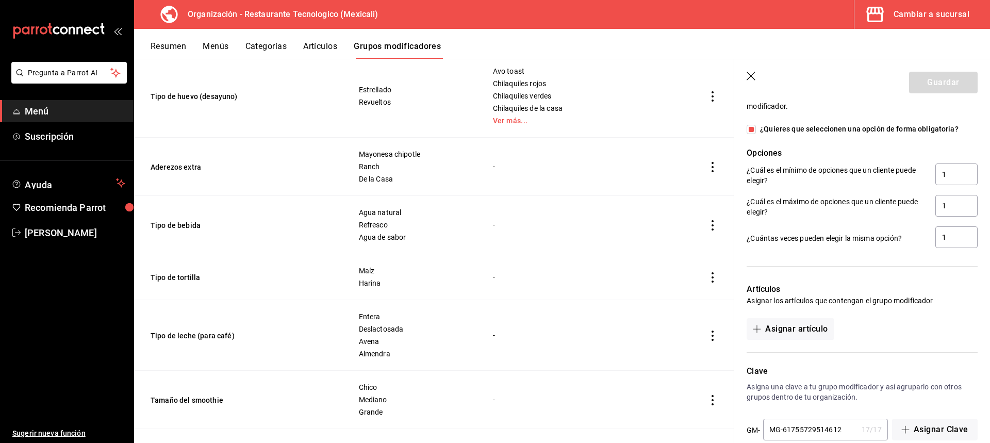
scroll to position [569, 0]
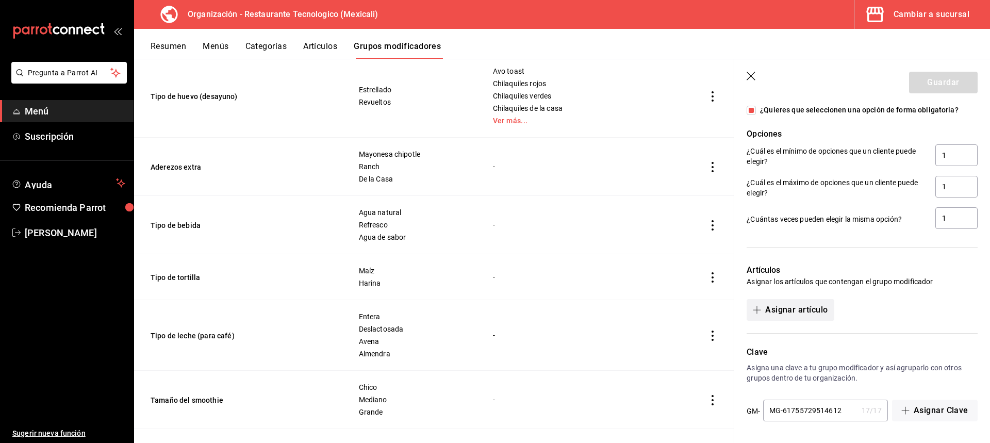
click at [827, 315] on button "Asignar artículo" at bounding box center [789, 310] width 87 height 22
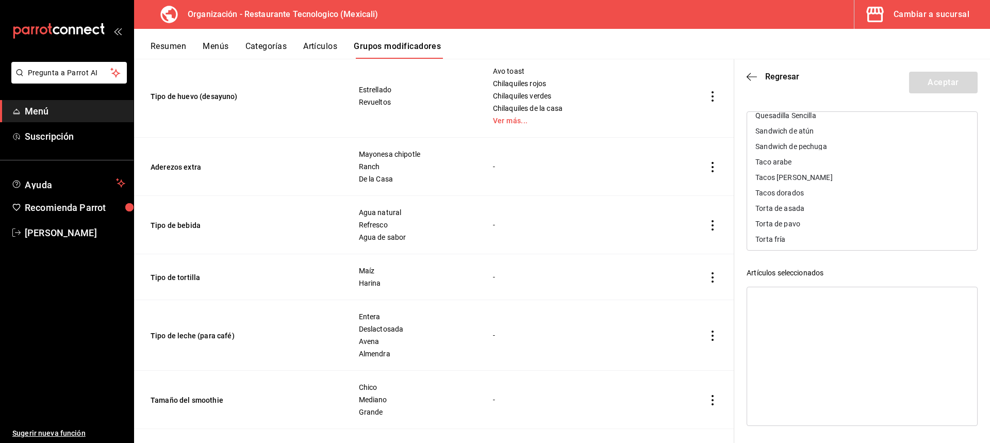
scroll to position [807, 0]
click at [843, 193] on div "Sandwich de pechuga" at bounding box center [862, 197] width 230 height 15
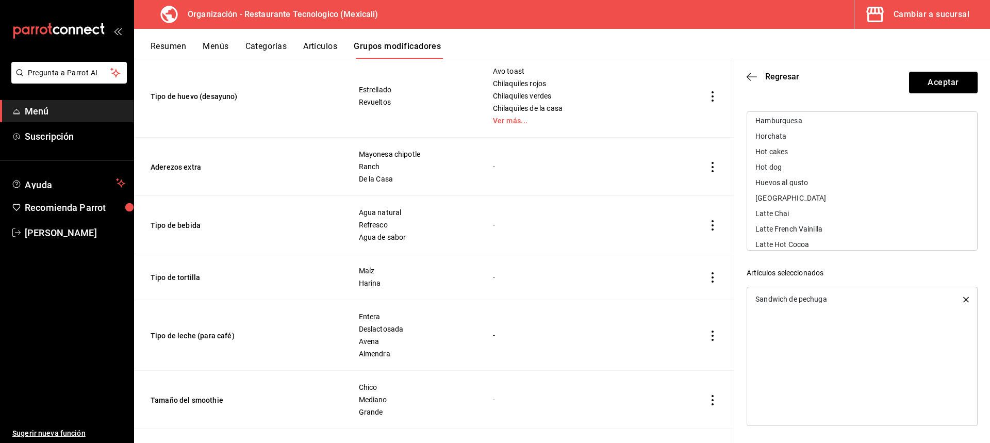
scroll to position [446, 0]
click at [815, 175] on div "Hamburguesa" at bounding box center [862, 171] width 230 height 15
click at [834, 187] on div "Ensalada de pechuga" at bounding box center [862, 187] width 230 height 15
click at [834, 187] on div "Ensalada Pasta de Pollo" at bounding box center [794, 187] width 79 height 7
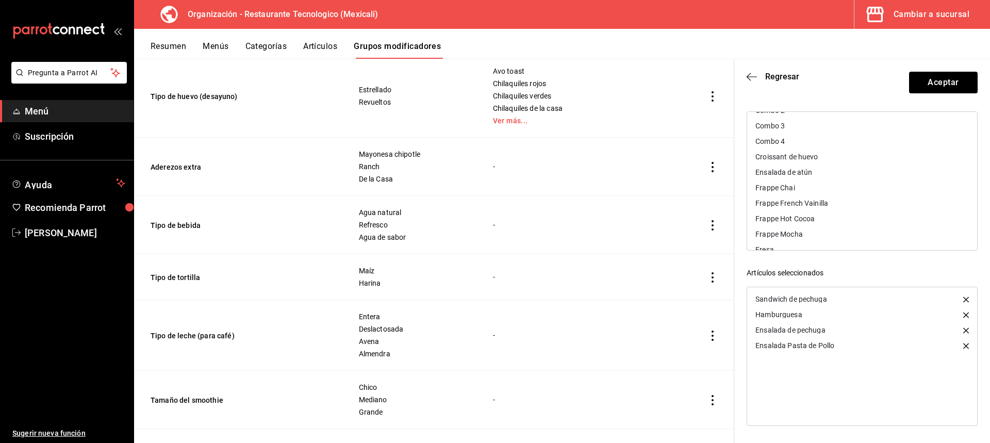
scroll to position [240, 0]
click at [828, 209] on div "Croissant de huevo" at bounding box center [862, 207] width 230 height 15
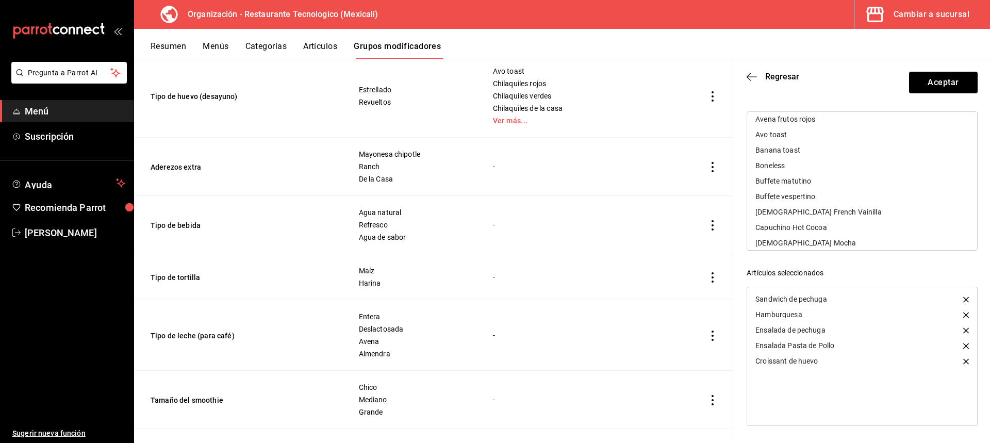
scroll to position [34, 0]
click at [842, 184] on div "Boneless" at bounding box center [862, 182] width 230 height 15
click at [956, 78] on button "Aceptar" at bounding box center [943, 83] width 69 height 22
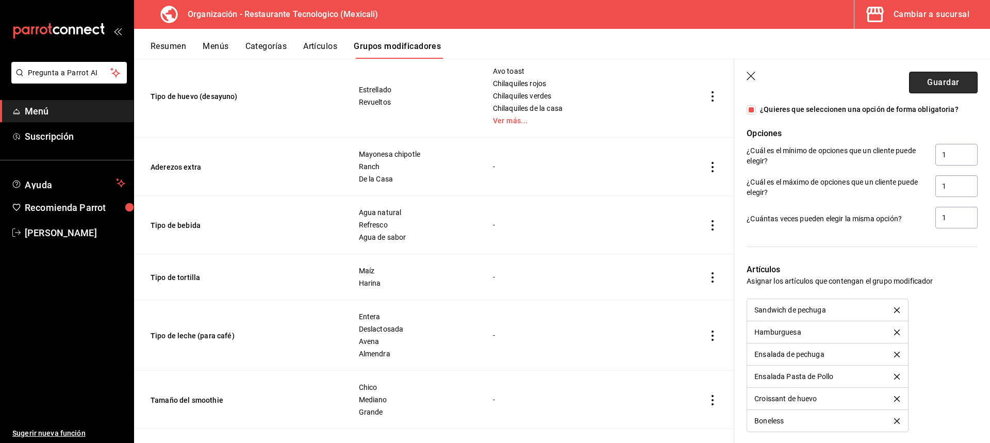
click at [963, 80] on button "Guardar" at bounding box center [943, 83] width 69 height 22
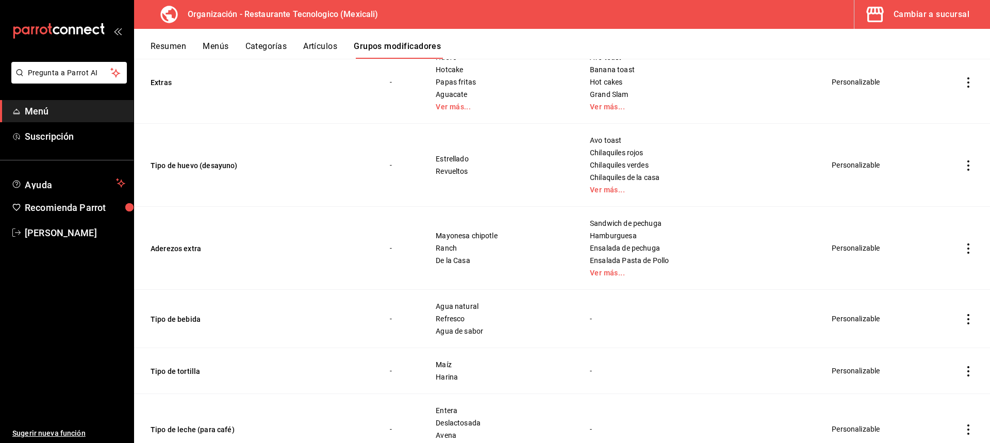
scroll to position [877, 0]
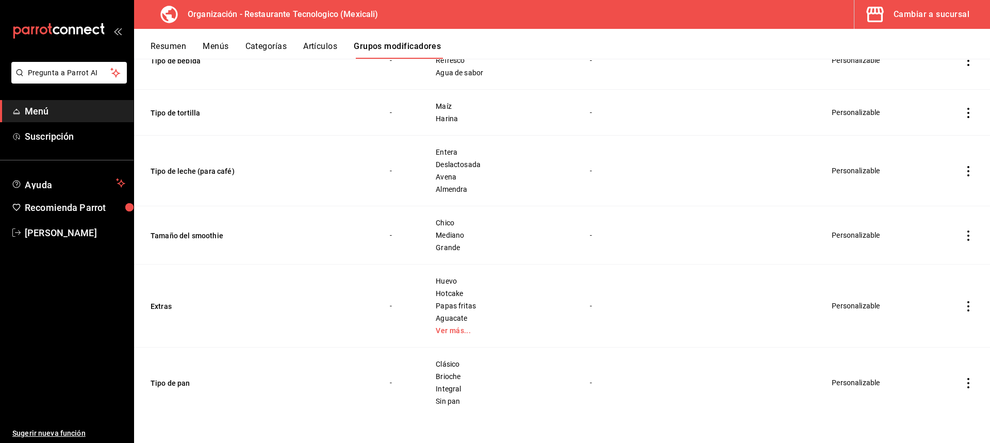
click at [963, 381] on icon "actions" at bounding box center [968, 383] width 10 height 10
click at [932, 417] on span "Eliminar" at bounding box center [929, 415] width 26 height 8
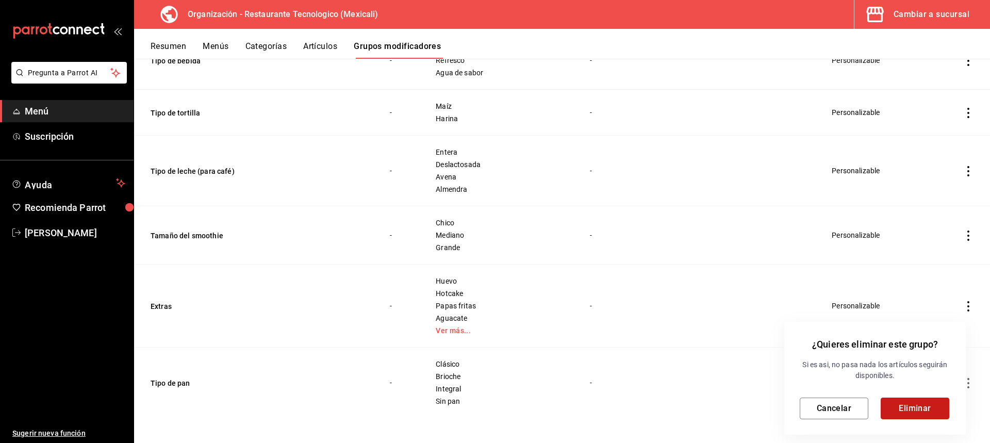
click at [898, 404] on button "Eliminar" at bounding box center [914, 408] width 69 height 22
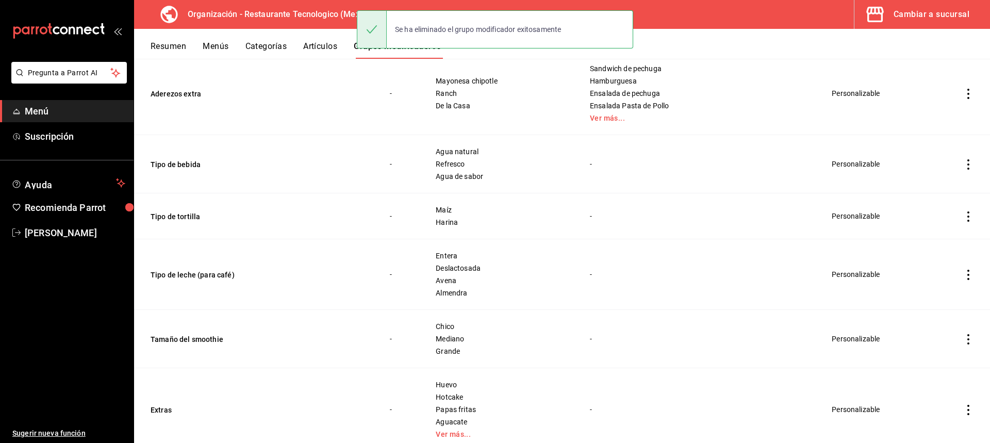
scroll to position [807, 0]
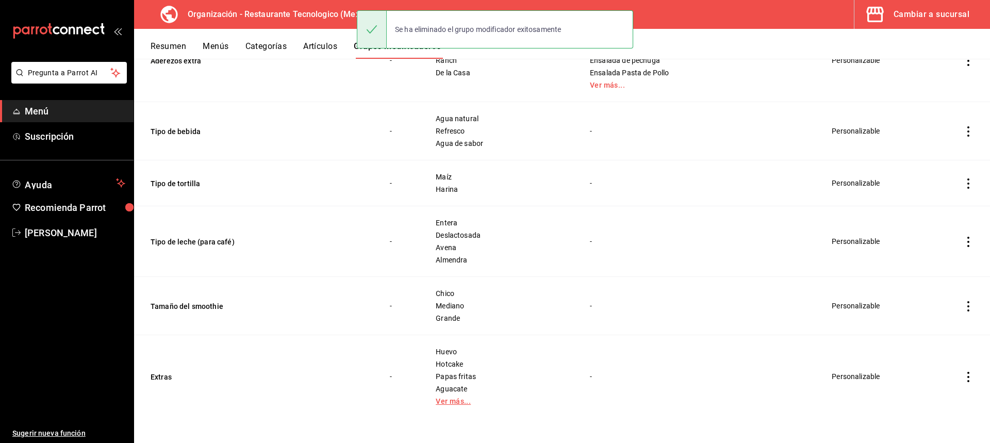
click at [492, 400] on link "Ver más..." at bounding box center [499, 400] width 128 height 7
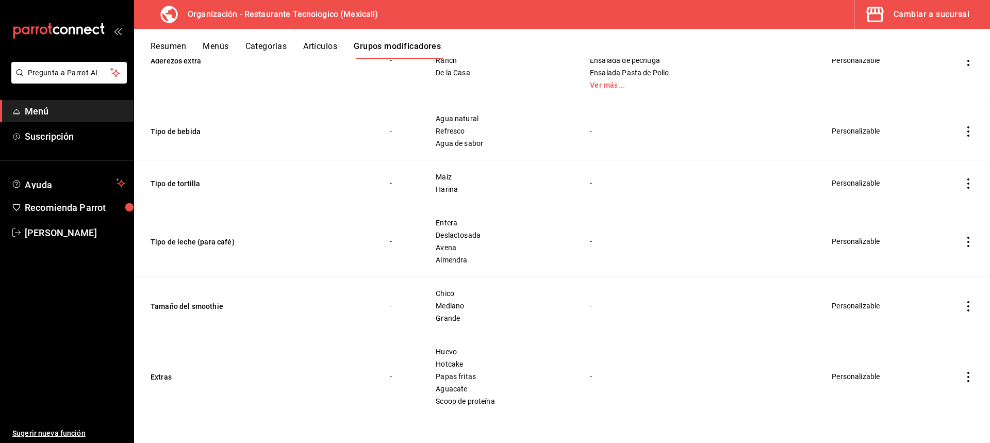
click at [963, 377] on icon "actions" at bounding box center [968, 377] width 10 height 10
click at [933, 416] on span "Eliminar" at bounding box center [929, 415] width 26 height 8
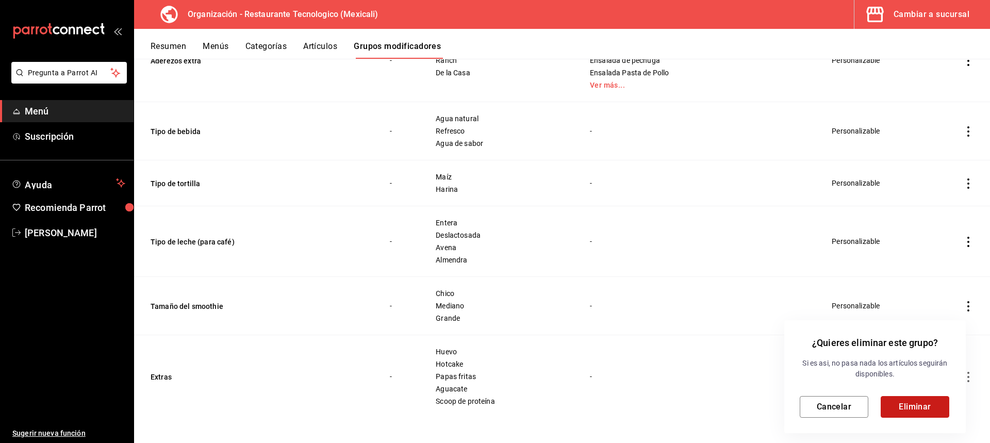
click at [902, 406] on button "Eliminar" at bounding box center [914, 407] width 69 height 22
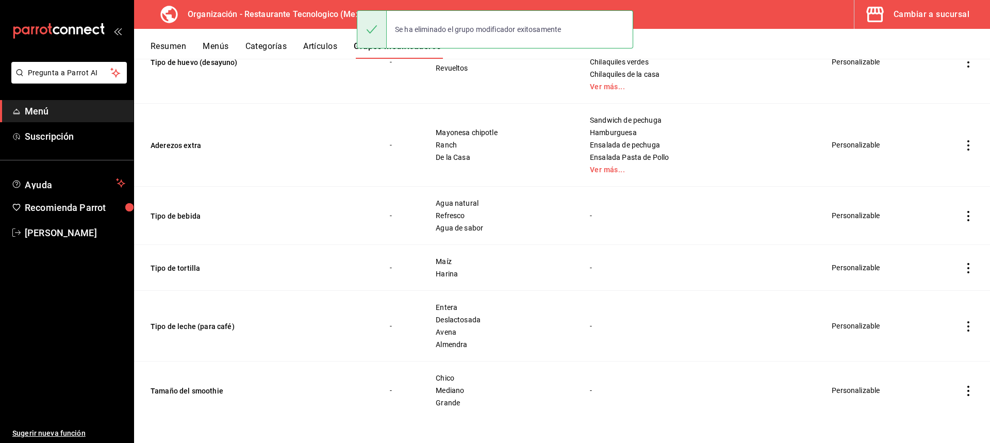
scroll to position [724, 0]
click at [963, 392] on icon "actions" at bounding box center [968, 389] width 10 height 10
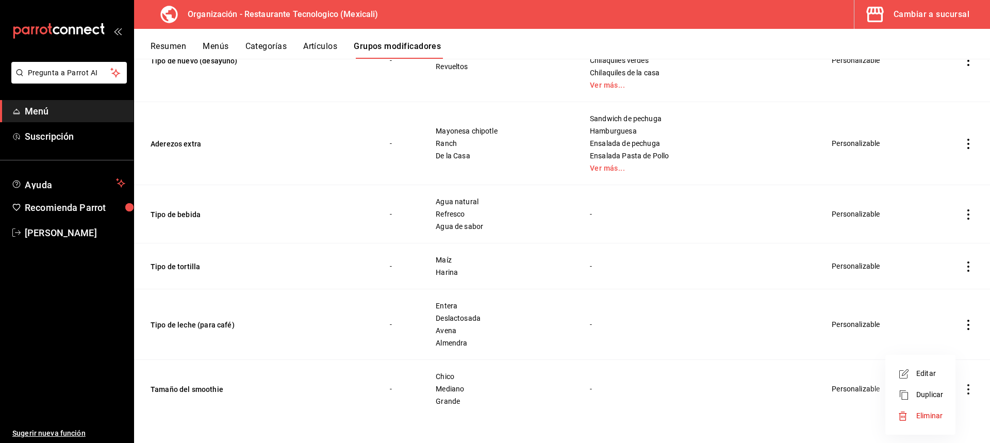
click at [940, 410] on span "Eliminar" at bounding box center [929, 415] width 27 height 11
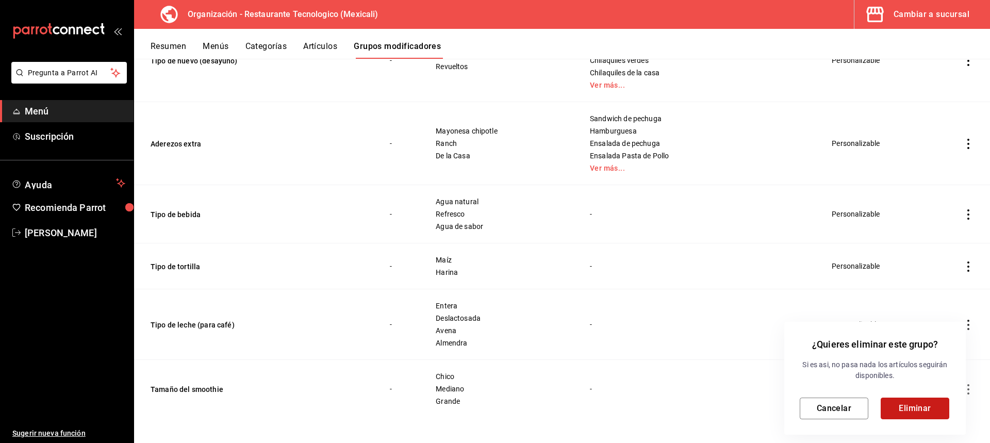
click at [918, 401] on button "Eliminar" at bounding box center [914, 408] width 69 height 22
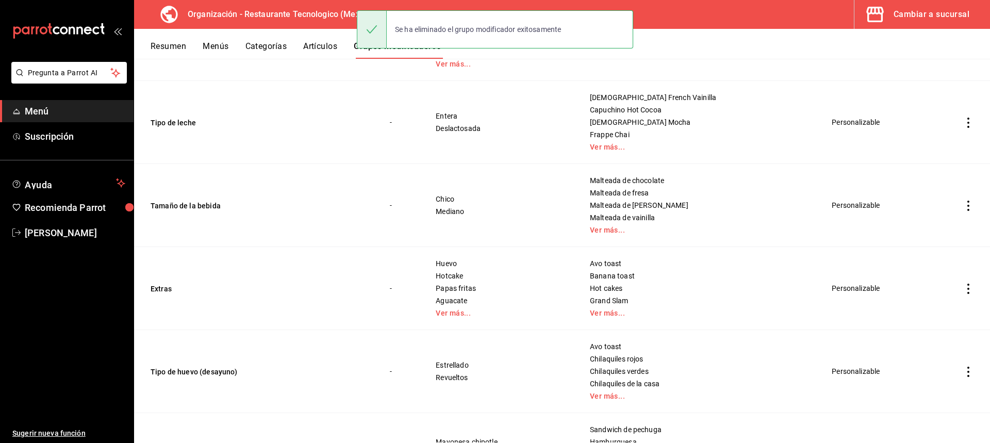
scroll to position [665, 0]
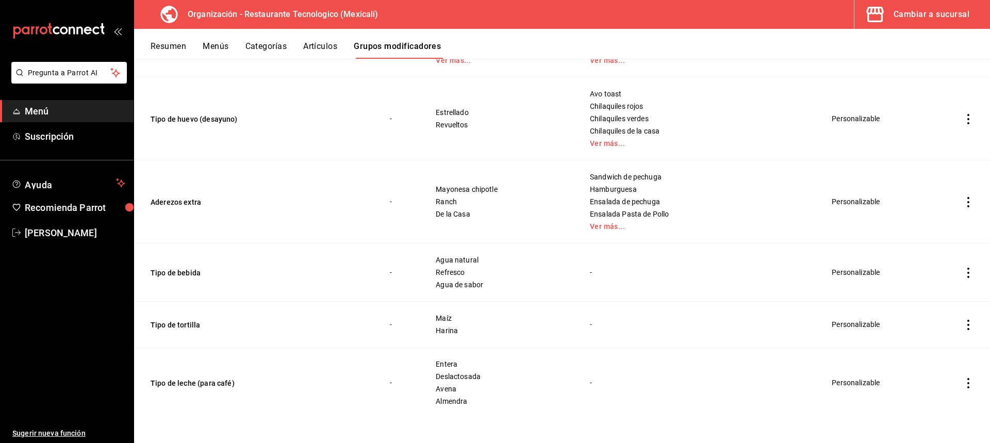
click at [963, 387] on icon "actions" at bounding box center [968, 383] width 10 height 10
click at [941, 412] on span "Eliminar" at bounding box center [929, 415] width 26 height 8
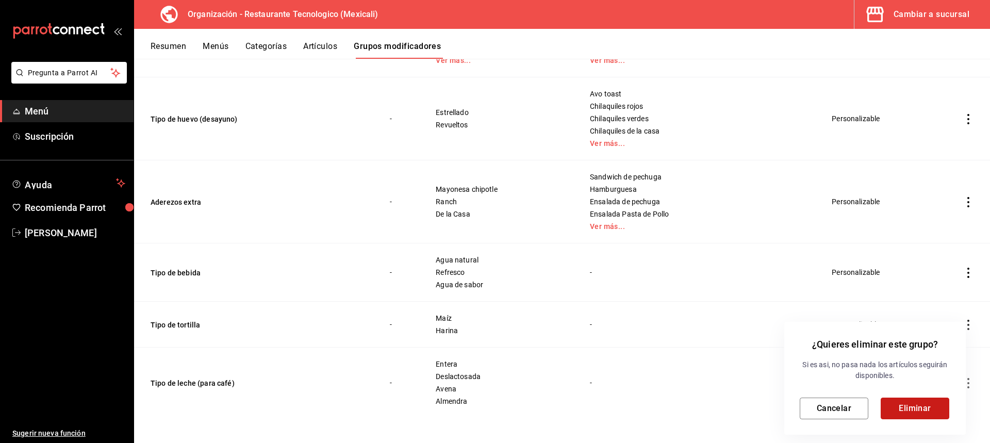
click at [895, 409] on button "Eliminar" at bounding box center [914, 408] width 69 height 22
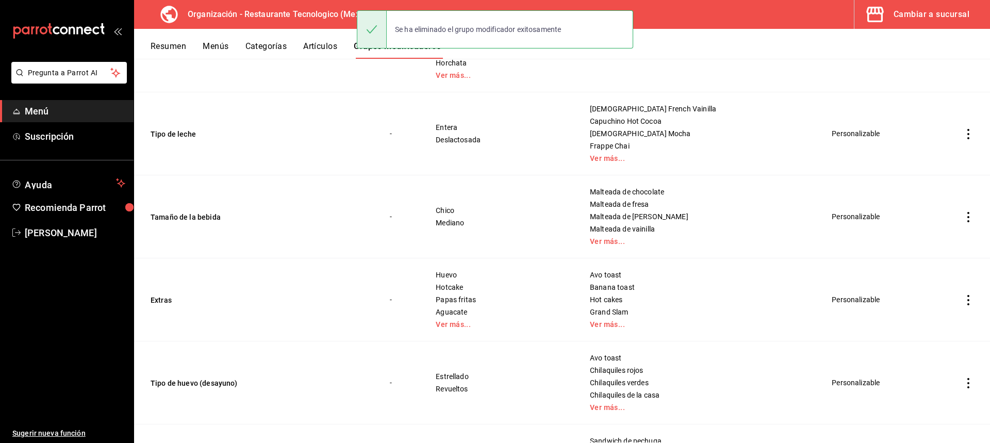
scroll to position [595, 0]
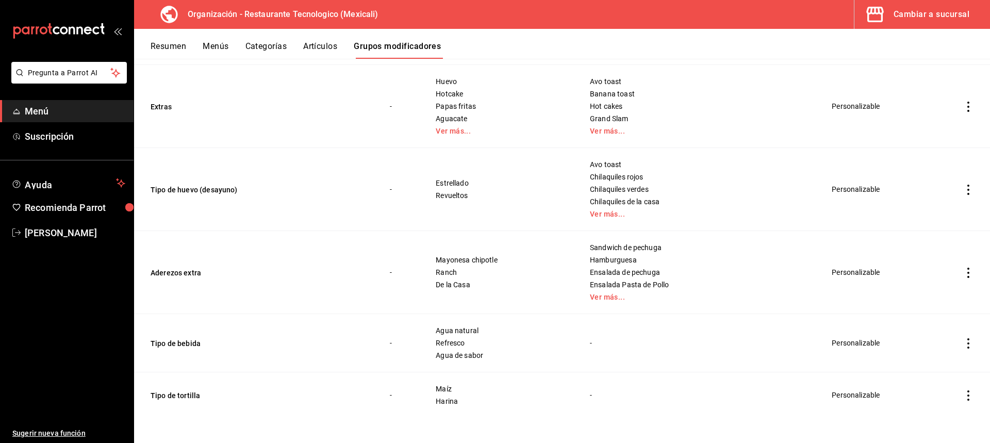
click at [965, 388] on td "simple table" at bounding box center [967, 395] width 43 height 46
click at [967, 391] on icon "actions" at bounding box center [968, 395] width 2 height 10
click at [938, 414] on span "Eliminar" at bounding box center [929, 415] width 26 height 8
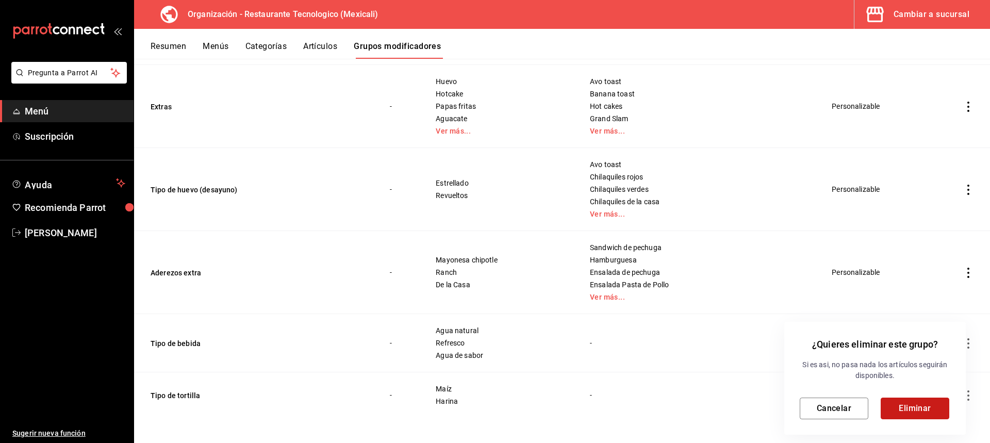
click at [901, 400] on button "Eliminar" at bounding box center [914, 408] width 69 height 22
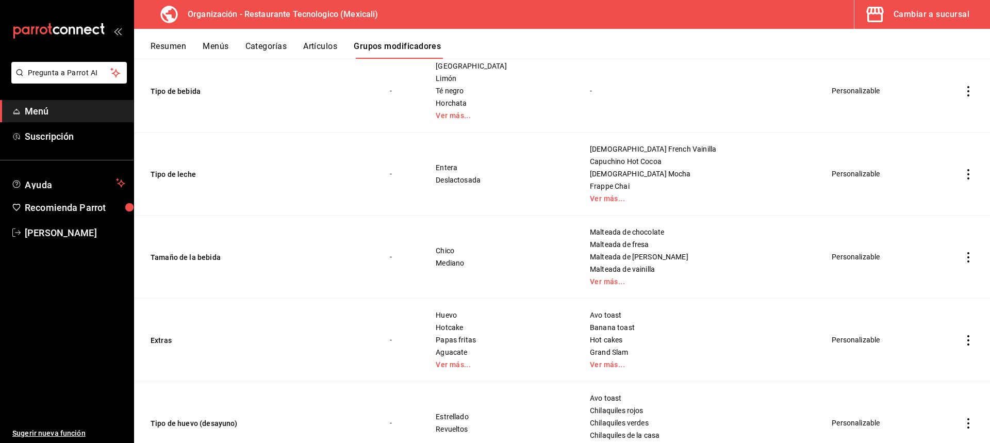
scroll to position [549, 0]
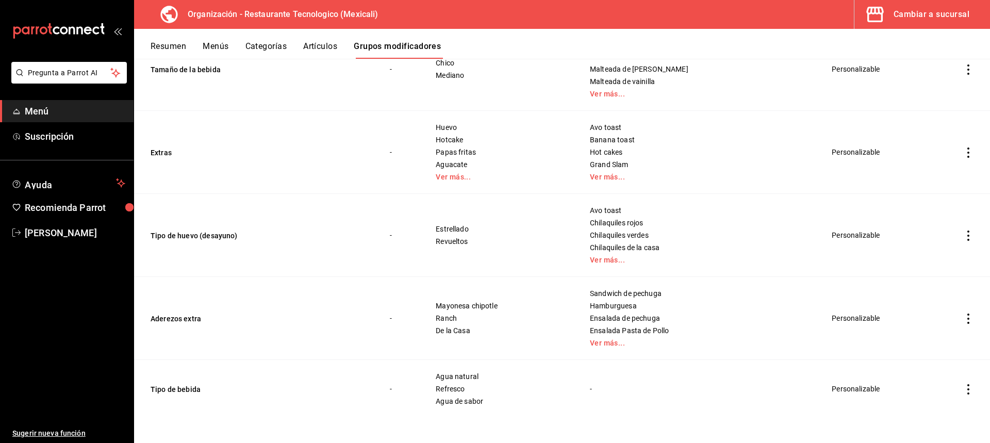
click at [963, 390] on icon "actions" at bounding box center [968, 389] width 10 height 10
click at [930, 413] on span "Eliminar" at bounding box center [929, 415] width 26 height 8
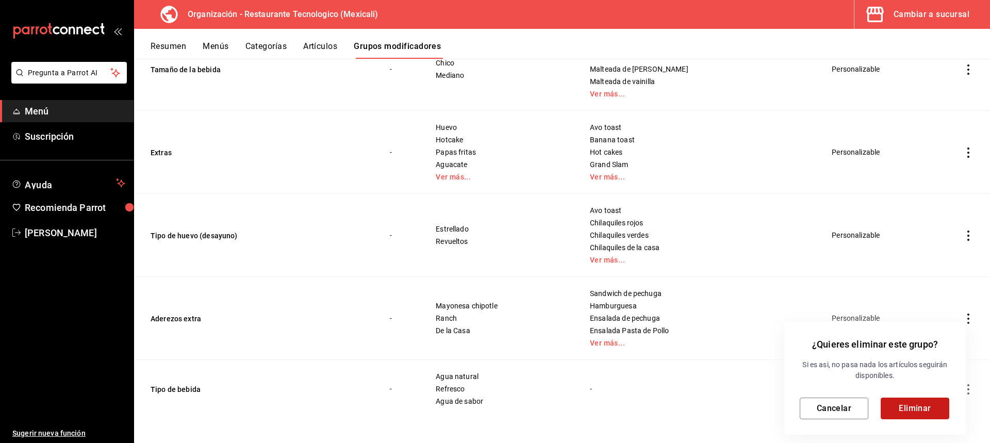
click at [930, 414] on button "Eliminar" at bounding box center [914, 408] width 69 height 22
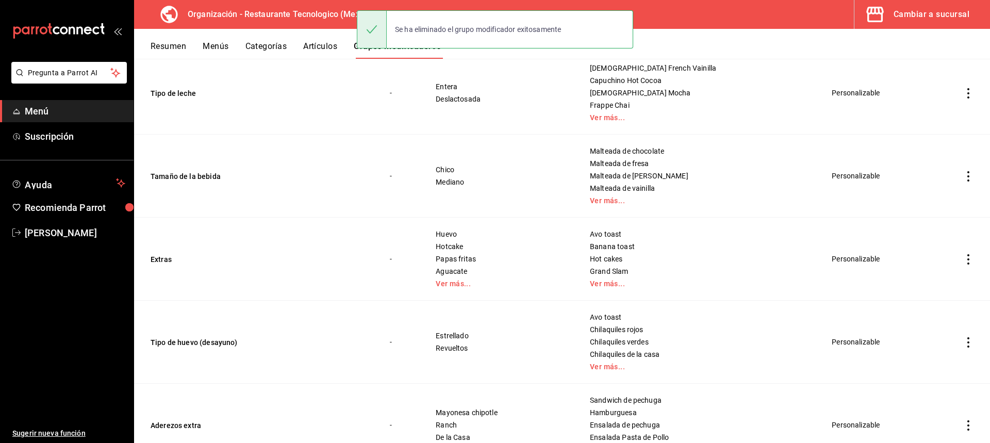
scroll to position [491, 0]
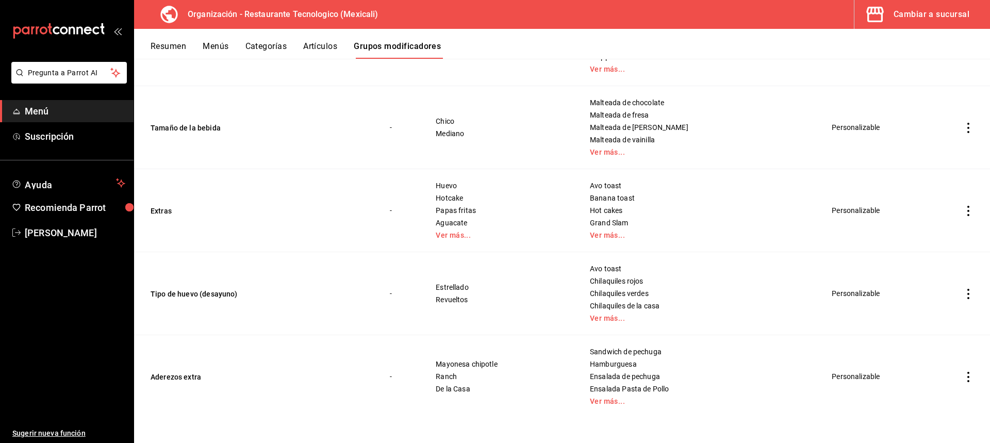
click at [963, 378] on icon "actions" at bounding box center [968, 377] width 10 height 10
click at [934, 412] on span "Eliminar" at bounding box center [929, 415] width 26 height 8
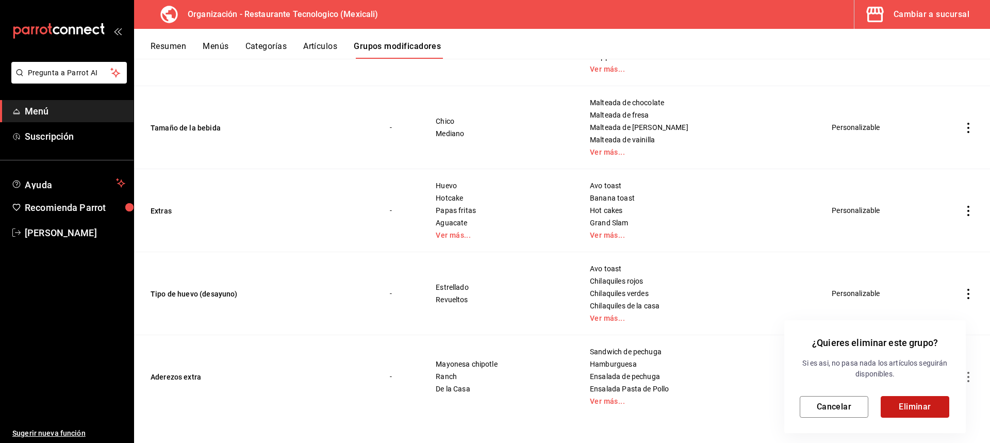
click at [921, 406] on button "Eliminar" at bounding box center [914, 407] width 69 height 22
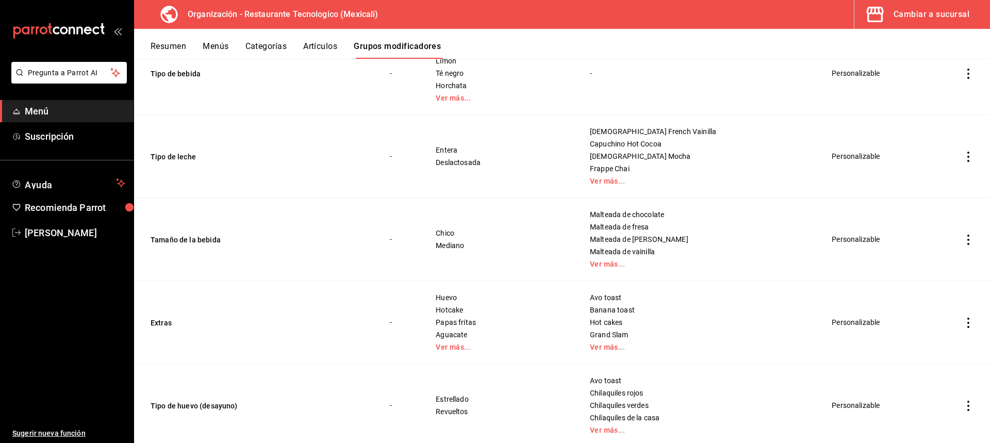
scroll to position [408, 0]
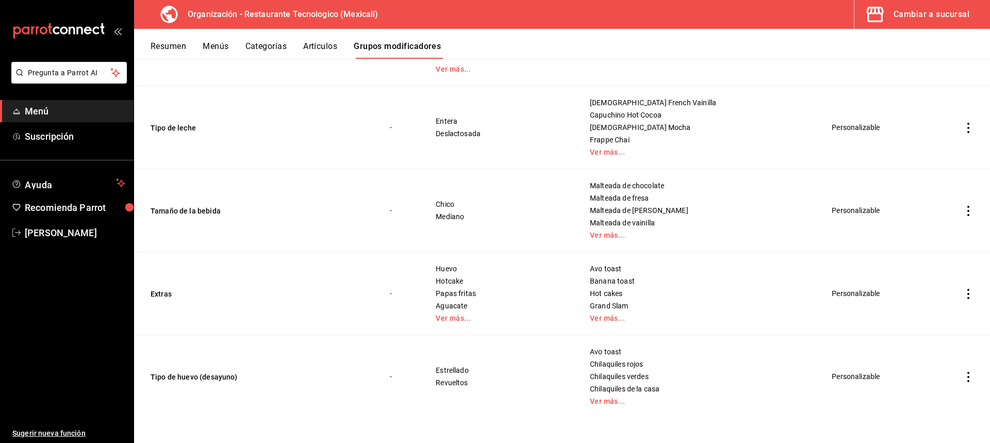
click at [963, 376] on icon "actions" at bounding box center [968, 377] width 10 height 10
click at [922, 410] on span "Eliminar" at bounding box center [929, 415] width 27 height 11
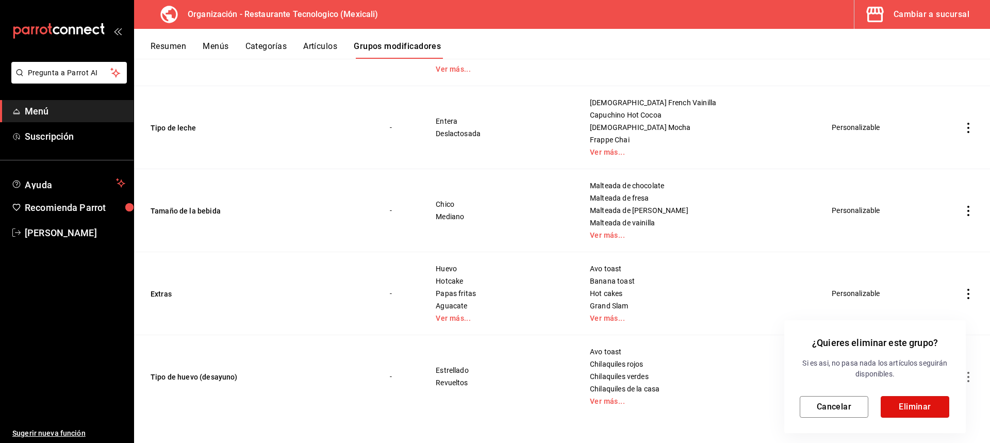
click at [922, 410] on button "Eliminar" at bounding box center [914, 407] width 69 height 22
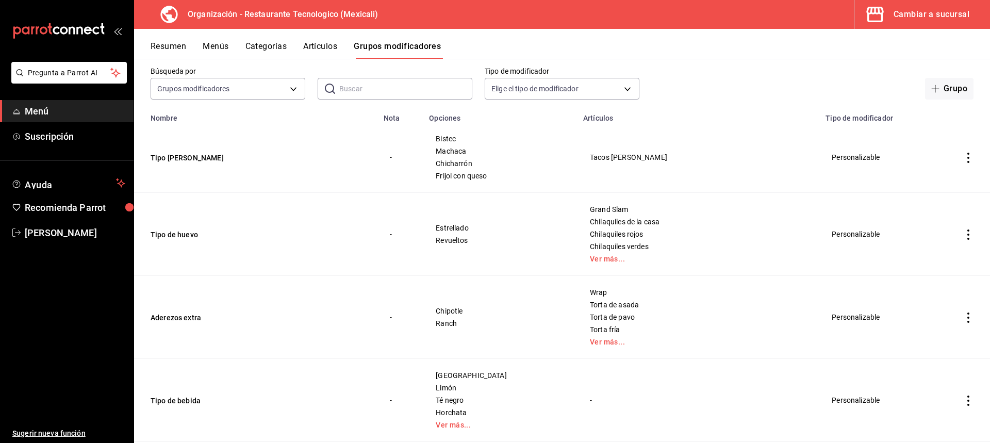
scroll to position [0, 0]
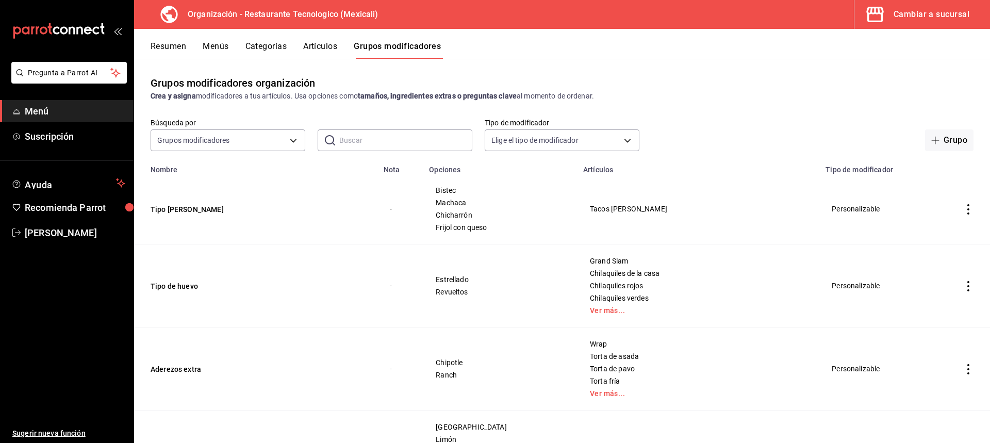
click at [328, 49] on button "Artículos" at bounding box center [320, 50] width 34 height 18
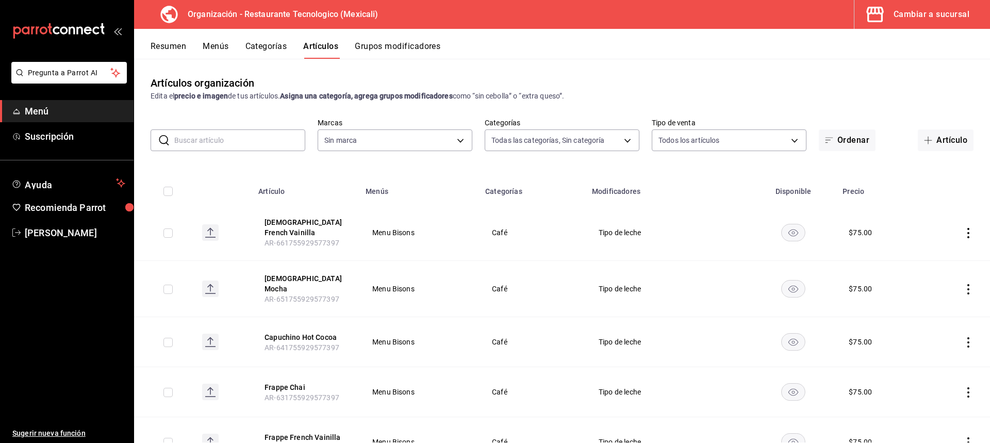
type input "aad8bc57-3b75-4d3a-9605-ab0c77e0ce1b,69ad9606-0523-4220-a1ab-d59ecc2baeb1,25d26…"
type input "781de6e5-5afb-4e7a-ac37-61d8477f1fc7"
click at [280, 39] on div "Resumen Menús Categorías Artículos Grupos modificadores" at bounding box center [562, 44] width 856 height 30
click at [283, 47] on button "Categorías" at bounding box center [266, 50] width 42 height 18
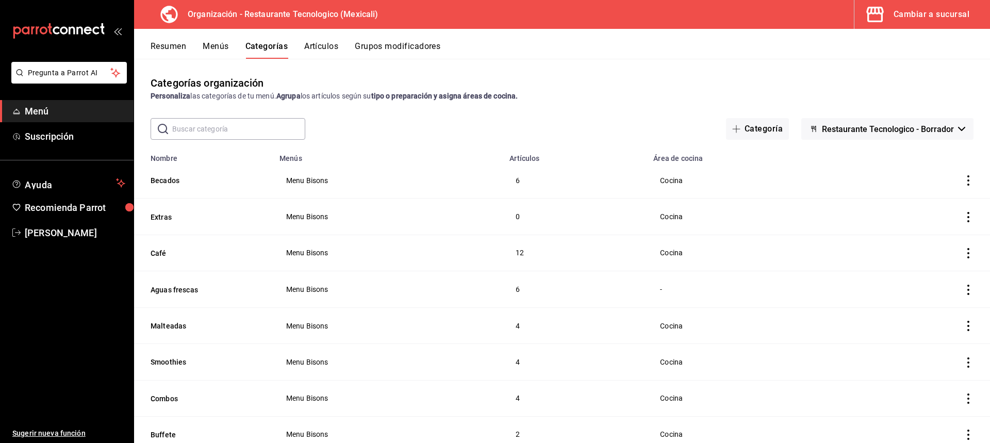
click at [963, 183] on icon "actions" at bounding box center [968, 180] width 10 height 10
click at [946, 200] on li "Editar" at bounding box center [920, 204] width 62 height 21
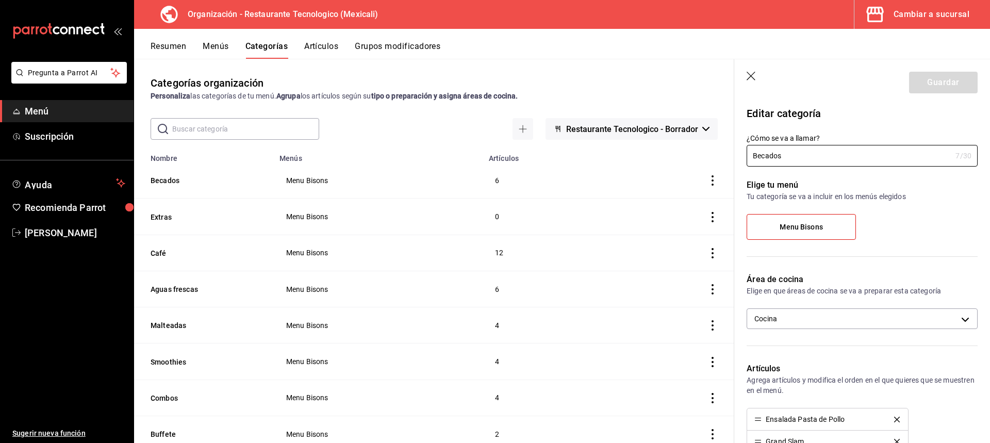
click at [748, 74] on icon "button" at bounding box center [750, 76] width 9 height 9
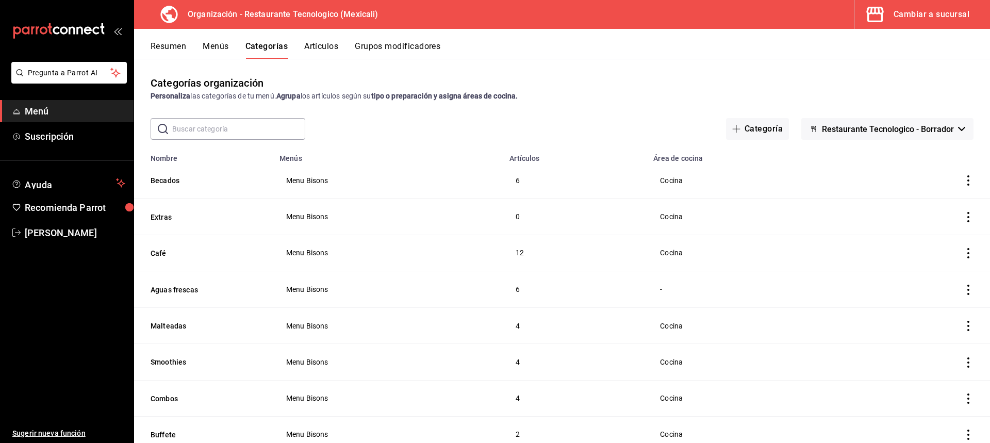
click at [865, 132] on span "Restaurante Tecnologico - Borrador" at bounding box center [888, 129] width 132 height 10
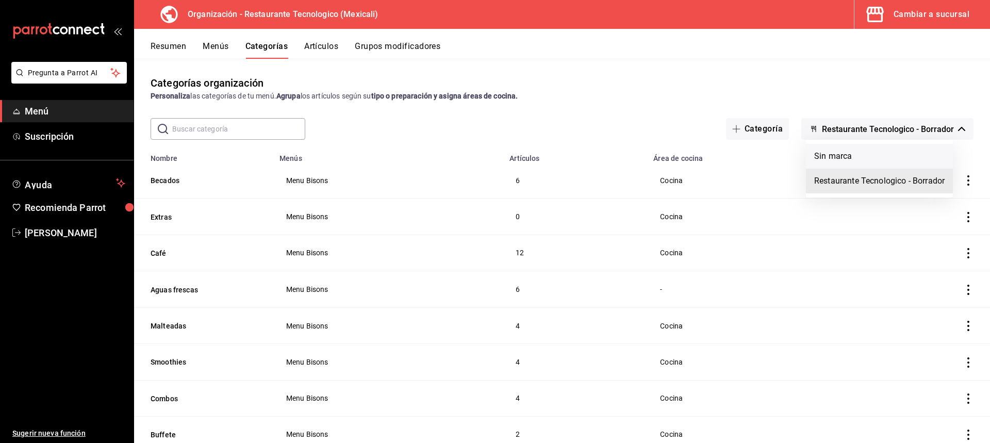
click at [872, 150] on li "Sin marca" at bounding box center [879, 156] width 147 height 25
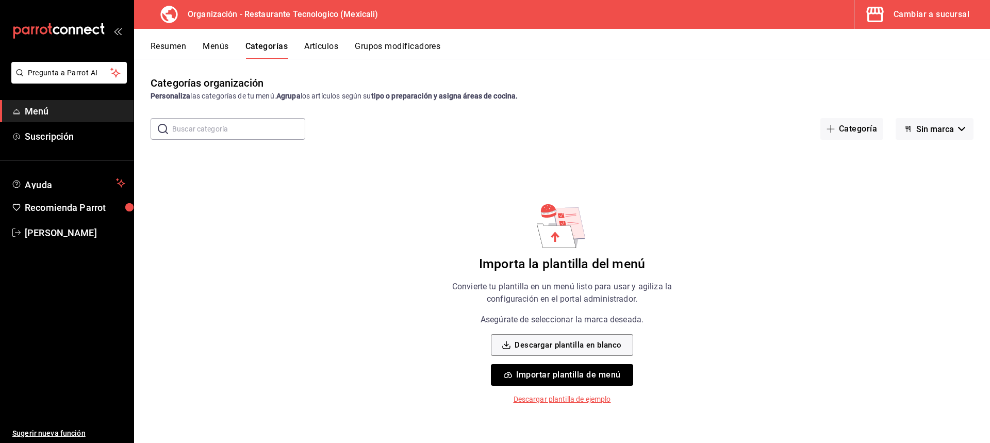
click at [920, 124] on span "Sin marca" at bounding box center [935, 129] width 38 height 10
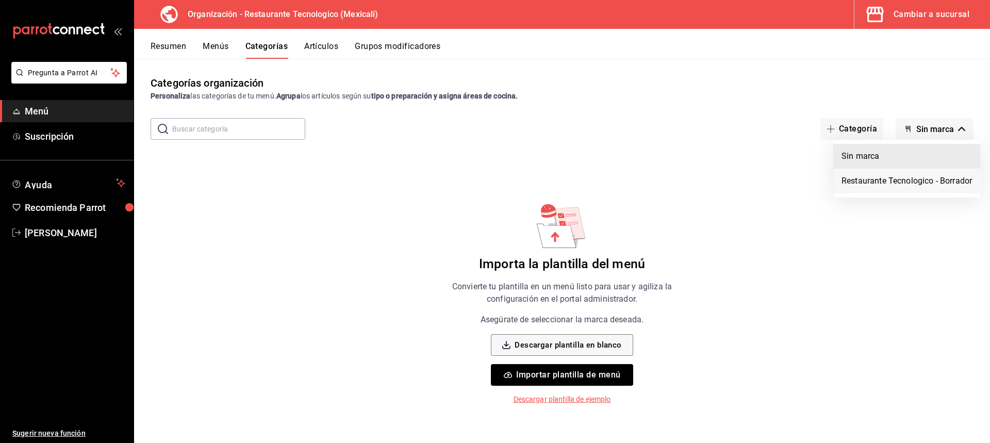
click at [918, 178] on li "Restaurante Tecnologico - Borrador" at bounding box center [906, 181] width 147 height 25
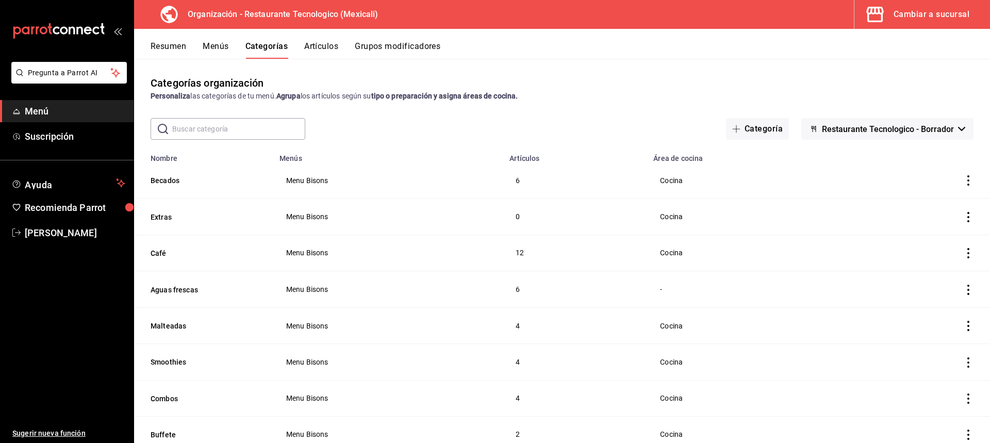
click at [929, 129] on span "Restaurante Tecnologico - Borrador" at bounding box center [888, 129] width 132 height 10
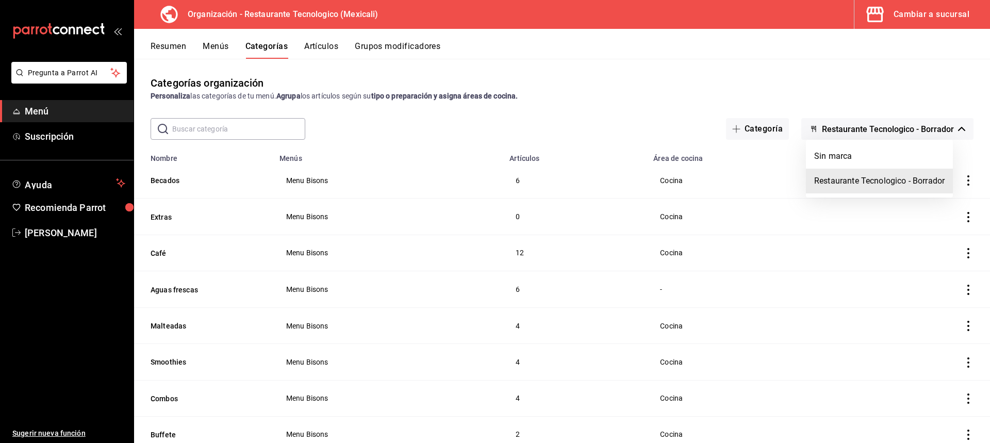
click at [883, 124] on div at bounding box center [495, 221] width 990 height 443
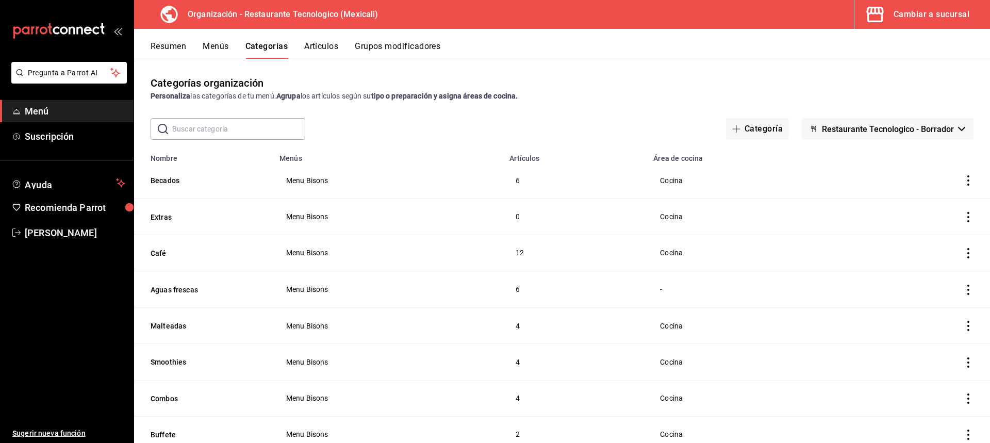
click at [897, 75] on div "Categorías organización Personaliza las categorías de tu menú. Agrupa los artíc…" at bounding box center [562, 250] width 856 height 383
click at [365, 46] on button "Grupos modificadores" at bounding box center [398, 50] width 86 height 18
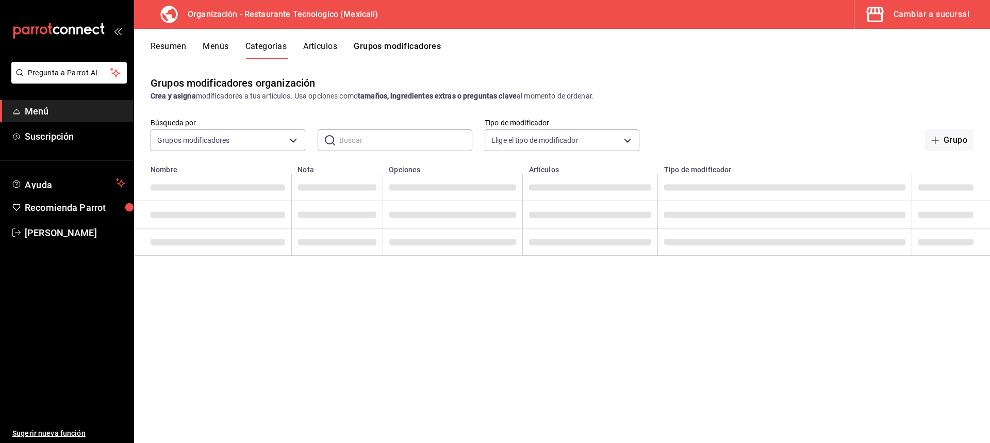
click at [207, 42] on button "Menús" at bounding box center [216, 50] width 26 height 18
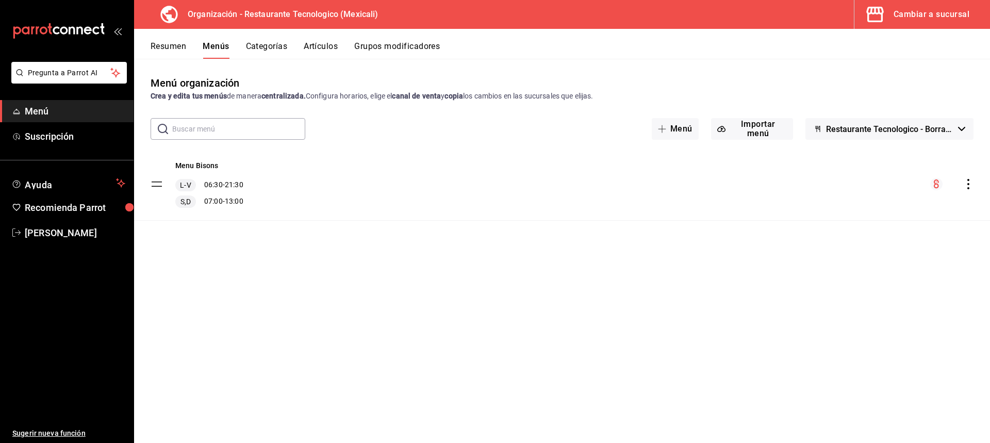
click at [965, 186] on icon "actions" at bounding box center [968, 184] width 10 height 10
click at [973, 181] on div at bounding box center [495, 221] width 990 height 443
click at [973, 181] on div "Menu Bisons L-V 06:30 - 21:30 S,D 07:00 - 13:00" at bounding box center [562, 184] width 856 height 72
click at [973, 181] on icon "actions" at bounding box center [968, 184] width 10 height 10
click at [925, 251] on span "Copiar en otra sucursal" at bounding box center [887, 250] width 126 height 11
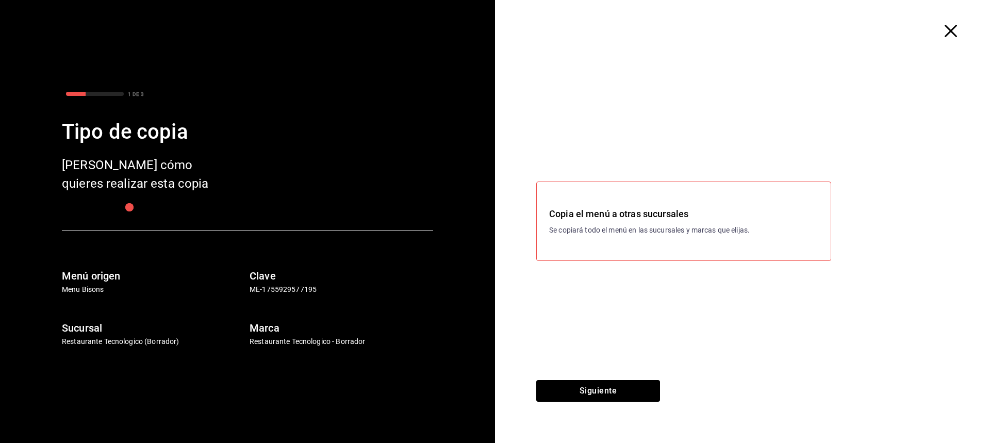
click at [946, 33] on icon "button" at bounding box center [950, 31] width 12 height 12
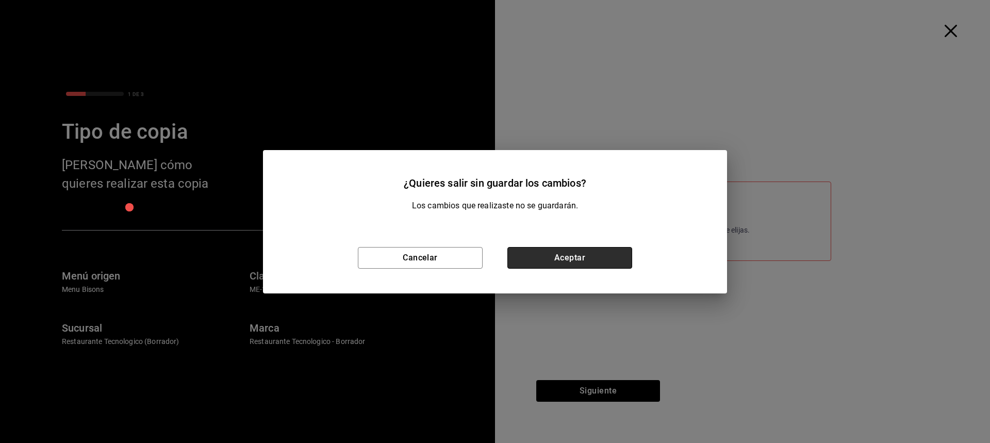
click at [609, 250] on button "Aceptar" at bounding box center [569, 258] width 125 height 22
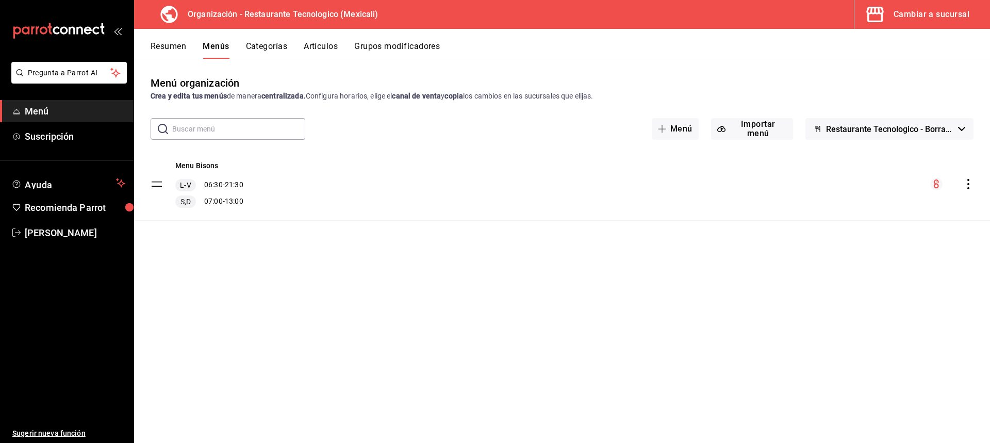
click at [966, 181] on icon "actions" at bounding box center [968, 184] width 10 height 10
click at [891, 274] on span "Previsualizar" at bounding box center [887, 271] width 126 height 11
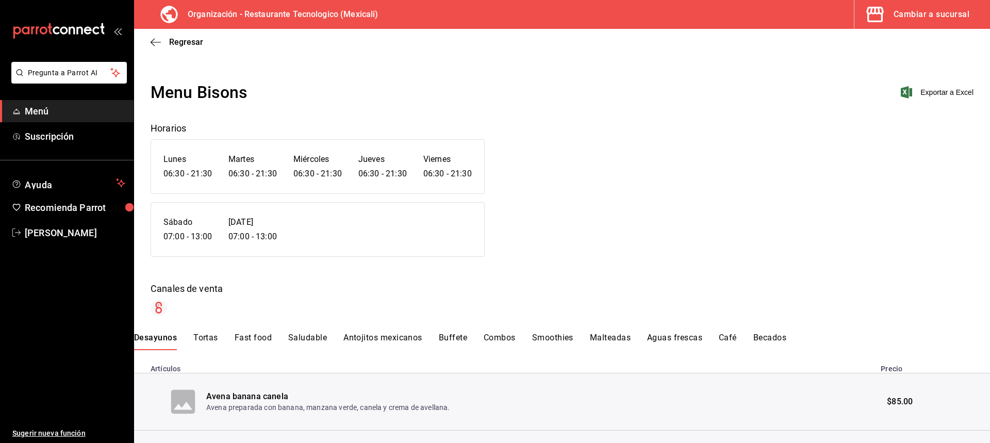
click at [206, 337] on button "Tortas" at bounding box center [205, 341] width 25 height 18
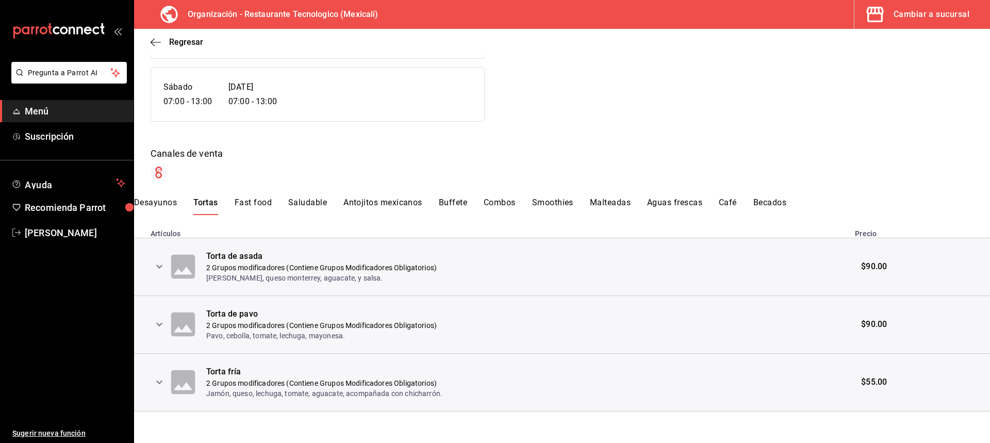
scroll to position [137, 0]
click at [261, 200] on button "Fast food" at bounding box center [252, 205] width 37 height 18
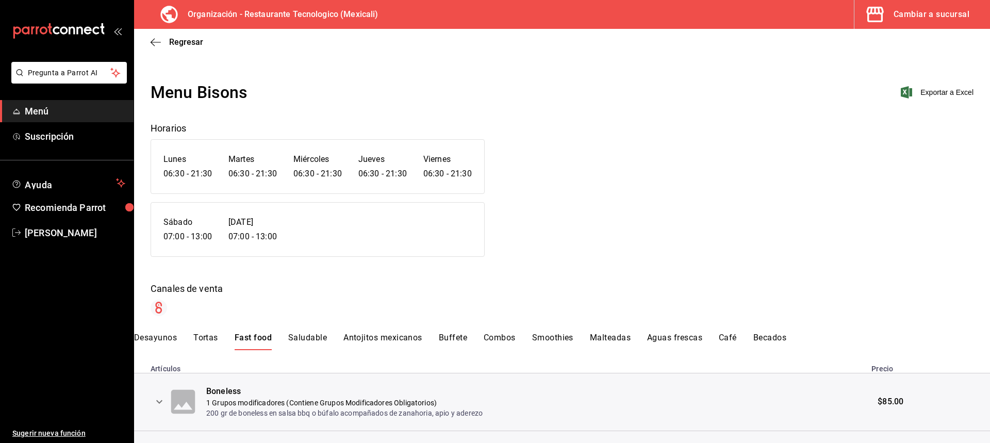
scroll to position [52, 0]
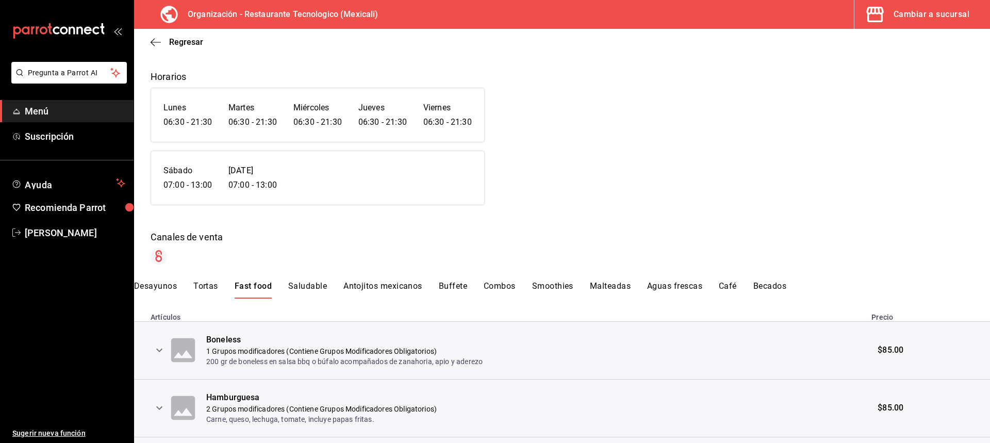
click at [312, 283] on button "Saludable" at bounding box center [307, 290] width 39 height 18
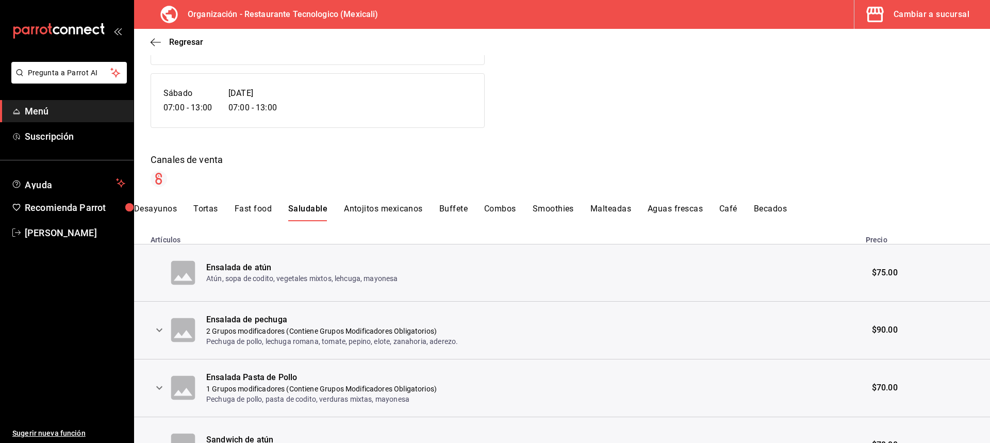
scroll to position [109, 0]
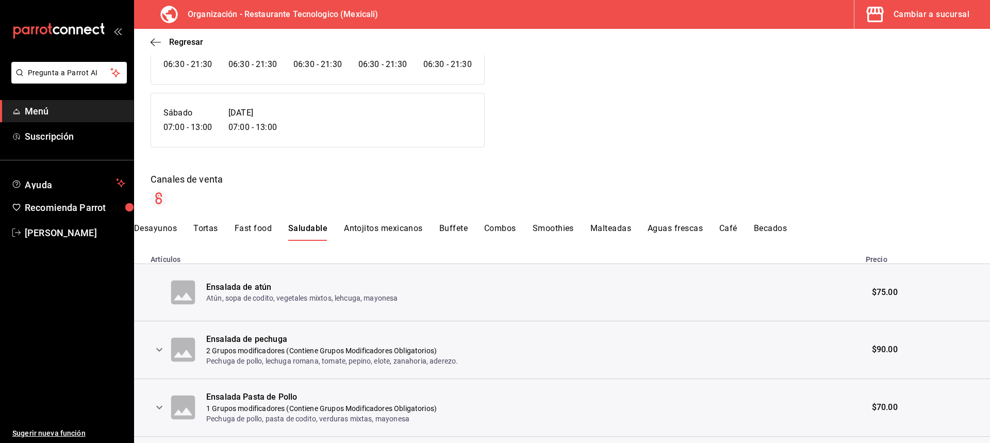
click at [377, 224] on button "Antojitos mexicanos" at bounding box center [383, 232] width 79 height 18
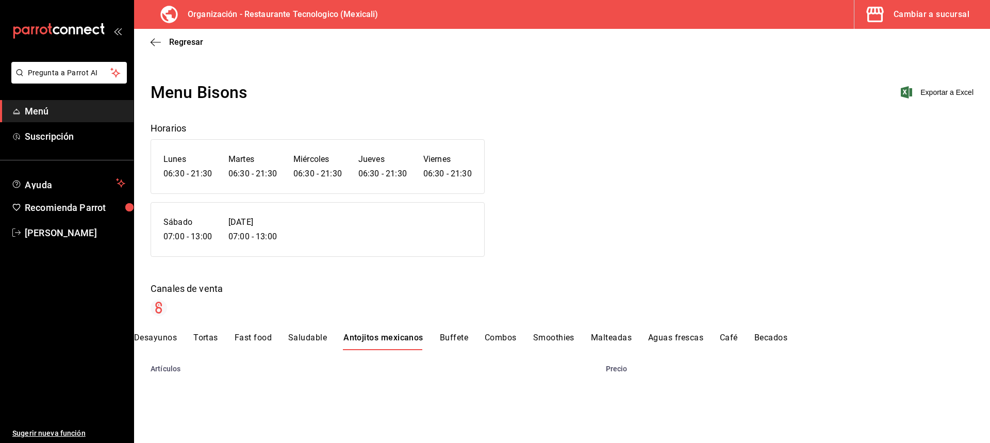
scroll to position [0, 0]
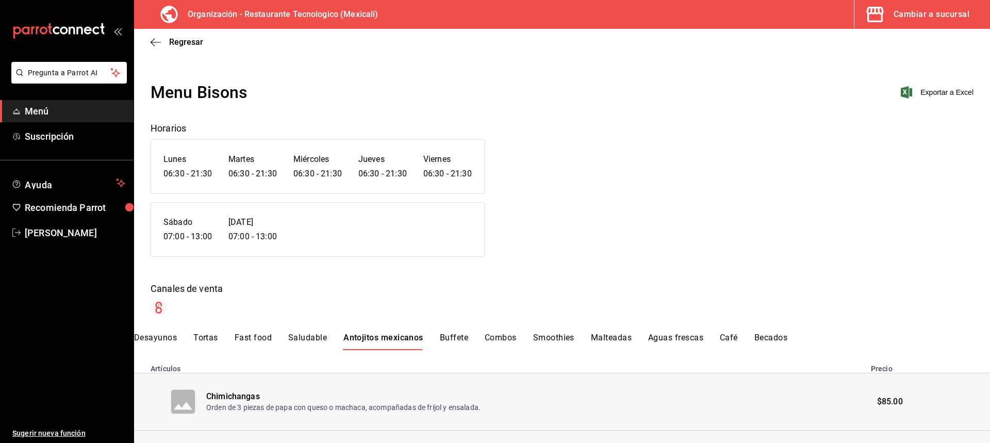
click at [460, 343] on button "Buffete" at bounding box center [454, 341] width 28 height 18
click at [504, 339] on button "Combos" at bounding box center [500, 341] width 32 height 18
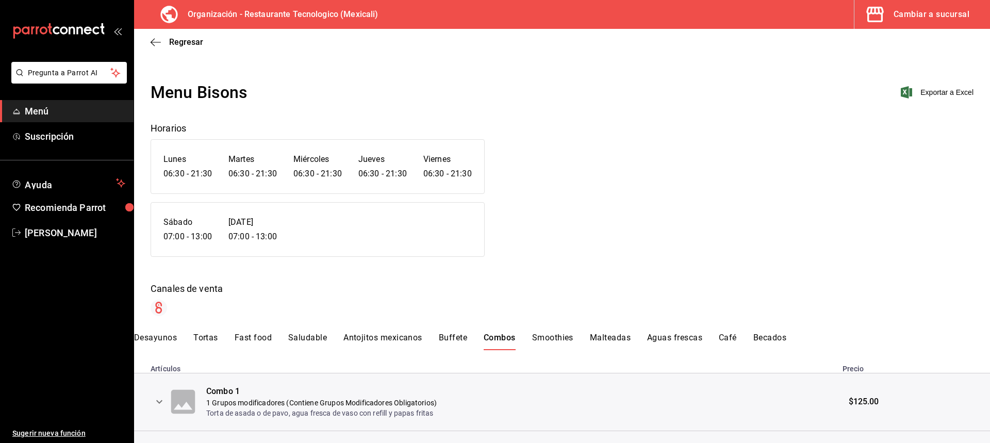
click at [555, 331] on div "Menu Bisons Exportar a Excel Horarios [DATE] 06:30 - 21:30 [DATE] 06:30 - 21:30…" at bounding box center [562, 342] width 856 height 524
click at [564, 335] on button "Smoothies" at bounding box center [552, 341] width 41 height 18
click at [606, 338] on button "Malteadas" at bounding box center [610, 341] width 41 height 18
click at [682, 340] on button "Aguas frescas" at bounding box center [674, 341] width 55 height 18
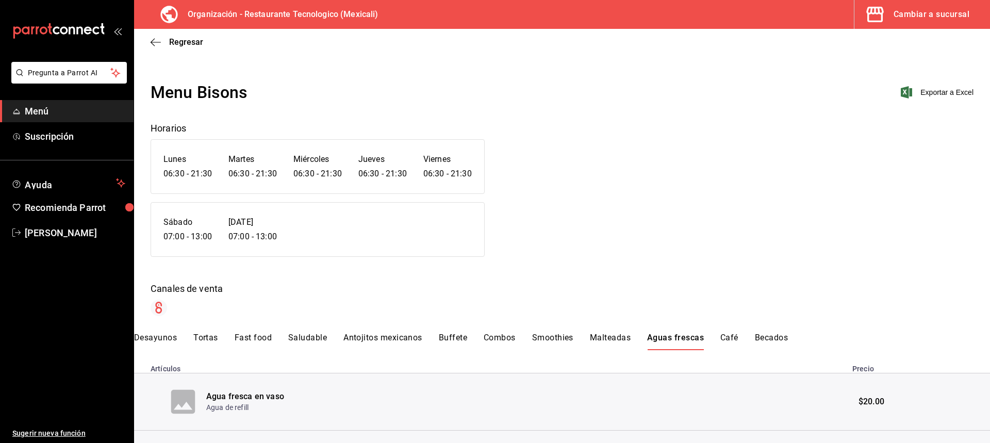
click at [745, 341] on div "Desayunos Tortas Fast food Saludable Antojitos mexicanos Buffete Combos Smoothi…" at bounding box center [562, 341] width 856 height 18
click at [735, 338] on button "Café" at bounding box center [729, 341] width 18 height 18
click at [761, 333] on button "Becados" at bounding box center [769, 341] width 33 height 18
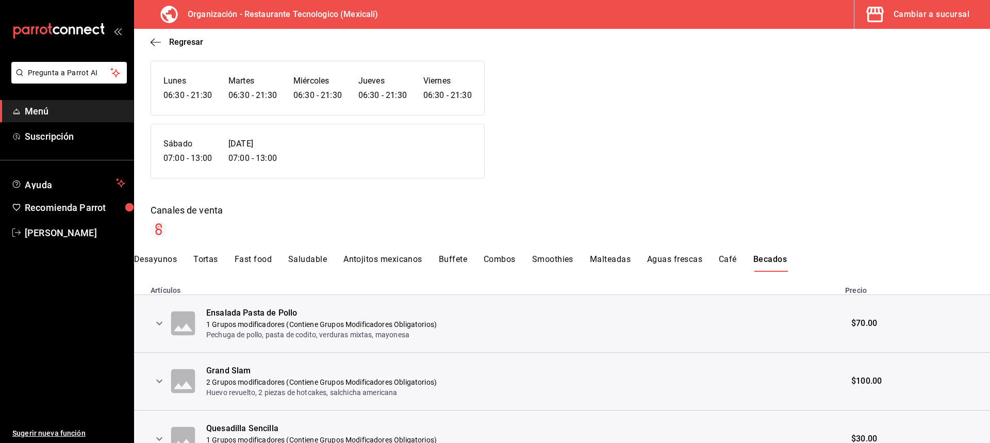
scroll to position [52, 0]
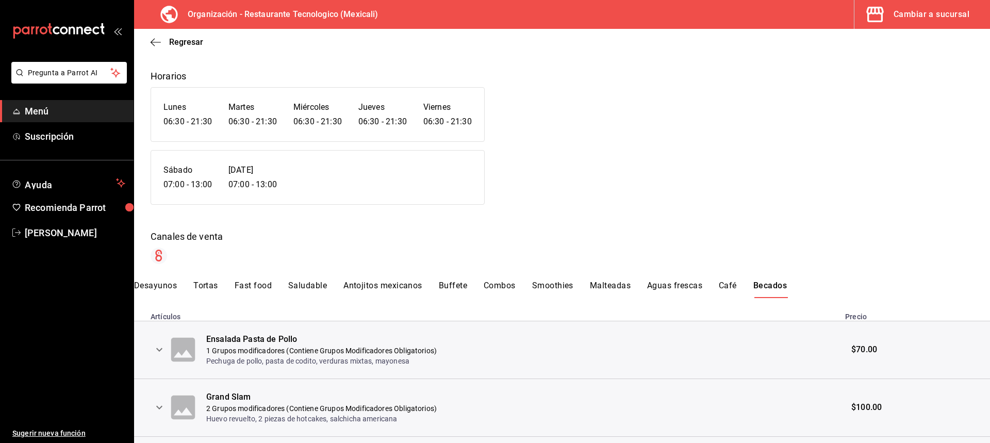
click at [227, 186] on div "[DATE] 07:00 - 13:00 [DATE] 07:00 - 13:00" at bounding box center [317, 177] width 334 height 55
click at [153, 38] on icon "button" at bounding box center [155, 42] width 10 height 9
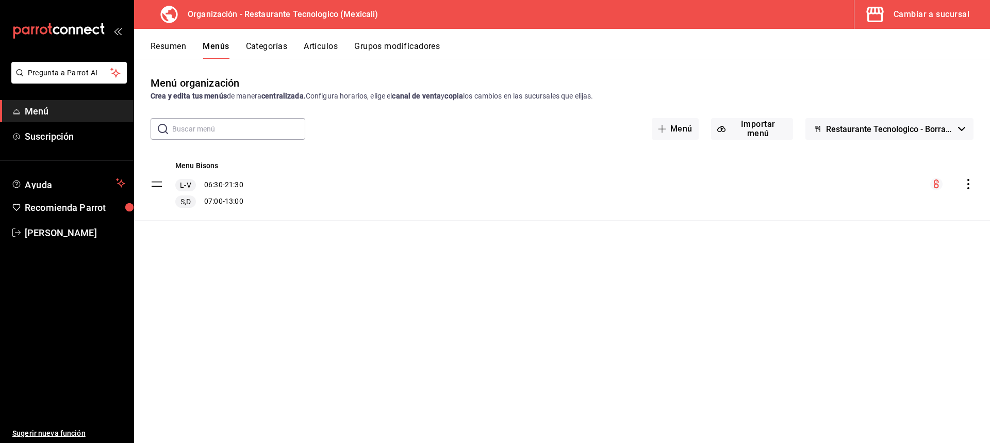
click at [914, 15] on div "Cambiar a sucursal" at bounding box center [931, 14] width 76 height 14
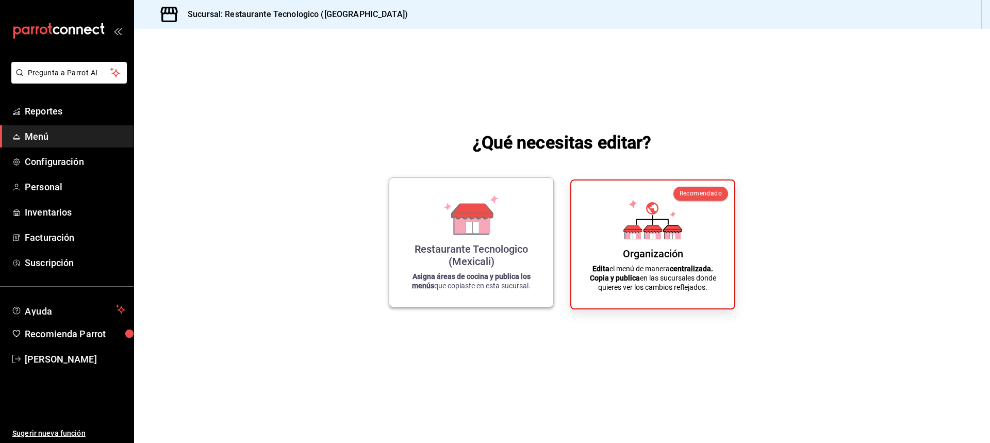
click at [523, 254] on div "Restaurante Tecnologico (Mexicali)" at bounding box center [470, 255] width 139 height 25
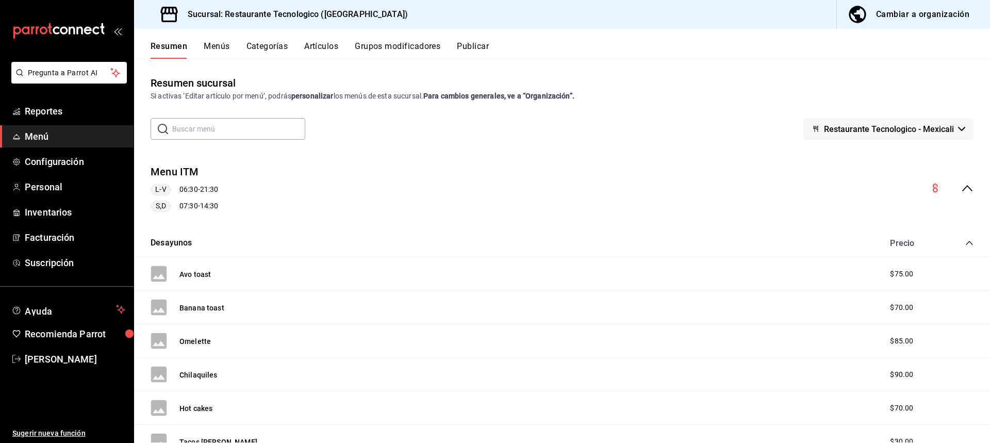
click at [229, 48] on div "Resumen Menús Categorías Artículos Grupos modificadores Publicar" at bounding box center [569, 50] width 839 height 18
click at [222, 47] on button "Menús" at bounding box center [217, 50] width 26 height 18
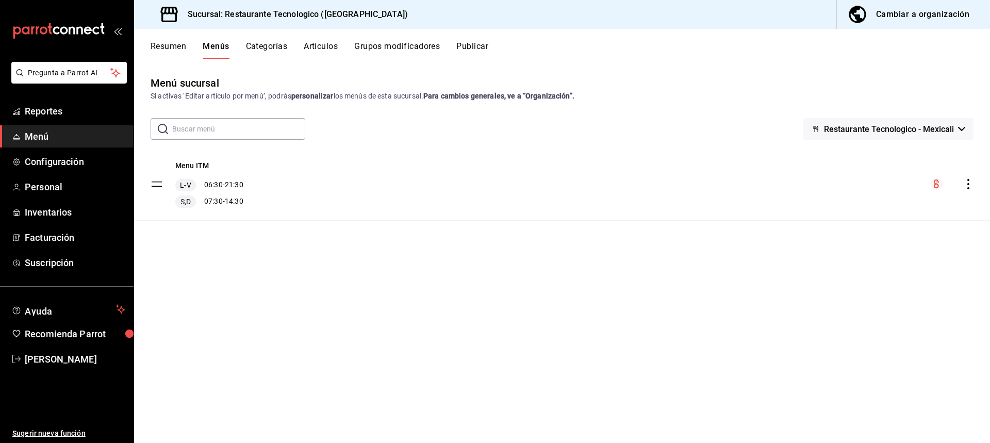
click at [177, 45] on button "Resumen" at bounding box center [168, 50] width 36 height 18
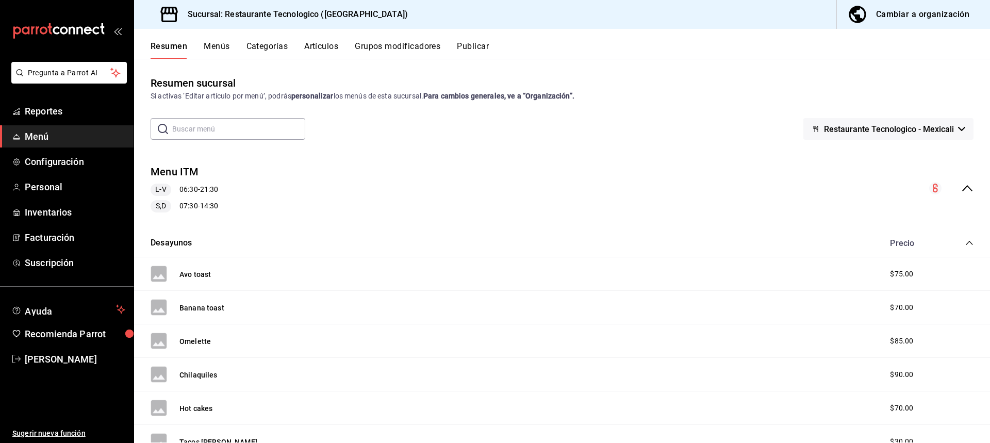
click at [930, 130] on span "Restaurante Tecnologico - Mexicali" at bounding box center [889, 129] width 130 height 10
click at [930, 130] on div at bounding box center [495, 221] width 990 height 443
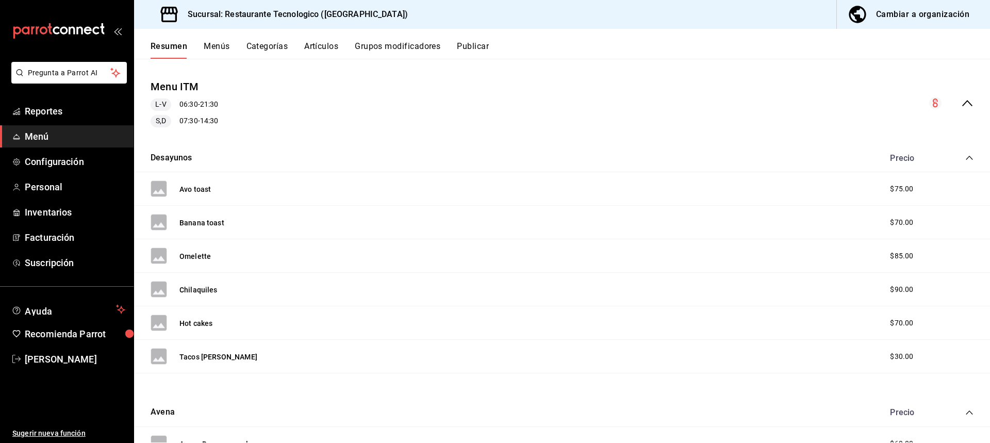
scroll to position [103, 0]
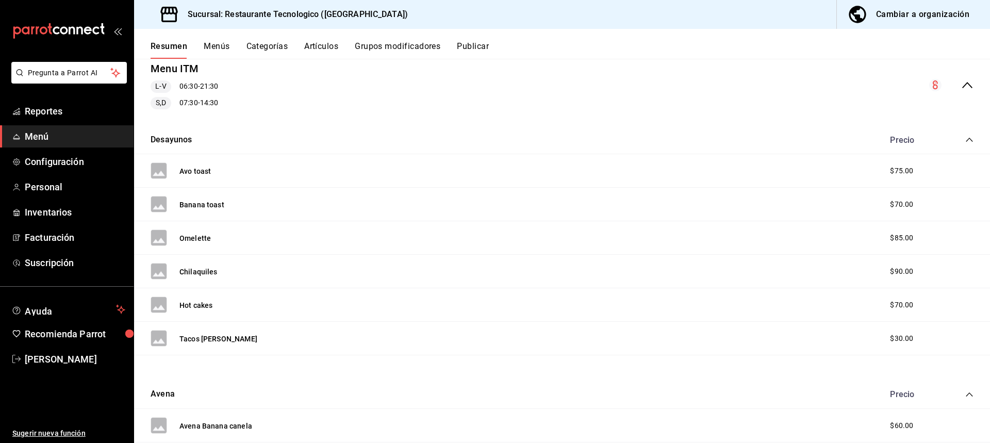
click at [879, 142] on div "Precio" at bounding box center [912, 140] width 66 height 10
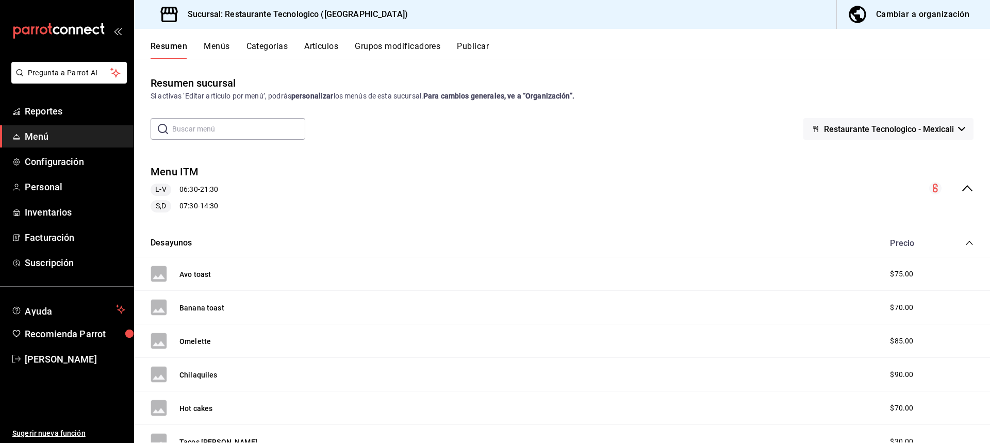
click at [211, 45] on button "Menús" at bounding box center [217, 50] width 26 height 18
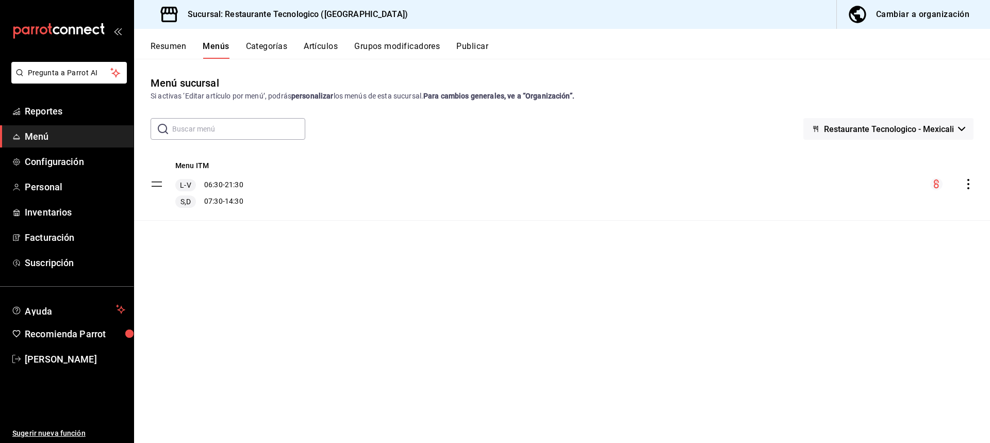
click at [905, 119] on button "Restaurante Tecnologico - Mexicali" at bounding box center [888, 129] width 170 height 22
click at [895, 151] on li "Restaurante Tecnologico - Mexicali" at bounding box center [888, 156] width 146 height 25
click at [962, 182] on div "menu-maker-table" at bounding box center [951, 184] width 43 height 12
click at [966, 184] on icon "actions" at bounding box center [968, 184] width 10 height 10
click at [229, 174] on div at bounding box center [495, 221] width 990 height 443
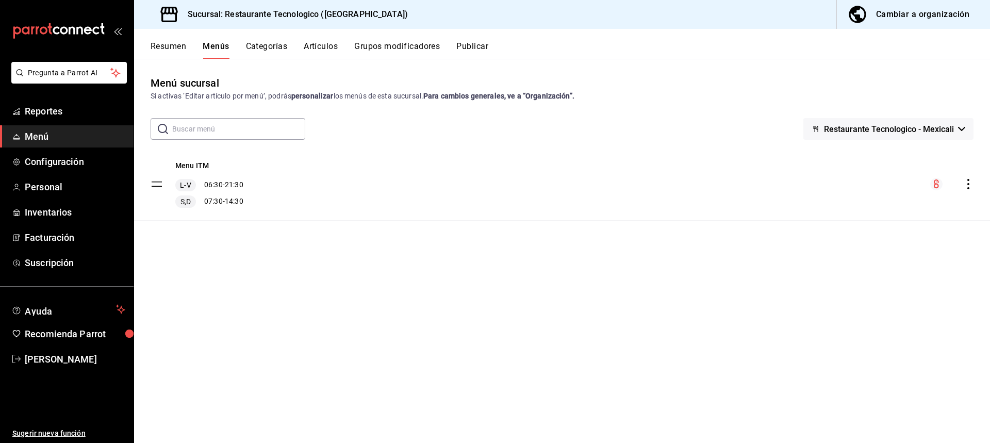
click at [152, 185] on tbody "Menu ITM L-V 06:30 - 21:30 S,D 07:30 - 14:30" at bounding box center [562, 184] width 856 height 73
click at [191, 180] on span "L-V" at bounding box center [185, 185] width 15 height 10
click at [193, 187] on span "L-V" at bounding box center [185, 185] width 15 height 10
click at [280, 45] on button "Categorías" at bounding box center [267, 50] width 42 height 18
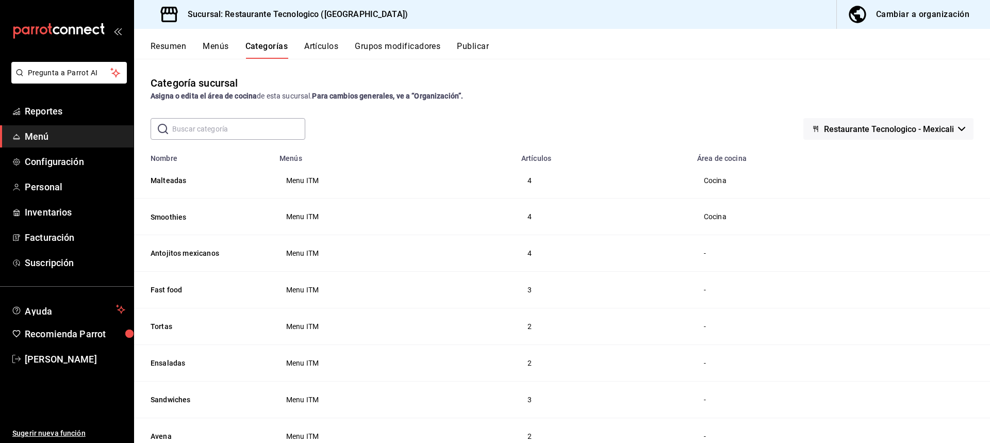
click at [216, 45] on button "Menús" at bounding box center [216, 50] width 26 height 18
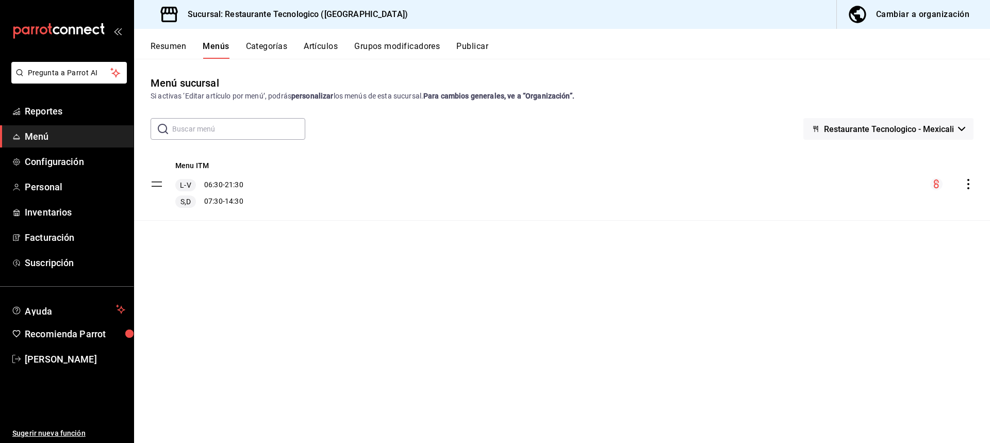
click at [953, 133] on span "Restaurante Tecnologico - Mexicali" at bounding box center [889, 129] width 130 height 10
click at [968, 189] on div at bounding box center [495, 221] width 990 height 443
click at [970, 187] on icon "actions" at bounding box center [968, 184] width 10 height 10
click at [967, 185] on div at bounding box center [495, 221] width 990 height 443
click at [967, 185] on icon "actions" at bounding box center [968, 184] width 10 height 10
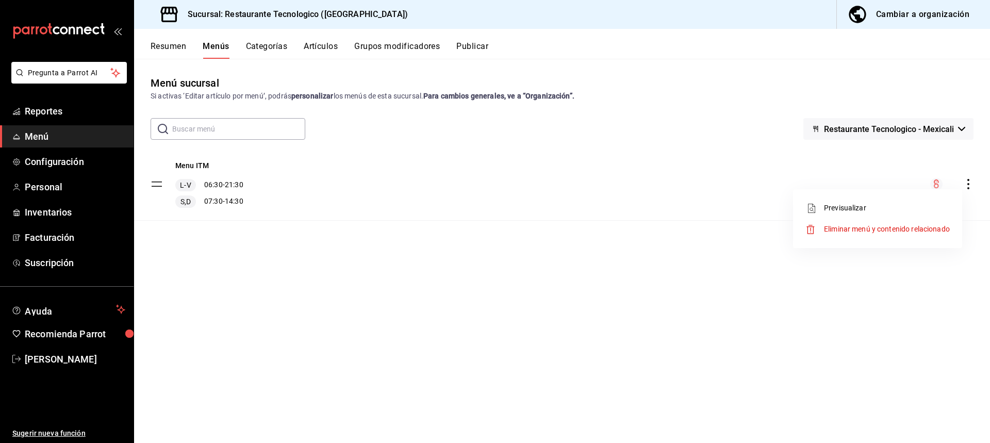
click at [944, 232] on span "Eliminar menú y contenido relacionado" at bounding box center [887, 229] width 126 height 8
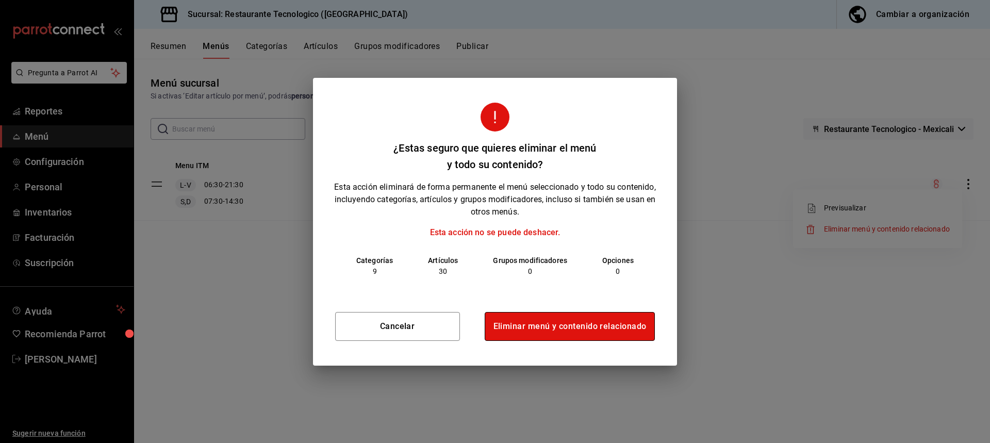
click at [627, 329] on button "Eliminar menú y contenido relacionado" at bounding box center [569, 326] width 171 height 29
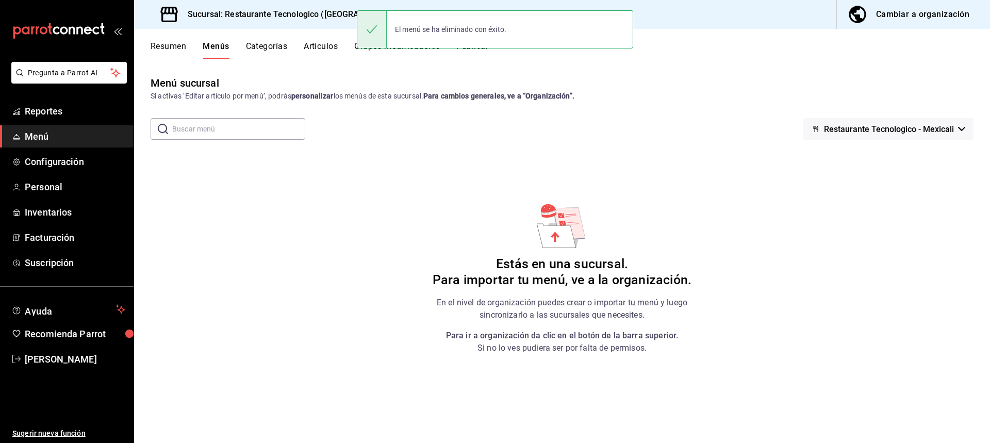
click at [562, 294] on div "Estás en una sucursal. Para importar tu menú, ve a la organización. En el nivel…" at bounding box center [562, 278] width 260 height 153
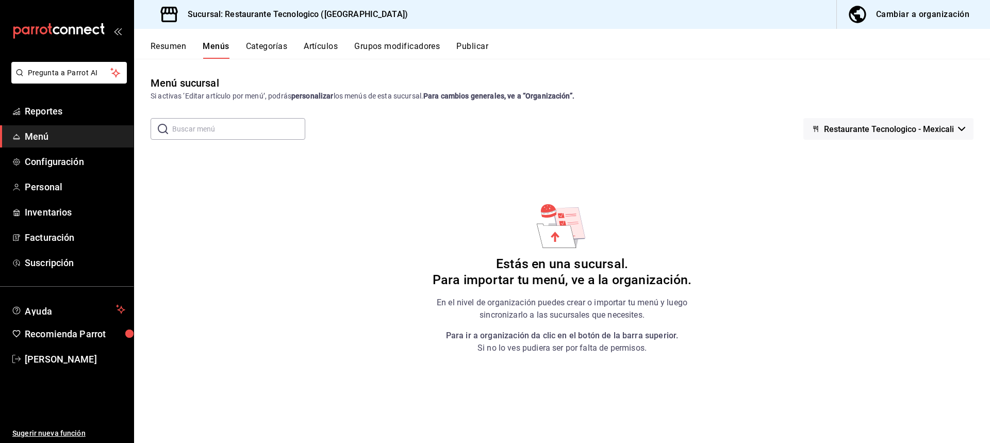
click at [649, 302] on p "En el nivel de organización puedes crear o importar tu menú y luego sincronizar…" at bounding box center [562, 308] width 260 height 25
click at [936, 20] on div "Cambiar a organización" at bounding box center [922, 14] width 93 height 14
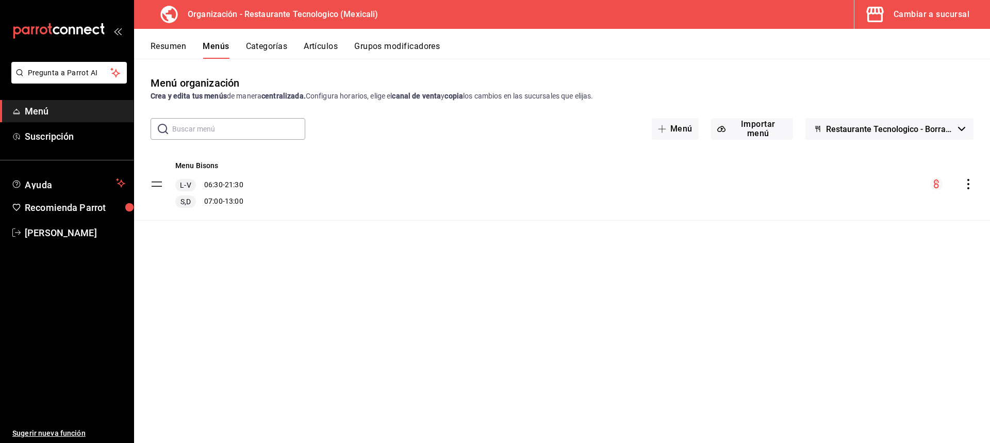
click at [971, 184] on icon "actions" at bounding box center [968, 184] width 10 height 10
drag, startPoint x: 909, startPoint y: 248, endPoint x: 870, endPoint y: 202, distance: 60.0
click at [873, 186] on div "Editar Duplicar Copiar en otra sucursal Previsualizar Eliminar solo menú Elimin…" at bounding box center [495, 221] width 990 height 443
click at [869, 204] on span "Editar" at bounding box center [887, 208] width 126 height 11
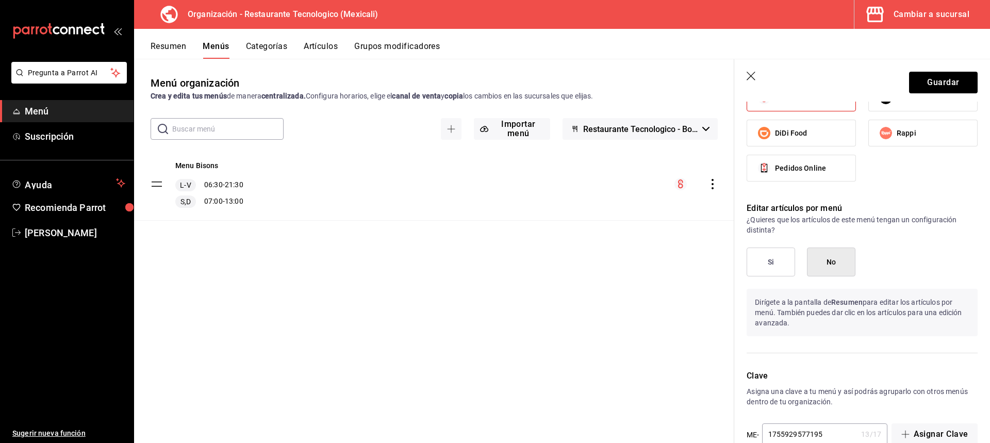
scroll to position [951, 0]
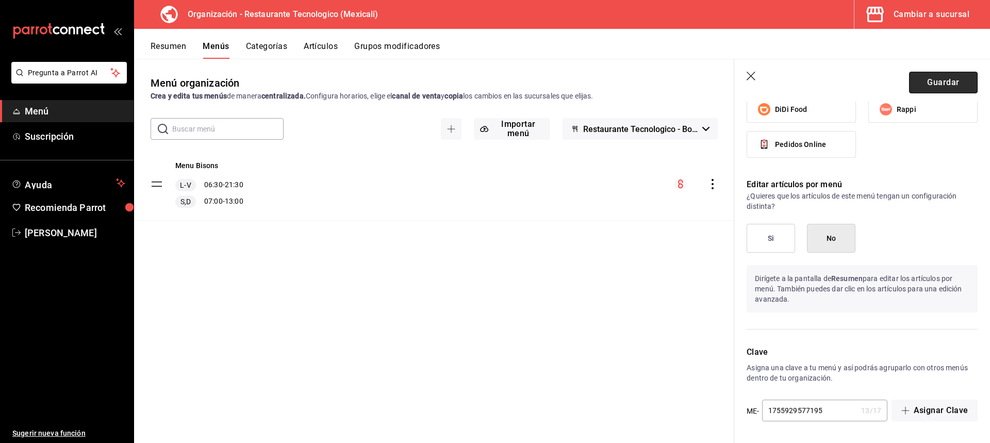
click at [938, 77] on button "Guardar" at bounding box center [943, 83] width 69 height 22
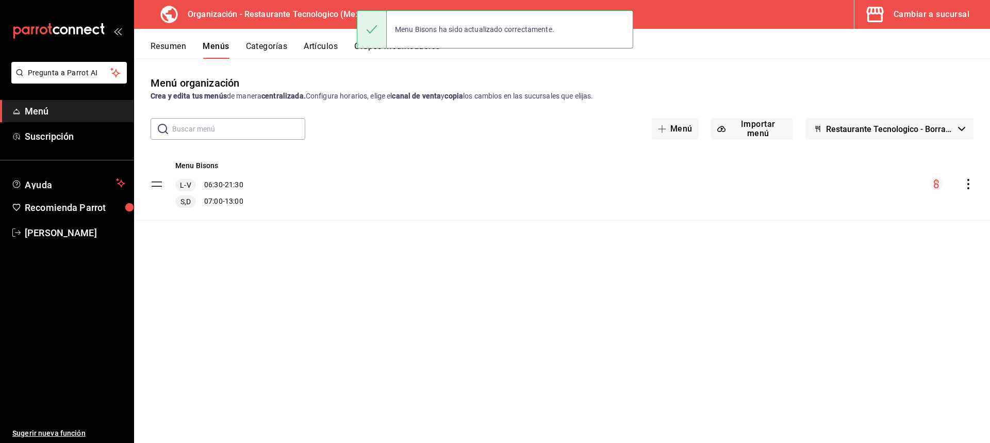
click at [166, 55] on button "Resumen" at bounding box center [168, 50] width 36 height 18
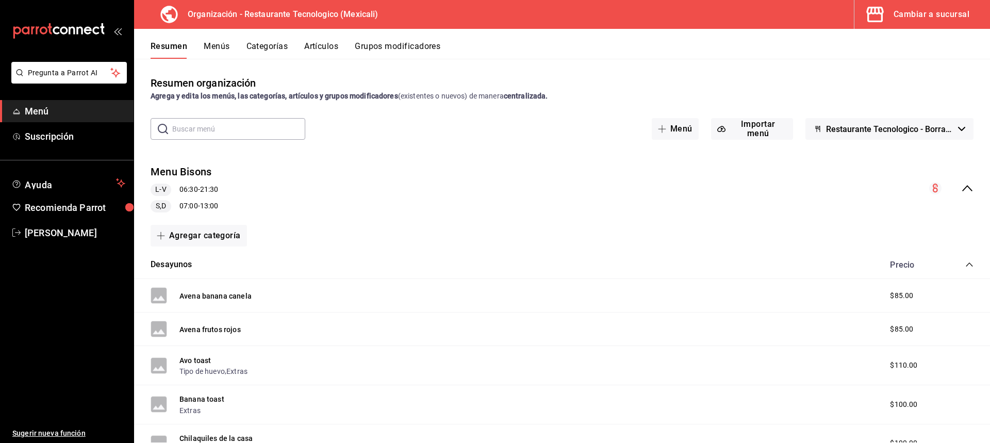
click at [948, 126] on button "Restaurante Tecnologico - Borrador" at bounding box center [889, 129] width 168 height 22
click at [948, 126] on div at bounding box center [495, 221] width 990 height 443
click at [868, 137] on button "Restaurante Tecnologico - Borrador" at bounding box center [889, 129] width 168 height 22
drag, startPoint x: 868, startPoint y: 137, endPoint x: 894, endPoint y: 155, distance: 31.0
drag, startPoint x: 894, startPoint y: 155, endPoint x: 838, endPoint y: 120, distance: 66.1
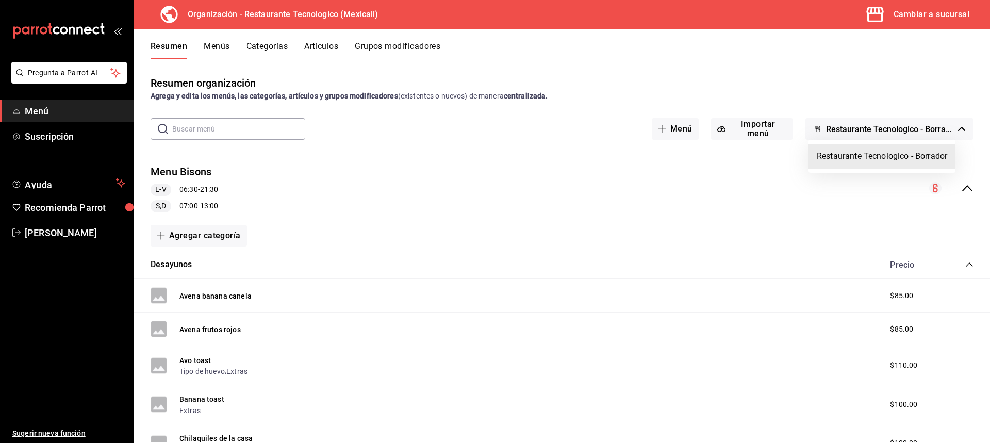
click at [838, 120] on div at bounding box center [495, 221] width 990 height 443
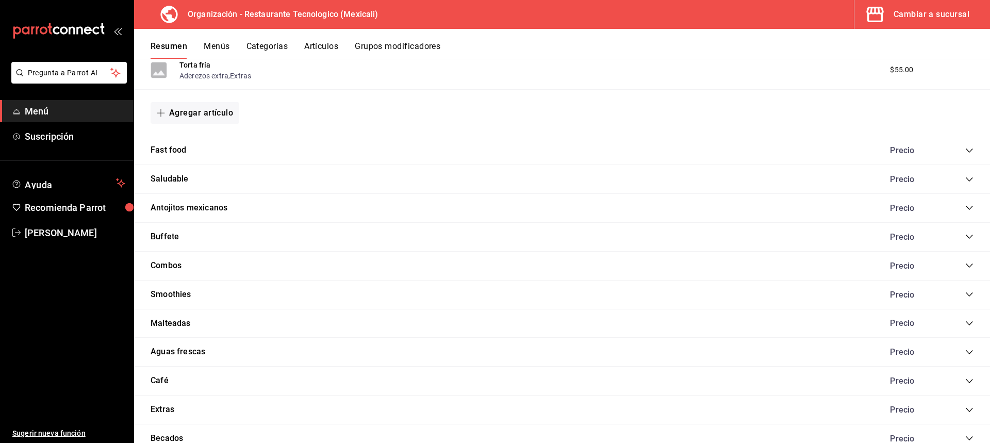
scroll to position [1005, 0]
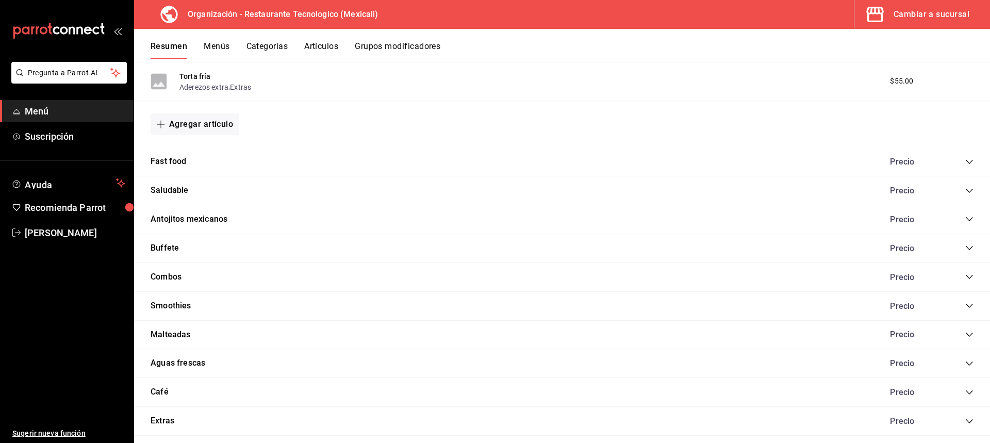
click at [954, 169] on div "Fast food Precio" at bounding box center [562, 161] width 856 height 29
click at [965, 161] on icon "collapse-category-row" at bounding box center [969, 162] width 8 height 8
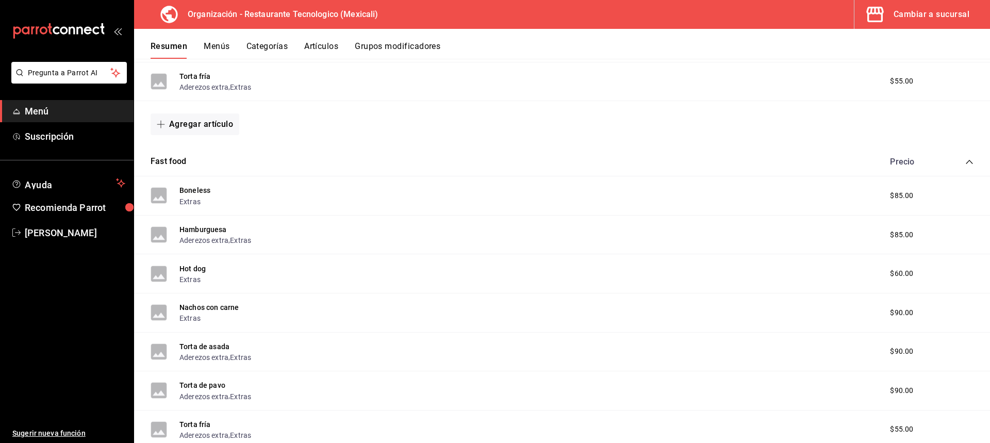
click at [965, 158] on span "collapse-category-row" at bounding box center [969, 162] width 8 height 8
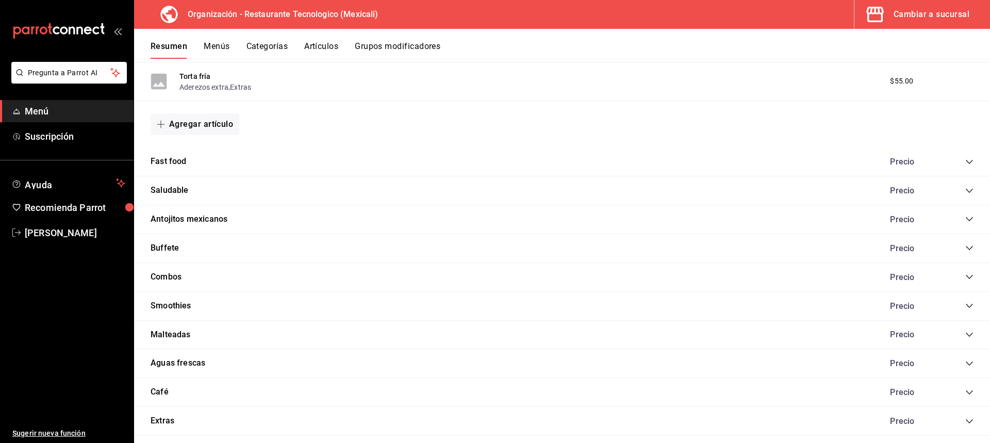
drag, startPoint x: 949, startPoint y: 191, endPoint x: 958, endPoint y: 193, distance: 9.4
click at [949, 192] on div "Precio" at bounding box center [926, 191] width 94 height 10
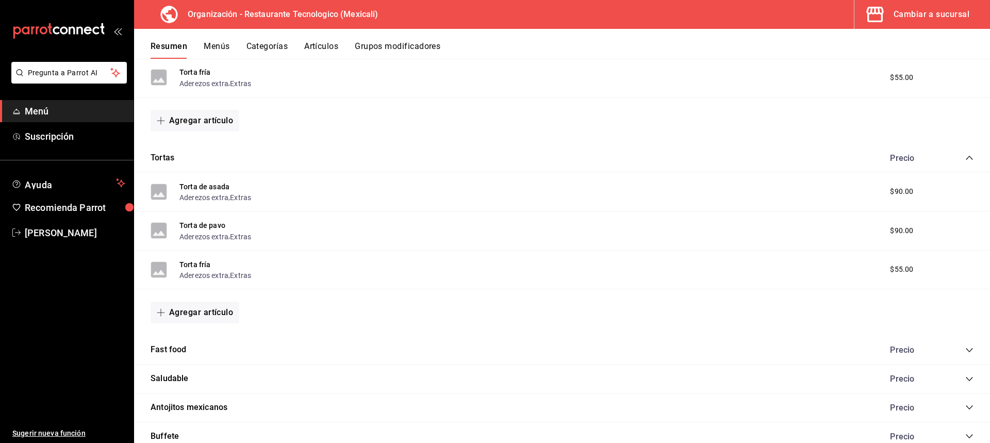
scroll to position [799, 0]
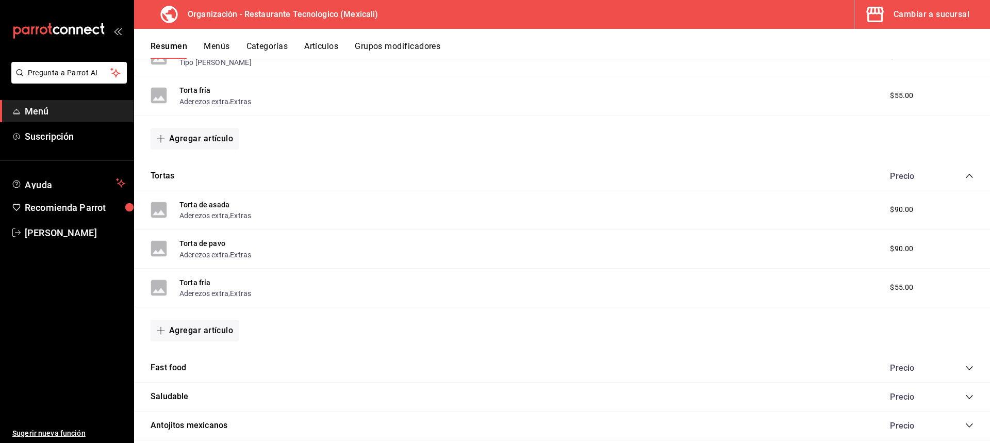
click at [965, 173] on icon "collapse-category-row" at bounding box center [969, 176] width 8 height 8
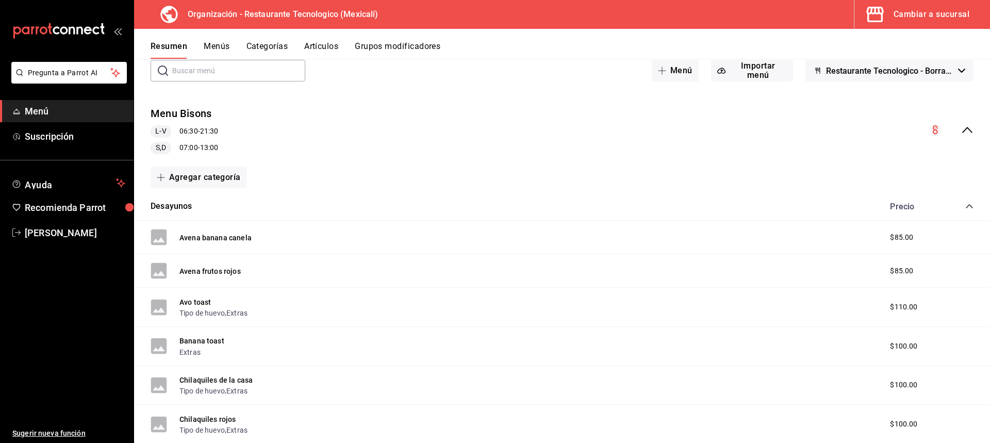
scroll to position [26, 0]
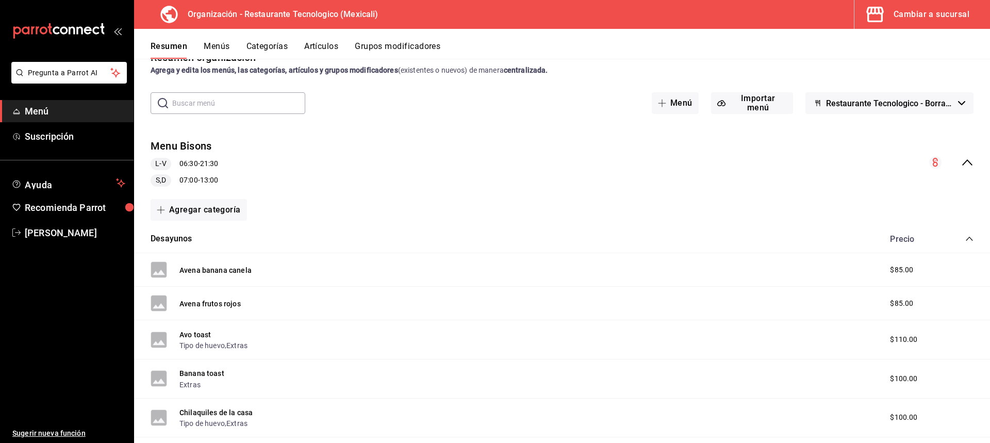
click at [965, 240] on icon "collapse-category-row" at bounding box center [969, 238] width 8 height 8
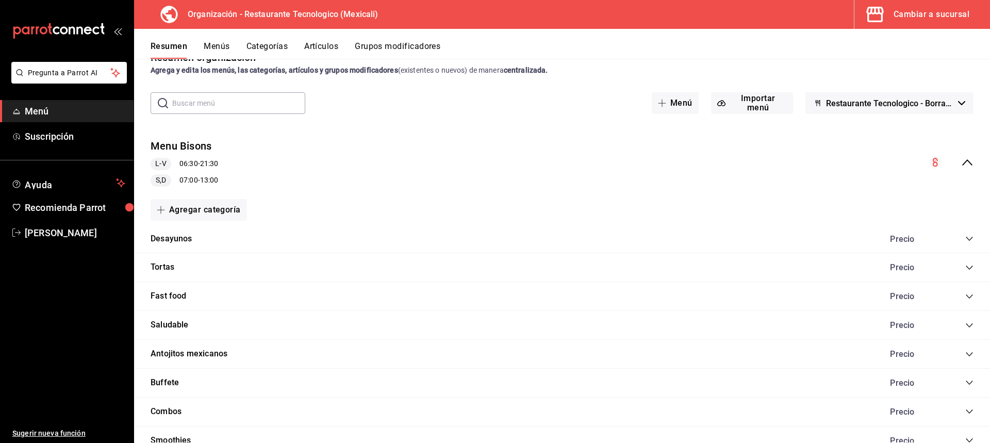
scroll to position [0, 0]
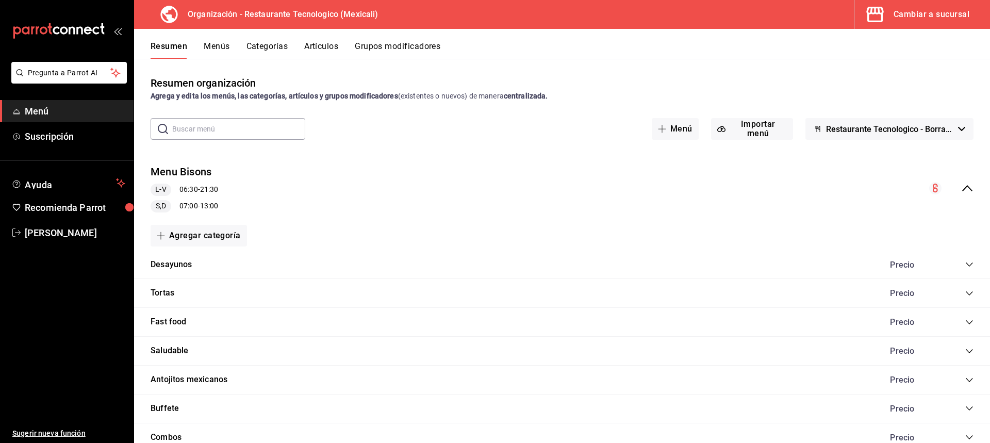
click at [215, 56] on button "Menús" at bounding box center [217, 50] width 26 height 18
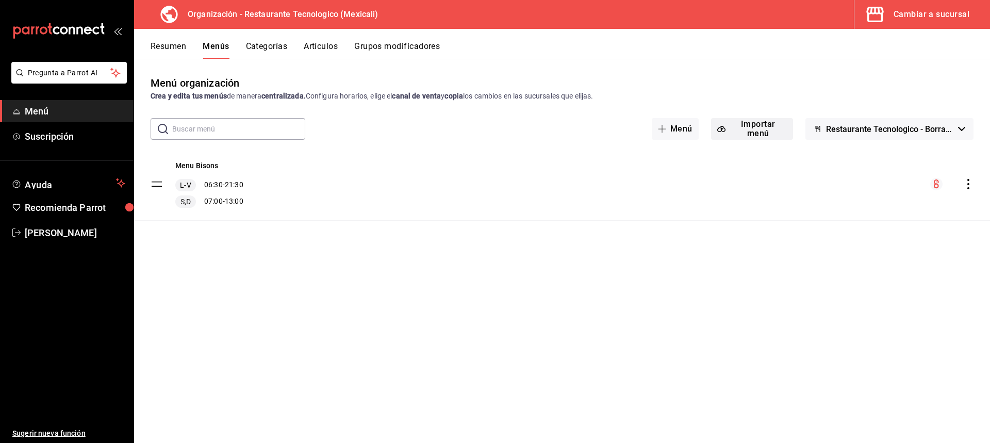
click at [736, 131] on button "Importar menú" at bounding box center [752, 129] width 82 height 22
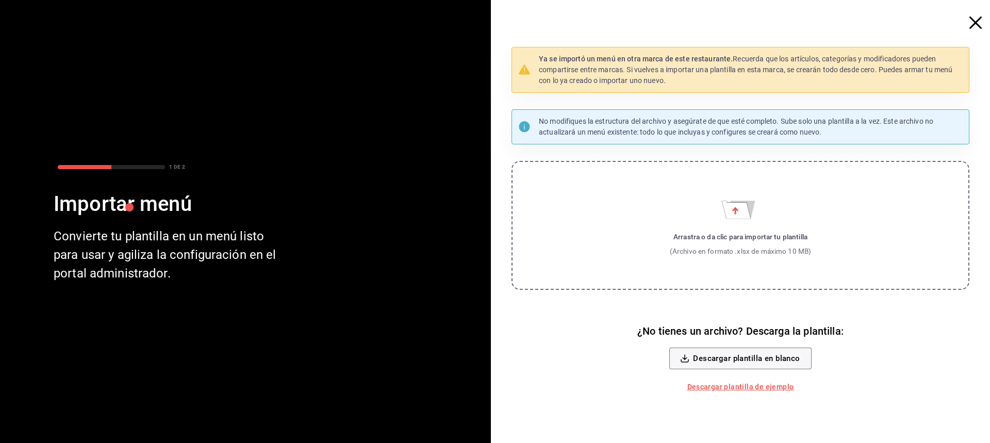
click at [977, 24] on icon "button" at bounding box center [975, 22] width 12 height 12
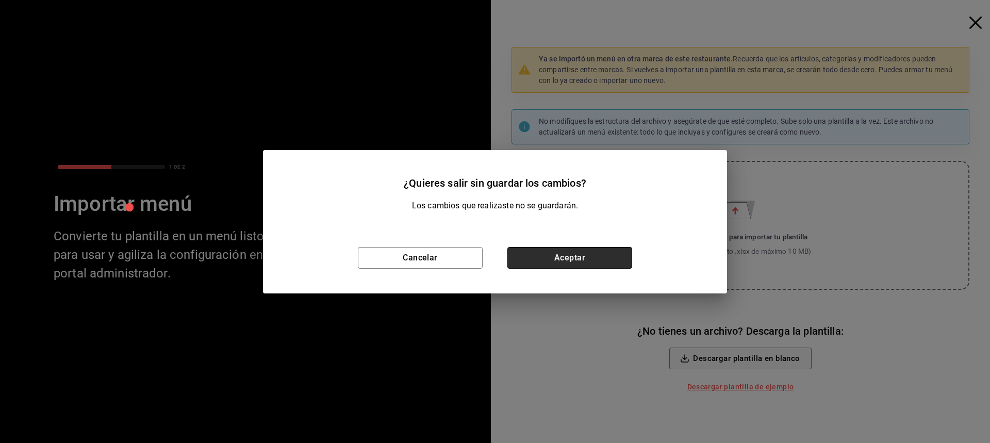
click at [515, 258] on button "Aceptar" at bounding box center [569, 258] width 125 height 22
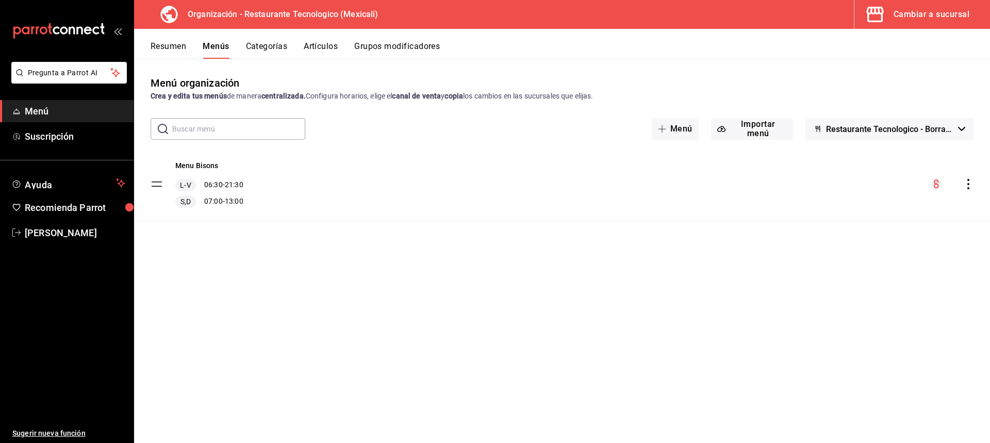
click at [159, 188] on tbody "Menu Bisons L-V 06:30 - 21:30 S,D 07:00 - 13:00" at bounding box center [562, 184] width 856 height 73
click at [155, 184] on tbody "Menu Bisons L-V 06:30 - 21:30 S,D 07:00 - 13:00" at bounding box center [562, 184] width 856 height 73
click at [156, 182] on tbody "Menu Bisons L-V 06:30 - 21:30 S,D 07:00 - 13:00" at bounding box center [562, 184] width 856 height 73
drag, startPoint x: 156, startPoint y: 182, endPoint x: 445, endPoint y: 162, distance: 289.8
click at [445, 162] on div "Menu Bisons L-V 06:30 - 21:30 S,D 07:00 - 13:00" at bounding box center [562, 184] width 856 height 72
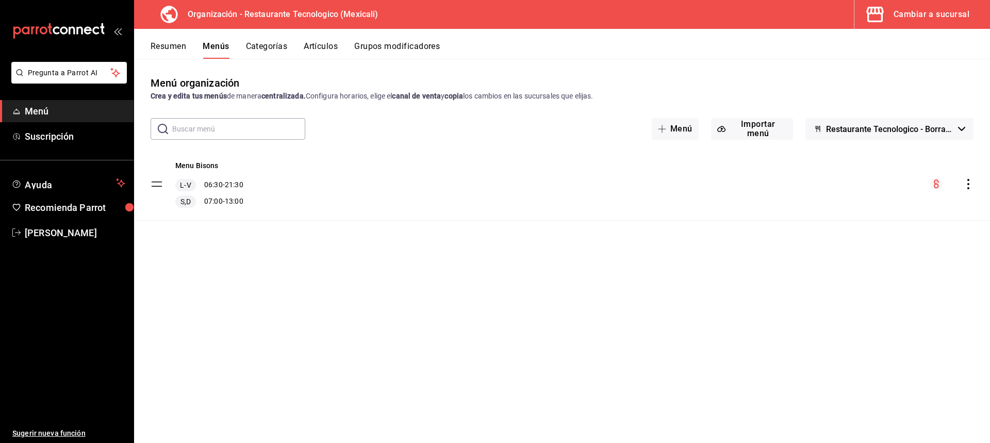
click at [936, 182] on circle "menu-maker-table" at bounding box center [936, 184] width 12 height 12
click at [270, 45] on button "Categorías" at bounding box center [267, 50] width 42 height 18
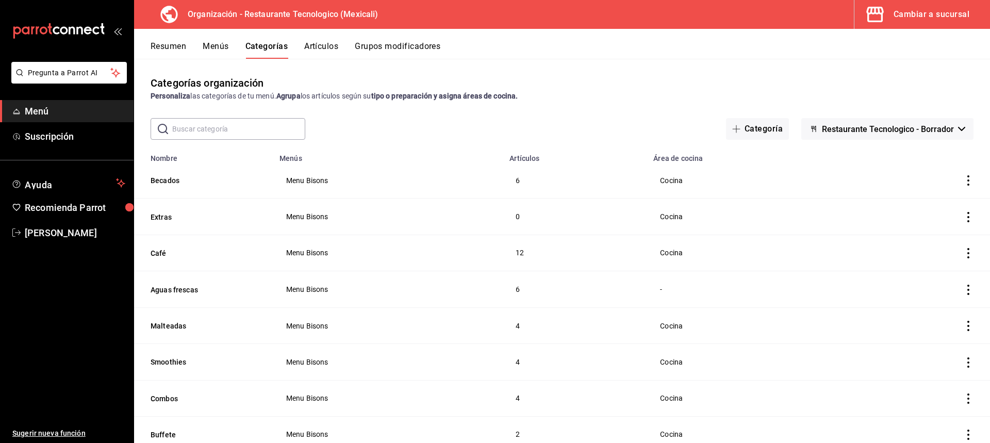
click at [172, 45] on button "Resumen" at bounding box center [168, 50] width 36 height 18
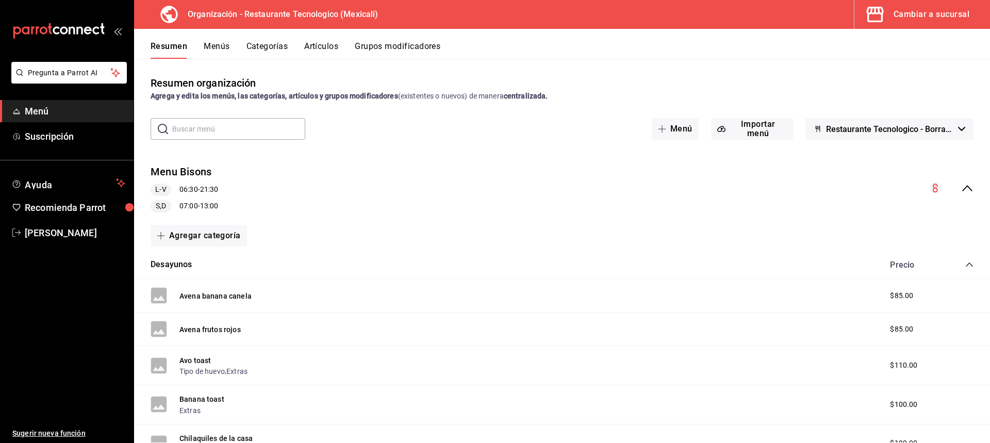
click at [92, 107] on span "Menú" at bounding box center [75, 111] width 100 height 14
click at [928, 13] on div "Cambiar a sucursal" at bounding box center [931, 14] width 76 height 14
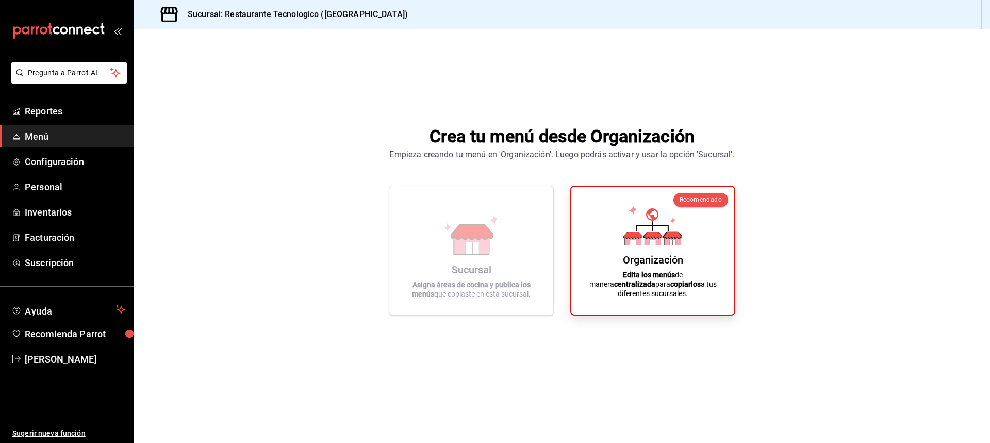
click at [58, 138] on span "Menú" at bounding box center [75, 136] width 100 height 14
click at [85, 155] on span "Configuración" at bounding box center [75, 162] width 100 height 14
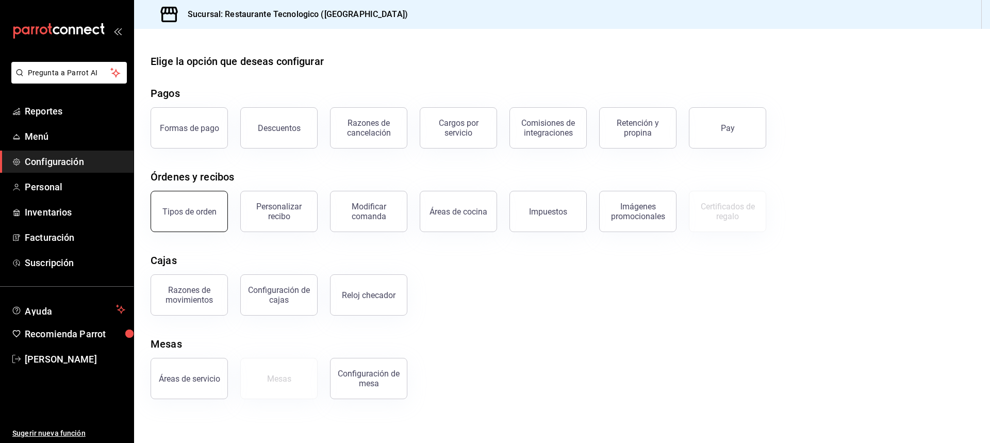
click at [190, 211] on div "Tipos de orden" at bounding box center [189, 212] width 54 height 10
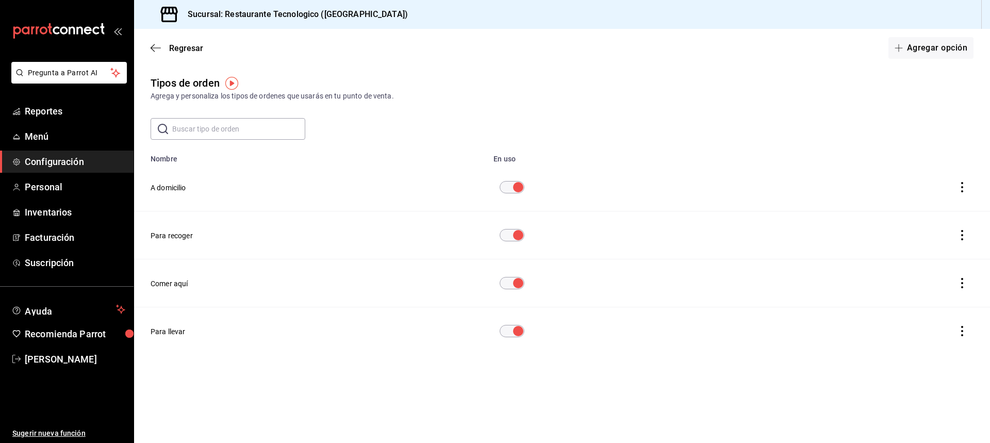
click at [964, 191] on icon "actions" at bounding box center [962, 187] width 10 height 10
click at [845, 123] on div at bounding box center [495, 221] width 990 height 443
click at [177, 192] on button "A domicilio" at bounding box center [168, 187] width 36 height 10
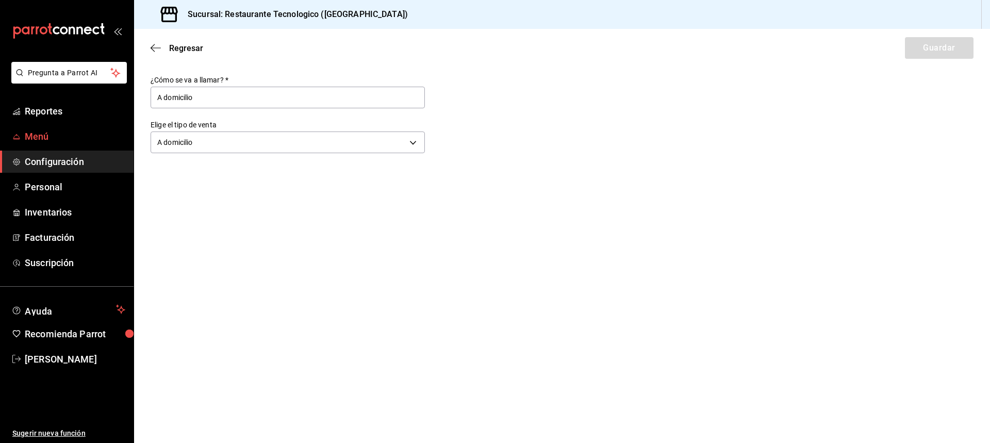
click at [95, 132] on span "Menú" at bounding box center [75, 136] width 100 height 14
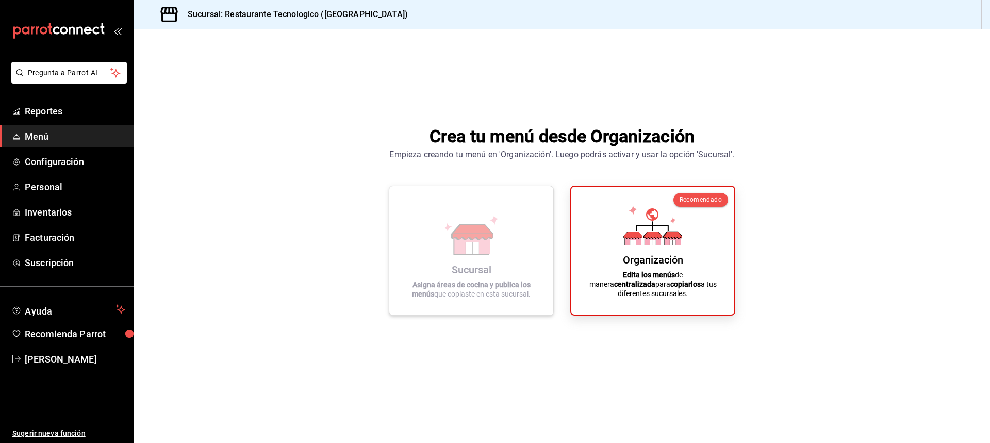
click at [461, 227] on icon at bounding box center [472, 231] width 41 height 15
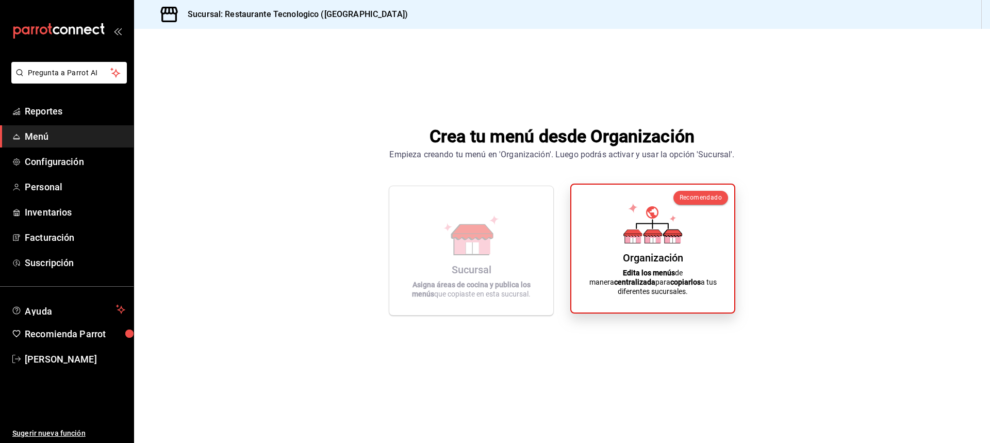
click at [636, 236] on icon at bounding box center [633, 232] width 18 height 7
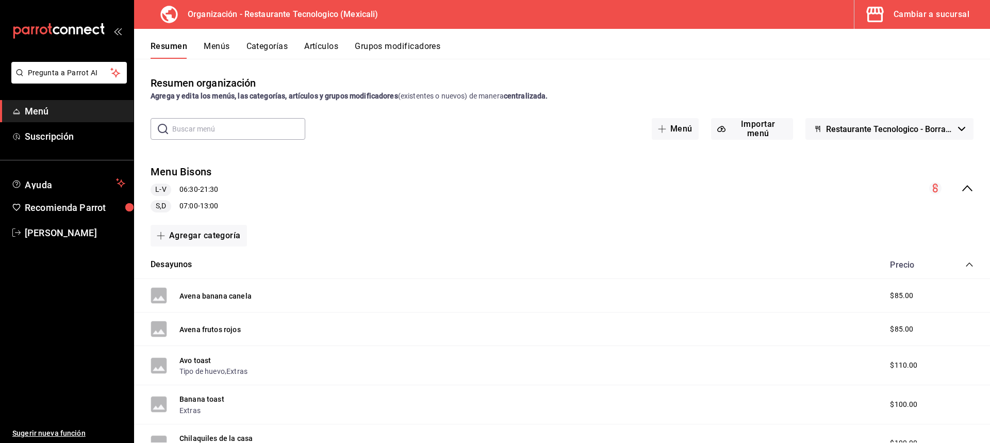
click at [953, 262] on div "Precio" at bounding box center [926, 265] width 94 height 10
click at [965, 266] on icon "collapse-category-row" at bounding box center [969, 264] width 8 height 8
click at [187, 326] on button "Torta de asada" at bounding box center [204, 322] width 50 height 10
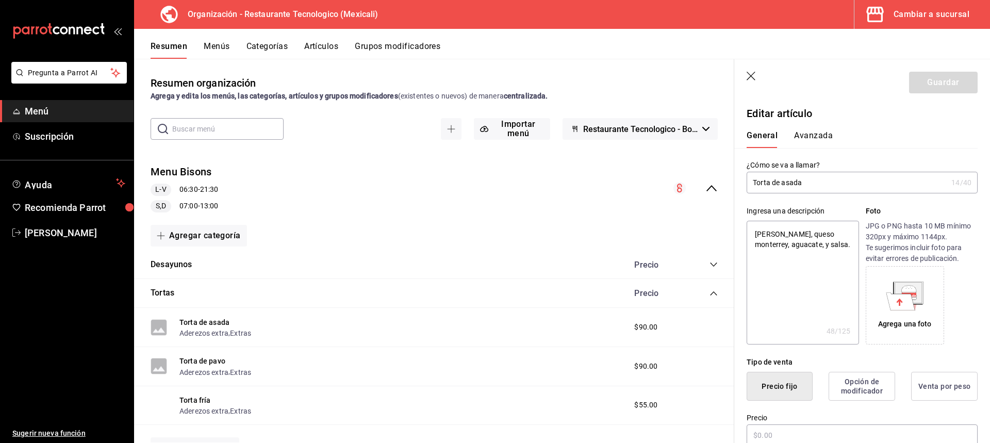
type textarea "x"
type input "$90.00"
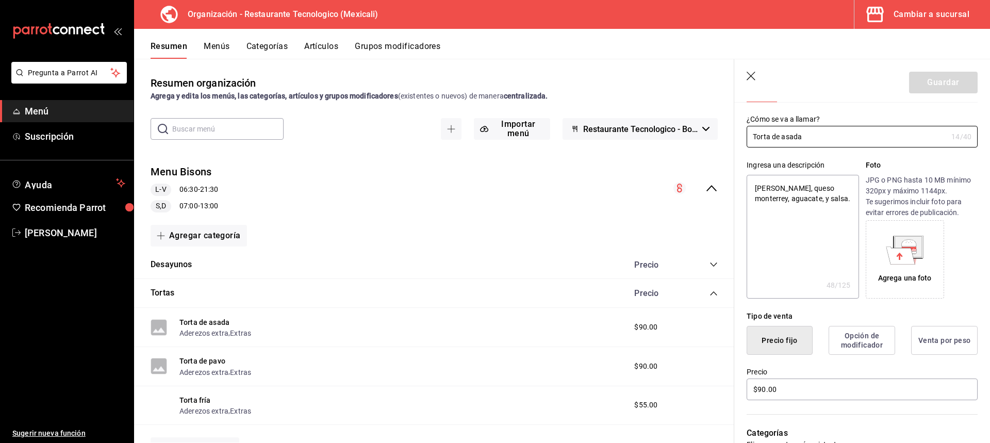
scroll to position [103, 0]
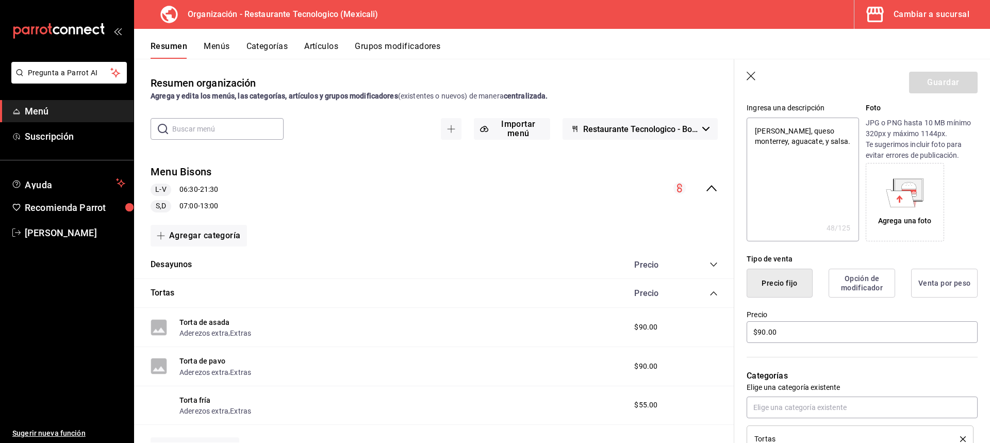
click at [849, 279] on button "Opción de modificador" at bounding box center [861, 283] width 66 height 29
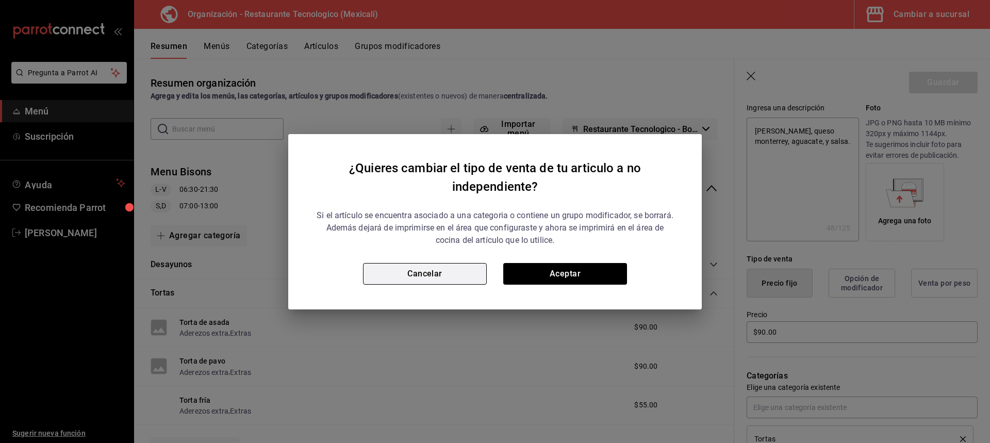
click at [395, 264] on button "Cancelar" at bounding box center [425, 274] width 124 height 22
type textarea "x"
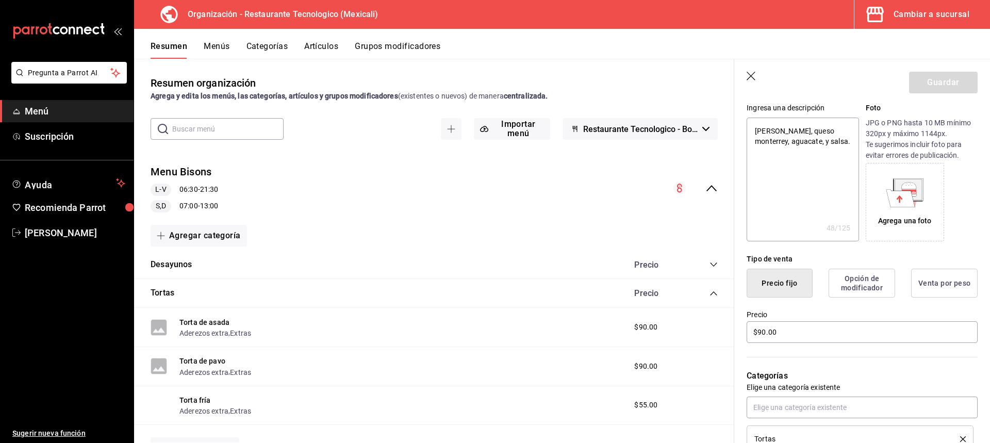
scroll to position [0, 0]
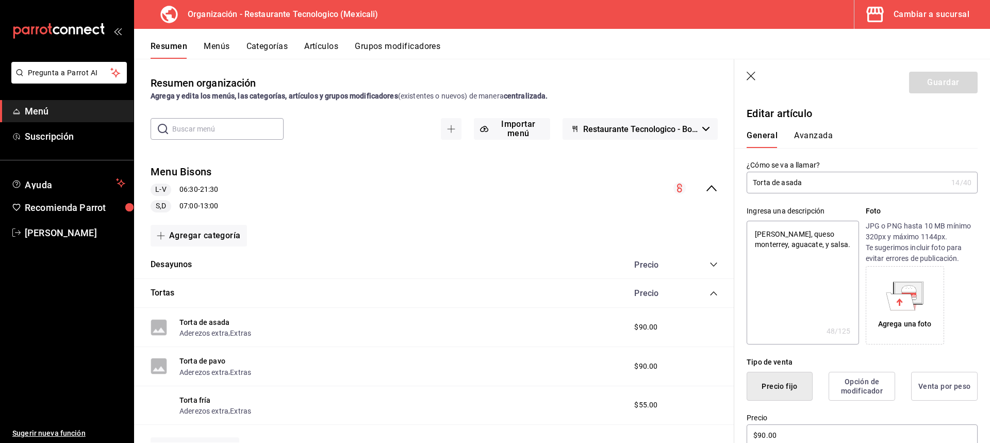
click at [827, 147] on button "Avanzada" at bounding box center [813, 139] width 39 height 18
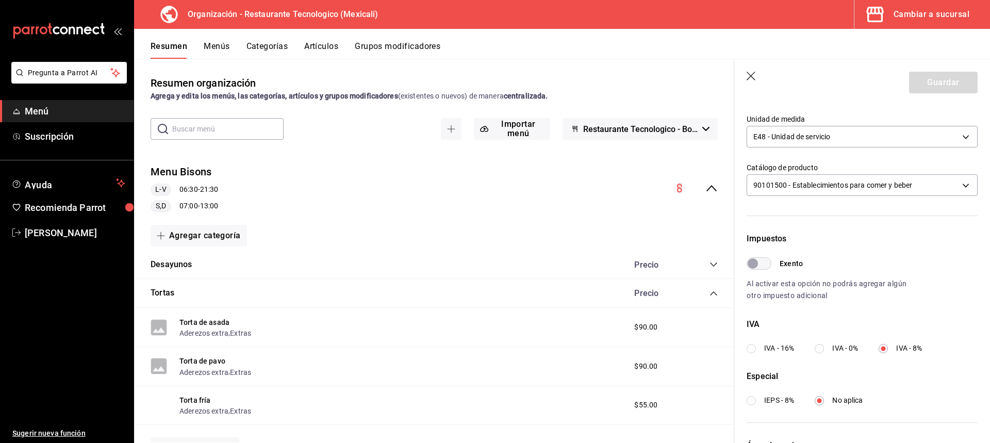
scroll to position [234, 0]
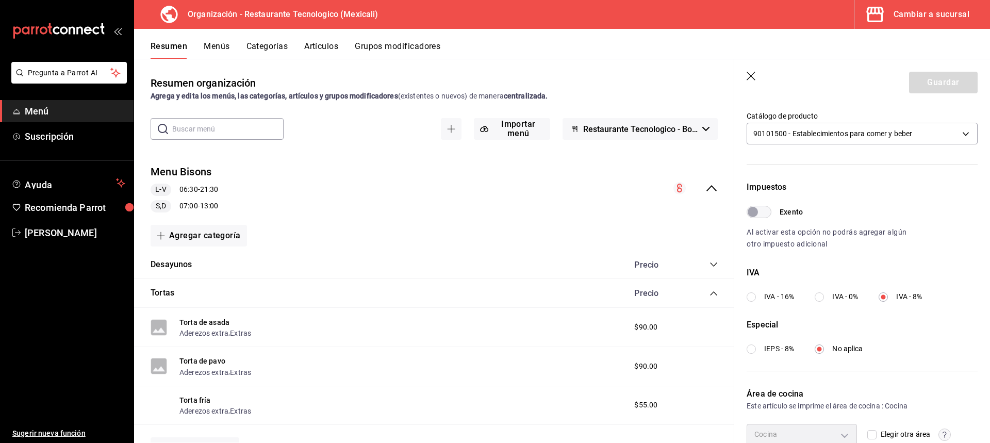
click at [763, 209] on input "Exento" at bounding box center [752, 212] width 37 height 12
checkbox input "true"
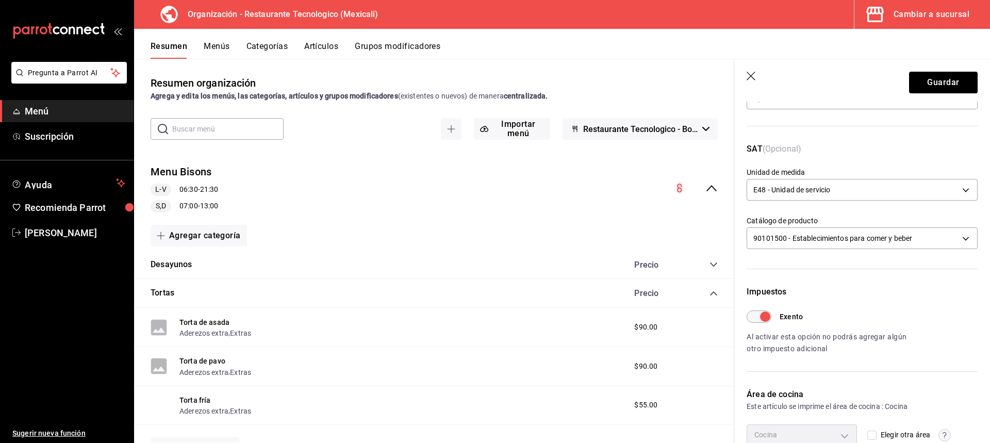
scroll to position [0, 0]
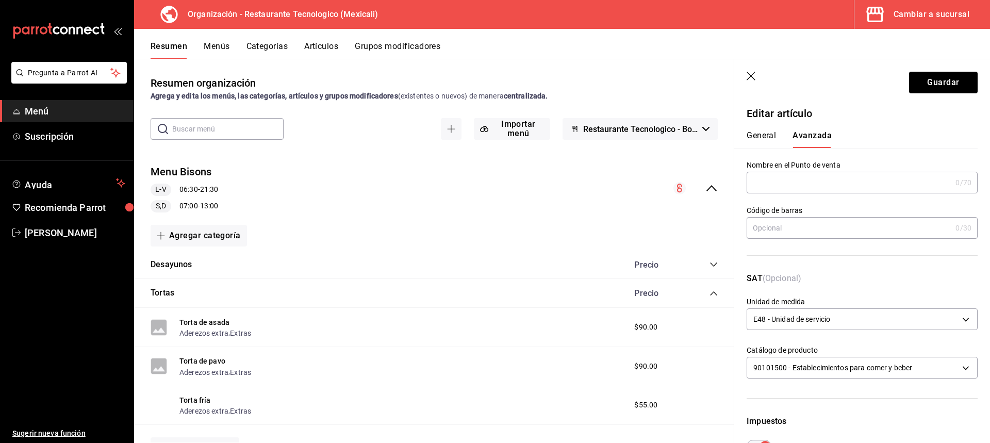
click at [759, 142] on button "General" at bounding box center [760, 139] width 29 height 18
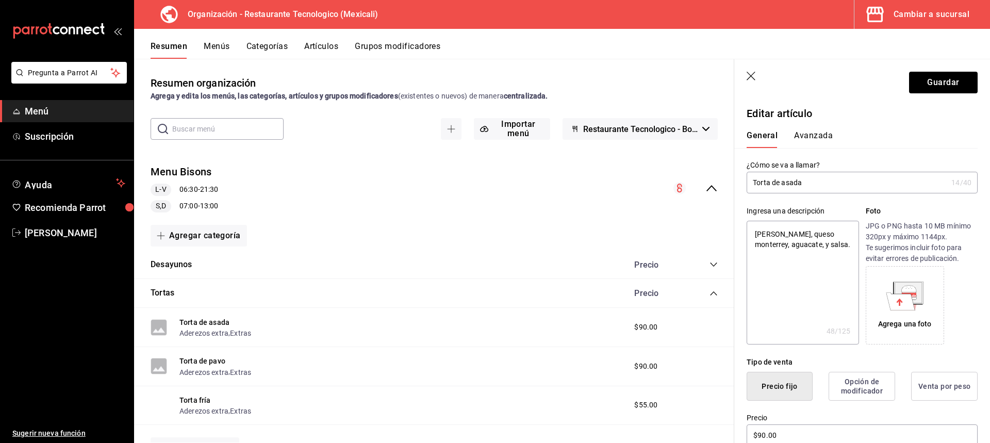
click at [751, 76] on icon "button" at bounding box center [750, 76] width 9 height 9
type textarea "x"
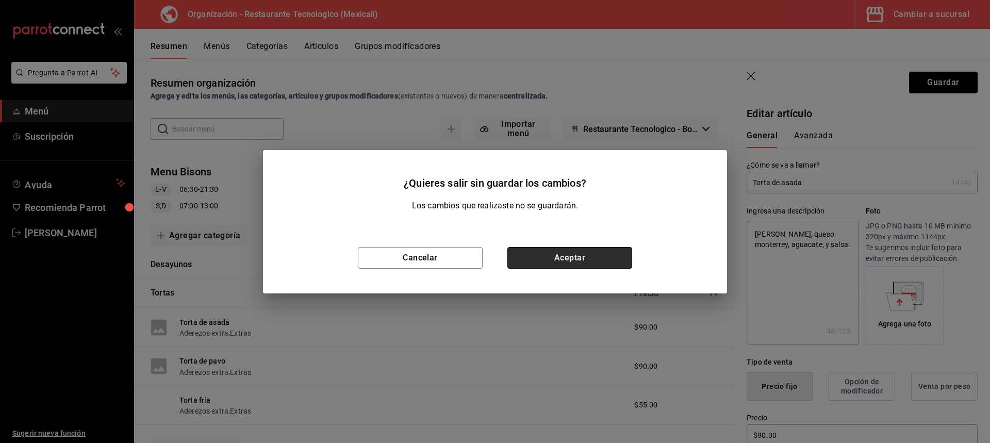
click at [607, 267] on button "Aceptar" at bounding box center [569, 258] width 125 height 22
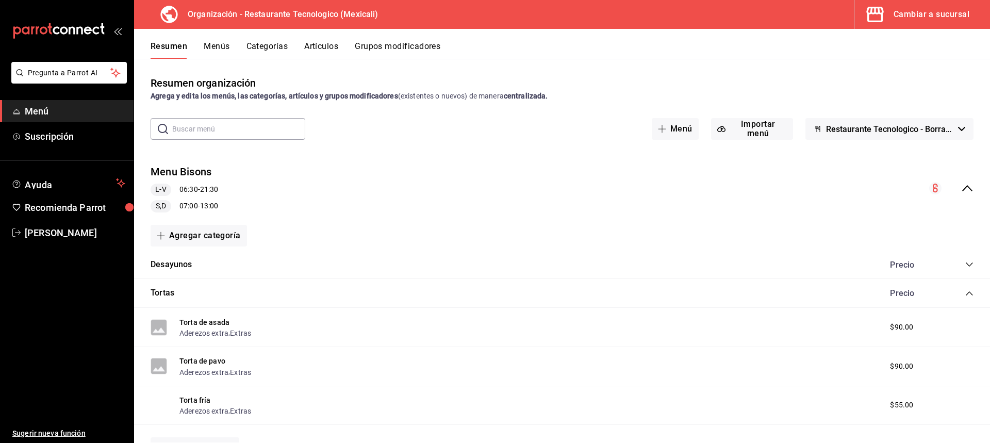
click at [89, 109] on span "Menú" at bounding box center [75, 111] width 100 height 14
click at [899, 122] on button "Restaurante Tecnologico - Borrador" at bounding box center [889, 129] width 168 height 22
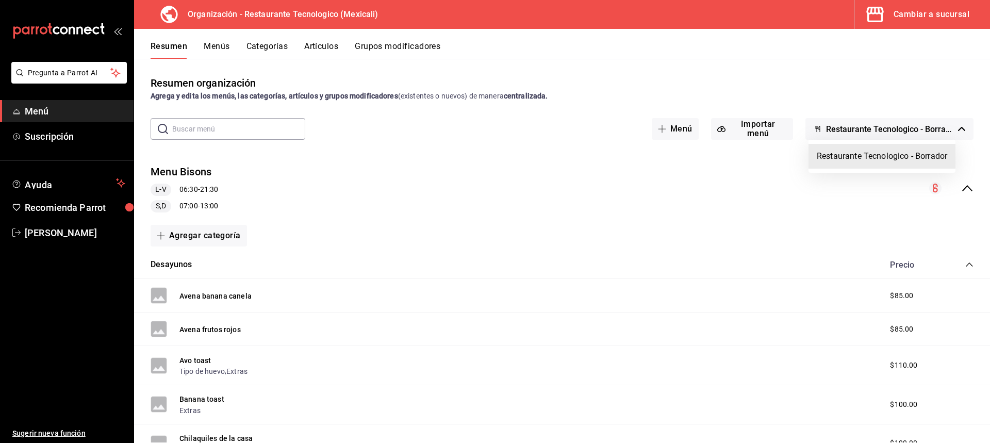
click at [892, 155] on li "Restaurante Tecnologico - Borrador" at bounding box center [881, 156] width 147 height 25
click at [915, 21] on div "Cambiar a sucursal" at bounding box center [931, 14] width 76 height 14
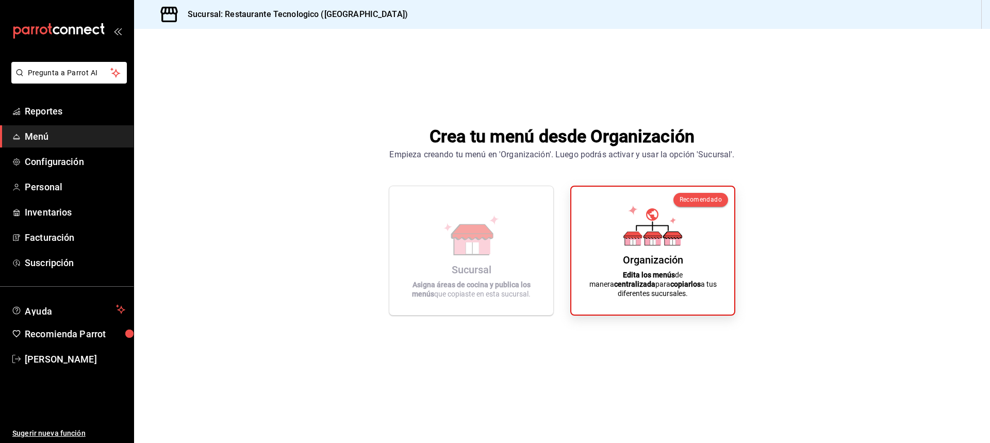
click at [90, 134] on span "Menú" at bounding box center [75, 136] width 100 height 14
click at [44, 122] on ul "Reportes Menú Configuración Personal Inventarios Facturación Suscripción" at bounding box center [66, 187] width 133 height 174
click at [43, 113] on span "Reportes" at bounding box center [75, 111] width 100 height 14
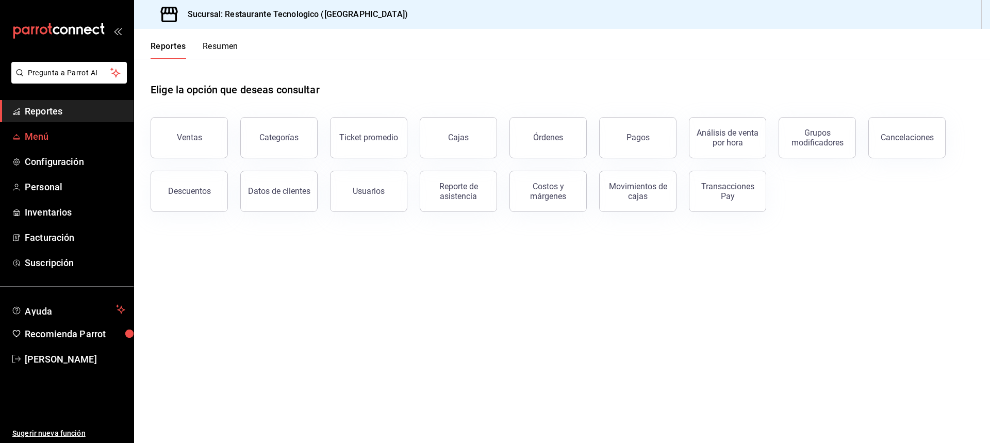
click at [41, 134] on span "Menú" at bounding box center [75, 136] width 100 height 14
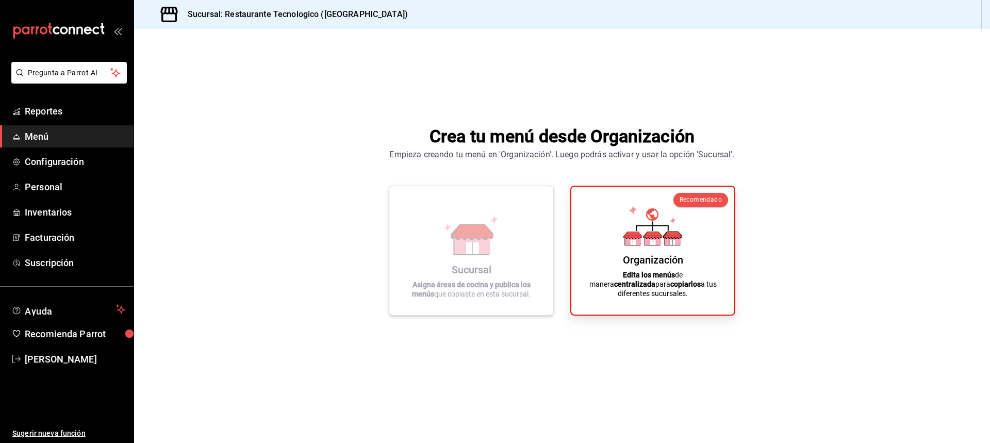
click at [477, 258] on div "Sucursal Asigna áreas de cocina y publica los menús que copiaste en esta sucurs…" at bounding box center [470, 250] width 139 height 112
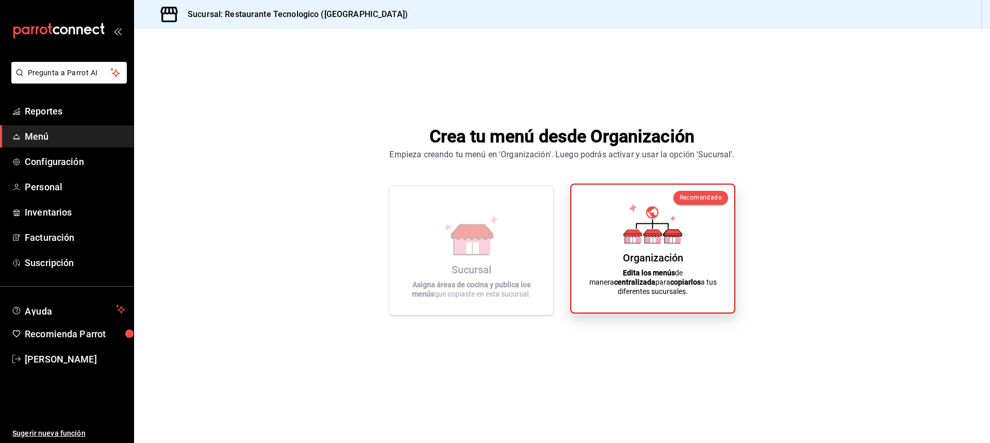
click at [648, 228] on icon at bounding box center [652, 223] width 59 height 40
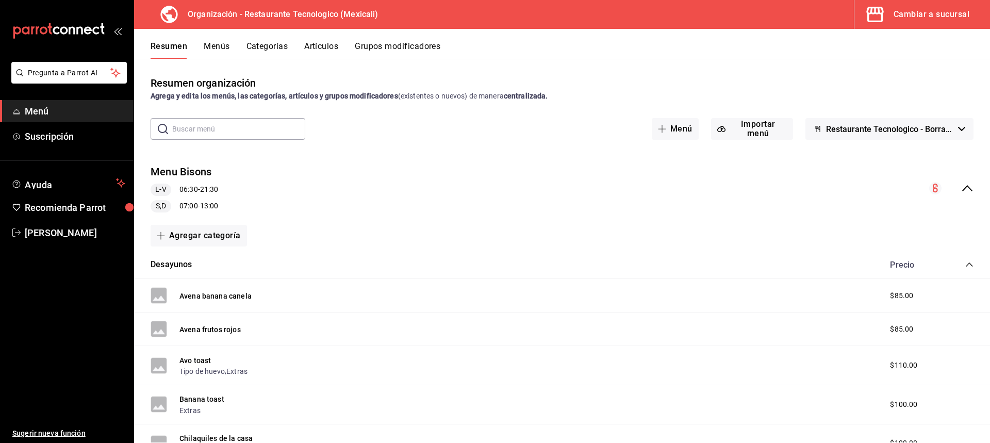
click at [94, 114] on span "Menú" at bounding box center [75, 111] width 100 height 14
click at [95, 23] on div "mailbox folders" at bounding box center [66, 31] width 133 height 62
click at [85, 26] on icon "mailbox folders" at bounding box center [58, 30] width 93 height 15
click at [933, 14] on div "Cambiar a sucursal" at bounding box center [931, 14] width 76 height 14
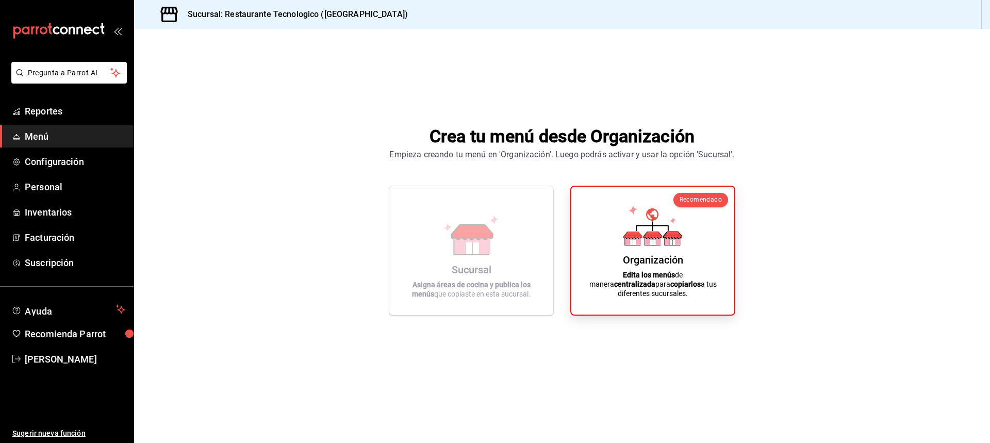
click at [606, 152] on div "Empieza creando tu menú en 'Organización'. Luego podrás activar y usar la opció…" at bounding box center [561, 154] width 345 height 12
click at [710, 160] on div "Empieza creando tu menú en 'Organización'. Luego podrás activar y usar la opció…" at bounding box center [561, 154] width 345 height 12
click at [307, 11] on h3 "Sucursal: Restaurante Tecnologico ([GEOGRAPHIC_DATA])" at bounding box center [293, 14] width 228 height 12
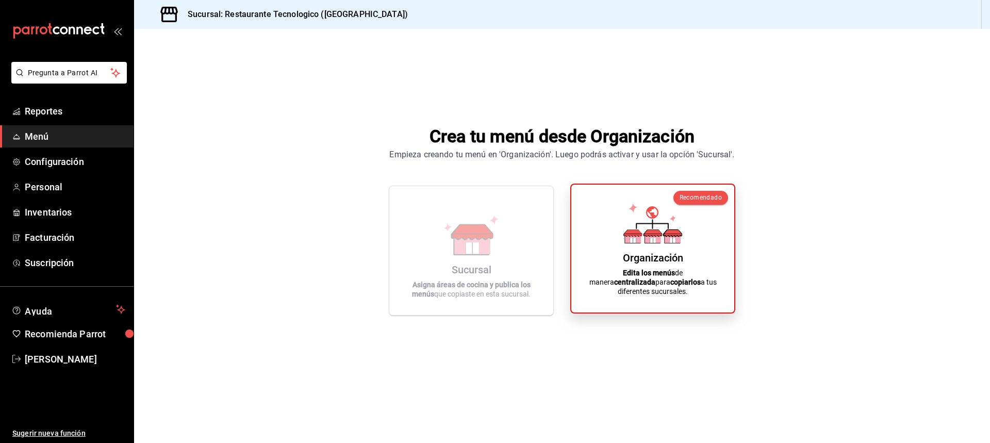
click at [716, 248] on div "Organización Edita los menús de manera centralizada para copiarlos a tus difere…" at bounding box center [652, 248] width 138 height 111
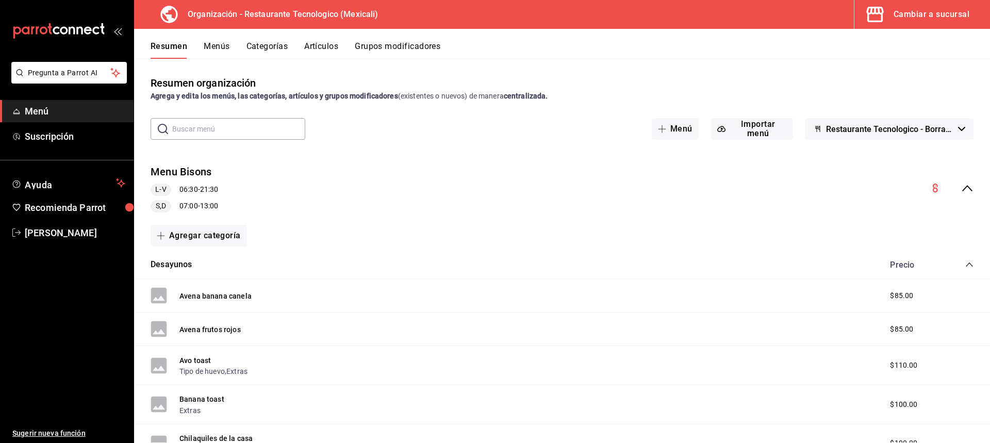
click at [959, 126] on button "Restaurante Tecnologico - Borrador" at bounding box center [889, 129] width 168 height 22
click at [402, 223] on div at bounding box center [495, 221] width 990 height 443
click at [172, 263] on button "Desayunos" at bounding box center [171, 265] width 42 height 12
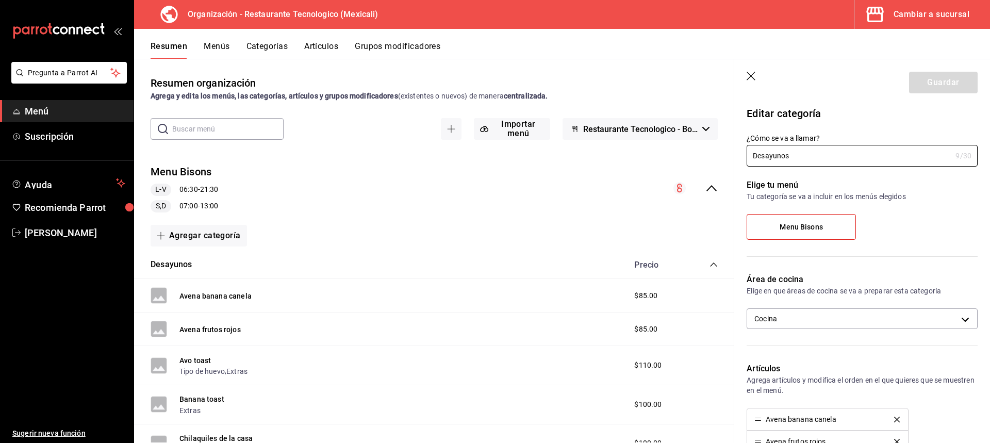
click at [751, 71] on header "Guardar" at bounding box center [862, 80] width 256 height 42
click at [752, 76] on icon "button" at bounding box center [751, 77] width 10 height 10
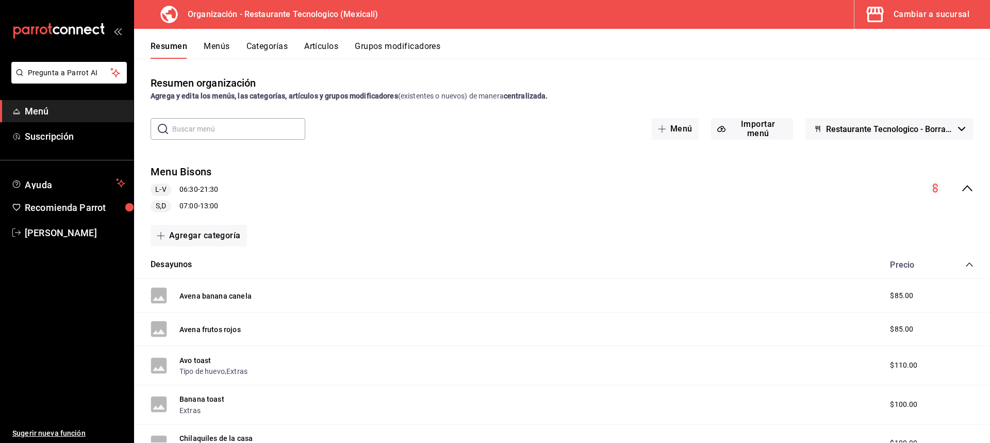
click at [210, 51] on button "Menús" at bounding box center [217, 50] width 26 height 18
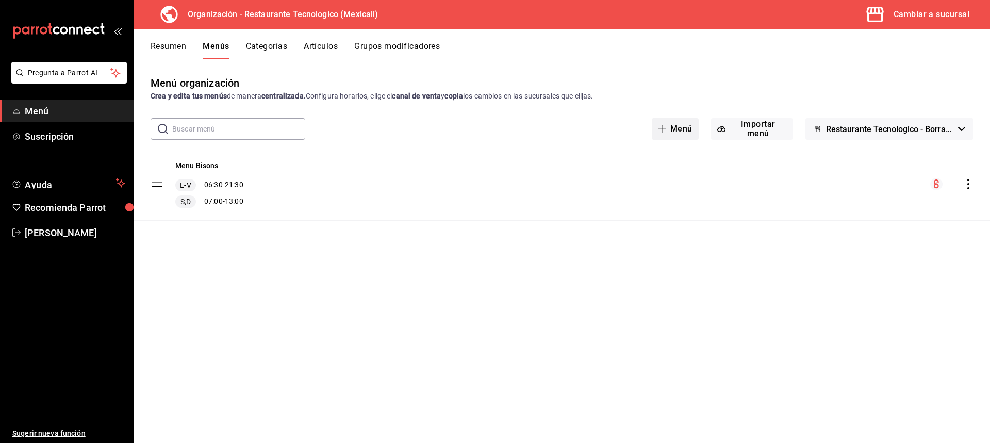
click at [662, 128] on icon "button" at bounding box center [662, 129] width 8 height 8
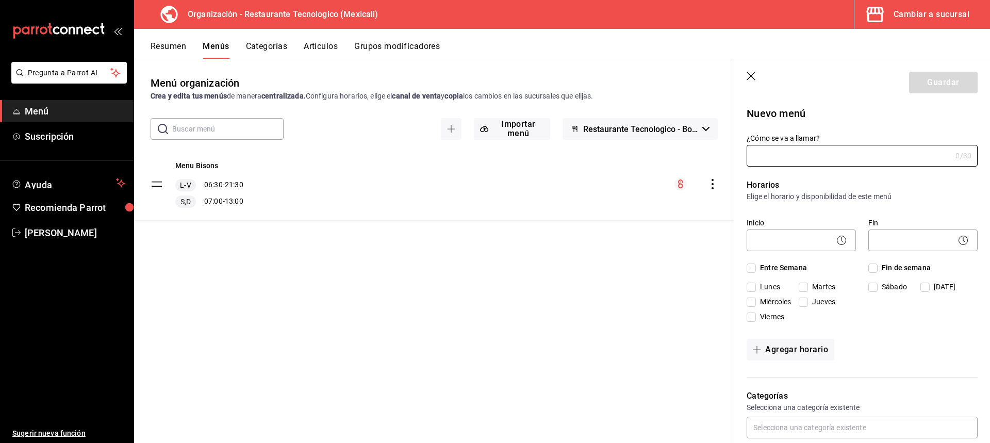
click at [753, 70] on header "Guardar" at bounding box center [862, 80] width 256 height 42
click at [750, 73] on icon "button" at bounding box center [751, 77] width 10 height 10
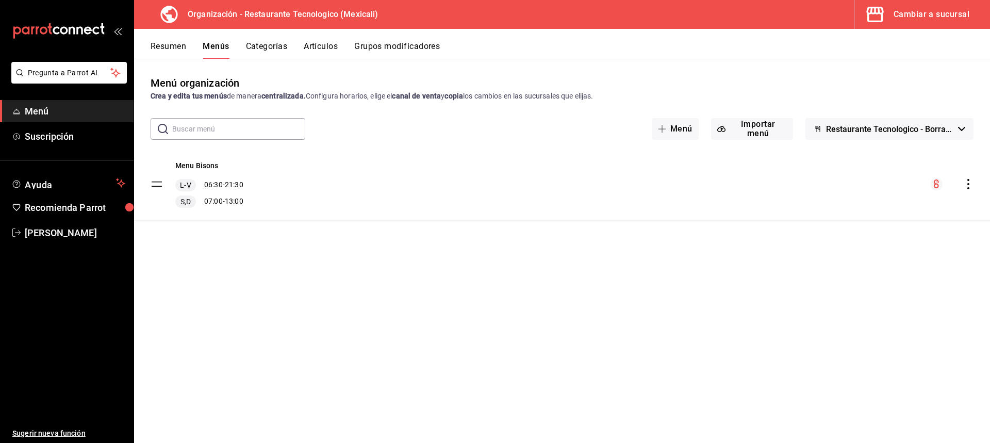
click at [892, 131] on span "Restaurante Tecnologico - Borrador" at bounding box center [890, 129] width 128 height 10
click at [878, 157] on li "Restaurante Tecnologico - Borrador" at bounding box center [887, 156] width 147 height 25
click at [967, 187] on icon "actions" at bounding box center [968, 184] width 10 height 10
click at [913, 239] on li "Duplicar" at bounding box center [877, 229] width 161 height 21
click at [966, 182] on icon "actions" at bounding box center [968, 184] width 10 height 10
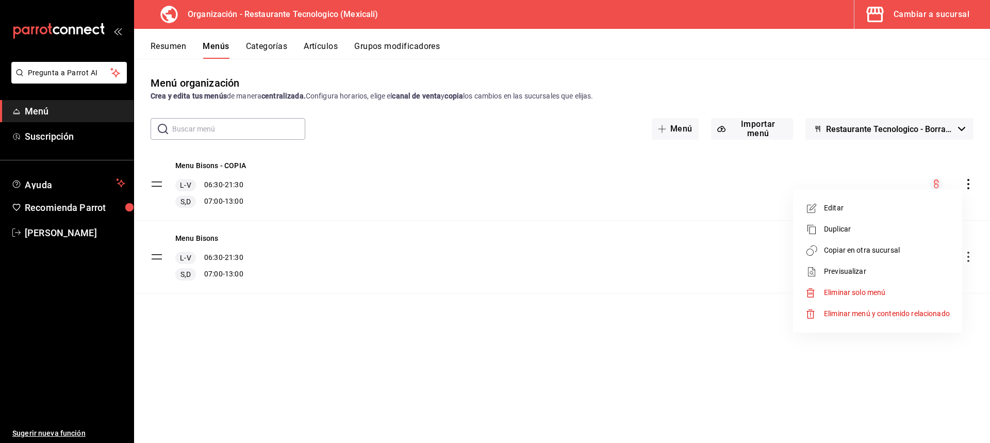
click at [964, 159] on div at bounding box center [495, 221] width 990 height 443
click at [966, 259] on icon "actions" at bounding box center [968, 257] width 10 height 10
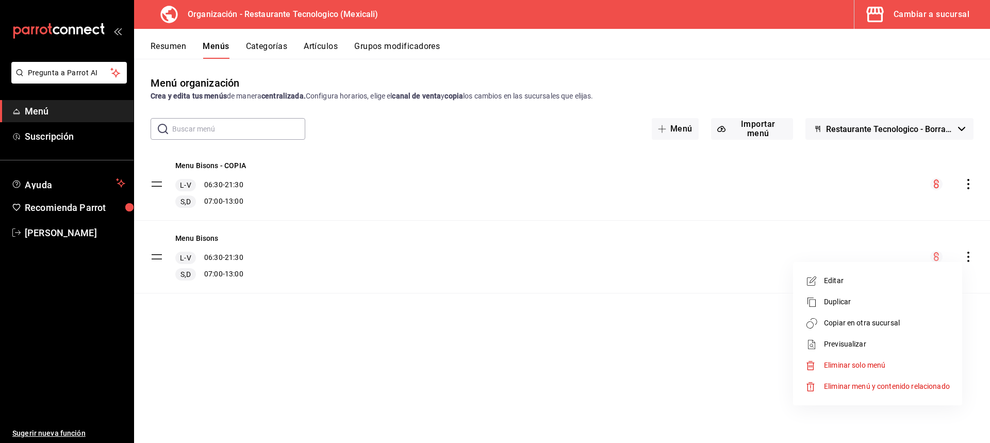
click at [915, 330] on li "Copiar en otra sucursal" at bounding box center [877, 322] width 161 height 21
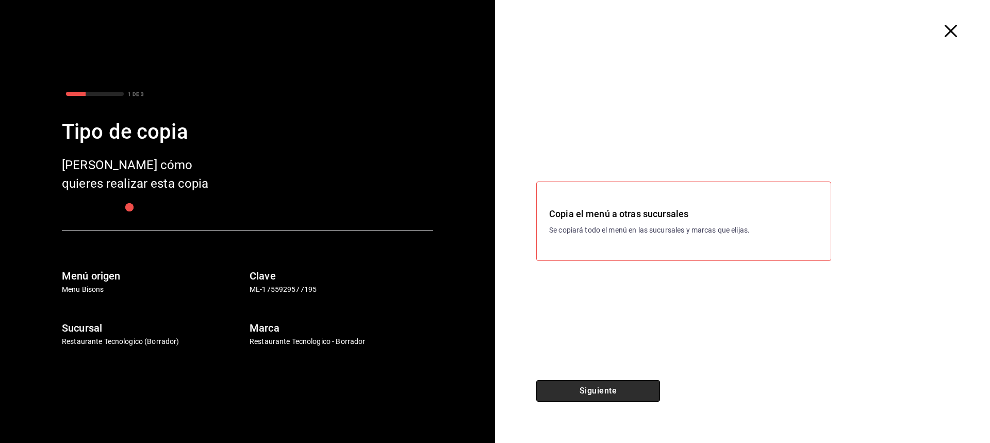
click at [630, 398] on button "Siguiente" at bounding box center [598, 391] width 124 height 22
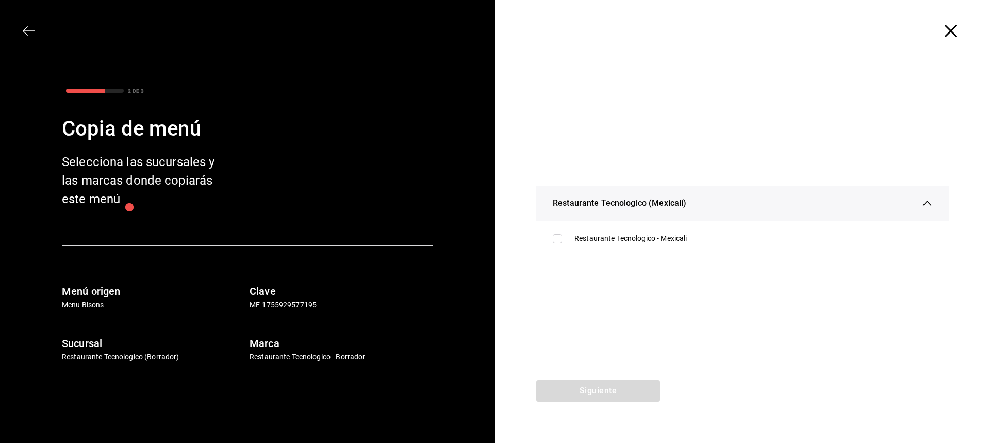
click at [822, 203] on div "Restaurante Tecnologico (Mexicali)" at bounding box center [741, 203] width 379 height 35
click at [767, 236] on div "Restaurante Tecnologico (Mexicali)" at bounding box center [741, 221] width 379 height 35
click at [752, 252] on ul "Restaurante Tecnologico - Mexicali" at bounding box center [742, 239] width 412 height 36
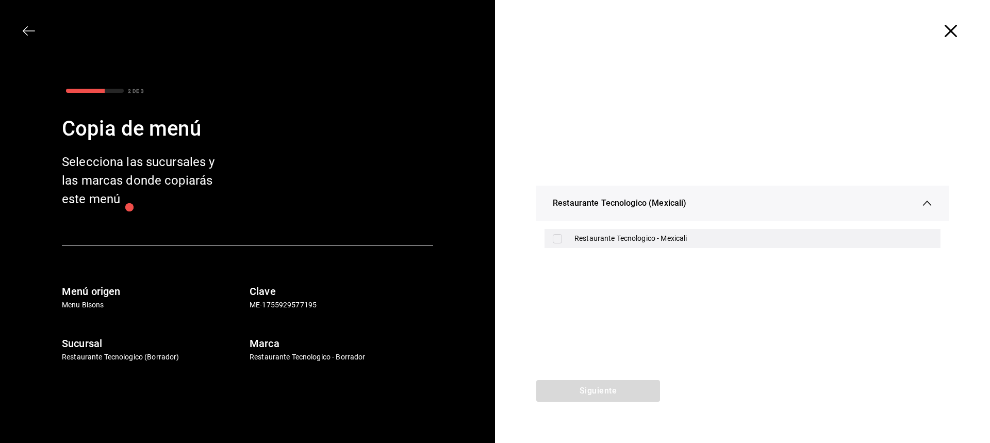
click at [756, 243] on div "Restaurante Tecnologico - Mexicali" at bounding box center [753, 238] width 358 height 11
checkbox input "true"
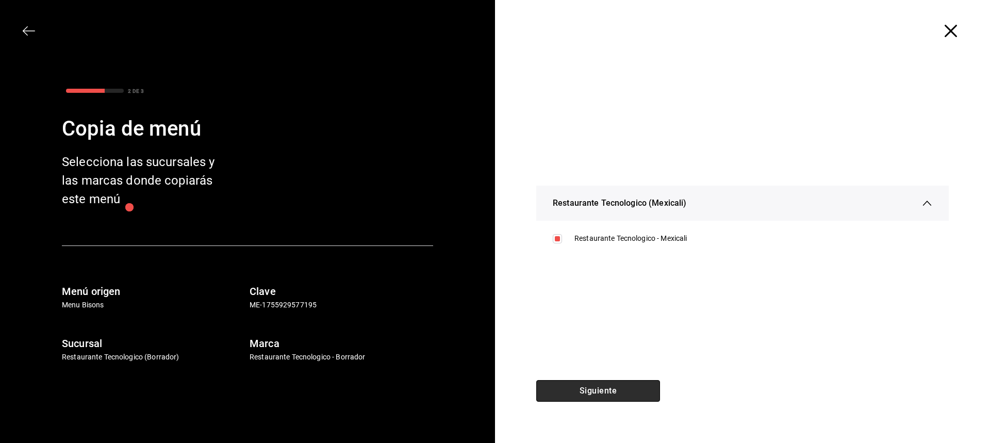
click at [643, 386] on button "Siguiente" at bounding box center [598, 391] width 124 height 22
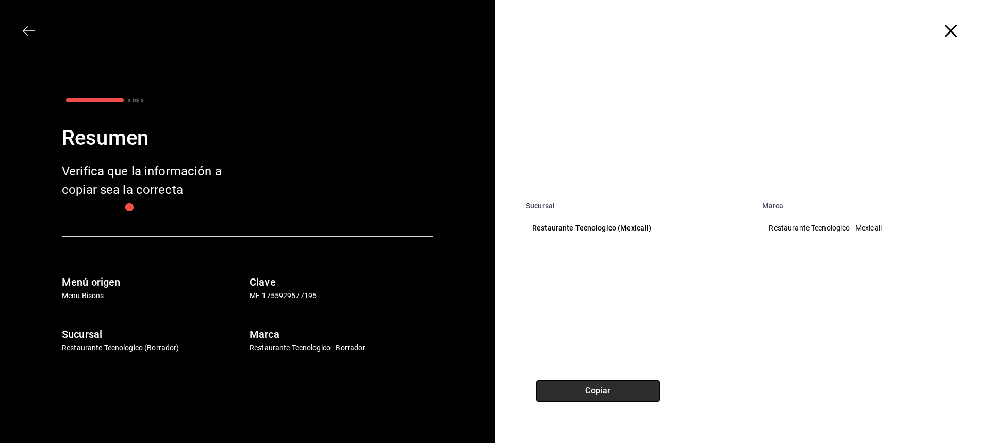
click at [641, 389] on button "Copiar" at bounding box center [598, 391] width 124 height 22
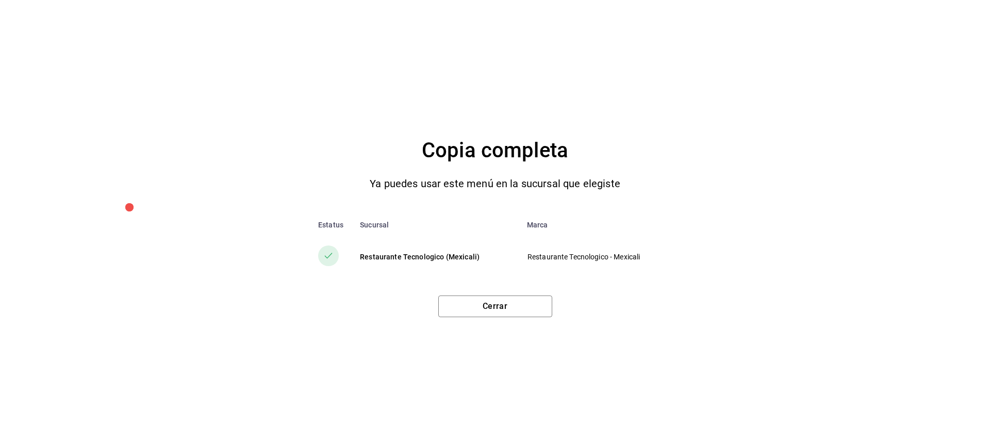
click at [526, 324] on div "Copia completa Ya puedes usar este menú en la sucursal que elegiste Estatus Suc…" at bounding box center [495, 221] width 990 height 443
click at [528, 309] on button "Cerrar" at bounding box center [495, 306] width 114 height 22
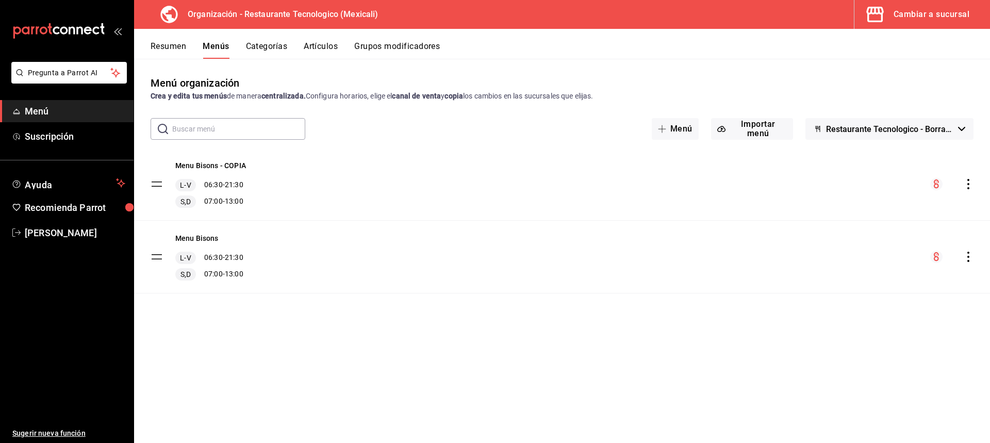
click at [940, 9] on div "Cambiar a sucursal" at bounding box center [931, 14] width 76 height 14
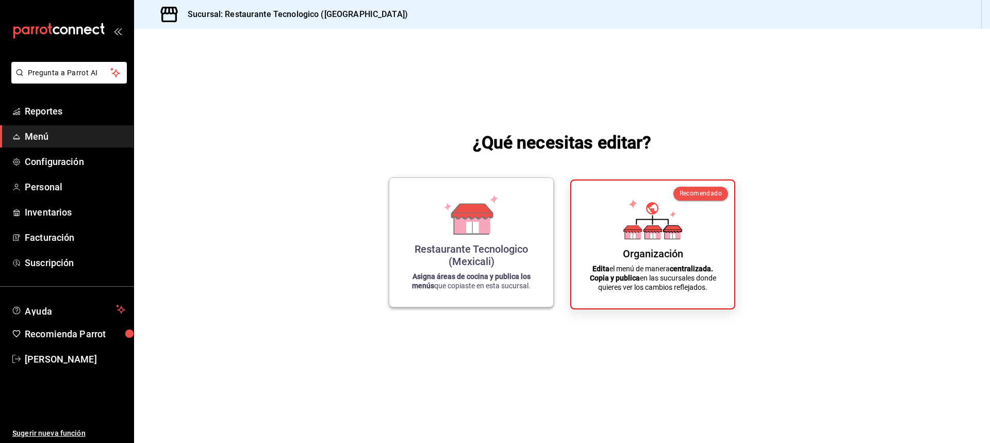
click at [529, 245] on div "Restaurante Tecnologico (Mexicali)" at bounding box center [470, 255] width 139 height 25
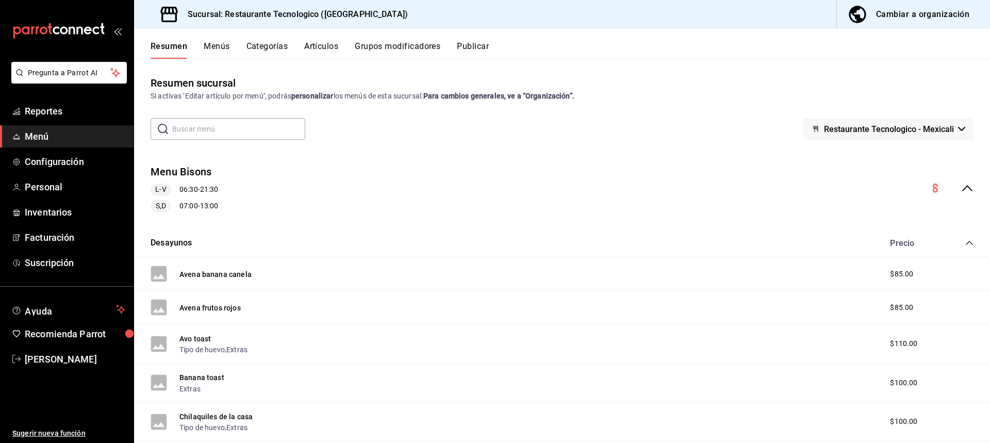
click at [225, 46] on button "Menús" at bounding box center [217, 50] width 26 height 18
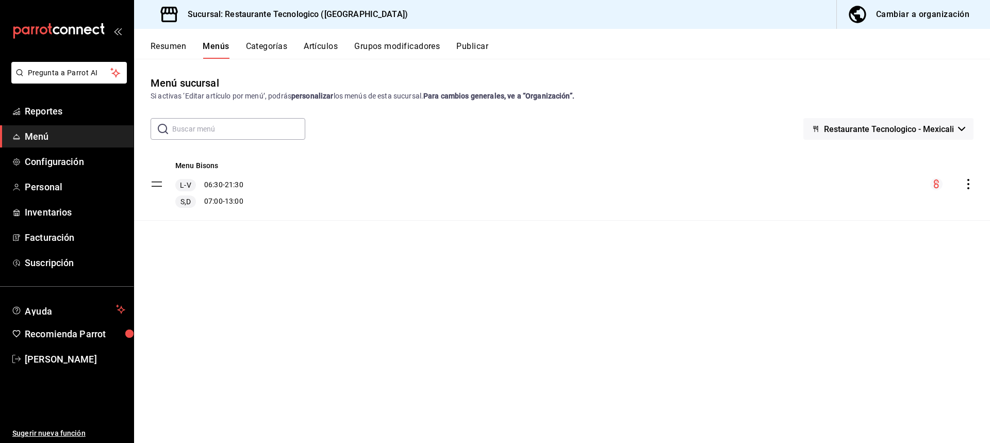
click at [177, 44] on button "Resumen" at bounding box center [168, 50] width 36 height 18
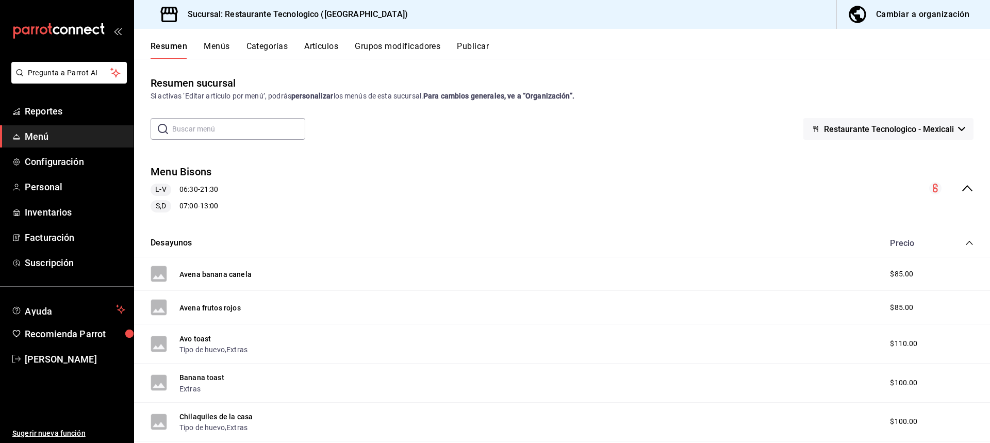
click at [227, 47] on button "Menús" at bounding box center [217, 50] width 26 height 18
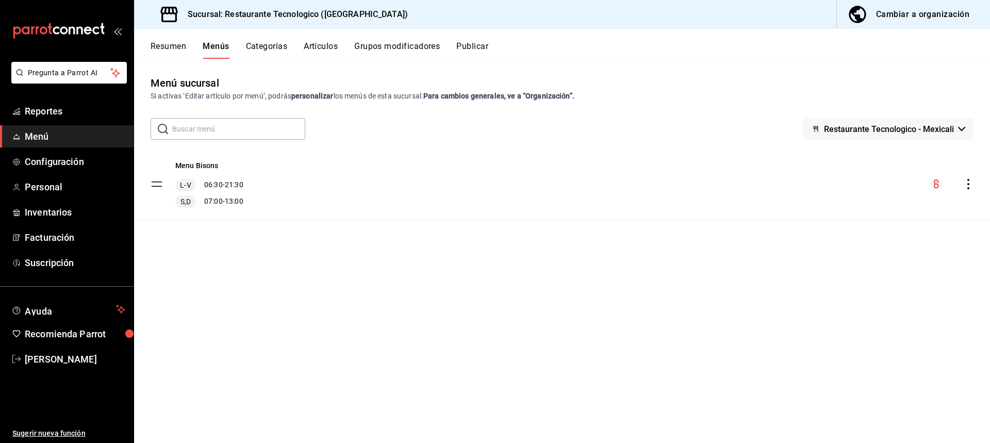
click at [268, 42] on button "Categorías" at bounding box center [267, 50] width 42 height 18
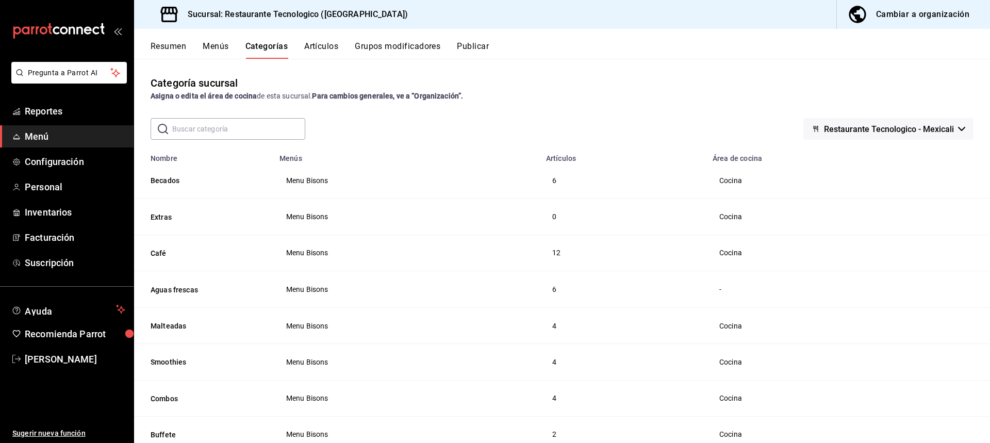
click at [423, 43] on button "Grupos modificadores" at bounding box center [398, 50] width 86 height 18
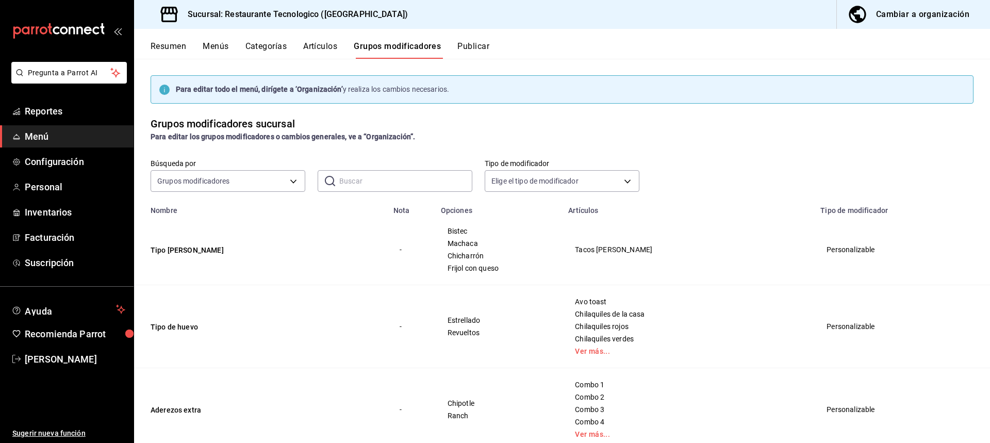
click at [471, 45] on button "Publicar" at bounding box center [473, 50] width 32 height 18
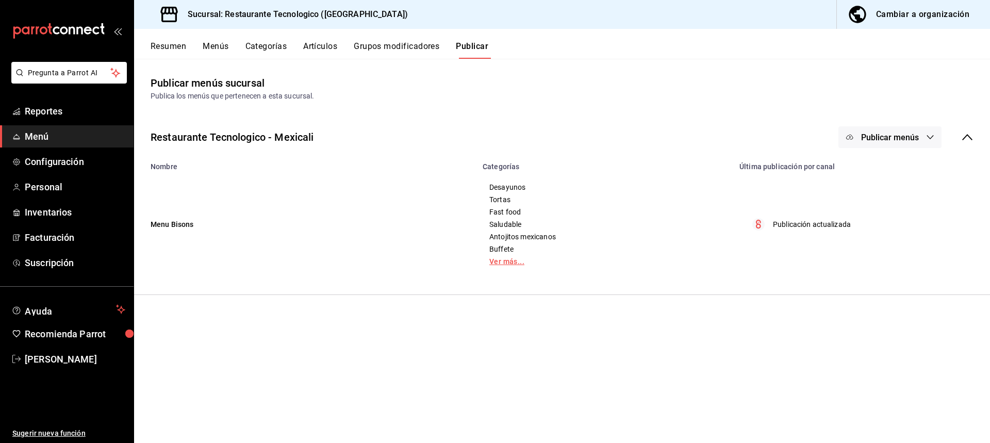
click at [494, 261] on link "Ver más..." at bounding box center [604, 261] width 231 height 7
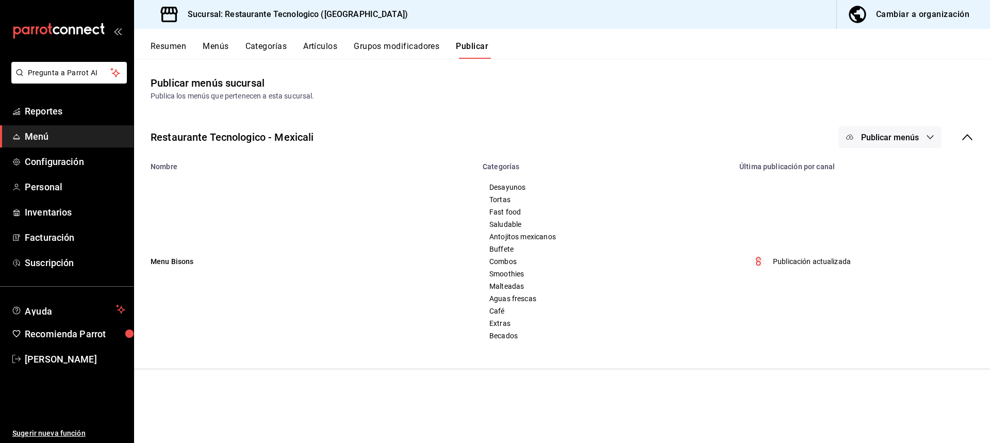
click at [928, 138] on icon "button" at bounding box center [930, 137] width 8 height 8
click at [936, 135] on div at bounding box center [495, 221] width 990 height 443
click at [931, 136] on icon "button" at bounding box center [930, 137] width 8 height 8
click at [915, 167] on span "Punto de venta" at bounding box center [904, 170] width 49 height 11
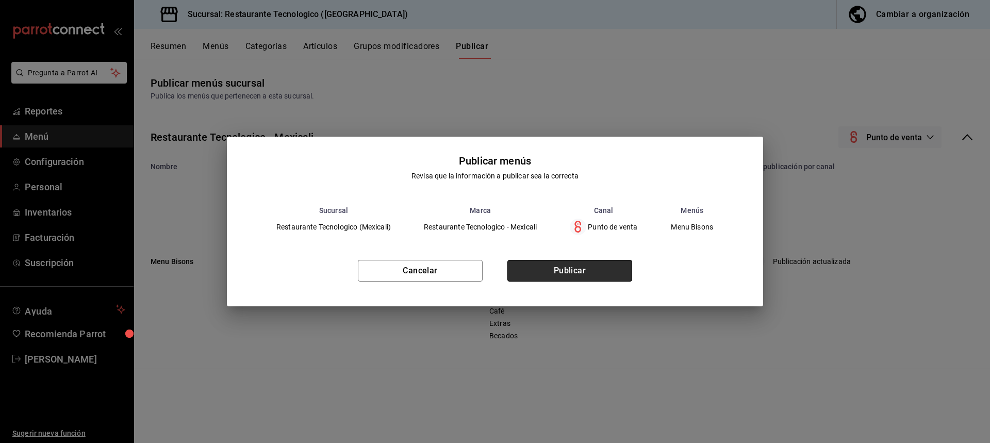
click at [618, 270] on button "Publicar" at bounding box center [569, 271] width 125 height 22
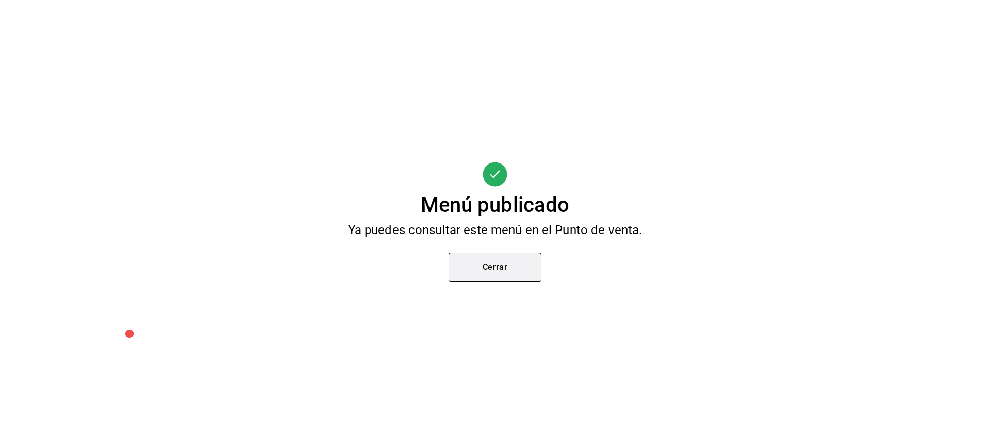
click at [528, 267] on button "Cerrar" at bounding box center [494, 267] width 93 height 29
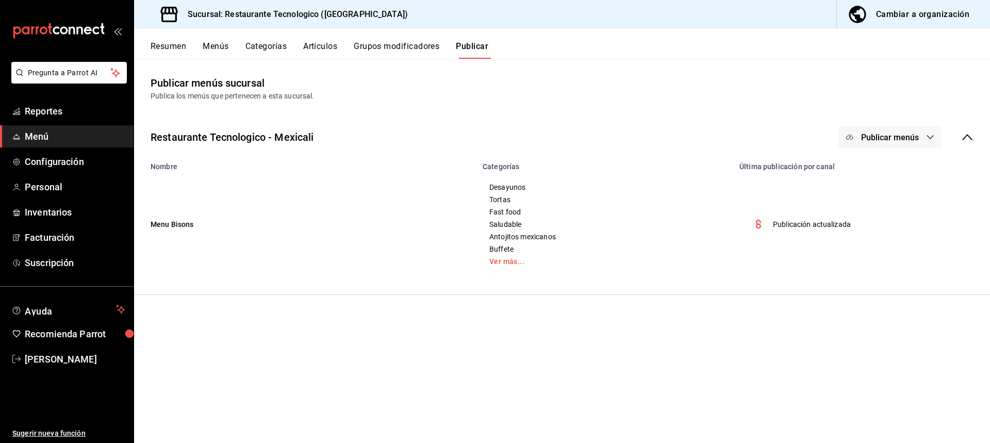
click at [83, 135] on span "Menú" at bounding box center [75, 136] width 100 height 14
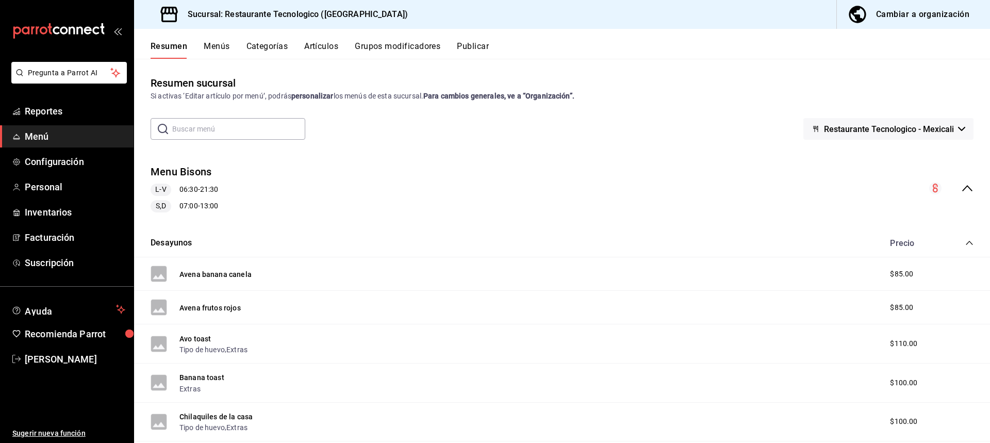
click at [966, 13] on div "Cambiar a organización" at bounding box center [922, 14] width 93 height 14
